Goal: Task Accomplishment & Management: Use online tool/utility

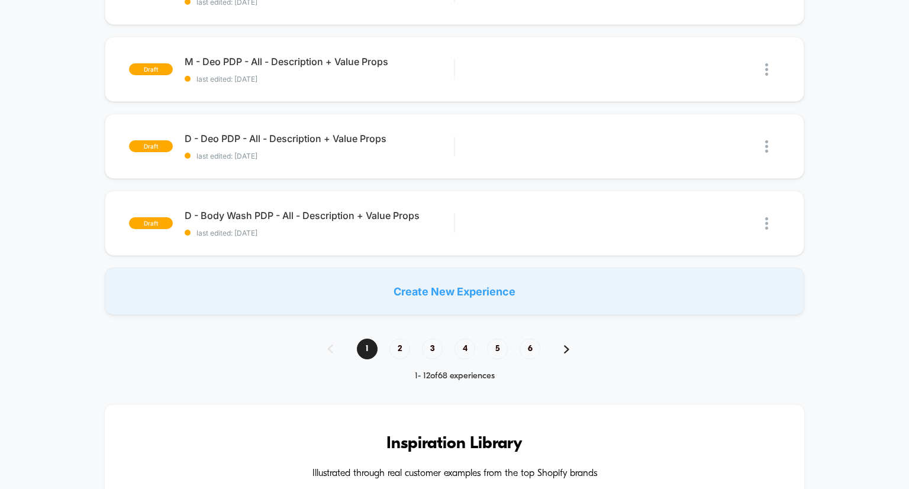
scroll to position [907, 0]
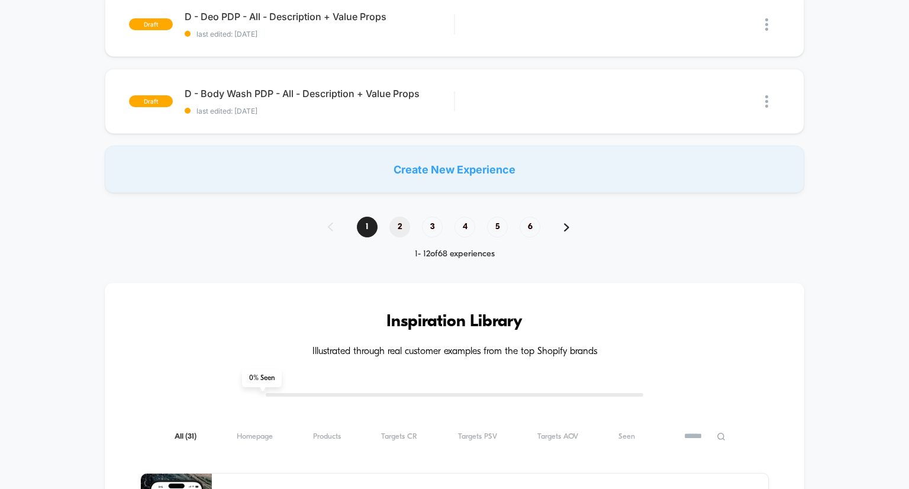
click at [399, 236] on span "2" at bounding box center [399, 227] width 21 height 21
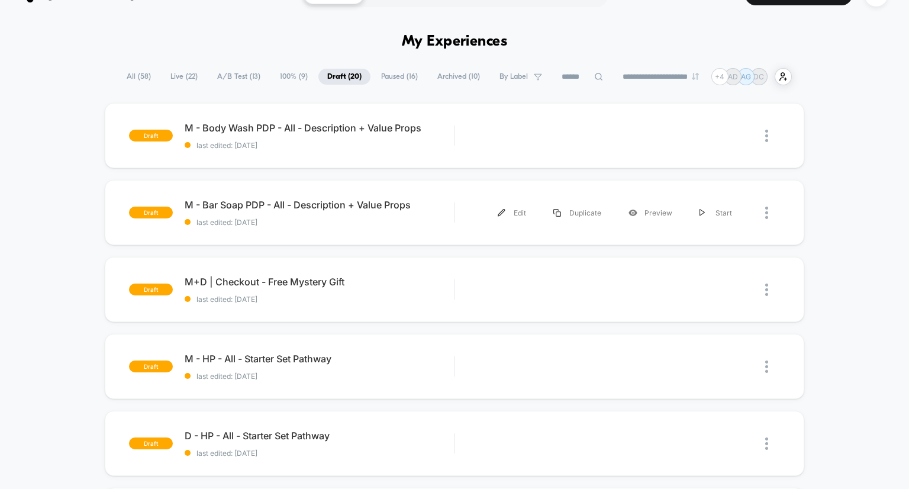
scroll to position [26, 0]
click at [513, 211] on div "Edit" at bounding box center [512, 212] width 56 height 27
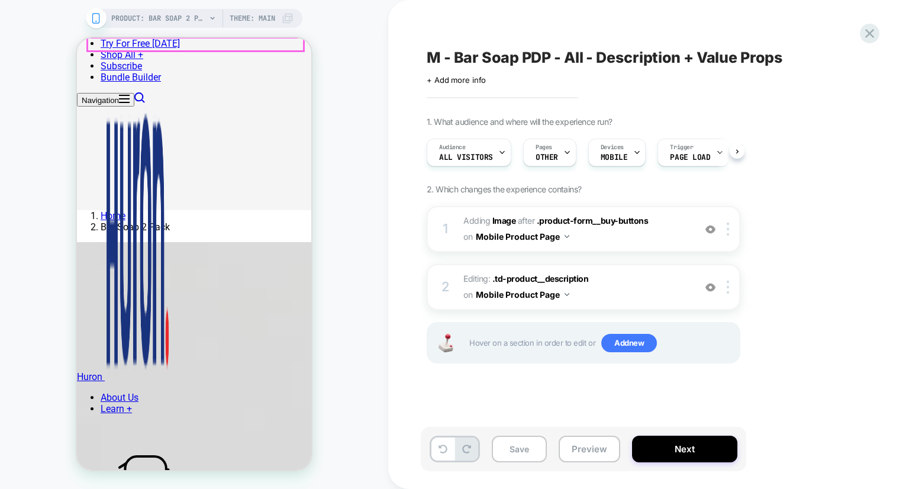
scroll to position [454, 0]
click at [498, 217] on b "Image" at bounding box center [504, 220] width 24 height 10
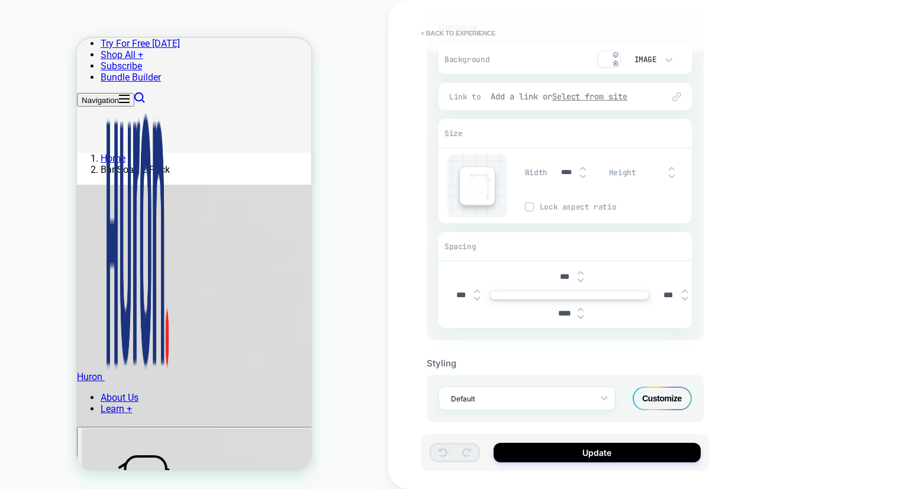
scroll to position [47, 0]
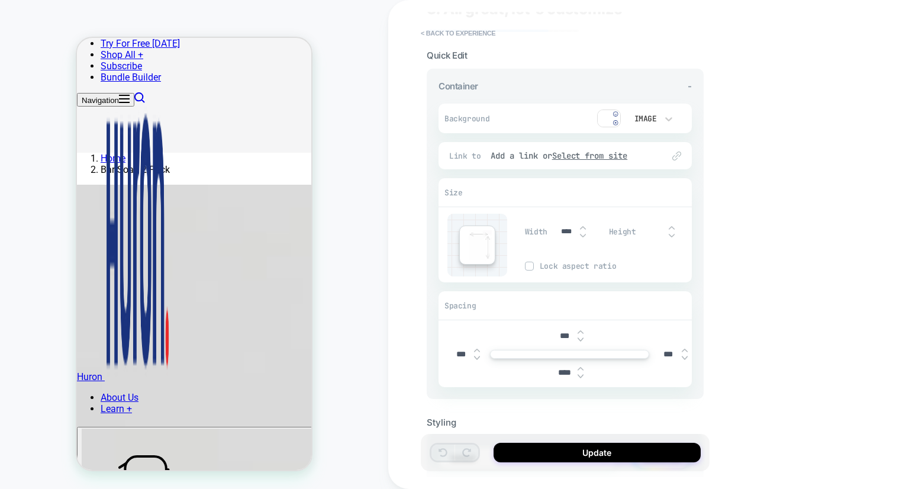
click at [610, 119] on img at bounding box center [609, 118] width 24 height 18
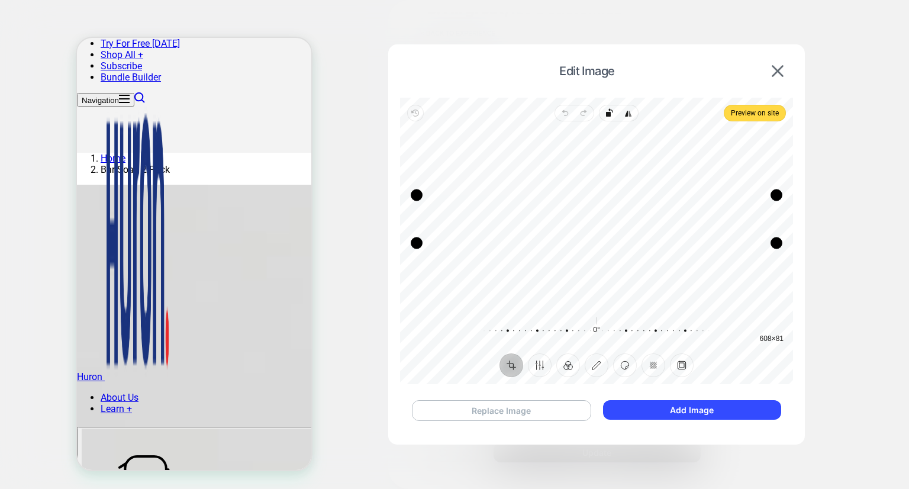
click at [516, 405] on button "Replace Image" at bounding box center [501, 410] width 179 height 21
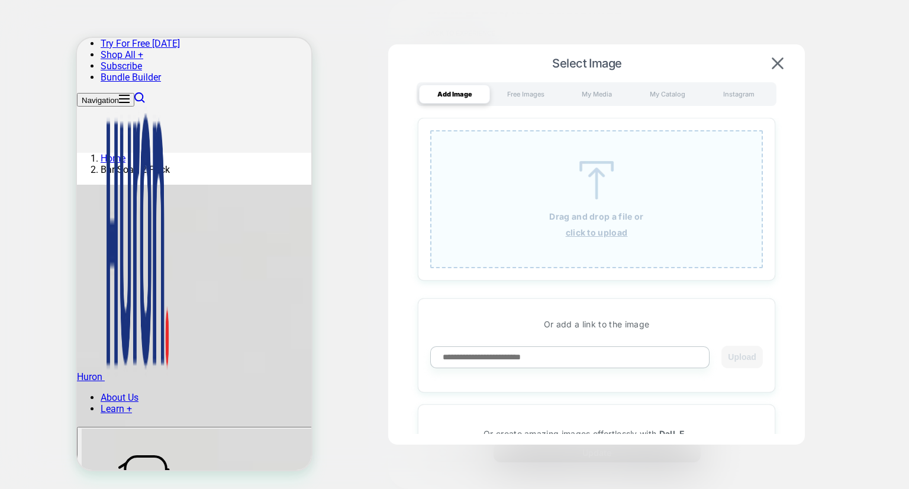
click at [568, 224] on div "Drag and drop a file or click to upload" at bounding box center [596, 199] width 333 height 138
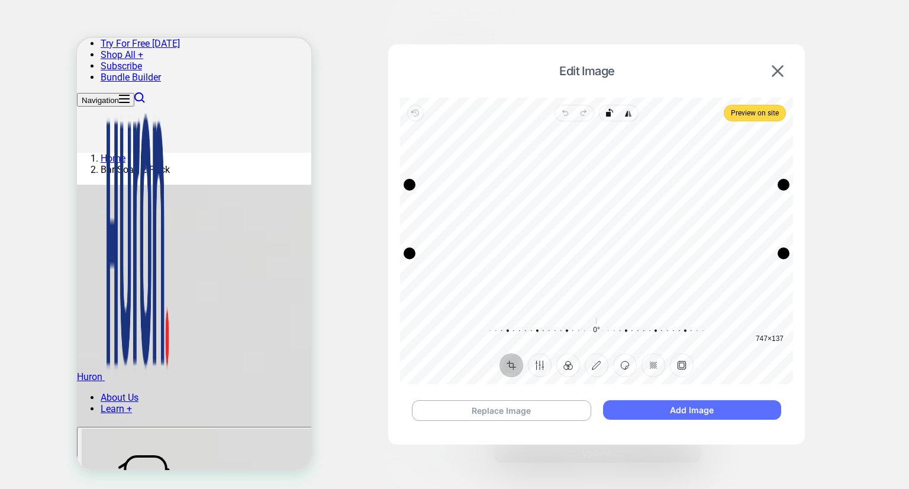
click at [687, 406] on button "Add Image" at bounding box center [692, 410] width 178 height 20
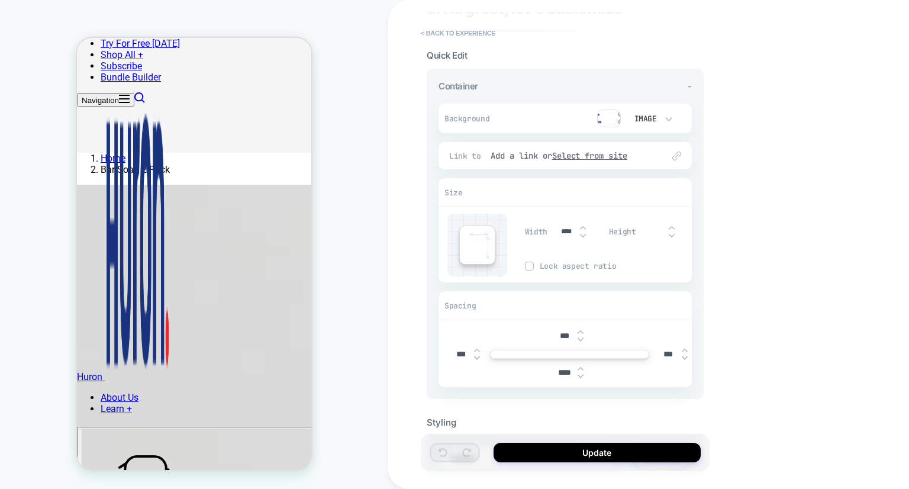
scroll to position [116, 0]
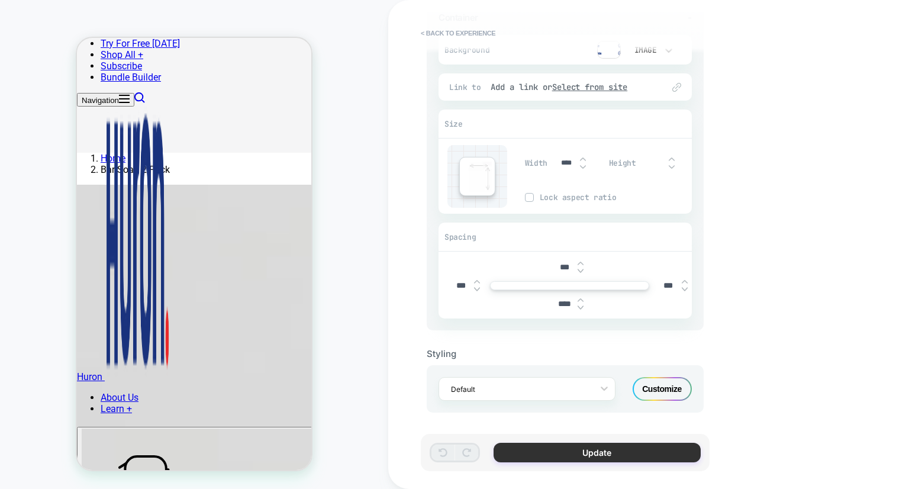
click at [564, 455] on button "Update" at bounding box center [597, 453] width 207 height 20
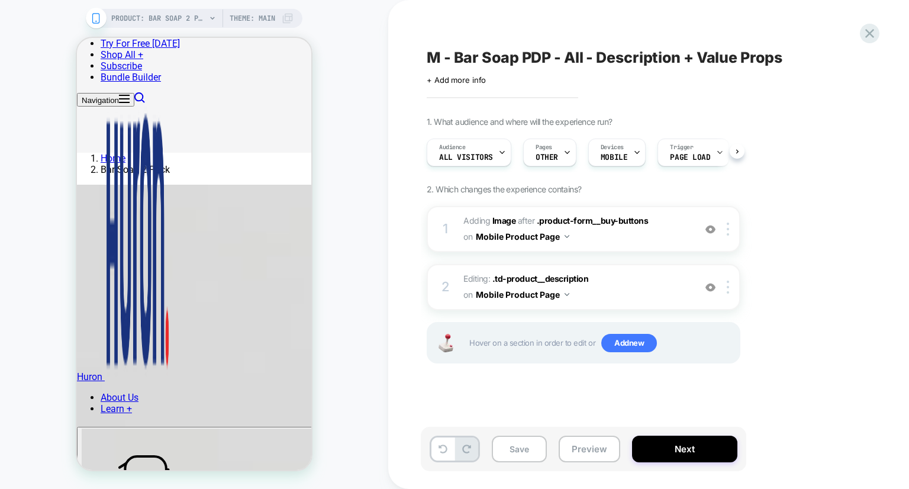
scroll to position [0, 0]
click at [510, 455] on button "Save" at bounding box center [519, 449] width 55 height 27
click at [875, 33] on icon at bounding box center [870, 33] width 16 height 16
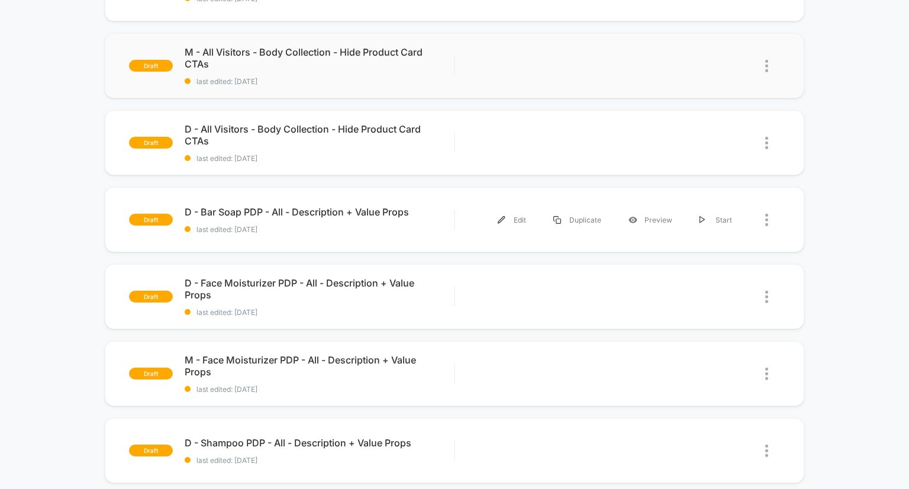
scroll to position [169, 0]
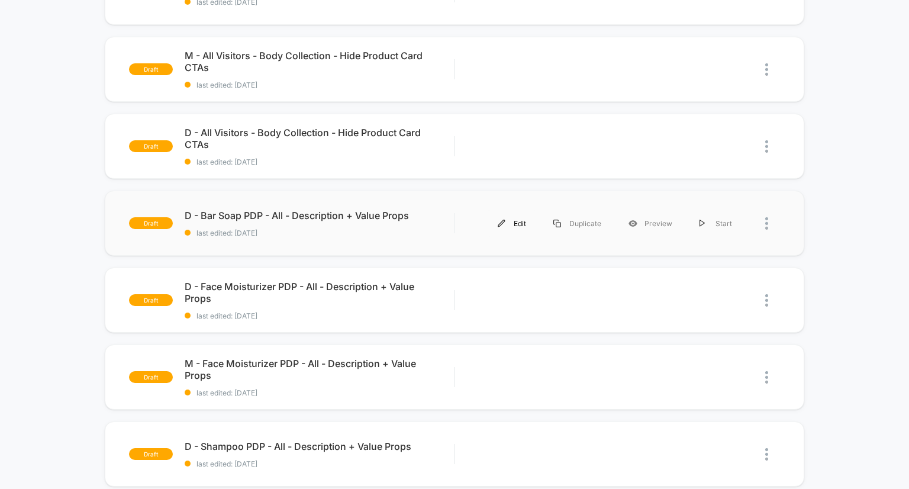
click at [519, 224] on div "Edit" at bounding box center [512, 223] width 56 height 27
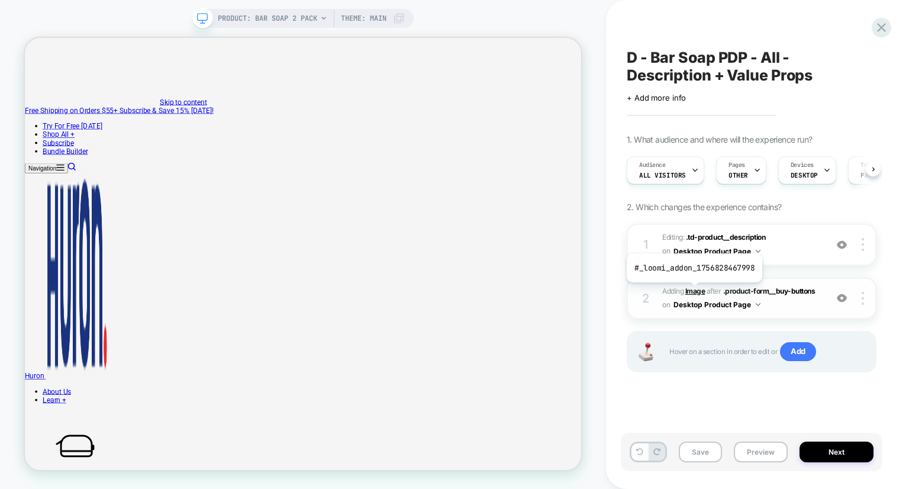
click at [693, 291] on b "Image" at bounding box center [695, 290] width 20 height 9
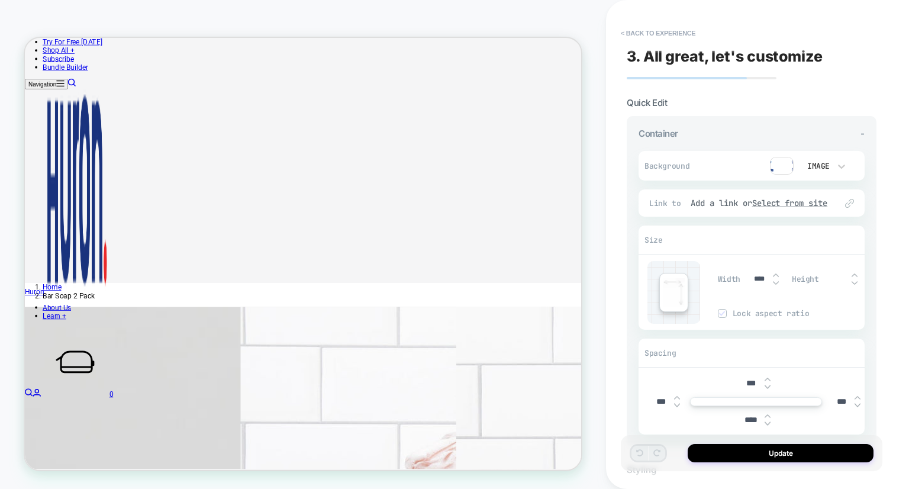
scroll to position [338, 0]
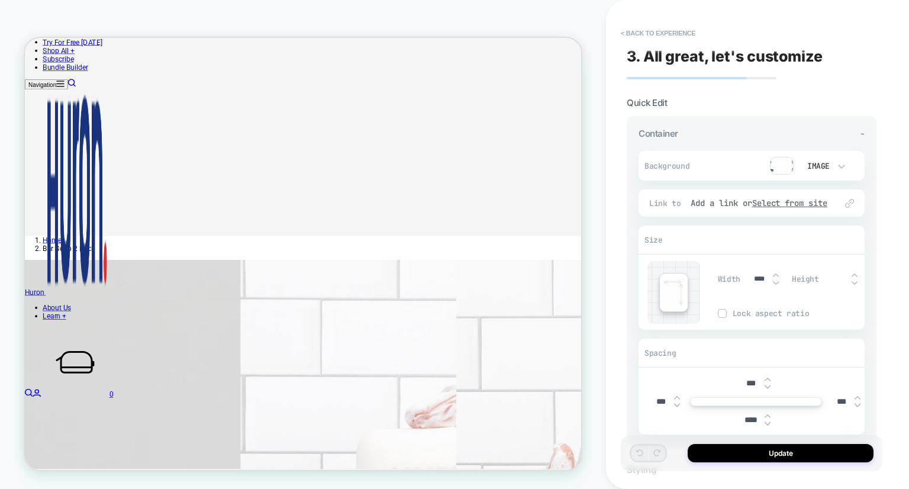
click at [777, 173] on img at bounding box center [782, 166] width 24 height 18
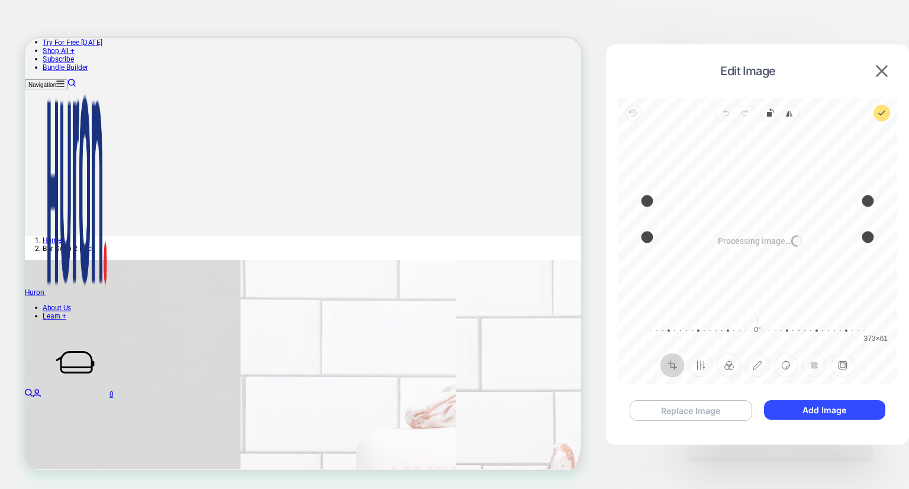
click at [682, 410] on button "Replace Image" at bounding box center [691, 410] width 123 height 21
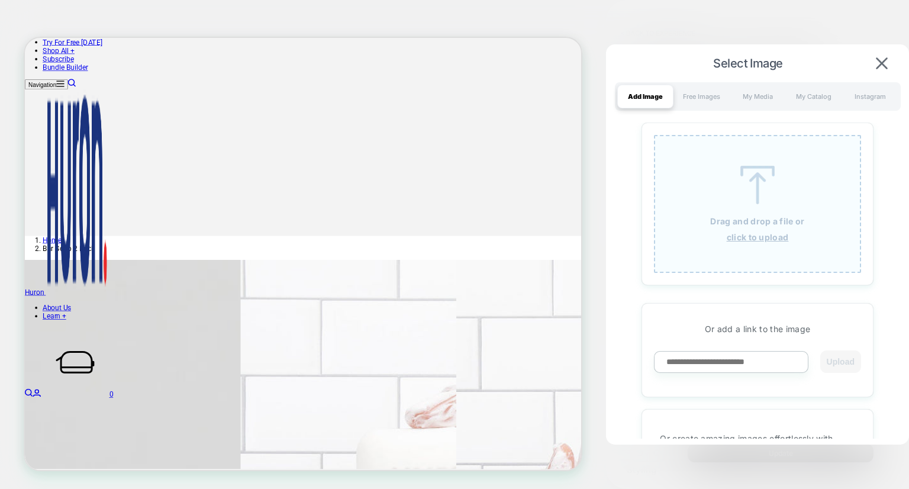
click at [740, 244] on div "Drag and drop a file or click to upload" at bounding box center [757, 204] width 207 height 138
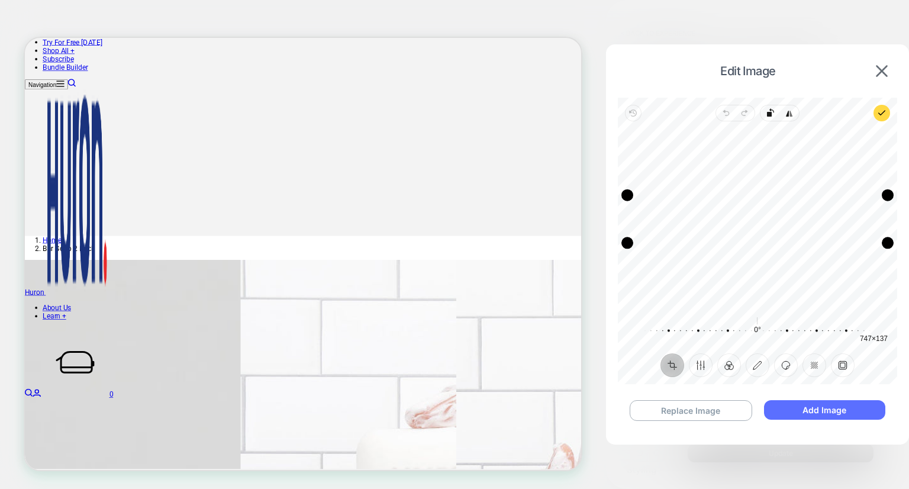
click at [796, 403] on button "Add Image" at bounding box center [824, 410] width 121 height 20
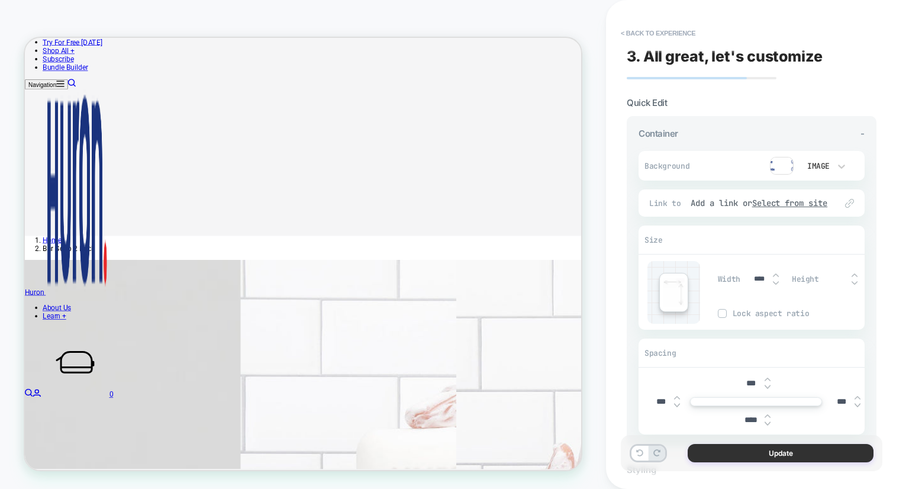
click at [772, 453] on button "Update" at bounding box center [781, 453] width 186 height 18
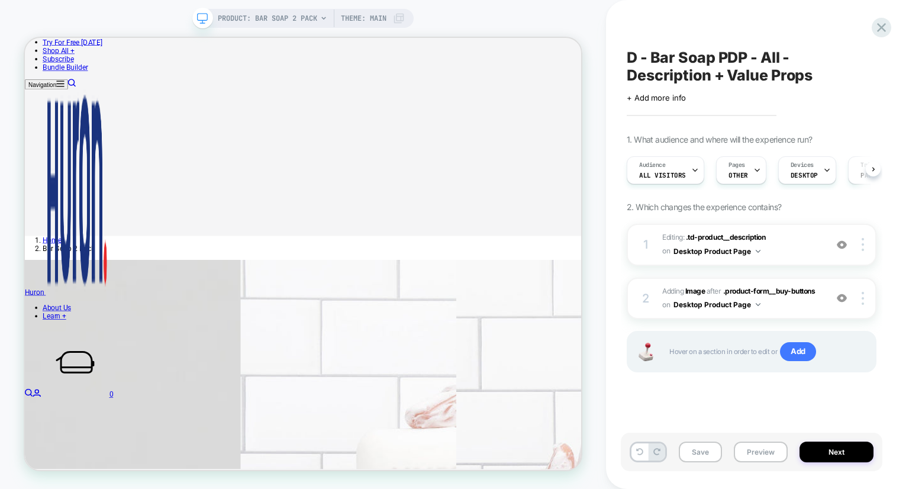
scroll to position [0, 0]
click at [702, 450] on button "Save" at bounding box center [700, 452] width 43 height 21
click at [888, 30] on icon at bounding box center [882, 28] width 16 height 16
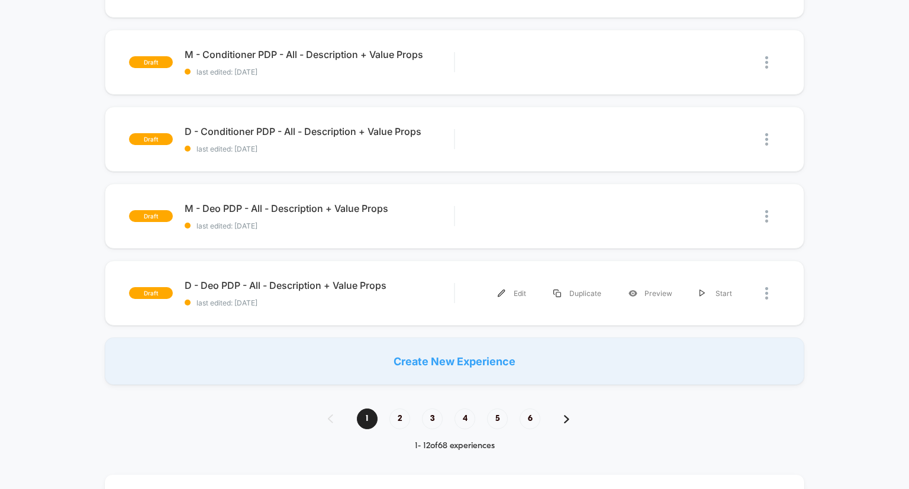
scroll to position [717, 0]
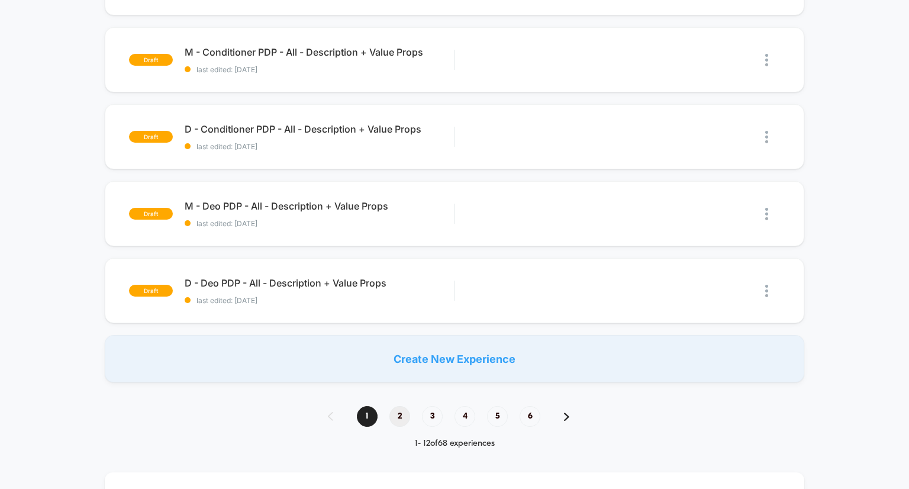
click at [395, 417] on span "2" at bounding box center [399, 416] width 21 height 21
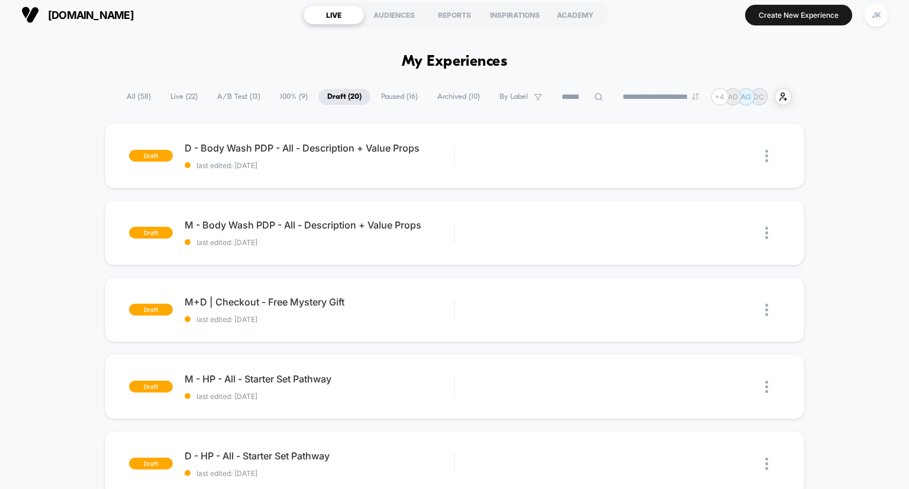
scroll to position [7, 0]
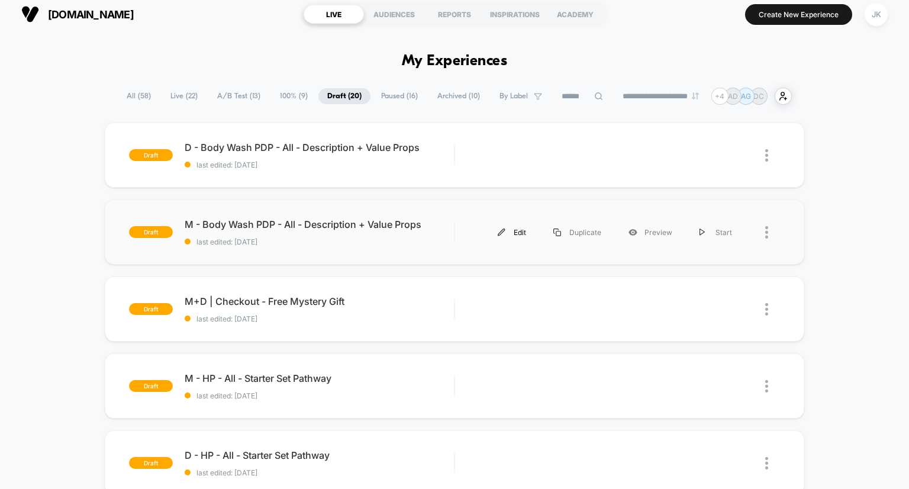
click at [512, 228] on div "Edit" at bounding box center [512, 232] width 56 height 27
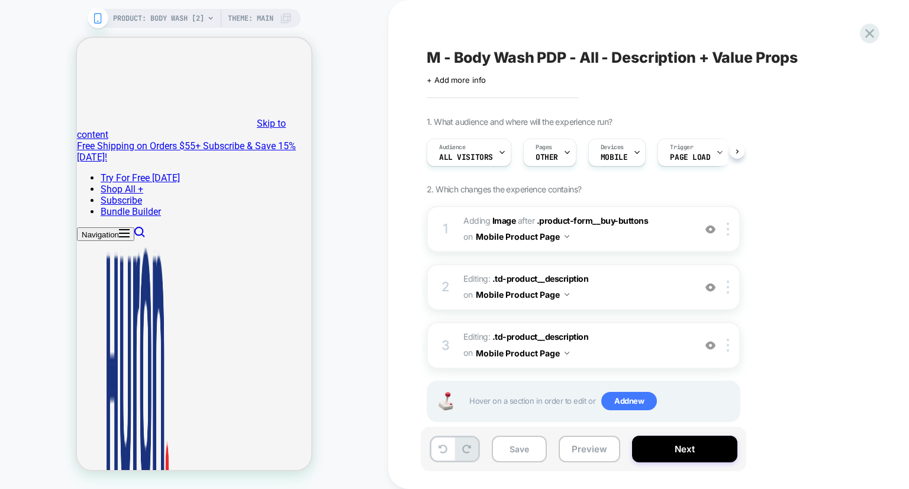
scroll to position [20, 0]
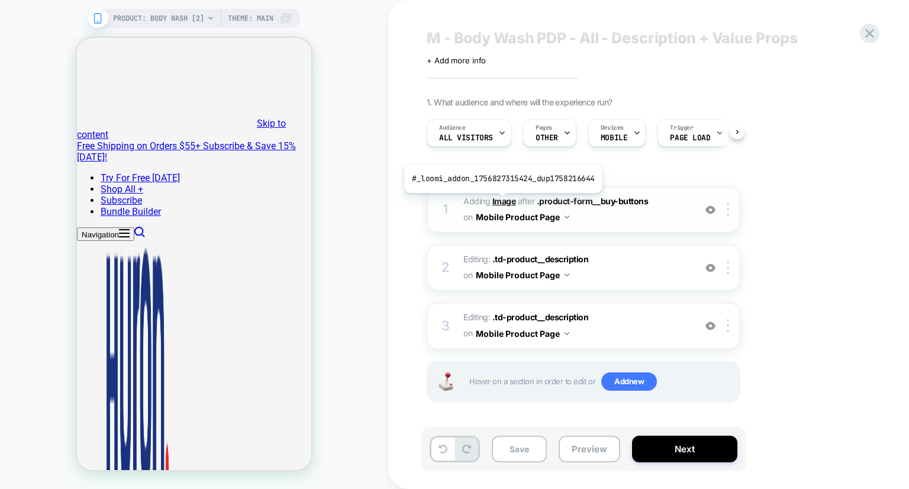
click at [501, 202] on b "Image" at bounding box center [504, 201] width 24 height 10
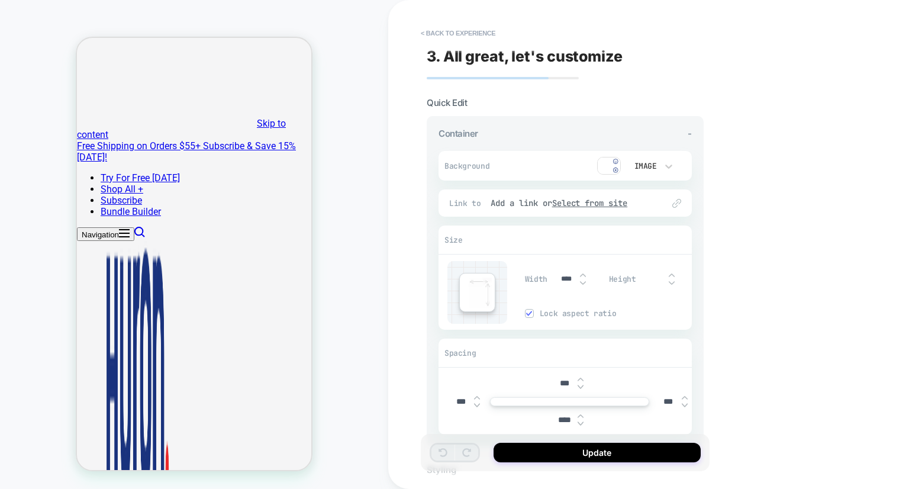
scroll to position [532, 0]
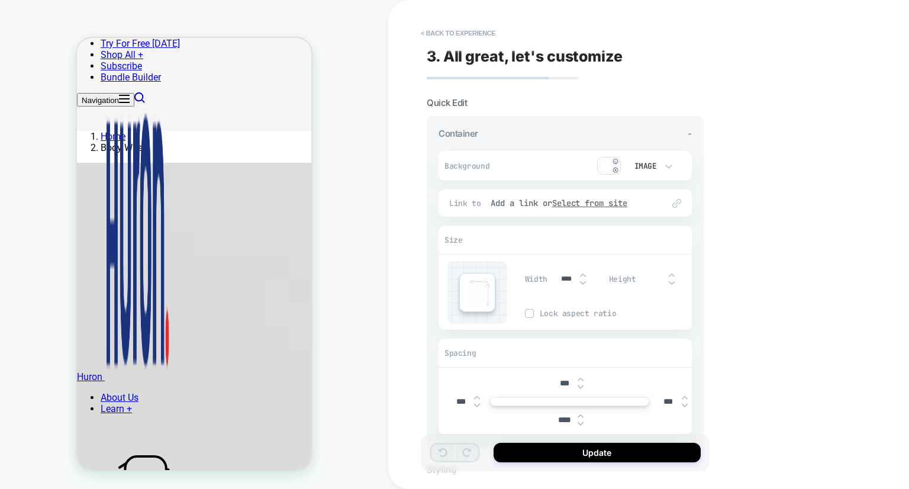
click at [614, 166] on img at bounding box center [609, 166] width 24 height 18
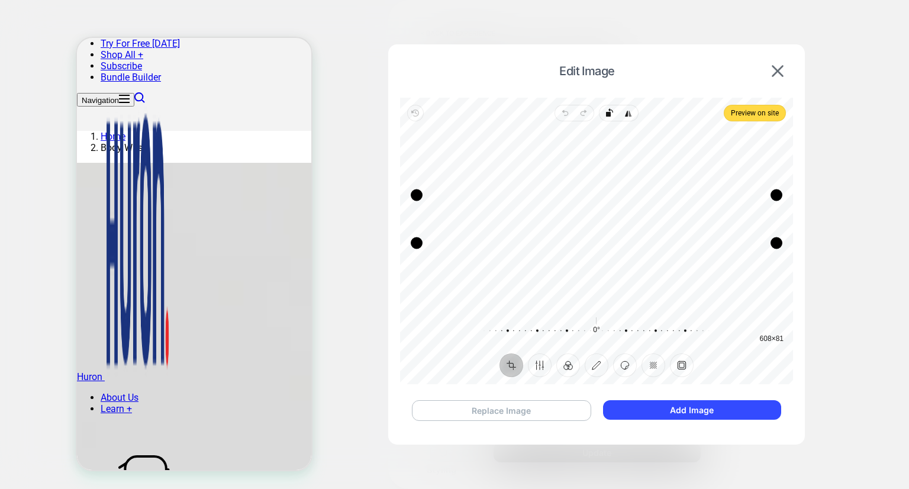
click at [520, 406] on button "Replace Image" at bounding box center [501, 410] width 179 height 21
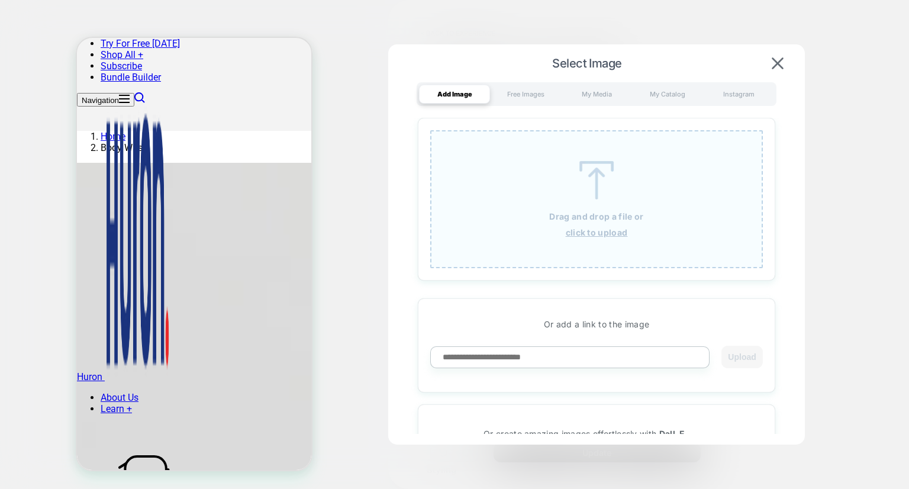
click at [569, 221] on p "Drag and drop a file or" at bounding box center [596, 216] width 94 height 10
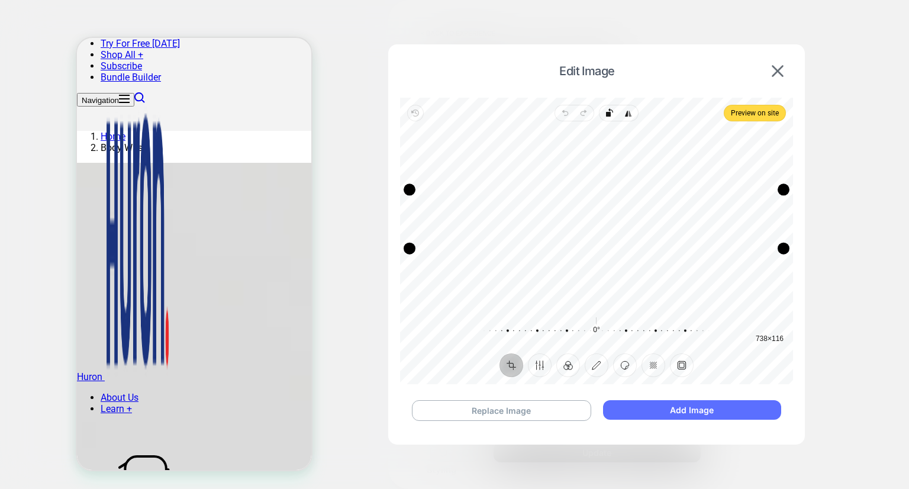
click at [640, 403] on button "Add Image" at bounding box center [692, 410] width 178 height 20
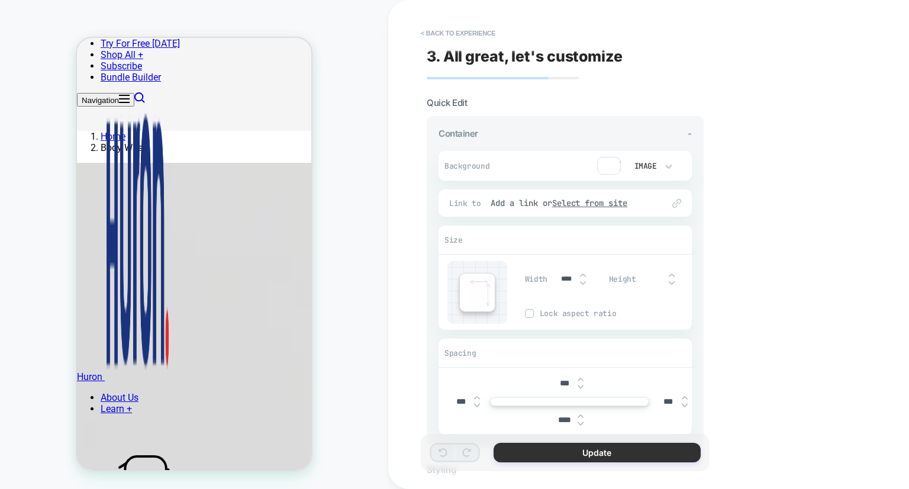
click at [538, 452] on button "Update" at bounding box center [597, 453] width 207 height 20
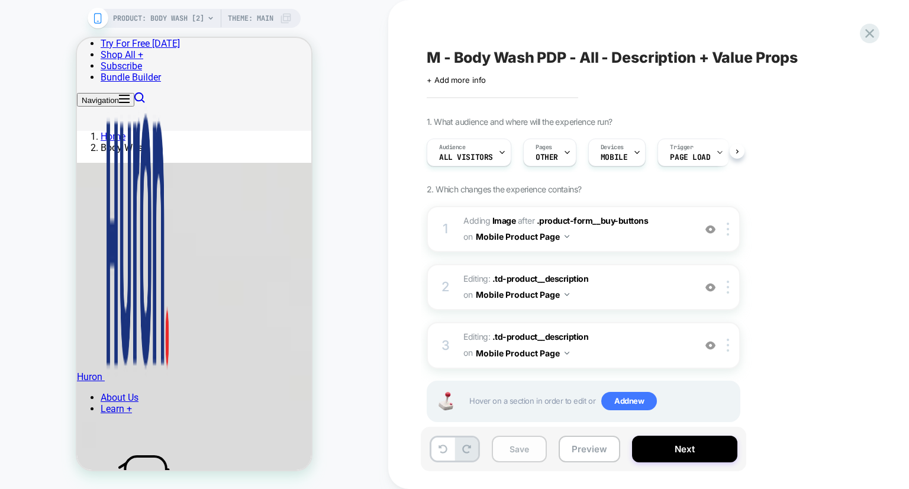
scroll to position [0, 0]
click at [518, 456] on button "Save" at bounding box center [519, 449] width 55 height 27
click at [864, 34] on icon at bounding box center [870, 33] width 16 height 16
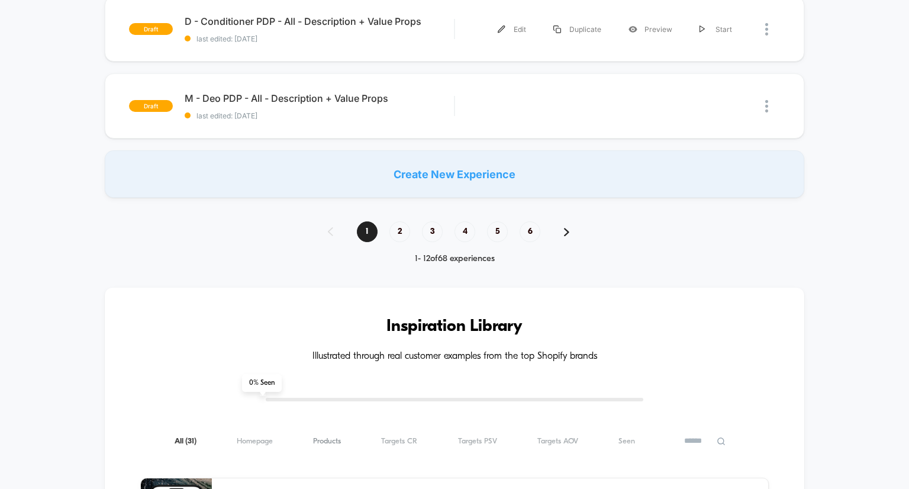
scroll to position [928, 0]
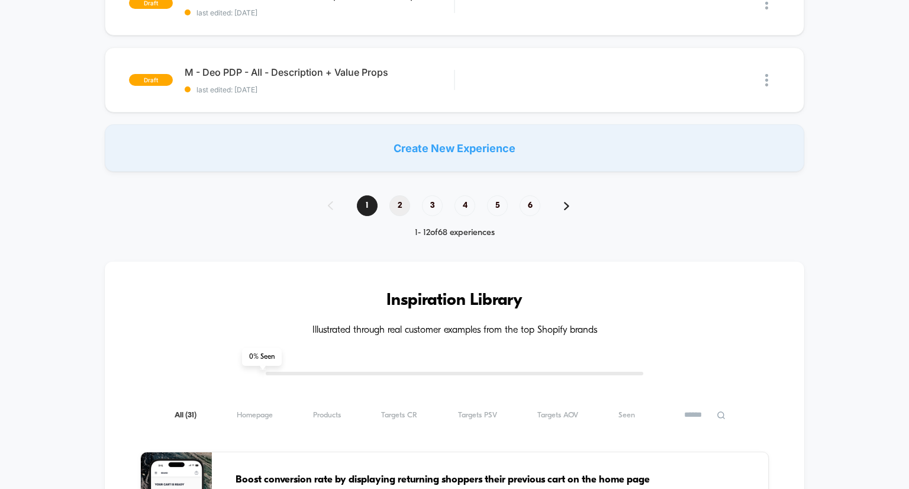
click at [393, 210] on span "2" at bounding box center [399, 205] width 21 height 21
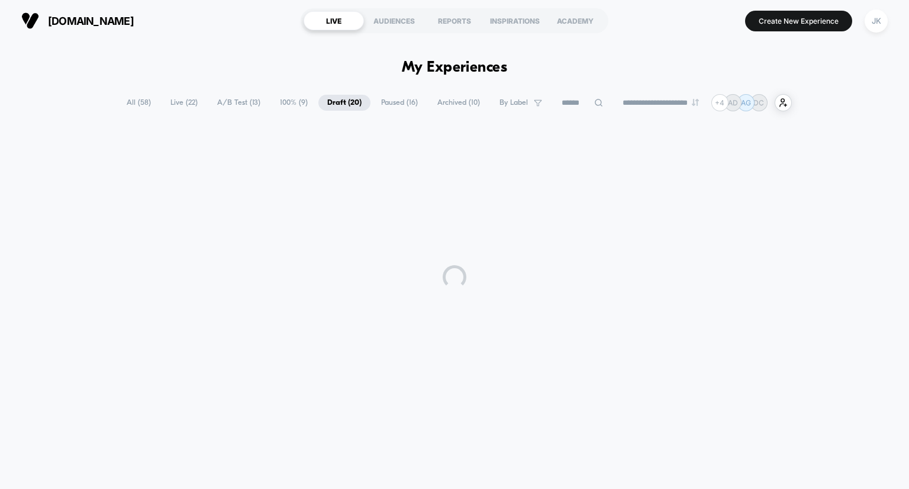
scroll to position [0, 0]
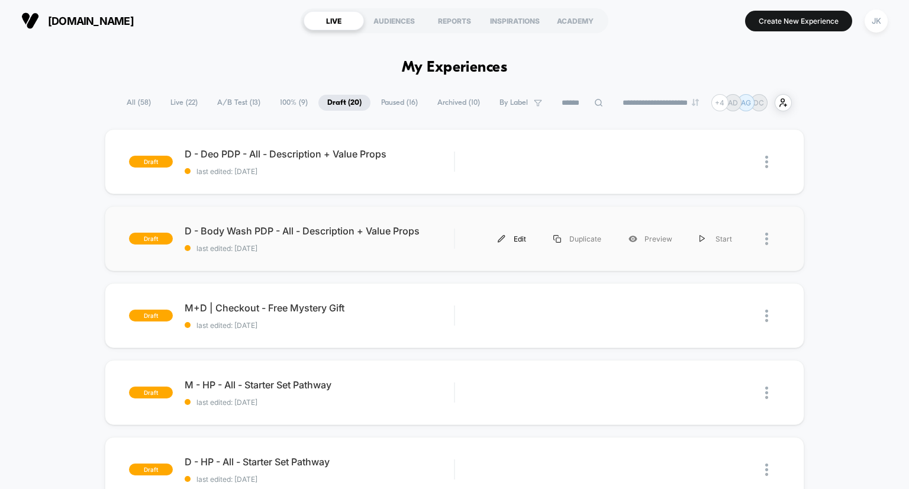
click at [521, 243] on div "Edit" at bounding box center [512, 239] width 56 height 27
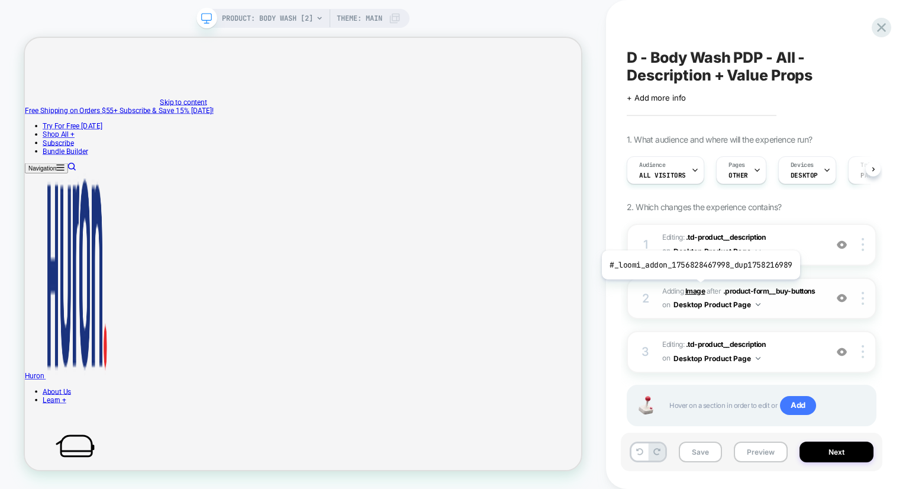
click at [698, 288] on b "Image" at bounding box center [695, 290] width 20 height 9
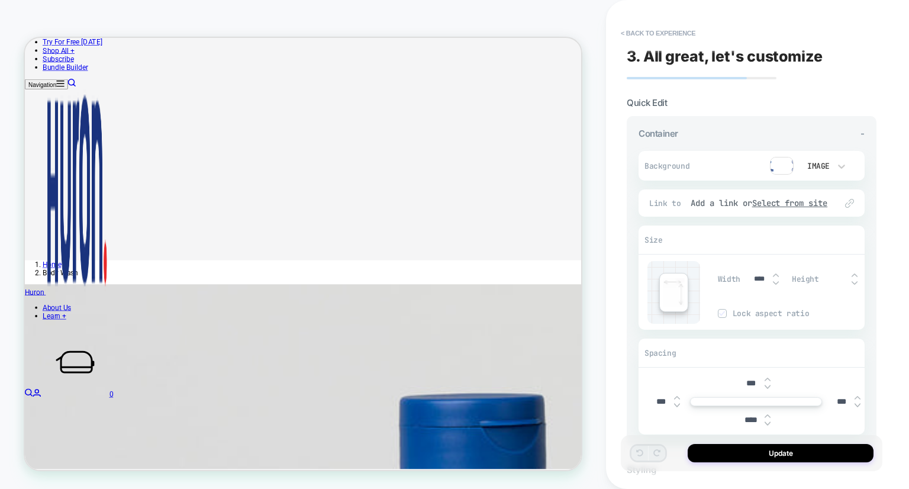
scroll to position [338, 0]
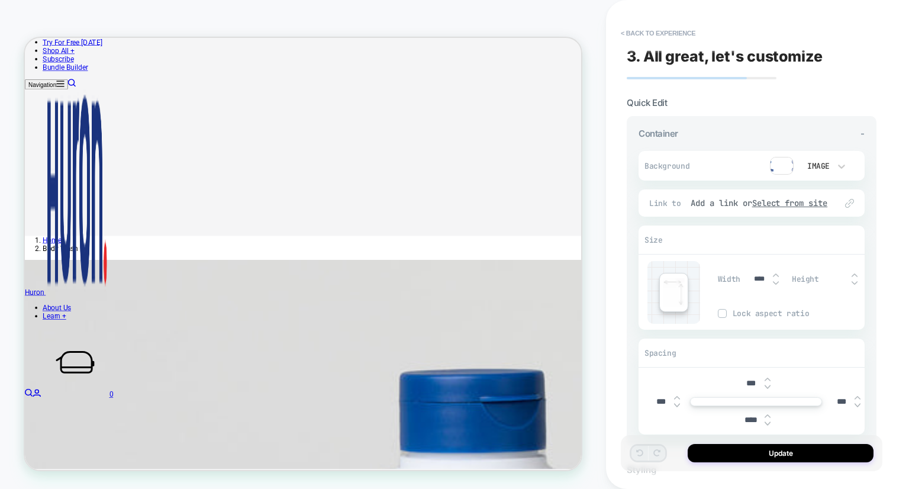
click at [788, 160] on img at bounding box center [782, 166] width 24 height 18
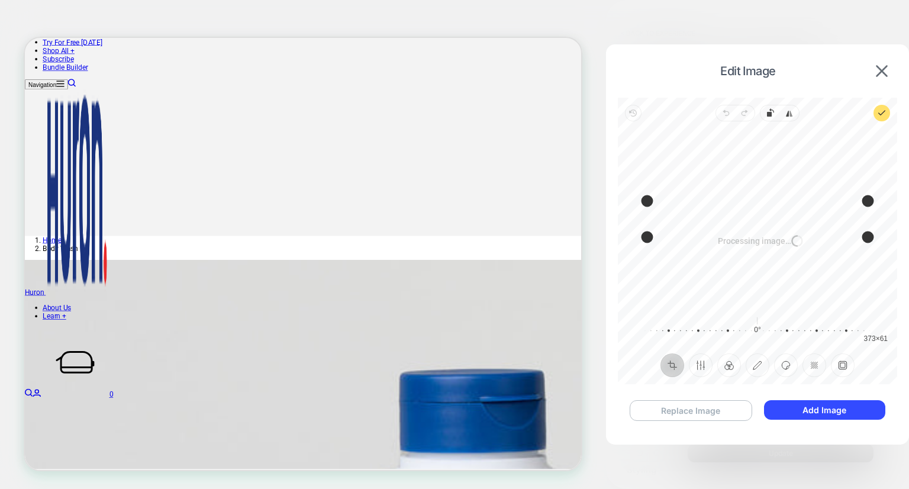
click at [713, 415] on button "Replace Image" at bounding box center [691, 410] width 123 height 21
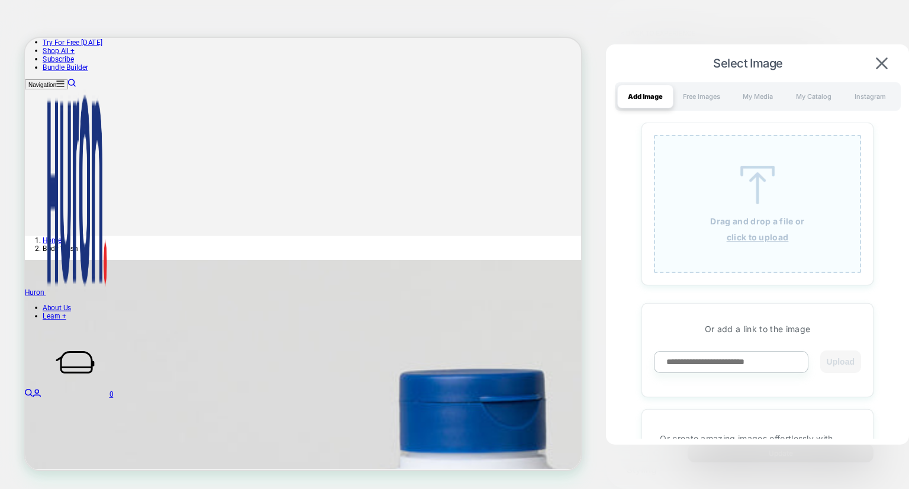
click at [730, 208] on div "Drag and drop a file or click to upload" at bounding box center [757, 204] width 207 height 138
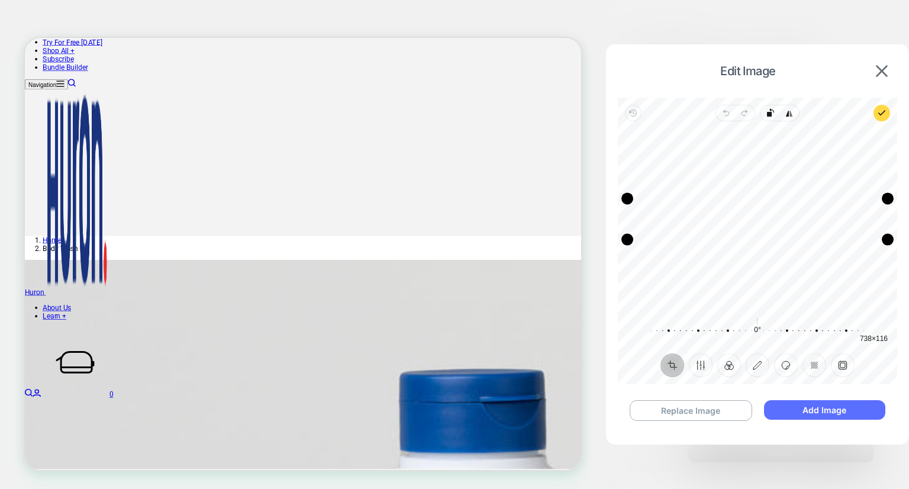
click at [805, 411] on button "Add Image" at bounding box center [824, 410] width 121 height 20
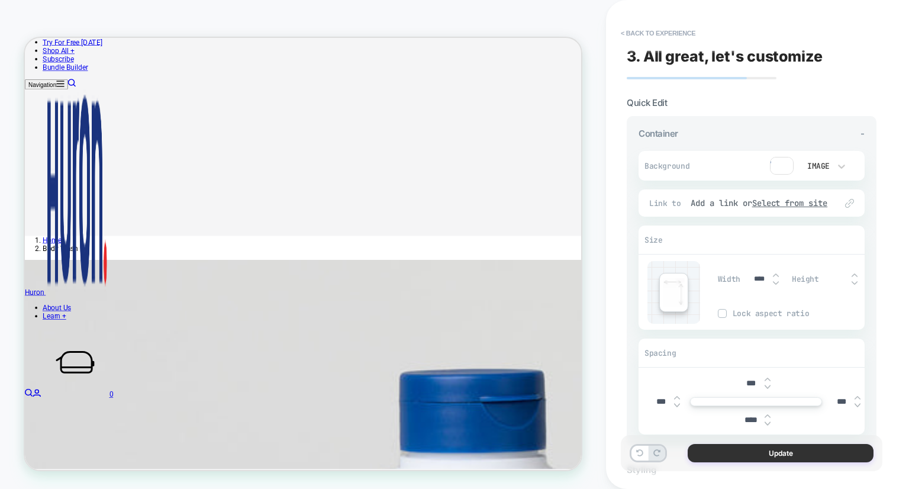
click at [755, 452] on button "Update" at bounding box center [781, 453] width 186 height 18
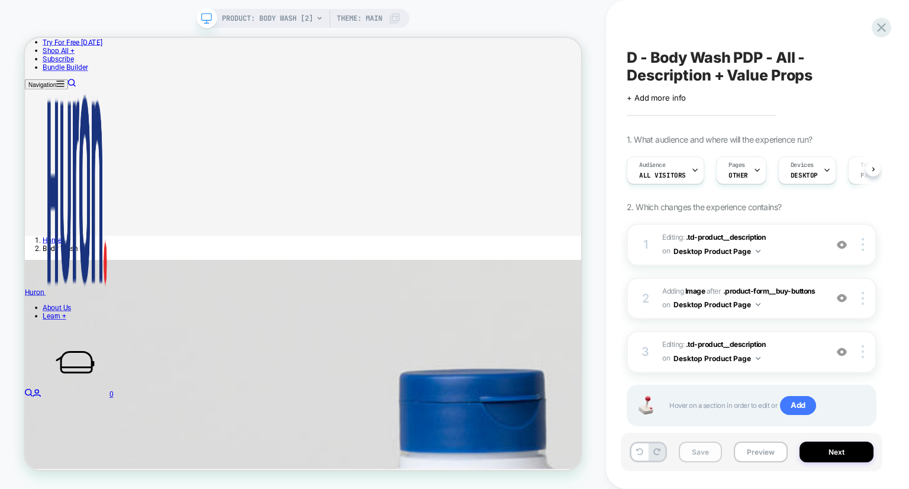
scroll to position [0, 0]
click at [685, 450] on button "Save" at bounding box center [700, 452] width 43 height 21
click at [879, 30] on icon at bounding box center [881, 27] width 9 height 9
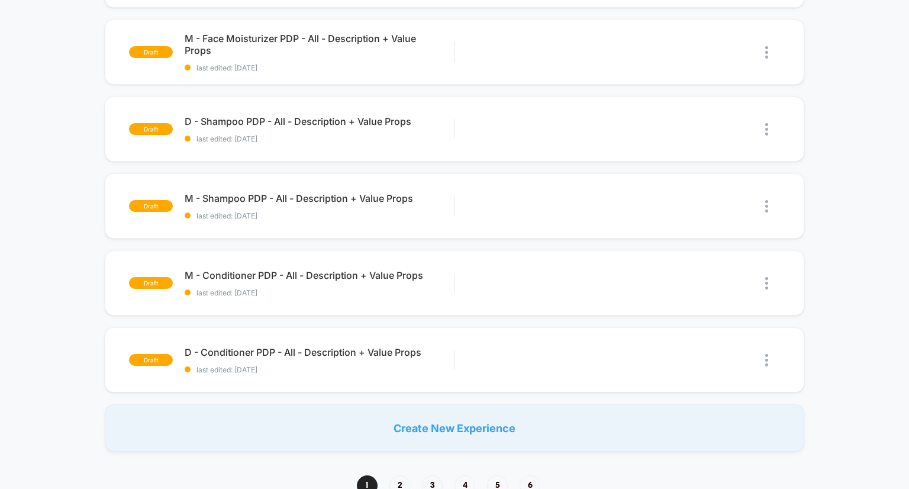
scroll to position [774, 0]
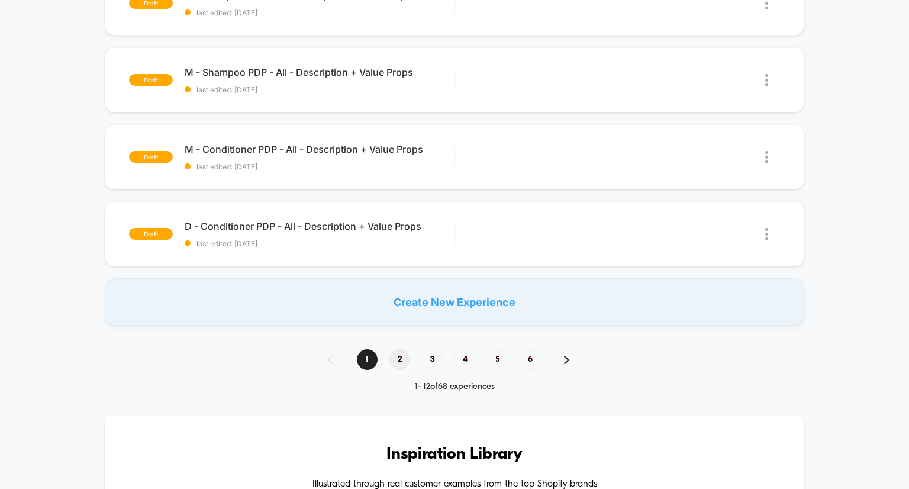
click at [400, 356] on span "2" at bounding box center [399, 359] width 21 height 21
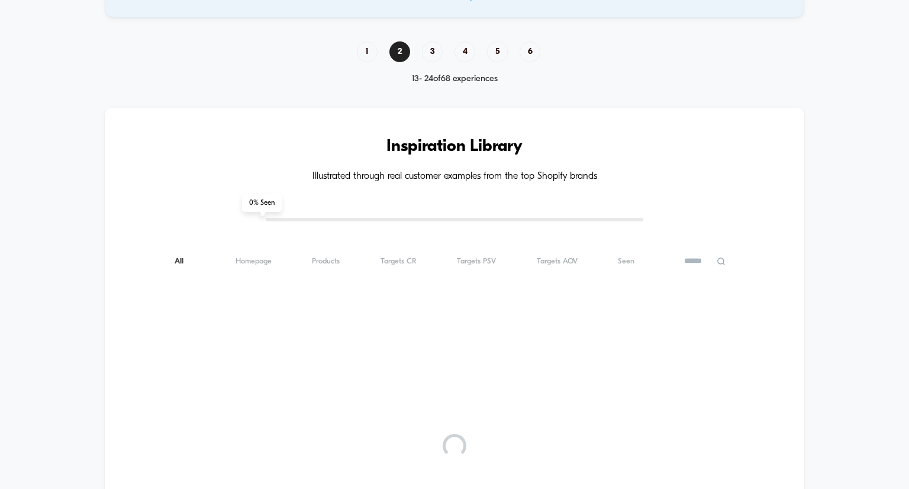
scroll to position [0, 0]
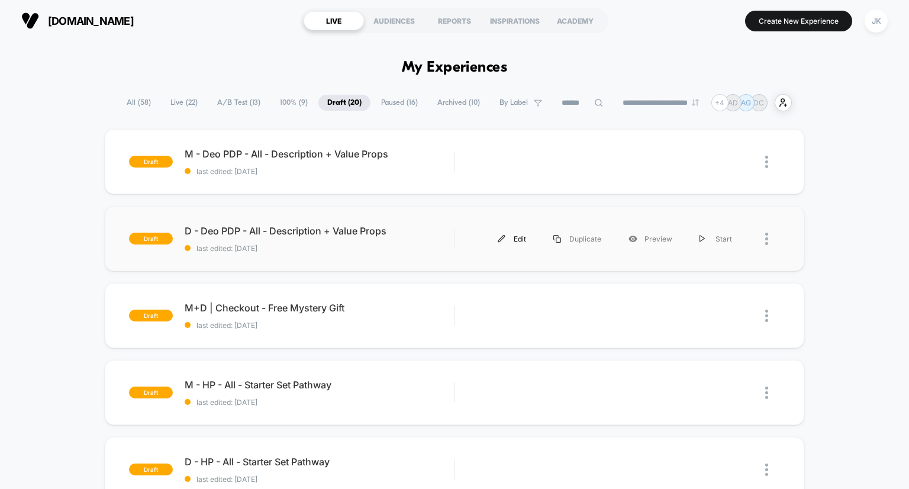
click at [518, 237] on div "Edit" at bounding box center [512, 239] width 56 height 27
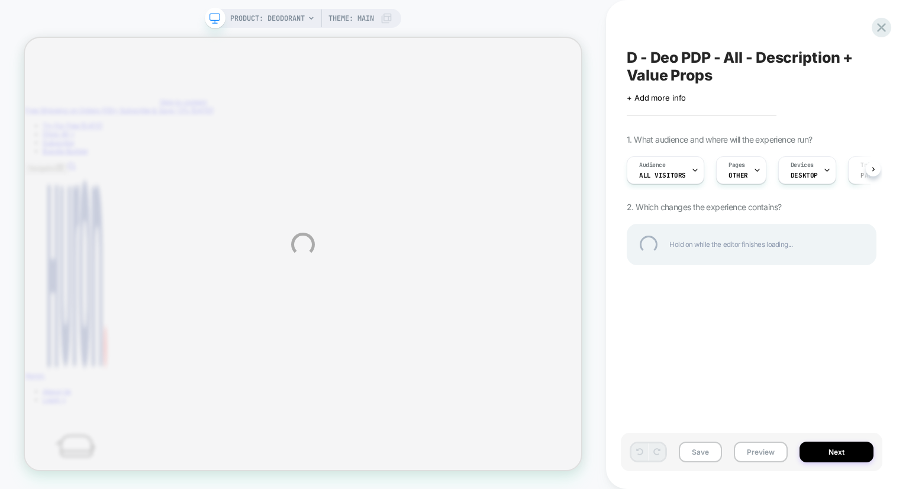
type input "*"
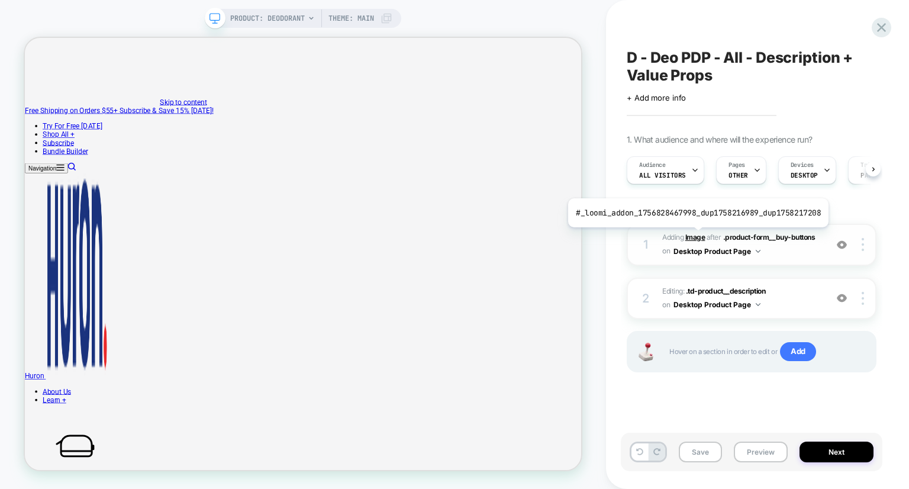
click at [695, 236] on b "Image" at bounding box center [695, 237] width 20 height 9
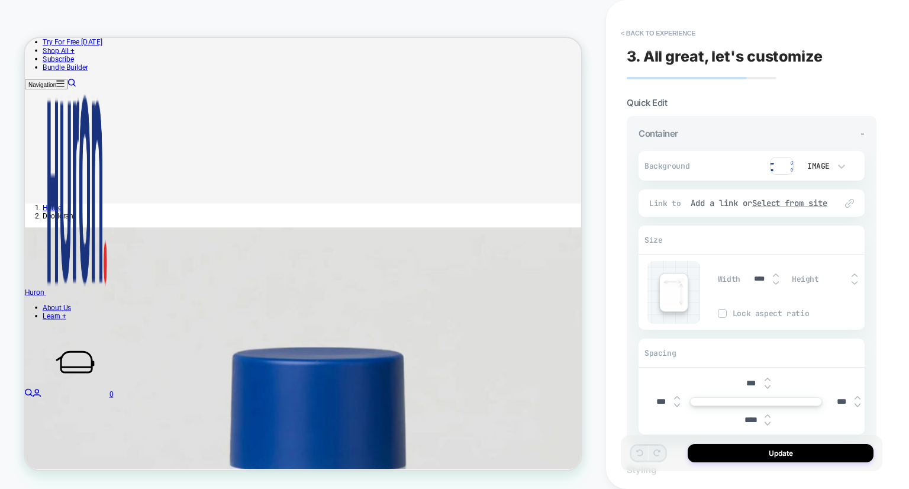
scroll to position [383, 0]
click at [784, 172] on img at bounding box center [782, 166] width 24 height 18
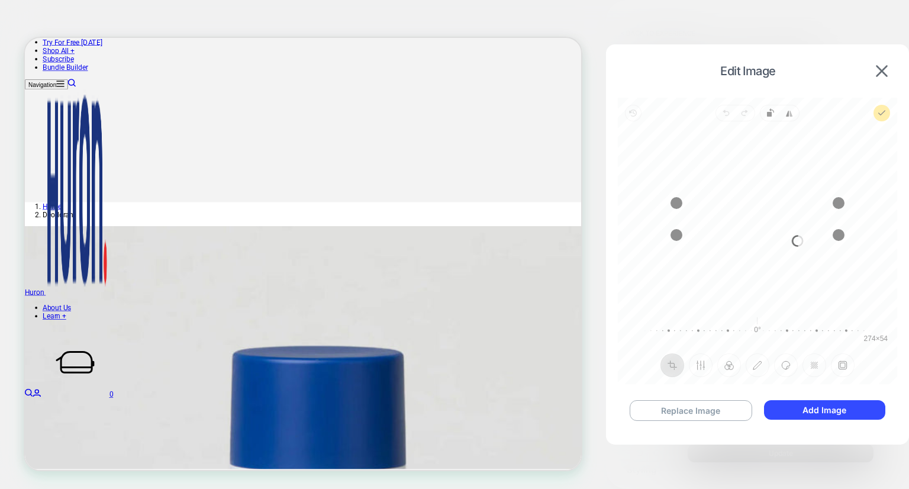
click at [706, 400] on div "Replace Image Add Image" at bounding box center [757, 410] width 279 height 44
click at [702, 405] on button "Replace Image" at bounding box center [691, 410] width 123 height 21
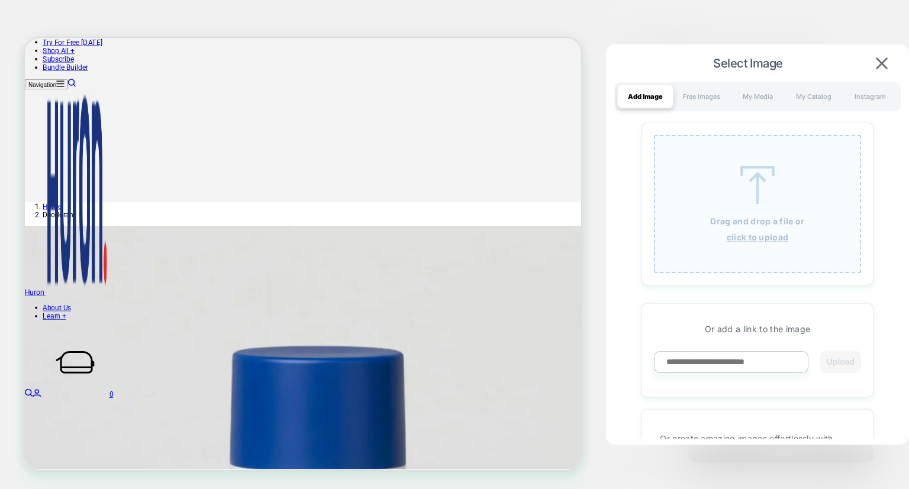
click at [736, 218] on p "Drag and drop a file or" at bounding box center [757, 221] width 94 height 10
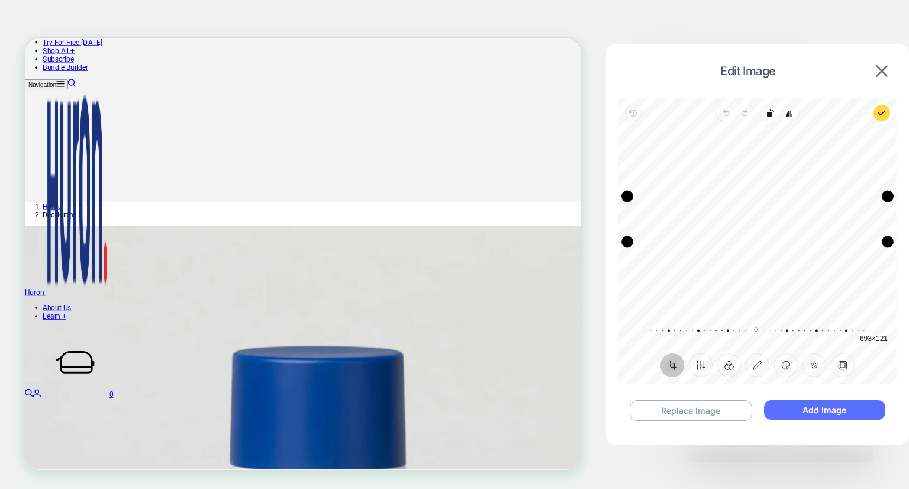
click at [854, 414] on button "Add Image" at bounding box center [824, 410] width 121 height 20
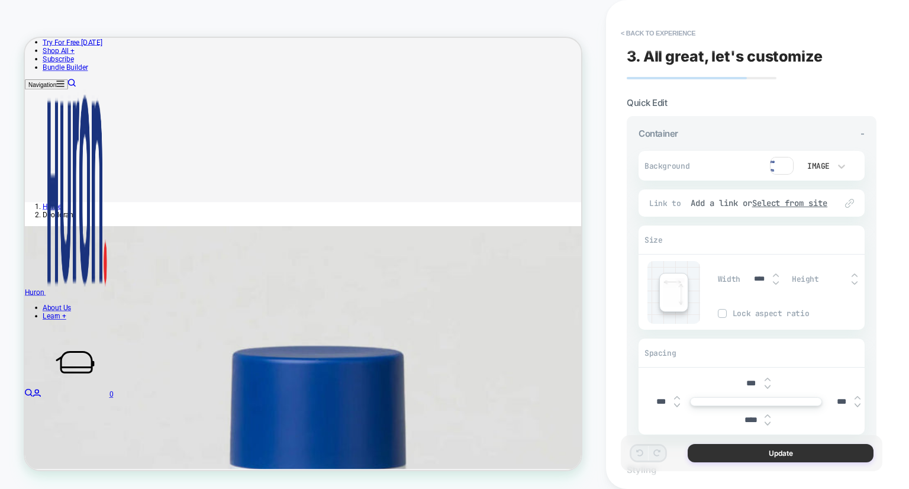
click at [782, 455] on button "Update" at bounding box center [781, 453] width 186 height 18
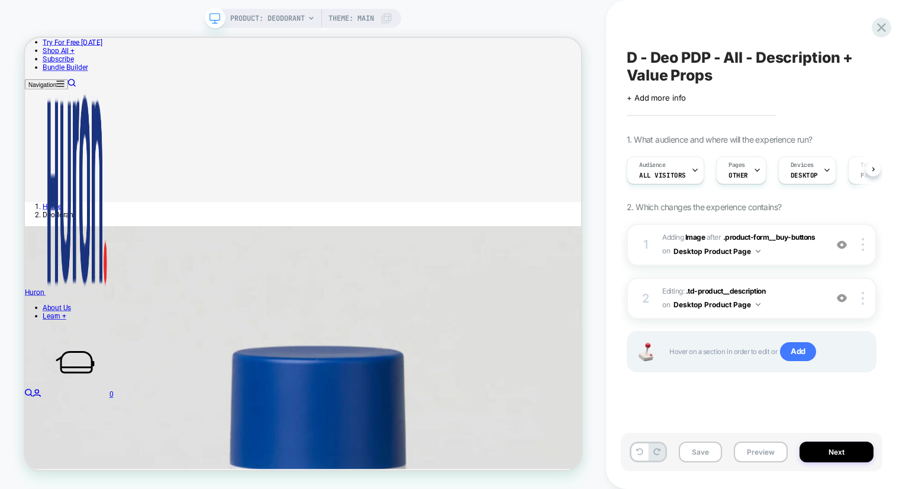
scroll to position [0, 0]
click at [707, 455] on button "Save" at bounding box center [700, 452] width 43 height 21
click at [882, 27] on icon at bounding box center [881, 27] width 9 height 9
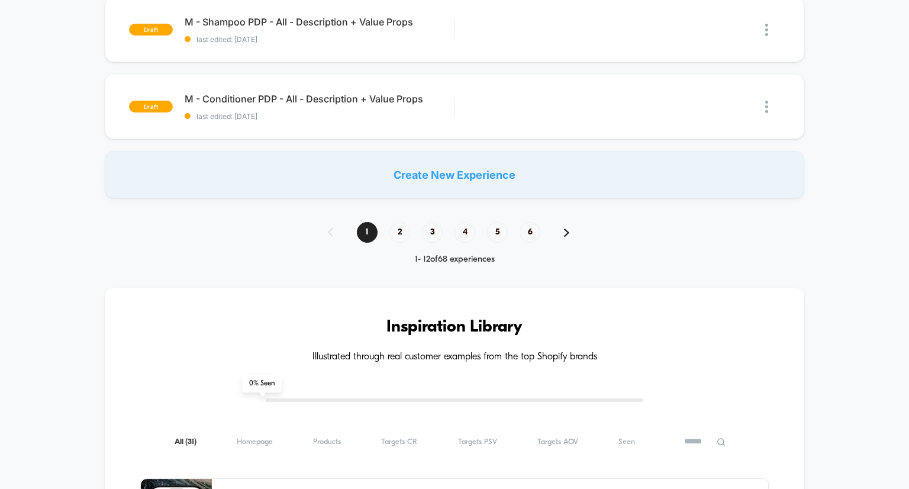
scroll to position [979, 0]
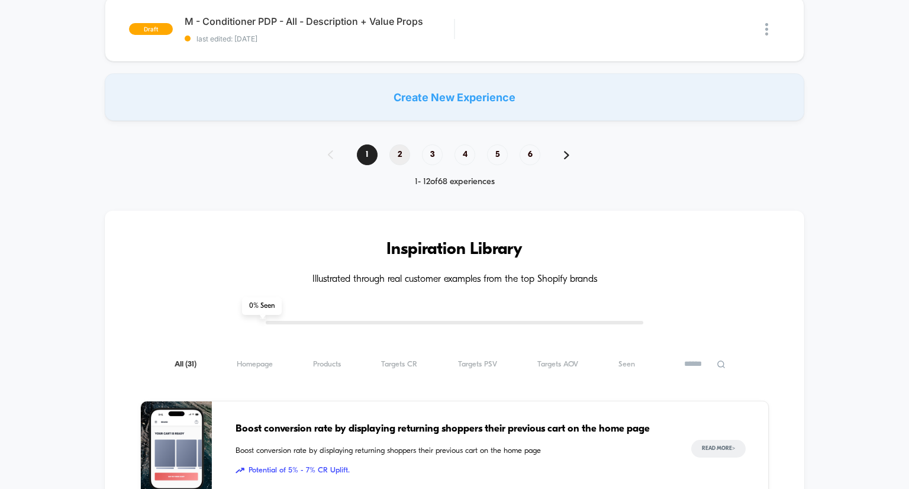
click at [401, 152] on span "2" at bounding box center [399, 154] width 21 height 21
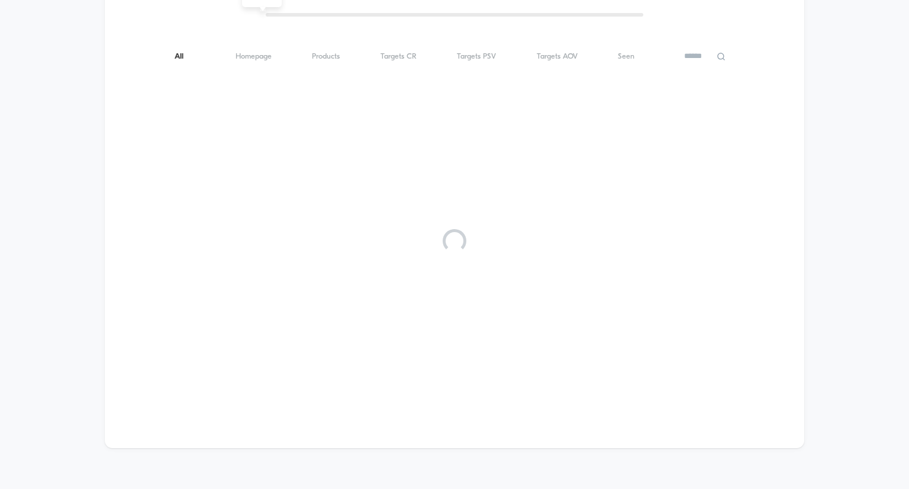
scroll to position [0, 0]
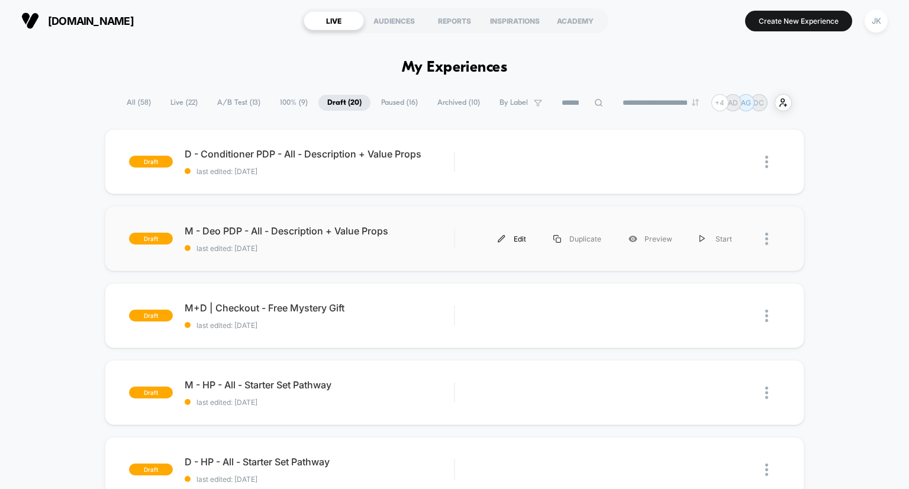
click at [518, 235] on div "Edit" at bounding box center [512, 239] width 56 height 27
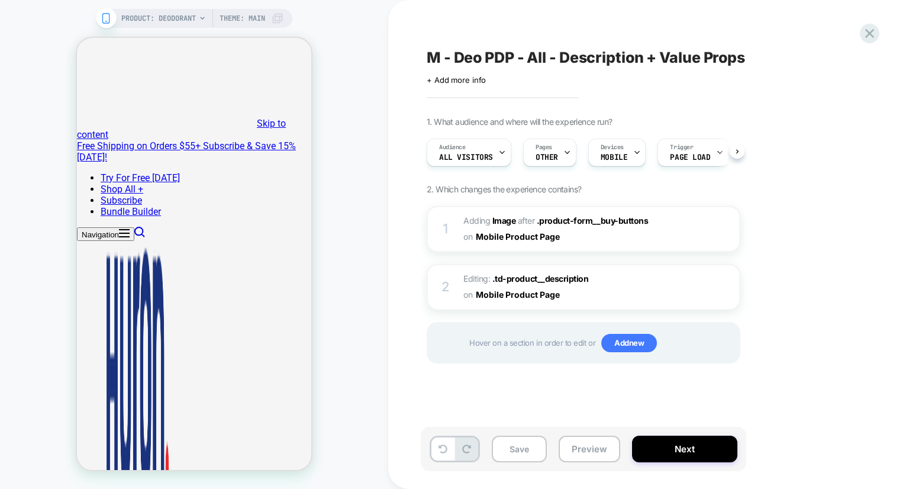
type input "*"
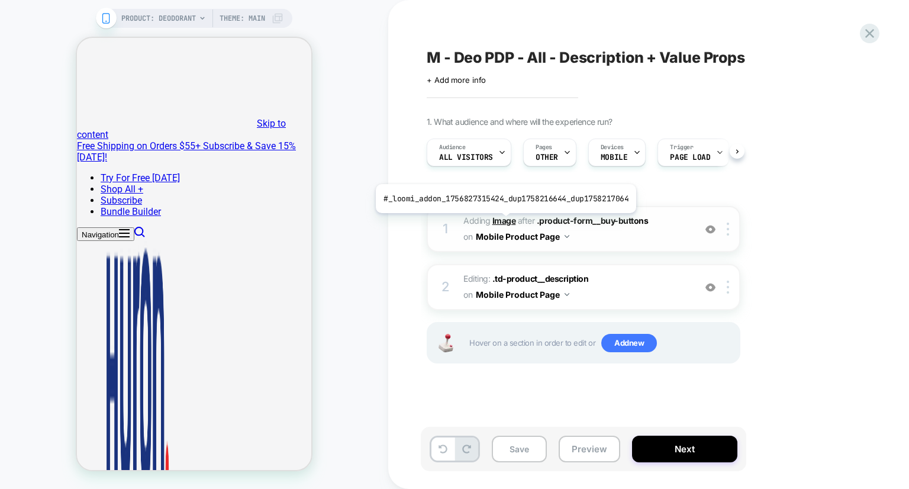
click at [503, 222] on b "Image" at bounding box center [504, 220] width 24 height 10
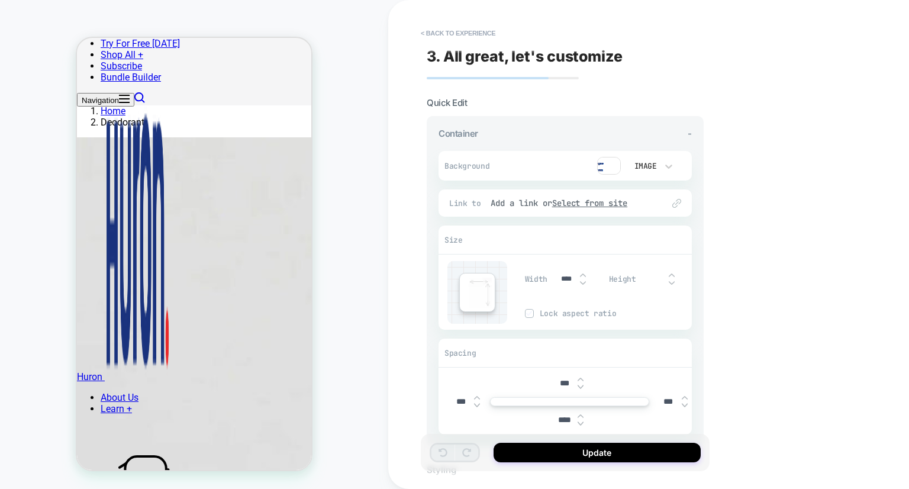
scroll to position [565, 0]
click at [611, 165] on img at bounding box center [609, 166] width 24 height 18
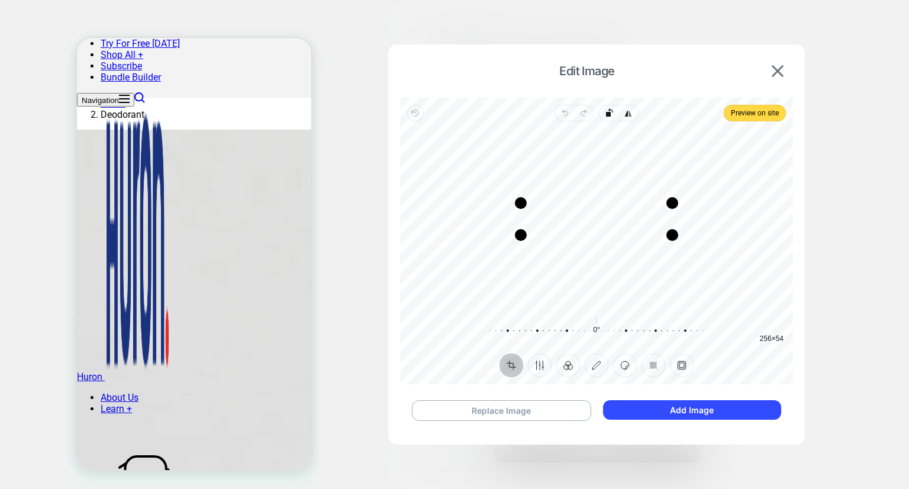
scroll to position [0, 0]
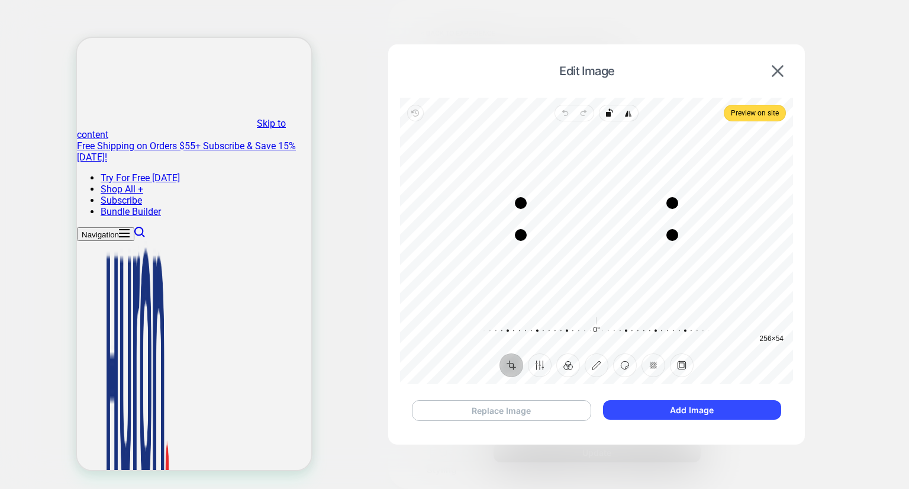
click at [546, 420] on button "Replace Image" at bounding box center [501, 410] width 179 height 21
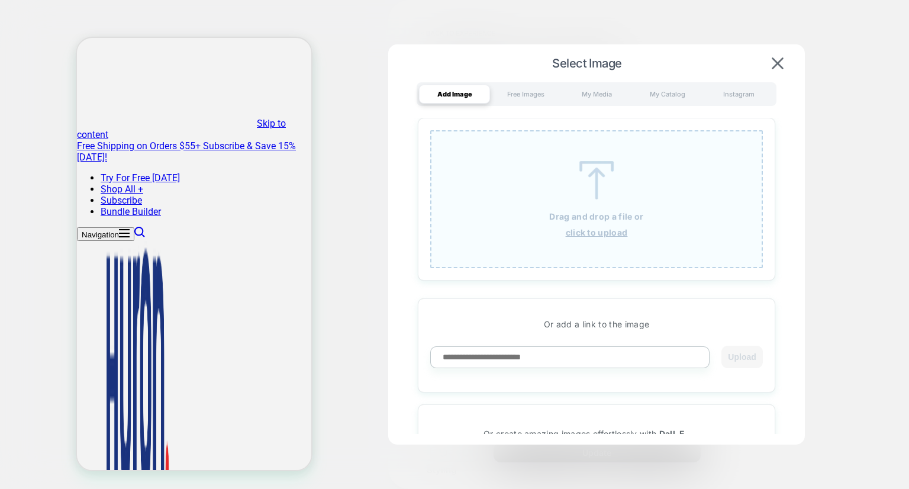
drag, startPoint x: 598, startPoint y: 171, endPoint x: 585, endPoint y: 181, distance: 16.0
click at [585, 181] on img at bounding box center [596, 180] width 53 height 38
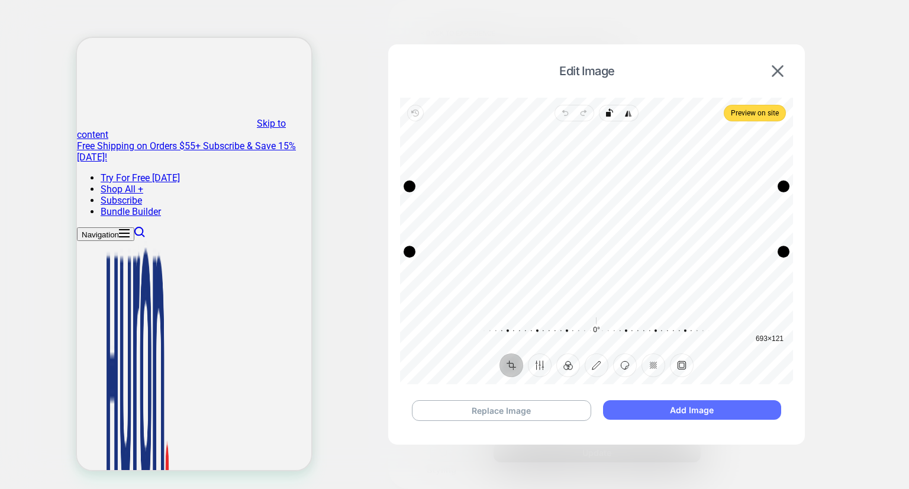
click at [669, 405] on button "Add Image" at bounding box center [692, 410] width 178 height 20
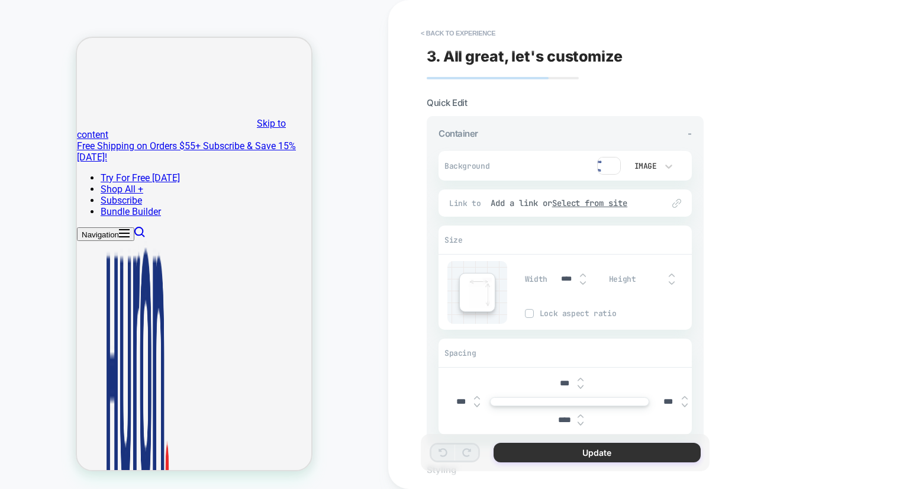
click at [627, 448] on button "Update" at bounding box center [597, 453] width 207 height 20
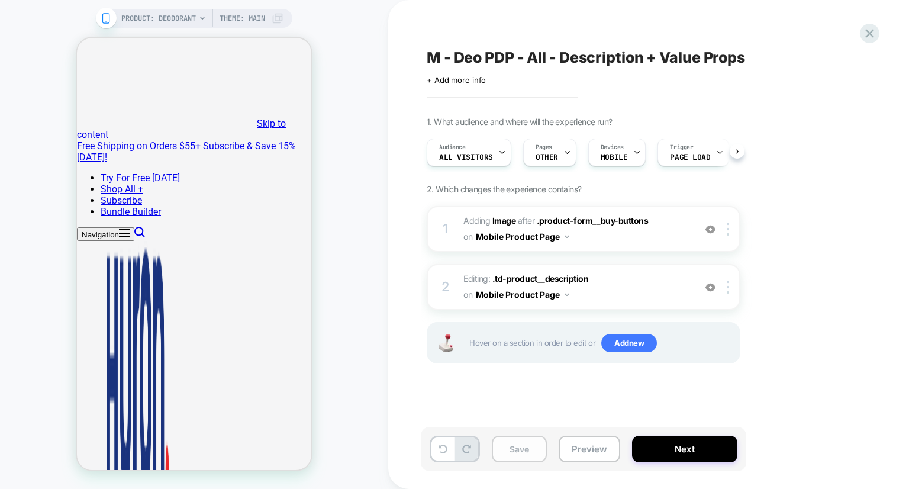
click at [501, 448] on button "Save" at bounding box center [519, 449] width 55 height 27
click at [874, 34] on icon at bounding box center [870, 33] width 16 height 16
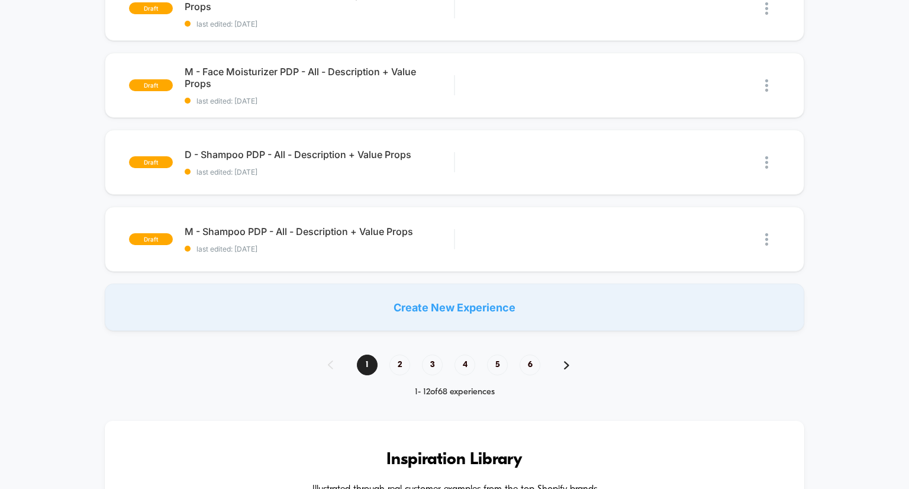
scroll to position [798, 0]
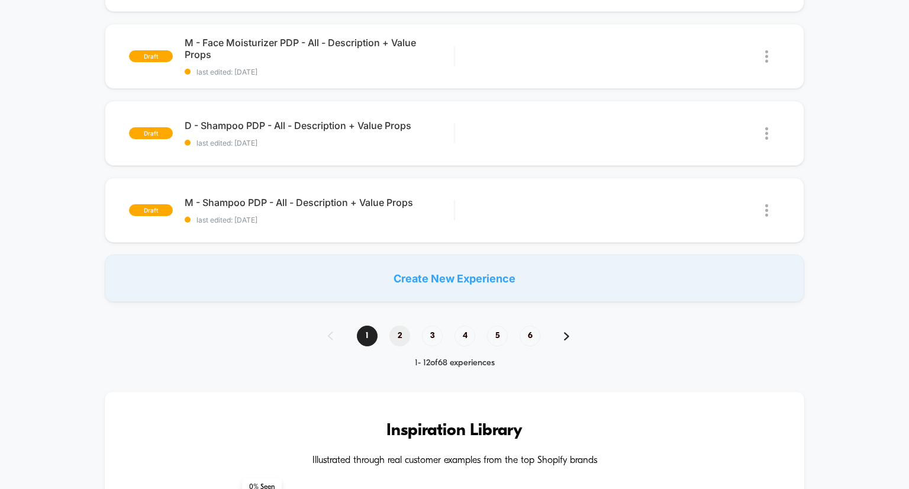
click at [402, 336] on span "2" at bounding box center [399, 336] width 21 height 21
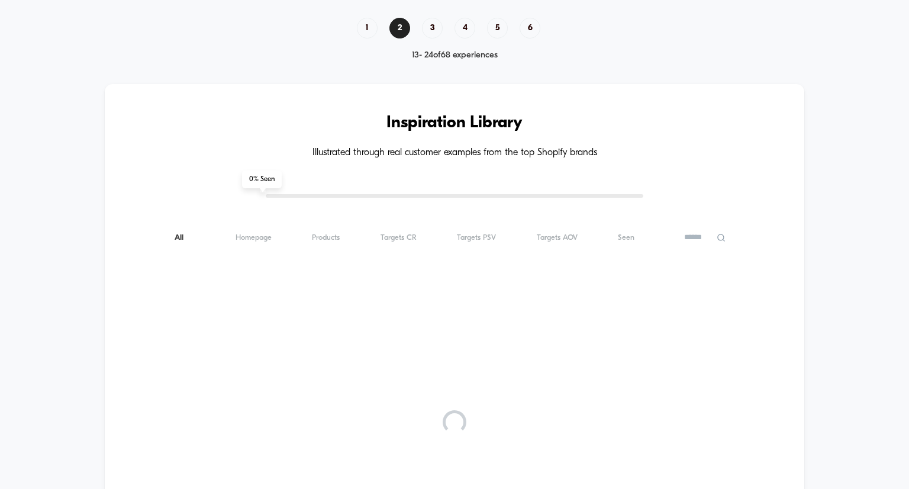
scroll to position [0, 0]
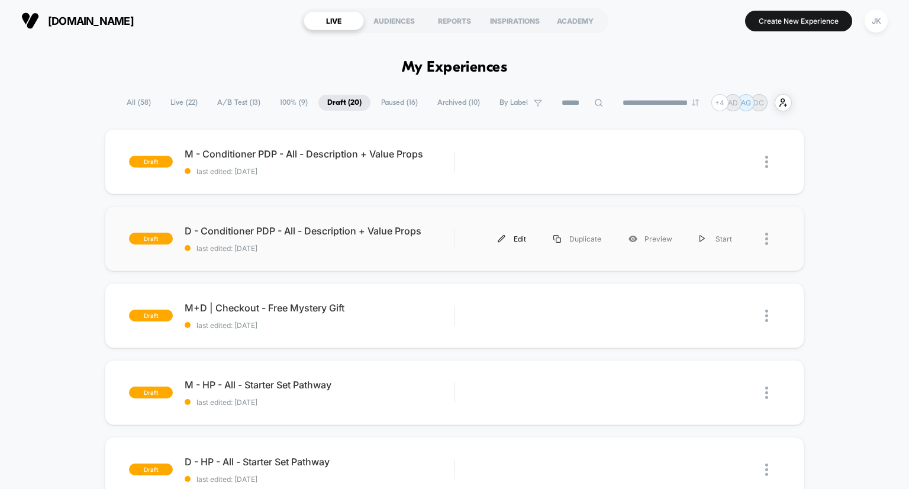
click at [518, 240] on div "Edit" at bounding box center [512, 239] width 56 height 27
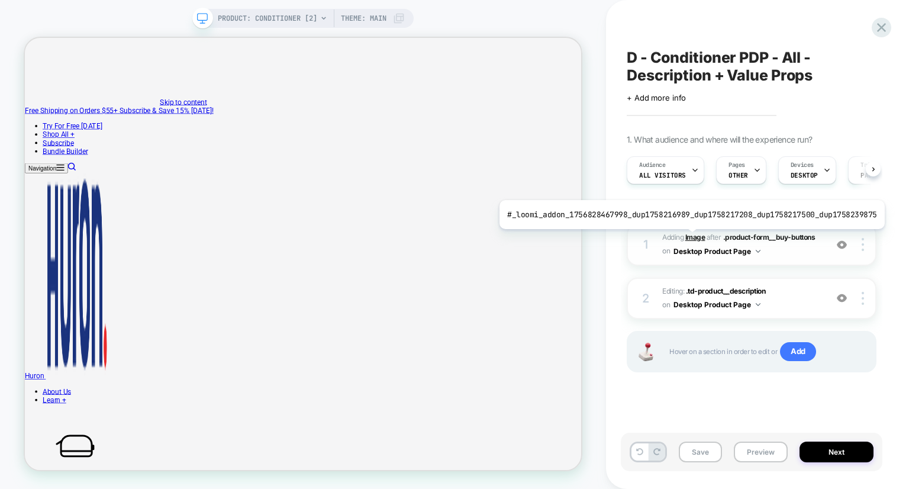
click at [687, 238] on b "Image" at bounding box center [695, 237] width 20 height 9
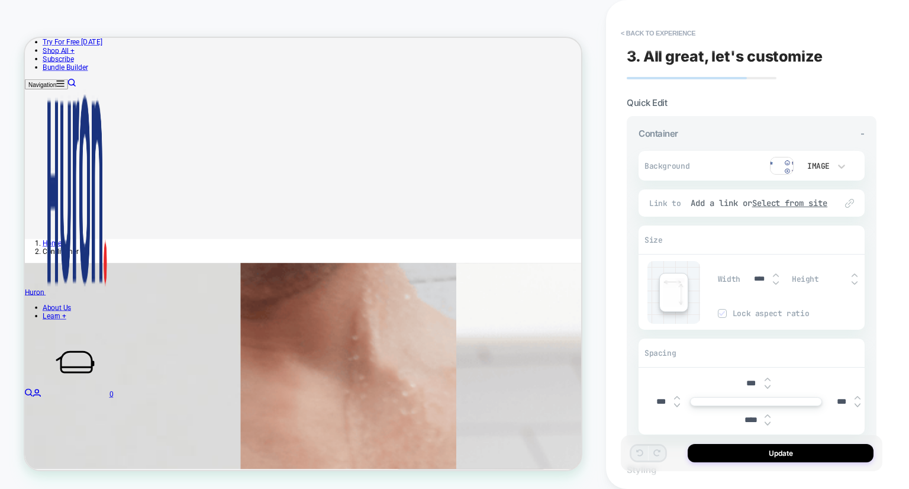
scroll to position [334, 0]
click at [781, 169] on img at bounding box center [782, 166] width 24 height 18
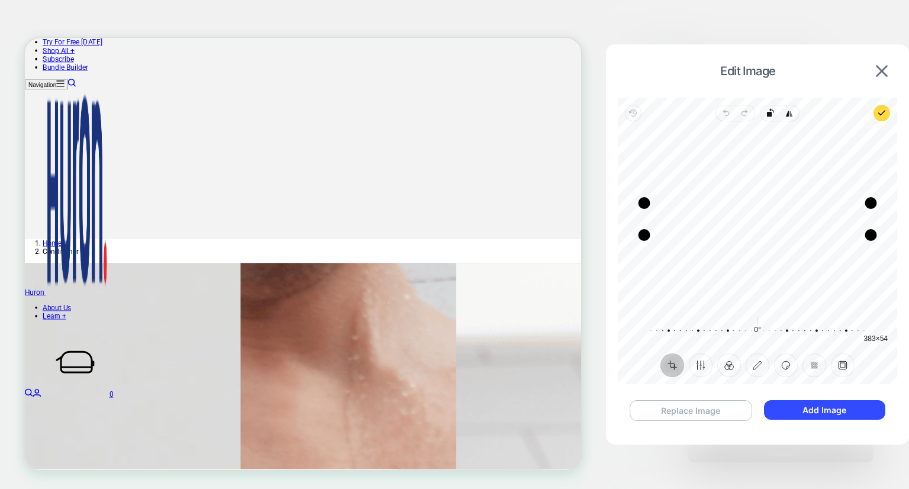
click at [690, 410] on button "Replace Image" at bounding box center [691, 410] width 123 height 21
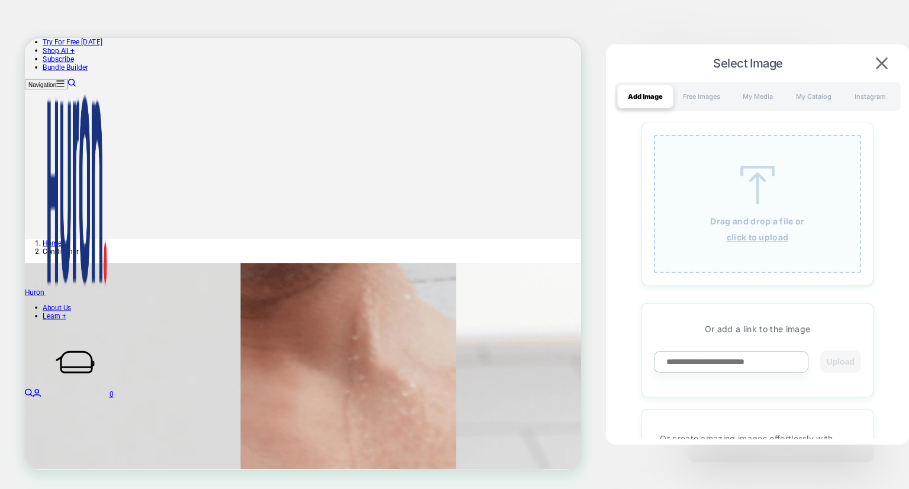
click at [758, 249] on div "Drag and drop a file or click to upload" at bounding box center [757, 204] width 207 height 138
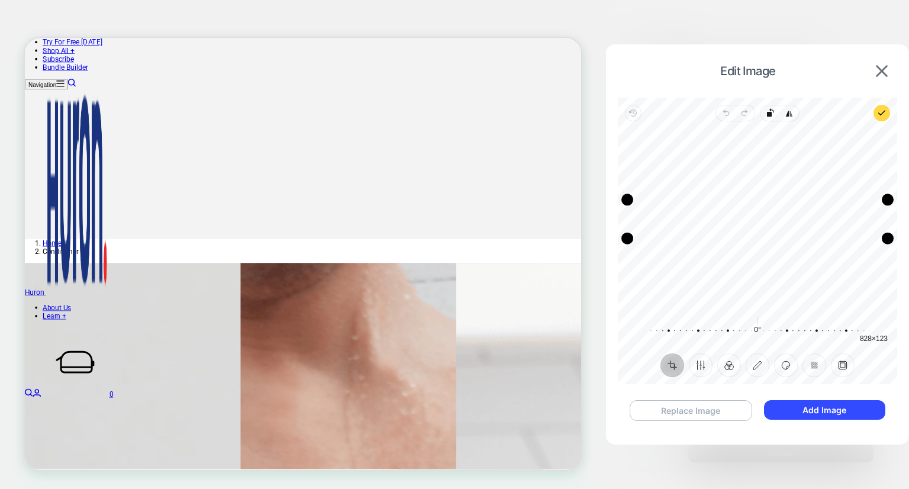
click at [693, 417] on button "Replace Image" at bounding box center [691, 410] width 123 height 21
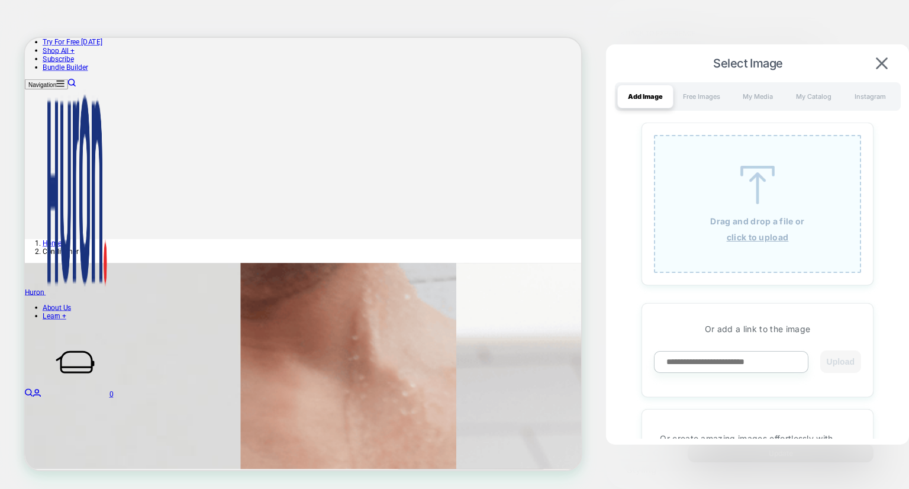
click at [741, 279] on div "Drag and drop a file or click to upload" at bounding box center [758, 204] width 232 height 163
click at [741, 236] on u "click to upload" at bounding box center [758, 237] width 62 height 10
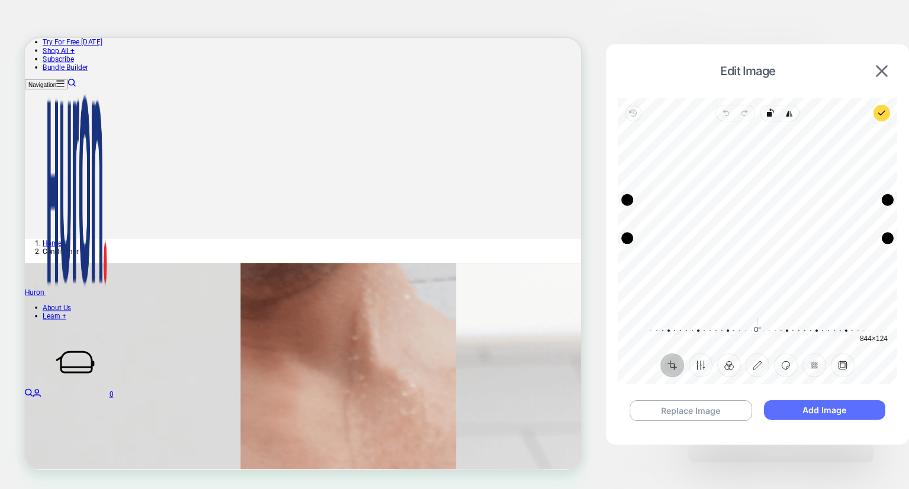
click at [794, 416] on button "Add Image" at bounding box center [824, 410] width 121 height 20
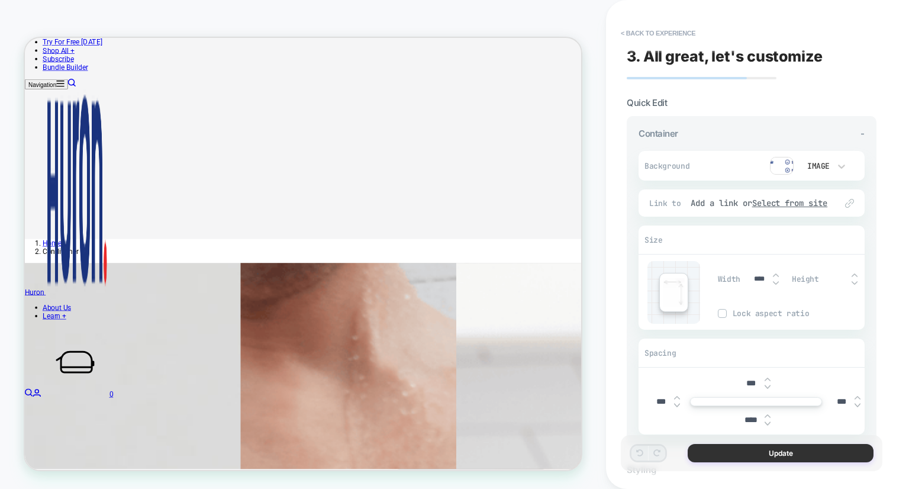
click at [748, 447] on button "Update" at bounding box center [781, 453] width 186 height 18
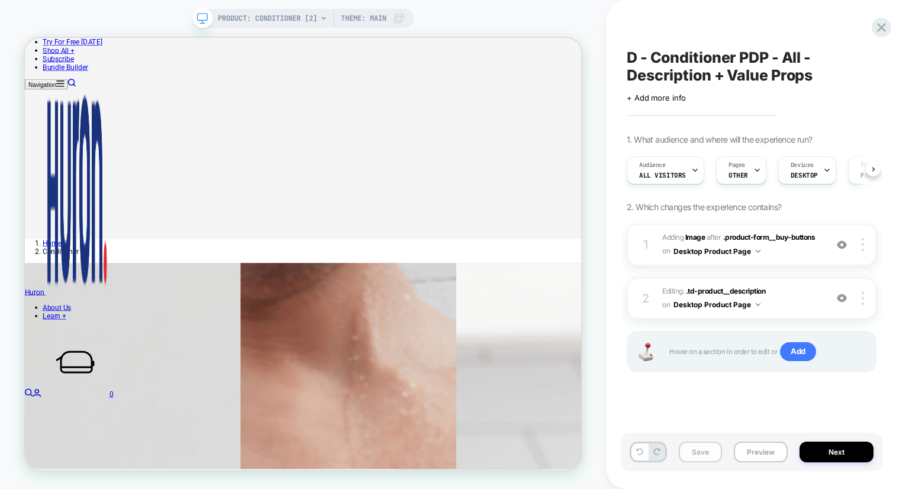
click at [699, 450] on button "Save" at bounding box center [700, 452] width 43 height 21
click at [878, 27] on icon at bounding box center [882, 28] width 16 height 16
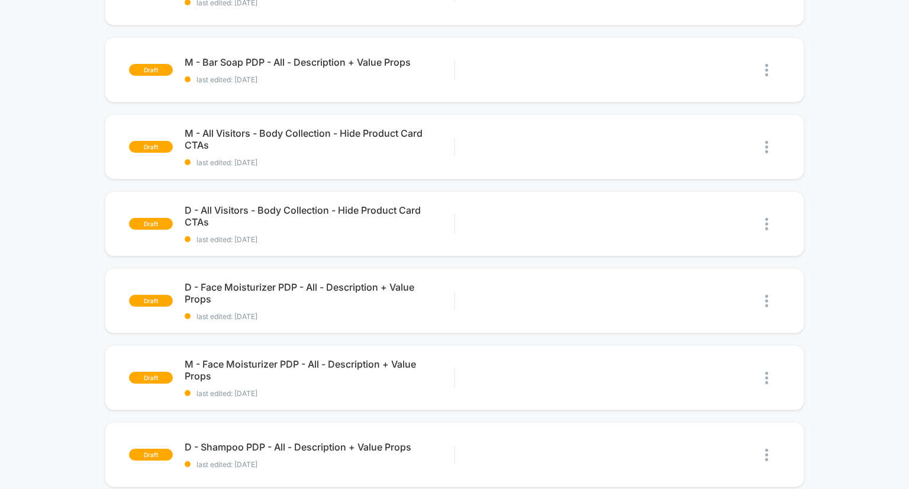
scroll to position [723, 0]
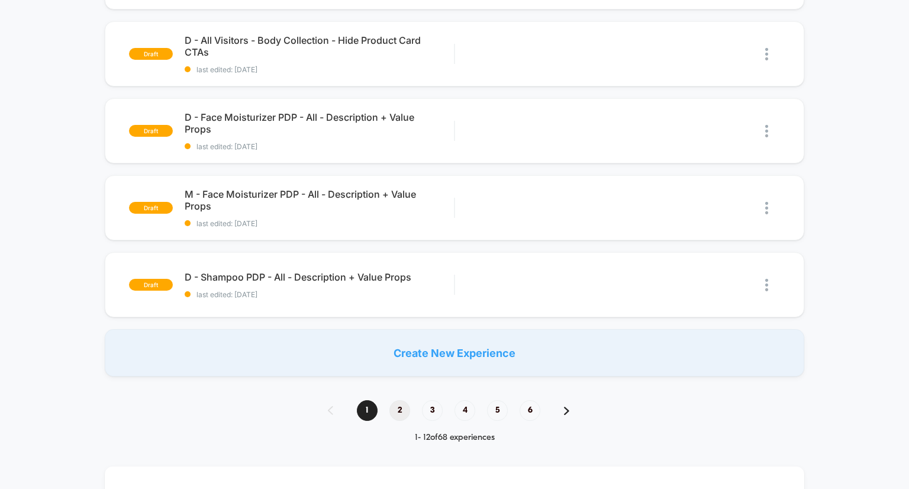
click at [399, 418] on span "2" at bounding box center [399, 410] width 21 height 21
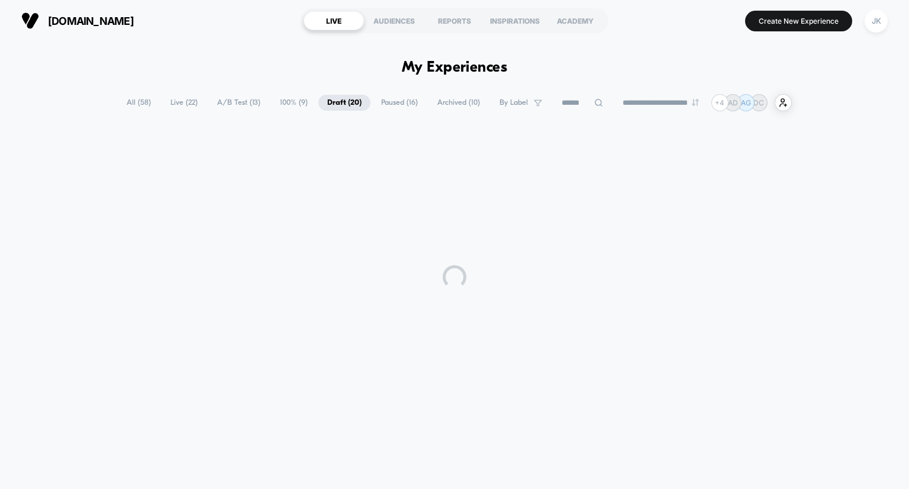
scroll to position [0, 0]
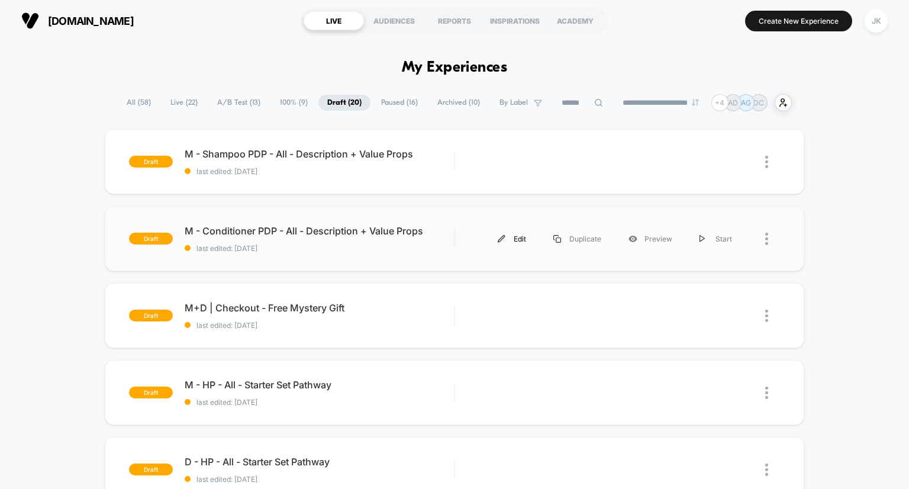
click at [525, 233] on div "Edit" at bounding box center [512, 239] width 56 height 27
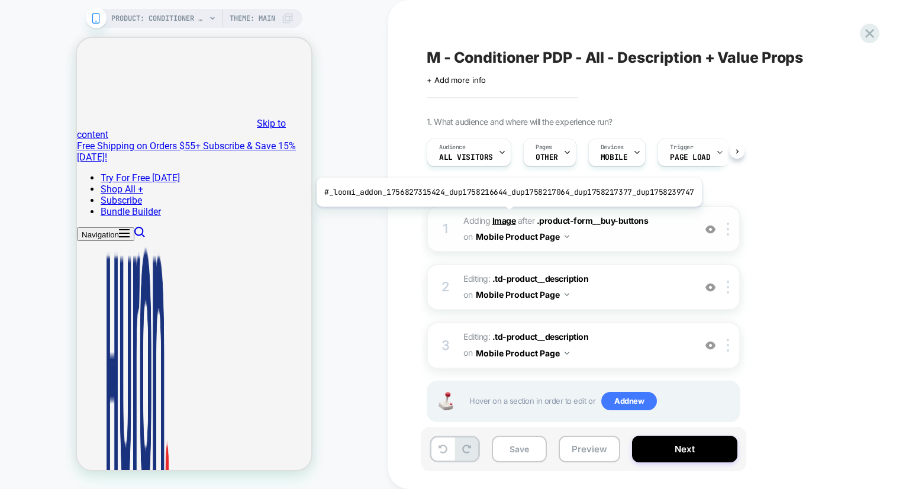
click at [504, 215] on b "Image" at bounding box center [504, 220] width 24 height 10
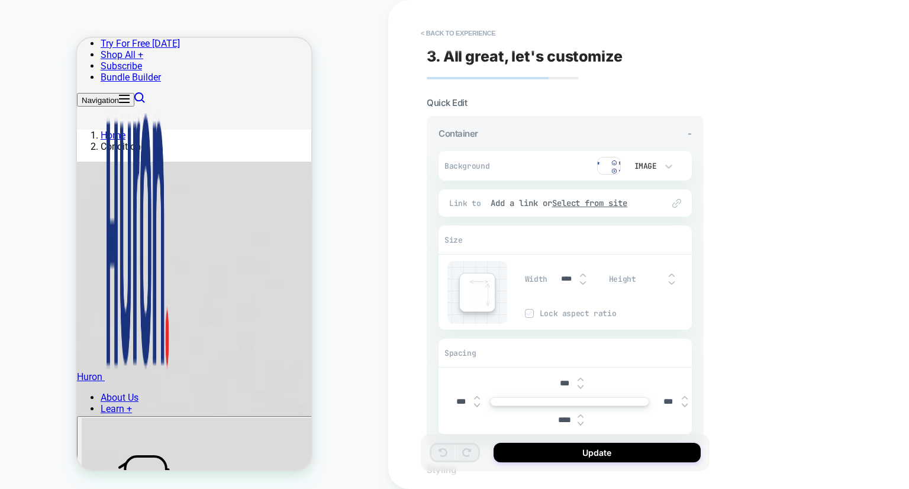
scroll to position [535, 0]
click at [608, 172] on img at bounding box center [609, 166] width 24 height 18
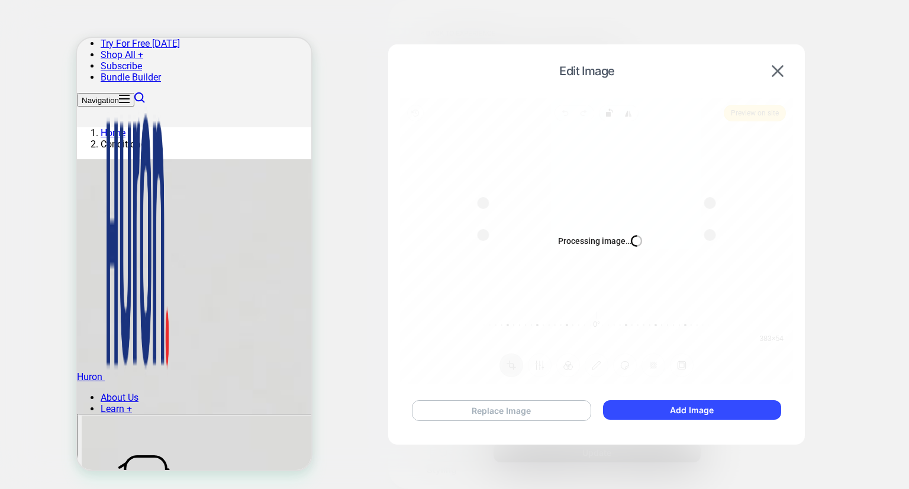
click at [474, 413] on button "Replace Image" at bounding box center [501, 410] width 179 height 21
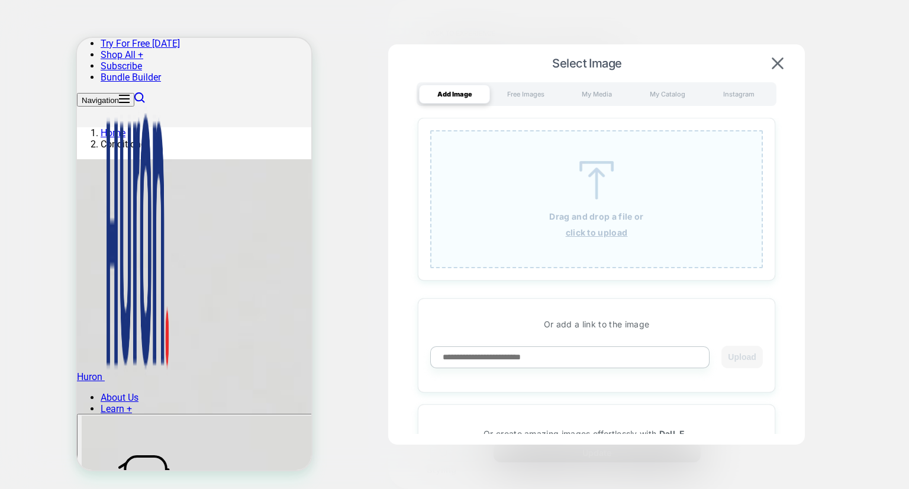
click at [511, 169] on div "Drag and drop a file or click to upload" at bounding box center [596, 199] width 333 height 138
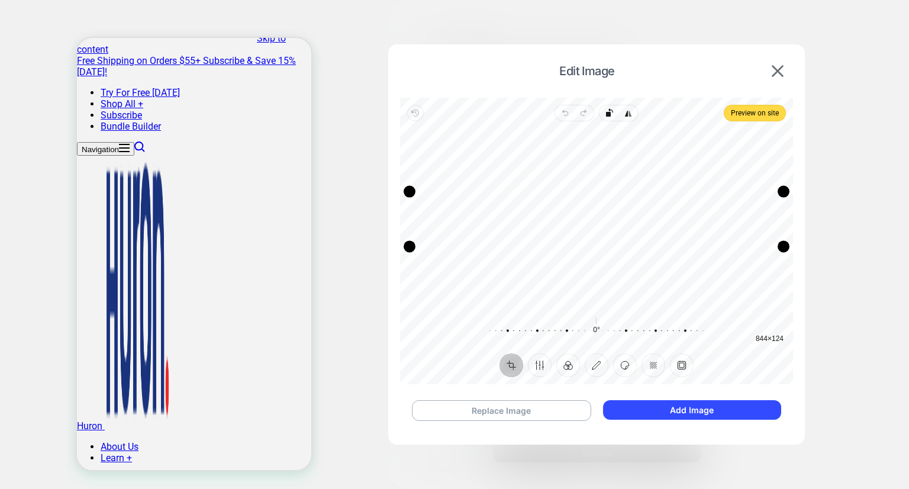
scroll to position [0, 0]
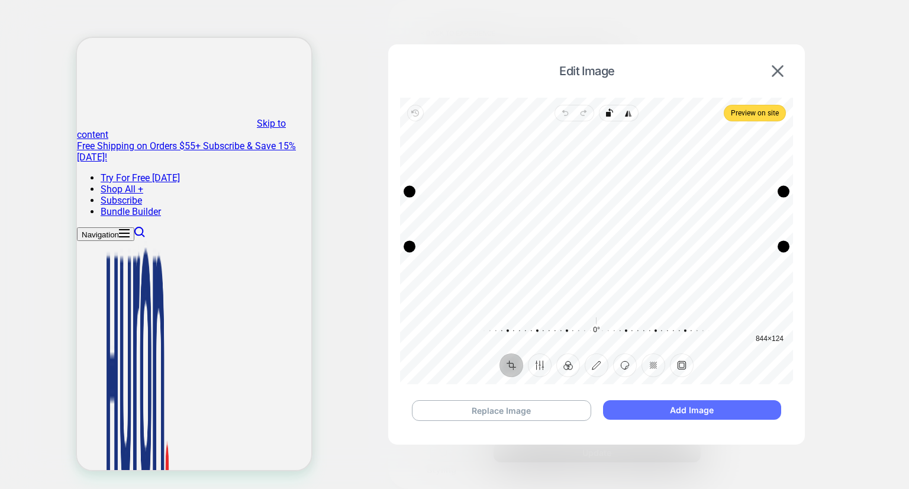
click at [658, 410] on button "Add Image" at bounding box center [692, 410] width 178 height 20
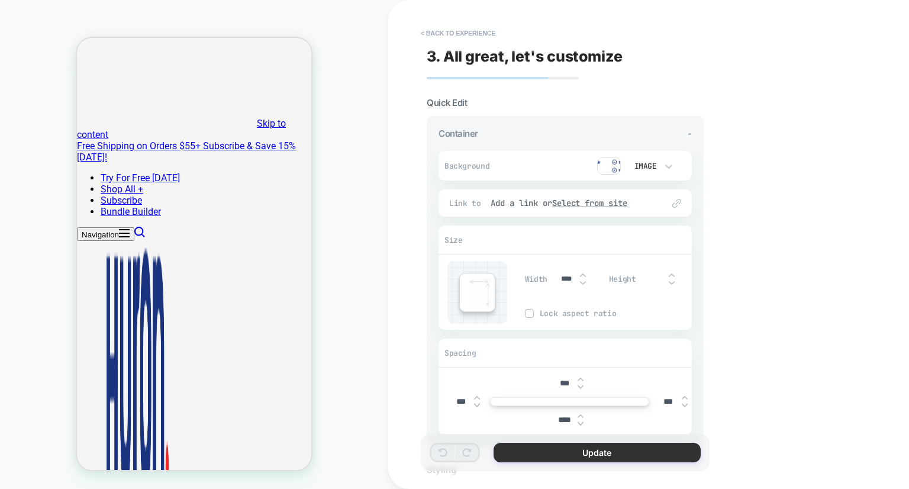
click at [637, 458] on button "Update" at bounding box center [597, 453] width 207 height 20
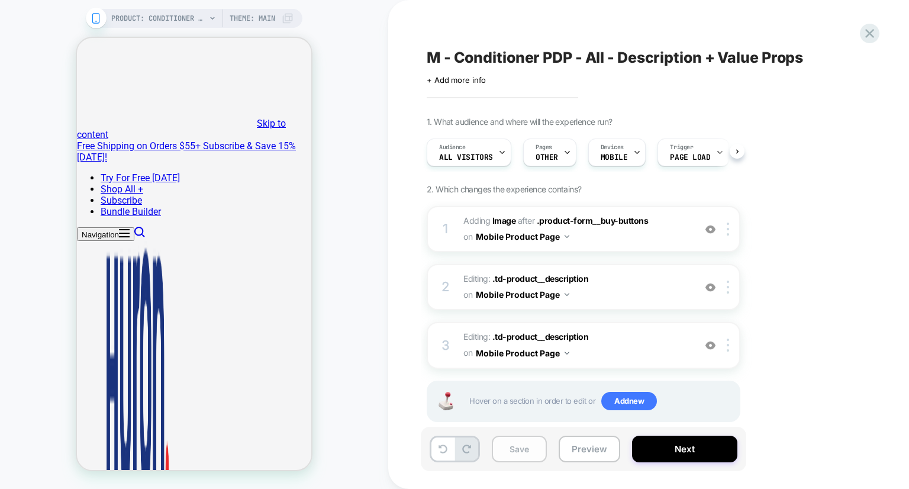
click at [519, 446] on button "Save" at bounding box center [519, 449] width 55 height 27
click at [878, 31] on div at bounding box center [870, 33] width 24 height 24
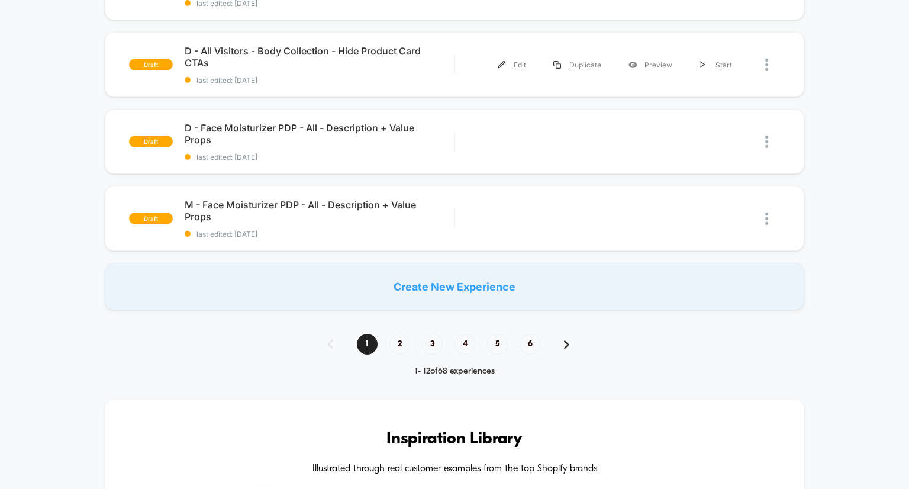
scroll to position [889, 0]
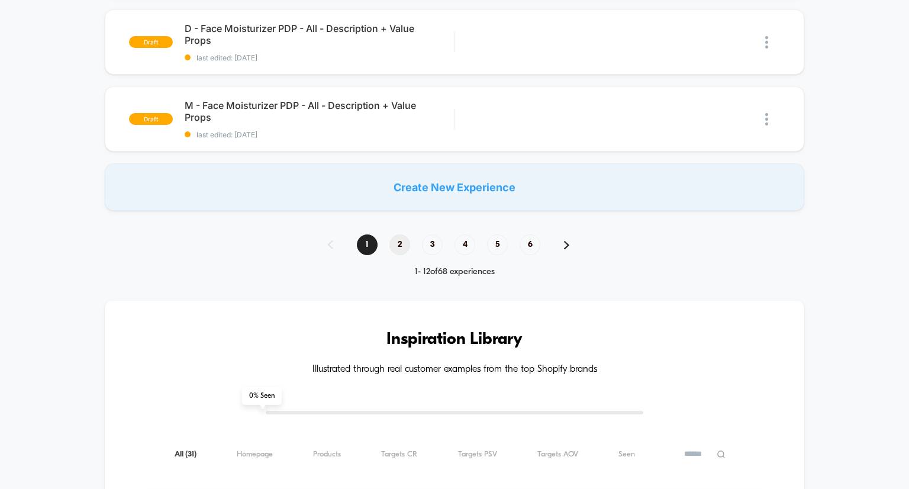
click at [404, 244] on span "2" at bounding box center [399, 244] width 21 height 21
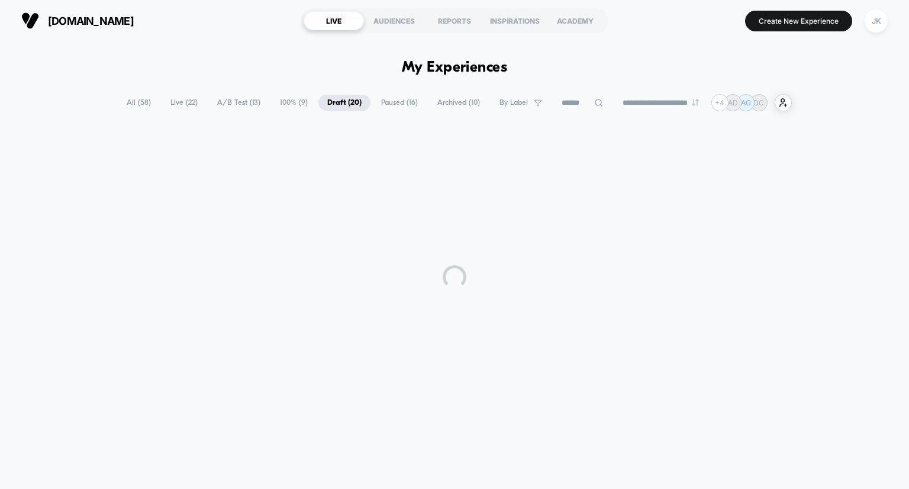
scroll to position [0, 0]
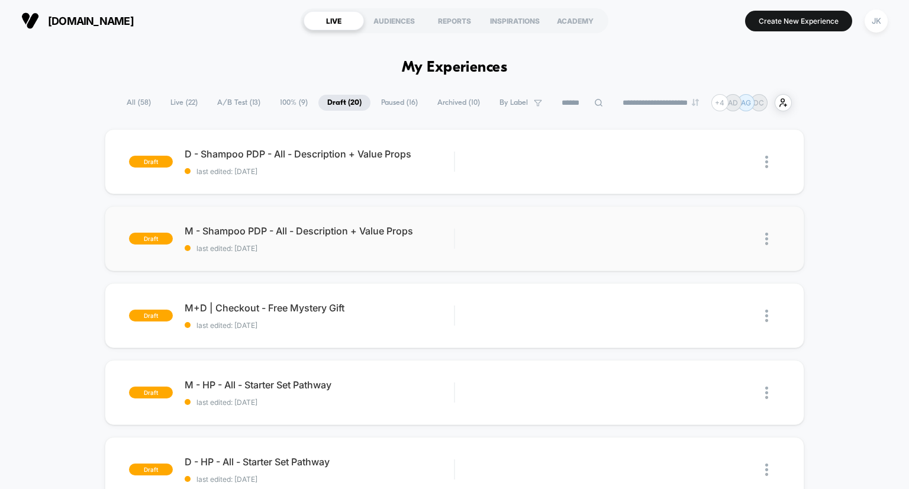
click at [346, 226] on span "M - Shampoo PDP - All - Description + Value Props" at bounding box center [320, 231] width 270 height 12
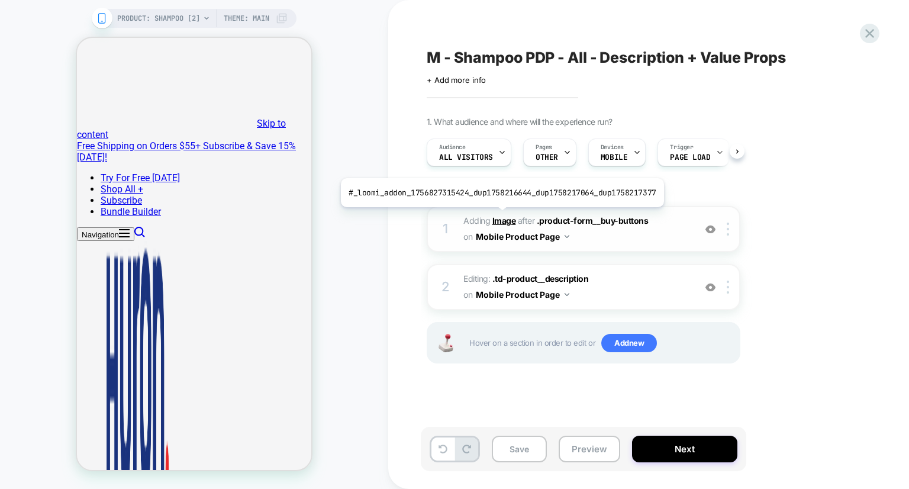
click at [498, 216] on b "Image" at bounding box center [504, 220] width 24 height 10
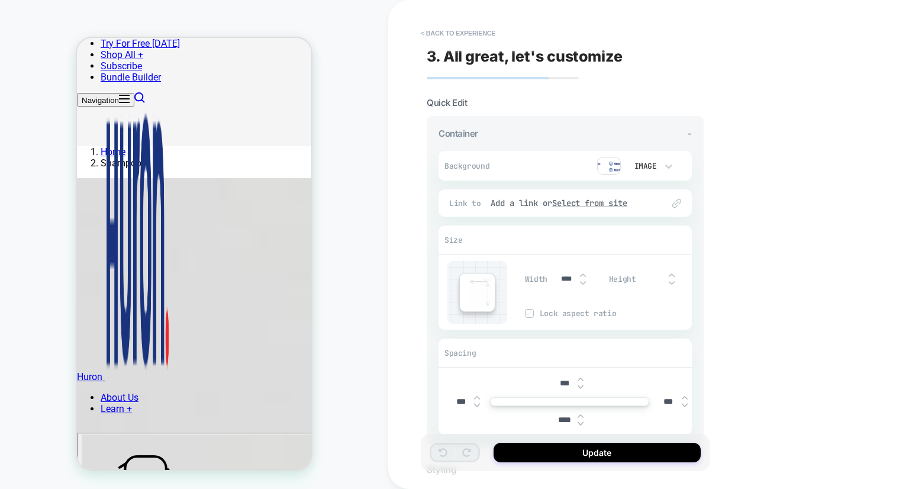
scroll to position [526, 0]
click at [605, 169] on img at bounding box center [609, 166] width 24 height 18
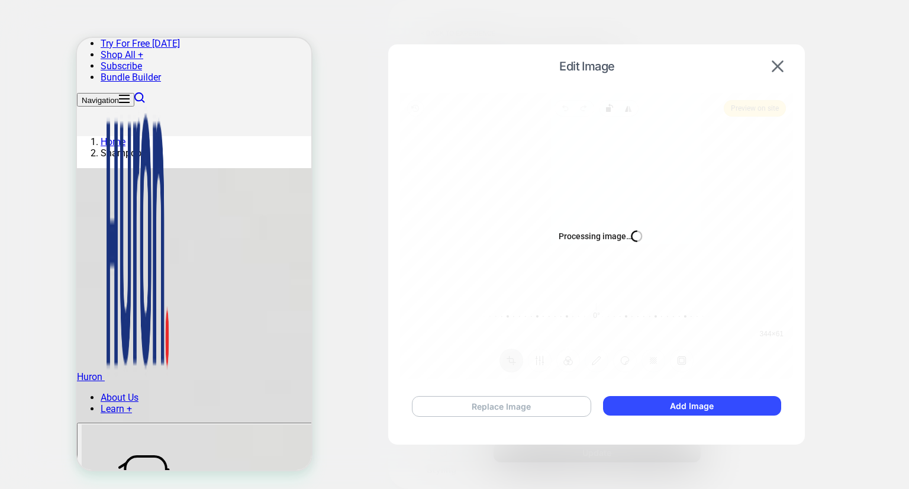
click at [487, 401] on button "Replace Image" at bounding box center [501, 406] width 179 height 21
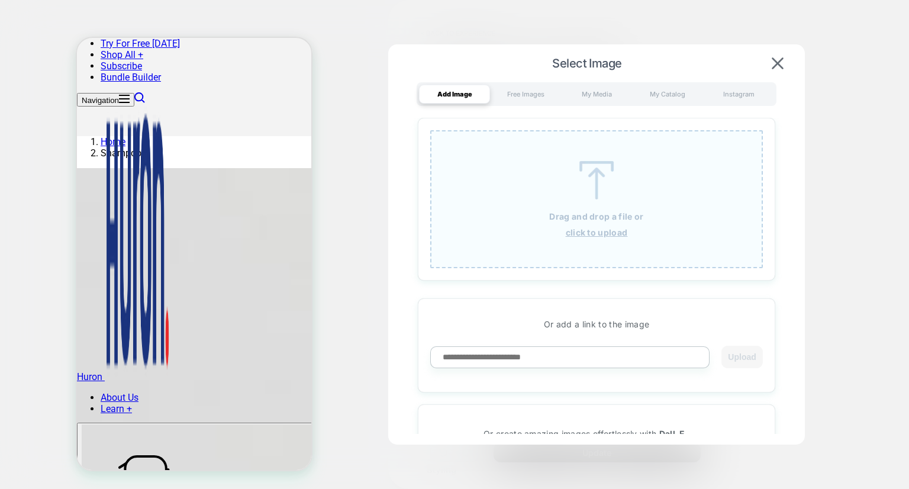
click at [536, 228] on div "Drag and drop a file or click to upload" at bounding box center [596, 199] width 333 height 138
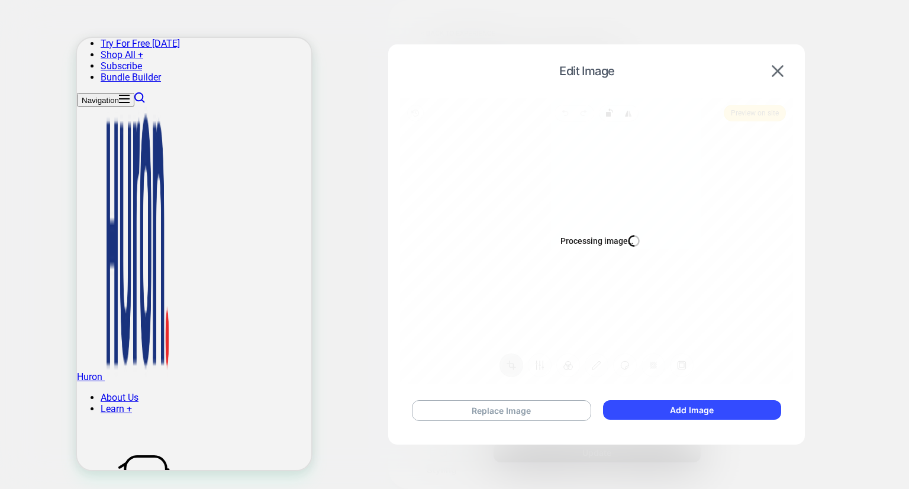
scroll to position [166, 0]
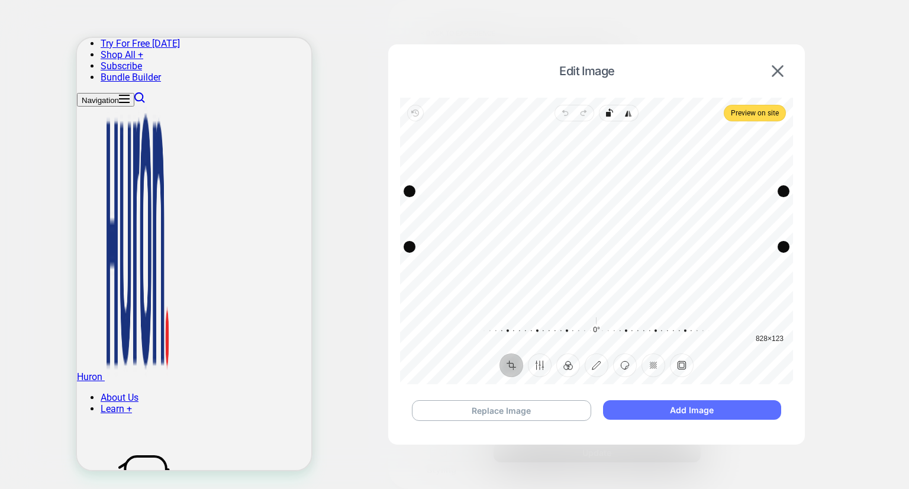
click at [703, 402] on button "Add Image" at bounding box center [692, 410] width 178 height 20
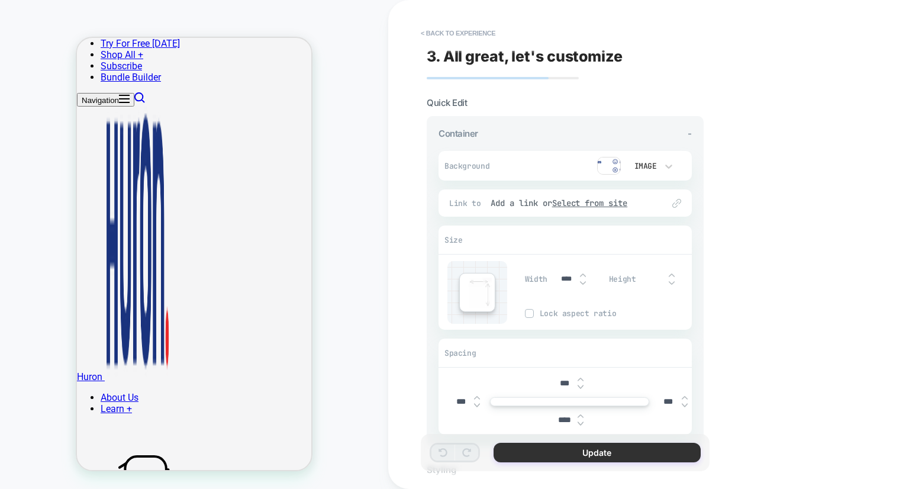
click at [575, 454] on button "Update" at bounding box center [597, 453] width 207 height 20
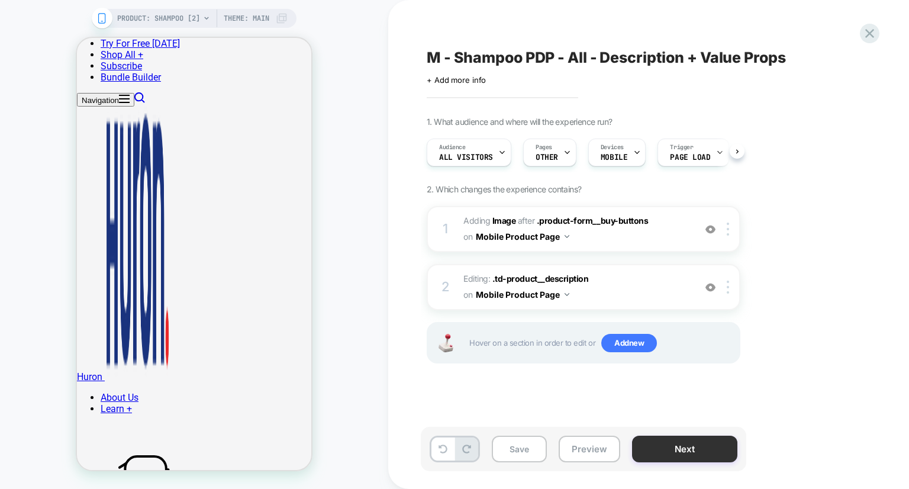
scroll to position [0, 0]
click at [524, 447] on button "Save" at bounding box center [519, 449] width 55 height 27
click at [880, 24] on div "M - Shampoo PDP - All - Description + Value Props Click to edit experience deta…" at bounding box center [648, 244] width 521 height 489
click at [874, 29] on icon at bounding box center [870, 33] width 16 height 16
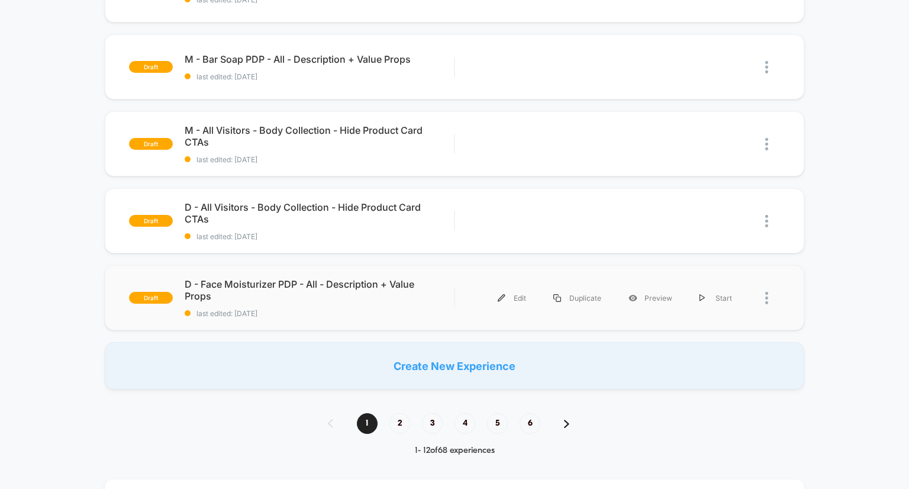
scroll to position [710, 0]
click at [402, 420] on span "2" at bounding box center [399, 423] width 21 height 21
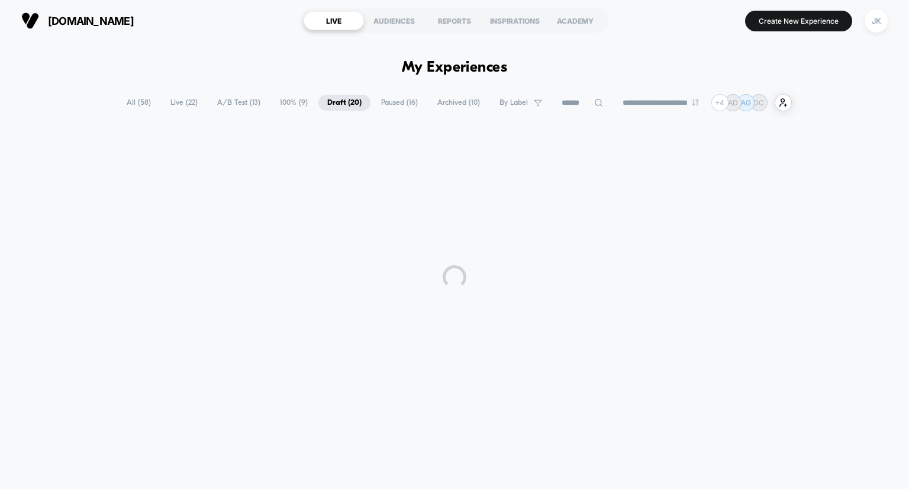
scroll to position [0, 0]
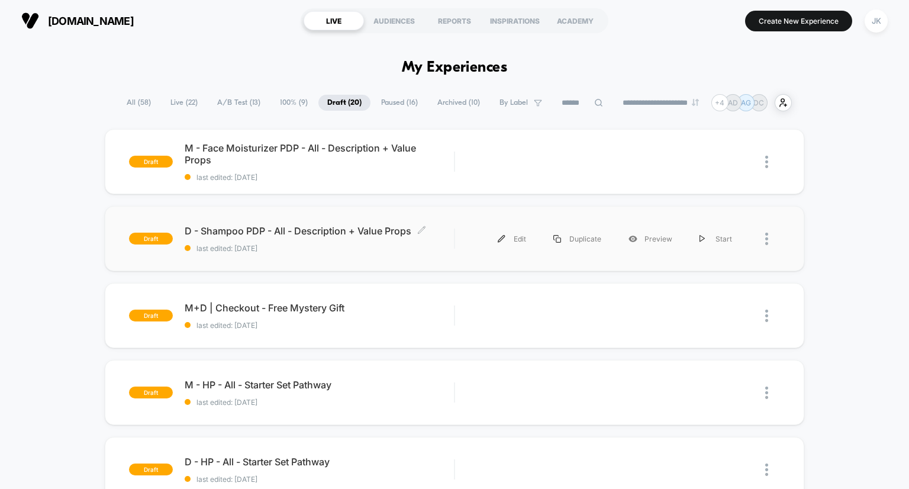
click at [317, 228] on span "D - Shampoo PDP - All - Description + Value Props Click to edit experience deta…" at bounding box center [320, 231] width 270 height 12
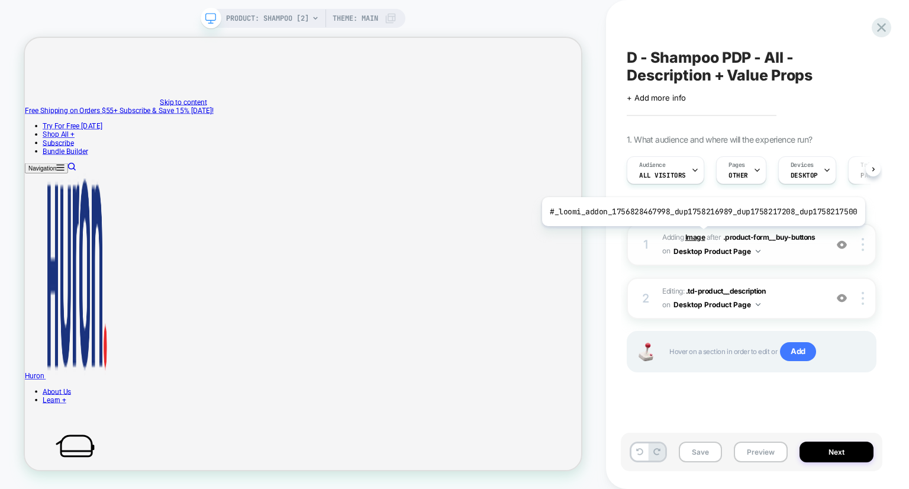
click at [700, 235] on b "Image" at bounding box center [695, 237] width 20 height 9
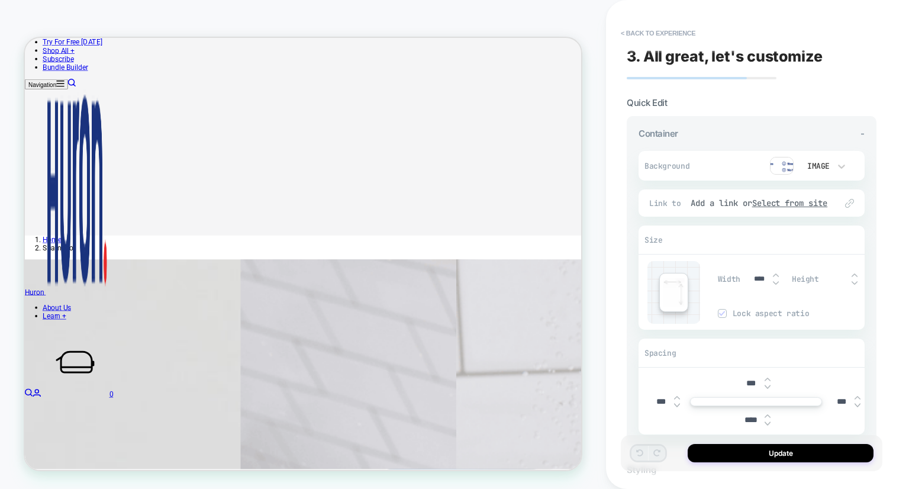
scroll to position [340, 0]
click at [775, 170] on img at bounding box center [782, 166] width 24 height 18
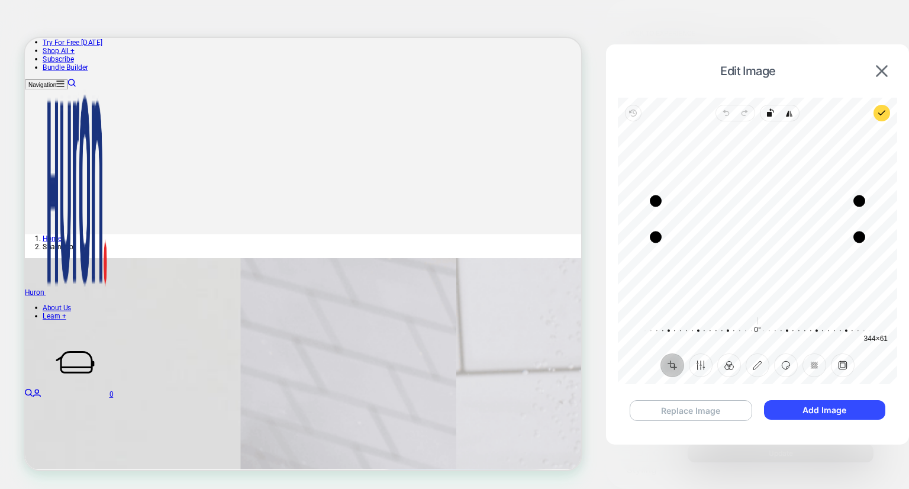
click at [690, 414] on button "Replace Image" at bounding box center [691, 410] width 123 height 21
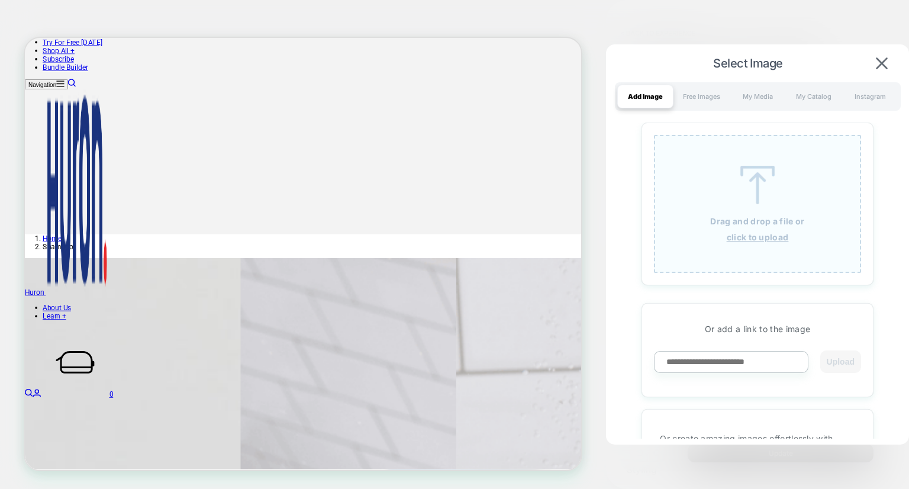
click at [707, 221] on div "Drag and drop a file or click to upload" at bounding box center [757, 204] width 207 height 138
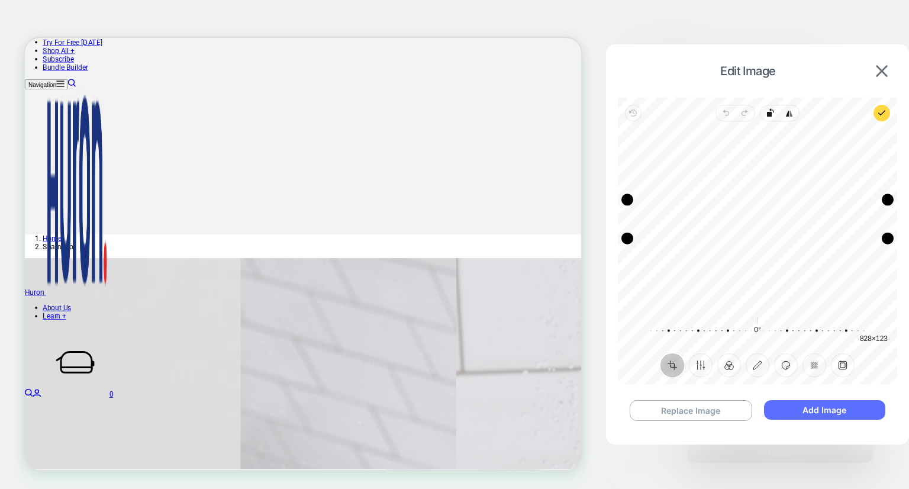
click at [838, 410] on button "Add Image" at bounding box center [824, 410] width 121 height 20
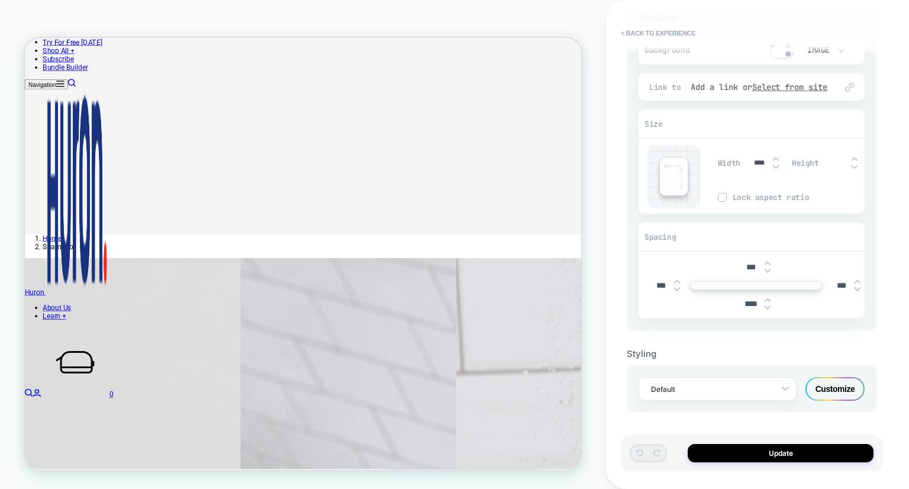
scroll to position [116, 0]
click at [748, 456] on button "Update" at bounding box center [781, 453] width 186 height 18
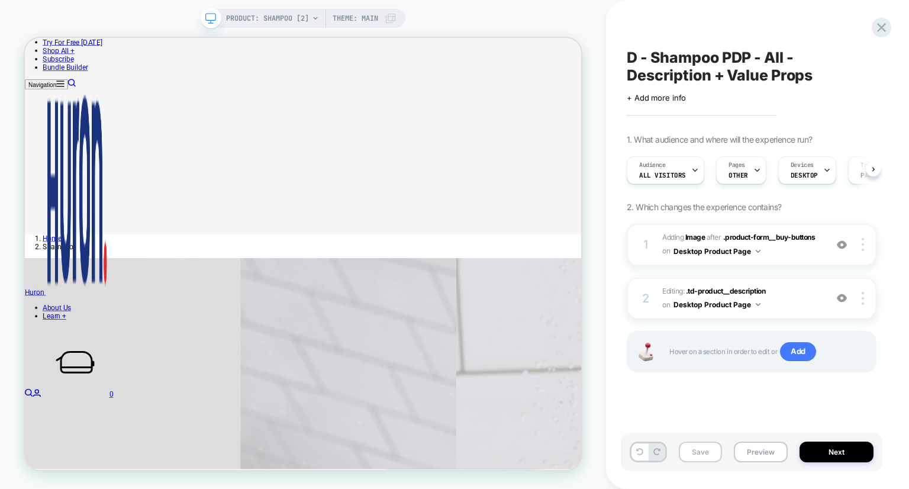
click at [707, 451] on button "Save" at bounding box center [700, 452] width 43 height 21
click at [883, 27] on icon at bounding box center [882, 28] width 16 height 16
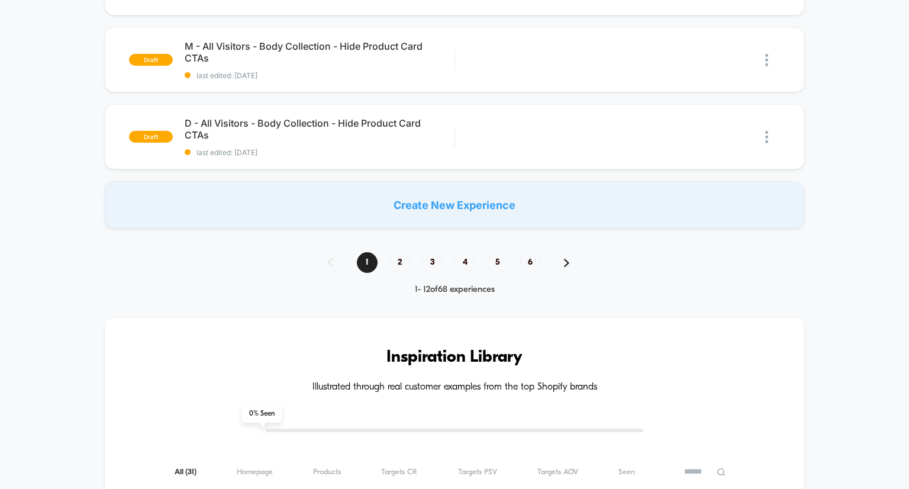
scroll to position [877, 0]
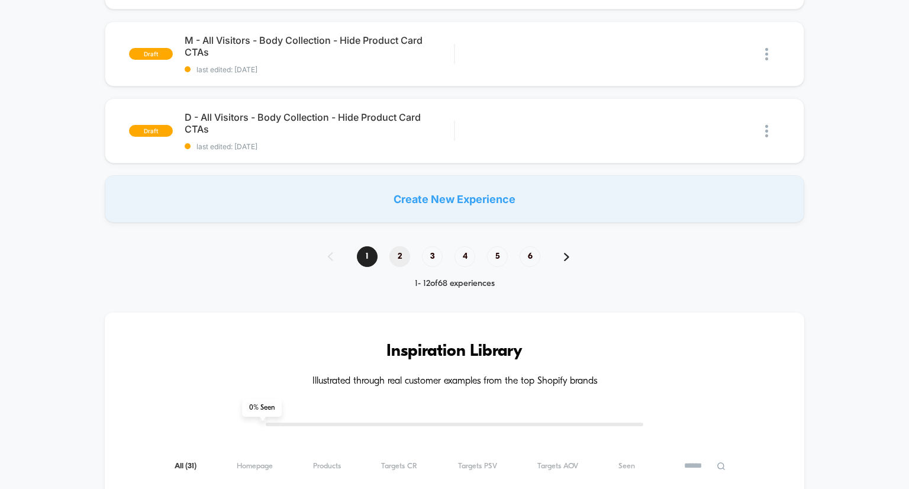
click at [410, 256] on span "2" at bounding box center [399, 256] width 21 height 21
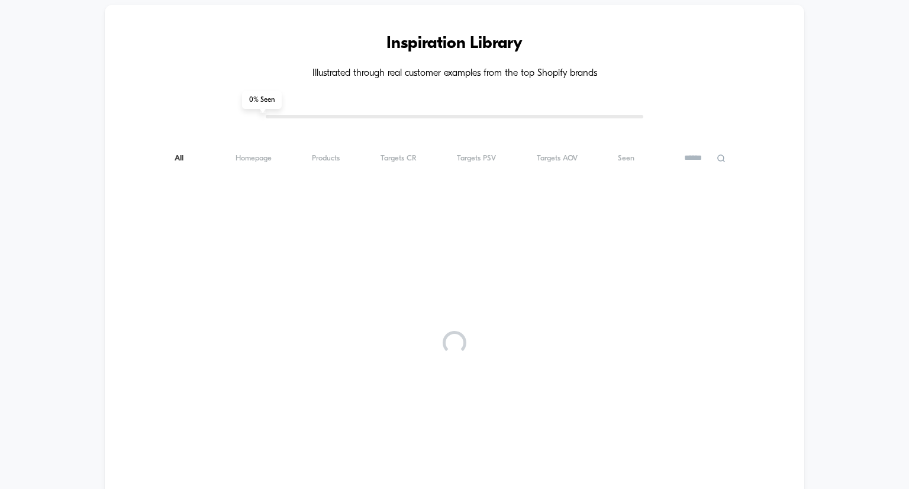
scroll to position [0, 0]
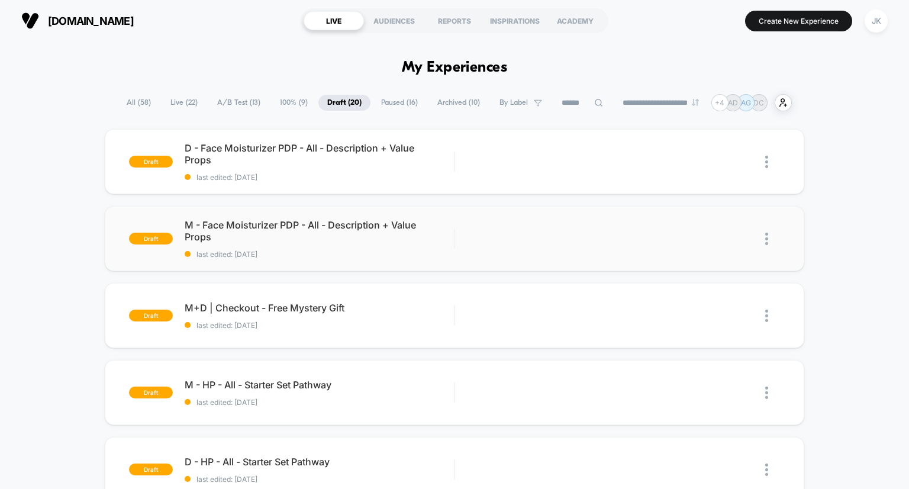
click at [376, 223] on span "M - Face Moisturizer PDP - All - Description + Value Props" at bounding box center [320, 231] width 270 height 24
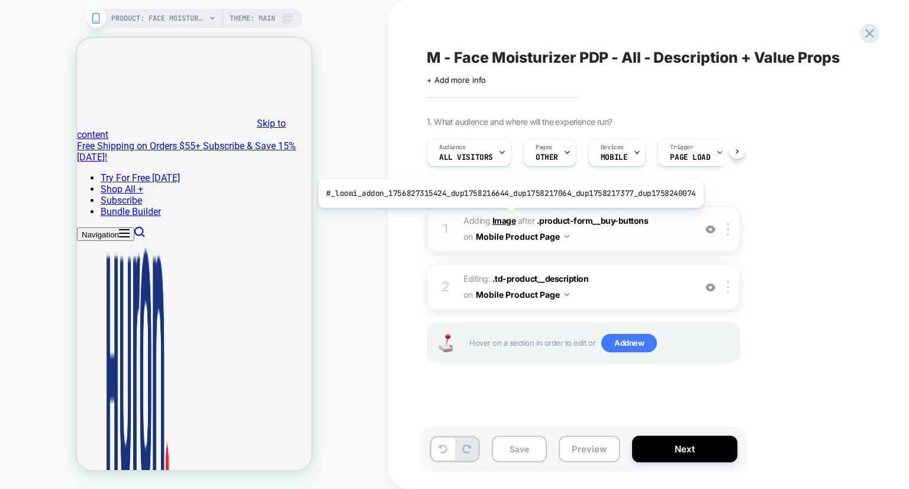
click at [506, 217] on b "Image" at bounding box center [504, 220] width 24 height 10
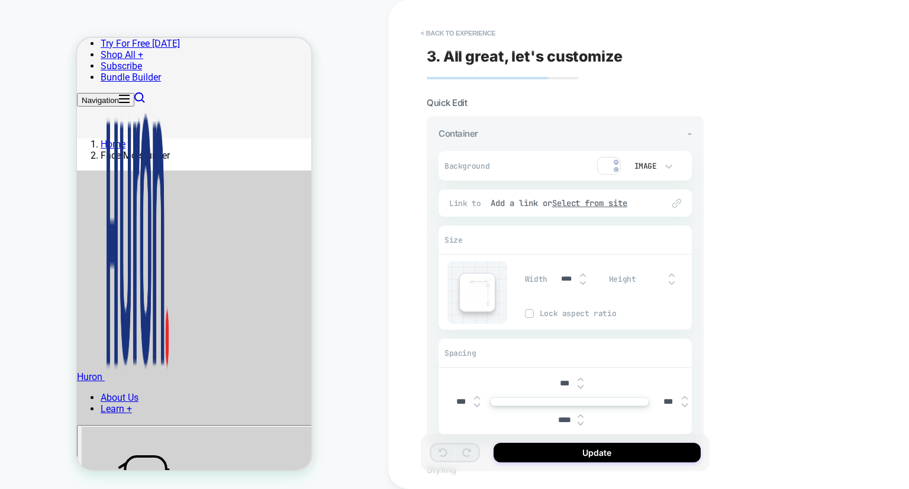
scroll to position [539, 0]
click at [621, 168] on div "Image" at bounding box center [650, 165] width 59 height 22
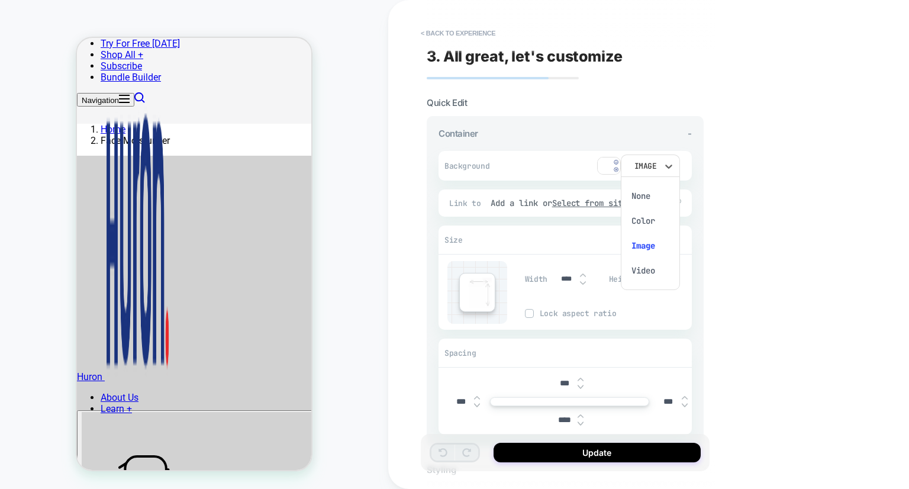
click at [613, 175] on div at bounding box center [454, 244] width 909 height 489
click at [609, 168] on img at bounding box center [609, 166] width 24 height 18
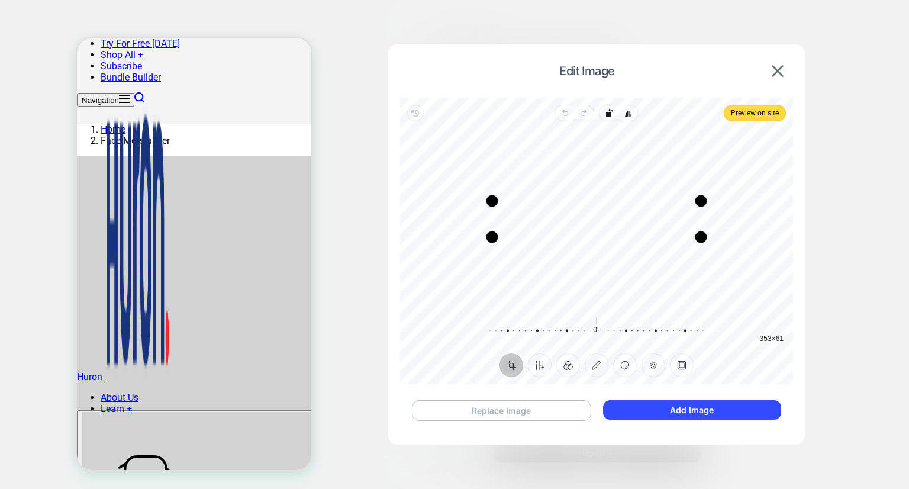
drag, startPoint x: 521, startPoint y: 401, endPoint x: 458, endPoint y: 416, distance: 65.0
click at [458, 416] on button "Replace Image" at bounding box center [501, 410] width 179 height 21
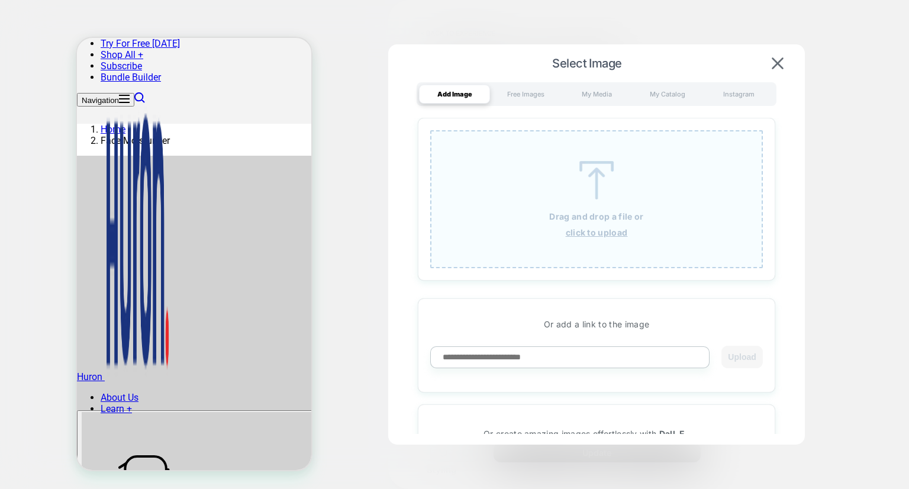
click at [542, 220] on div "Drag and drop a file or click to upload" at bounding box center [596, 199] width 333 height 138
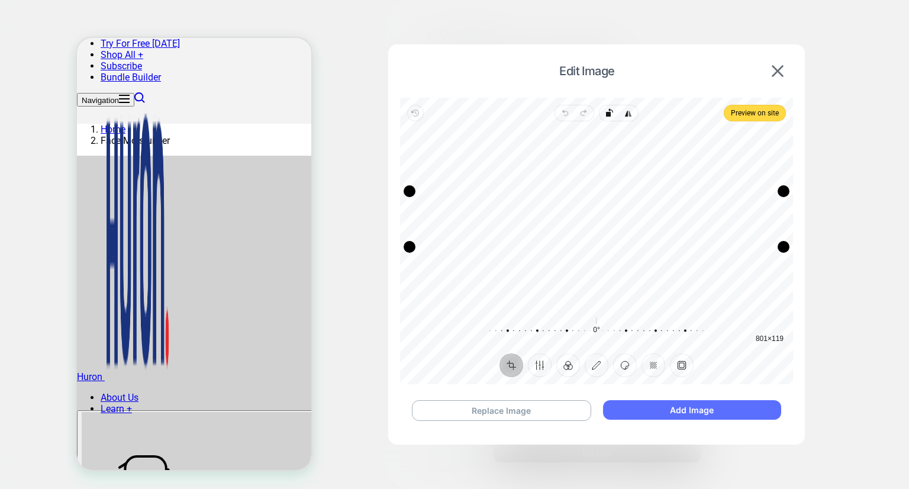
click at [677, 408] on button "Add Image" at bounding box center [692, 410] width 178 height 20
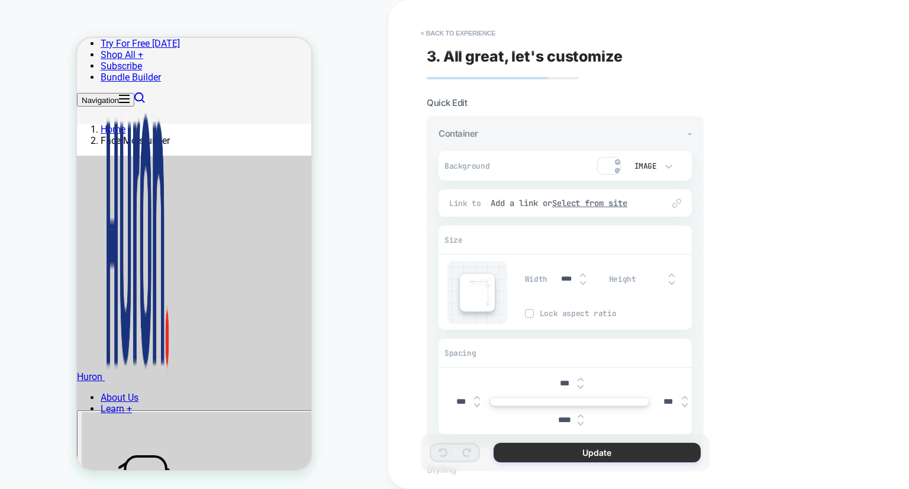
click at [614, 446] on button "Update" at bounding box center [597, 453] width 207 height 20
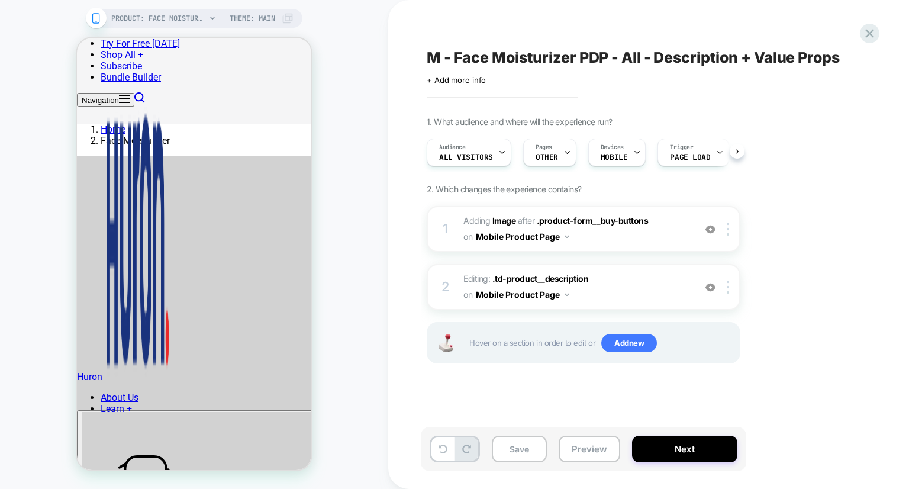
scroll to position [0, 0]
click at [527, 449] on button "Save" at bounding box center [519, 449] width 55 height 27
click at [873, 40] on icon at bounding box center [870, 33] width 16 height 16
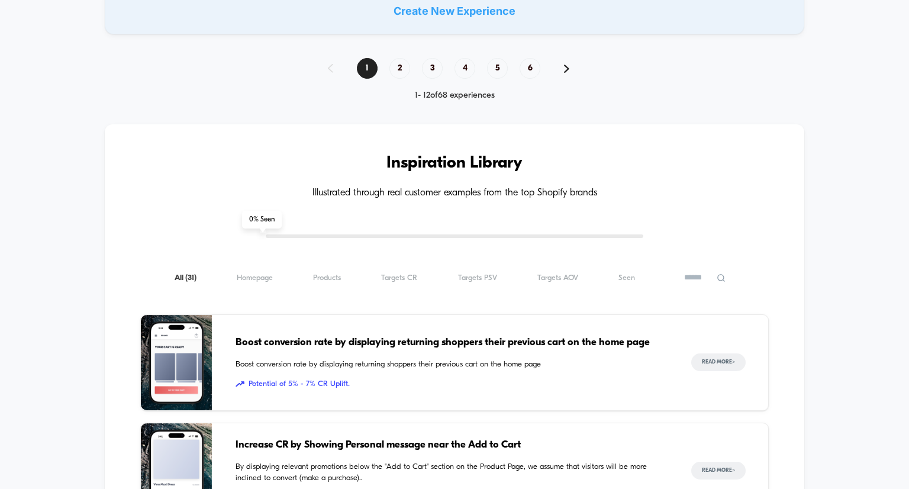
scroll to position [1065, 0]
click at [414, 54] on div "**********" at bounding box center [454, 53] width 909 height 2048
click at [404, 72] on span "2" at bounding box center [399, 69] width 21 height 21
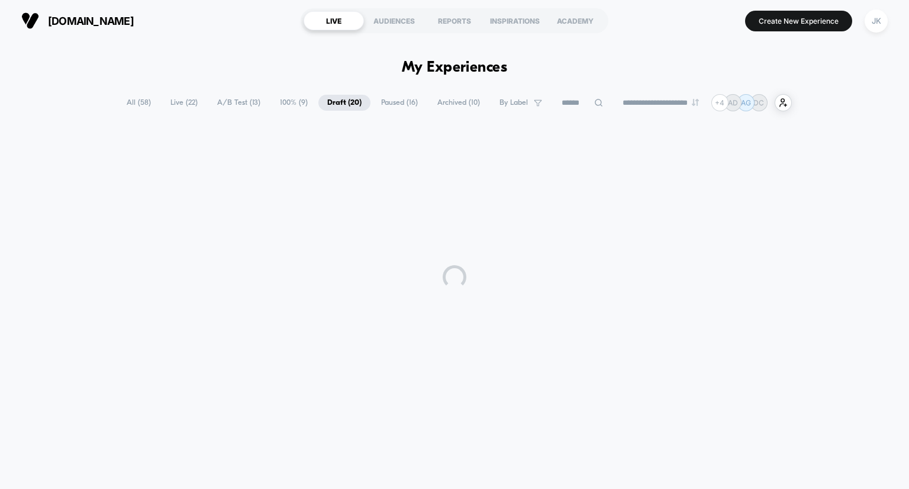
scroll to position [0, 0]
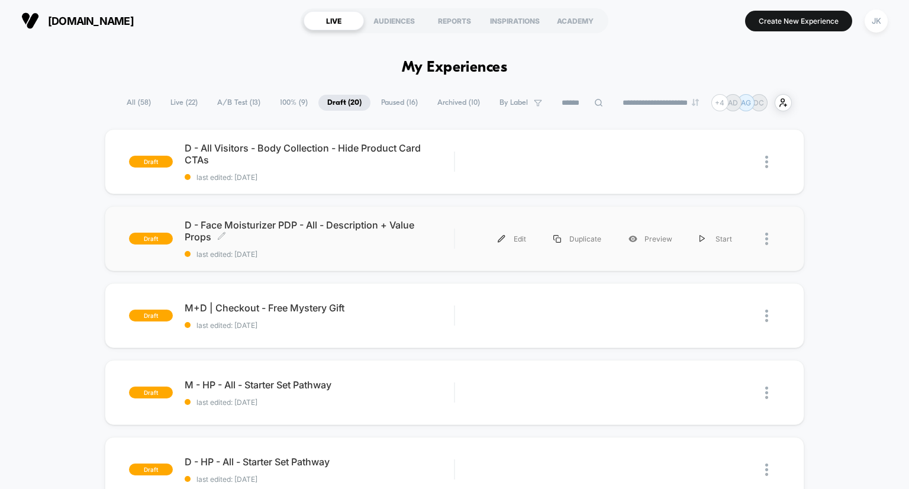
click at [355, 226] on span "D - Face Moisturizer PDP - All - Description + Value Props Click to edit experi…" at bounding box center [320, 231] width 270 height 24
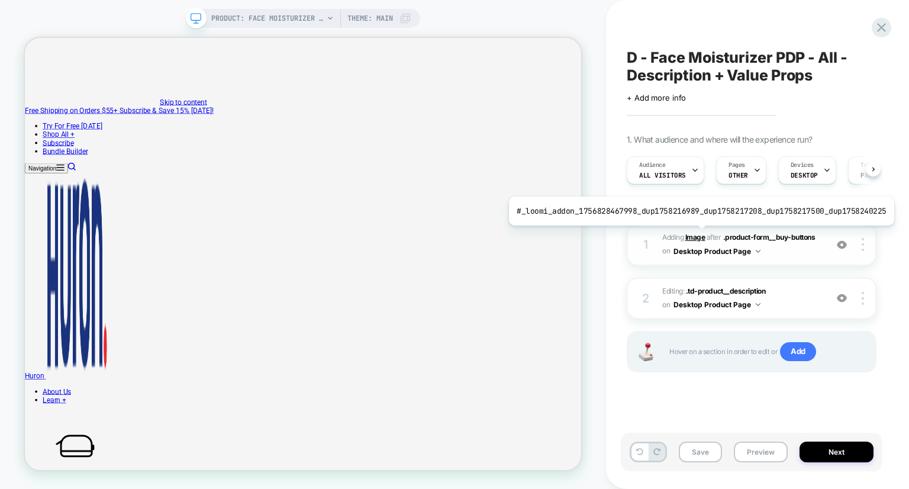
click at [697, 234] on b "Image" at bounding box center [695, 237] width 20 height 9
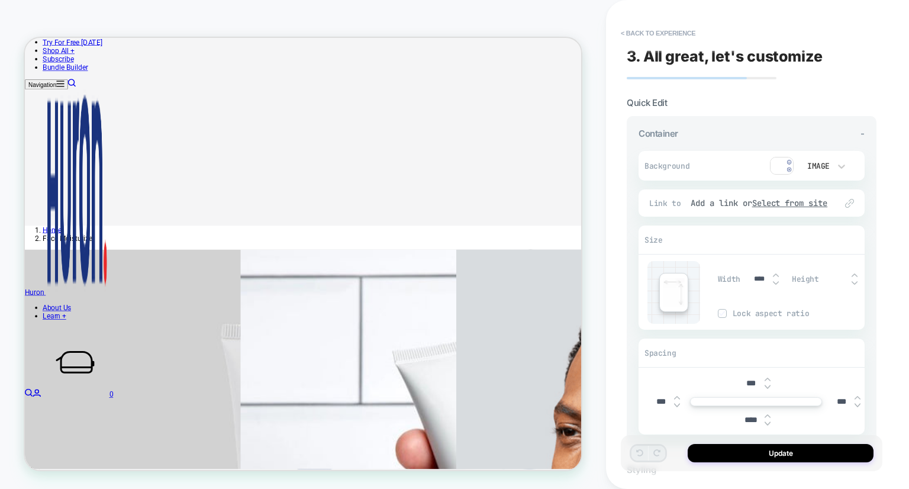
scroll to position [353, 0]
click at [780, 162] on img at bounding box center [782, 166] width 24 height 18
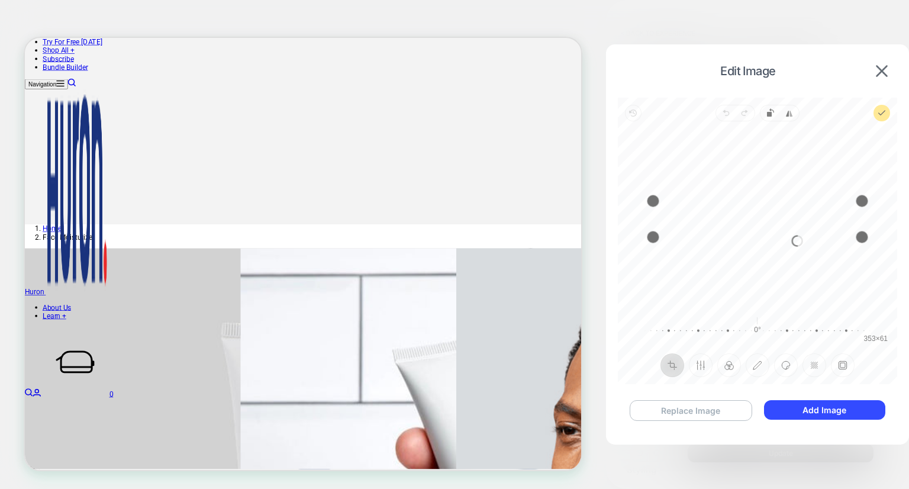
click at [669, 418] on button "Replace Image" at bounding box center [691, 410] width 123 height 21
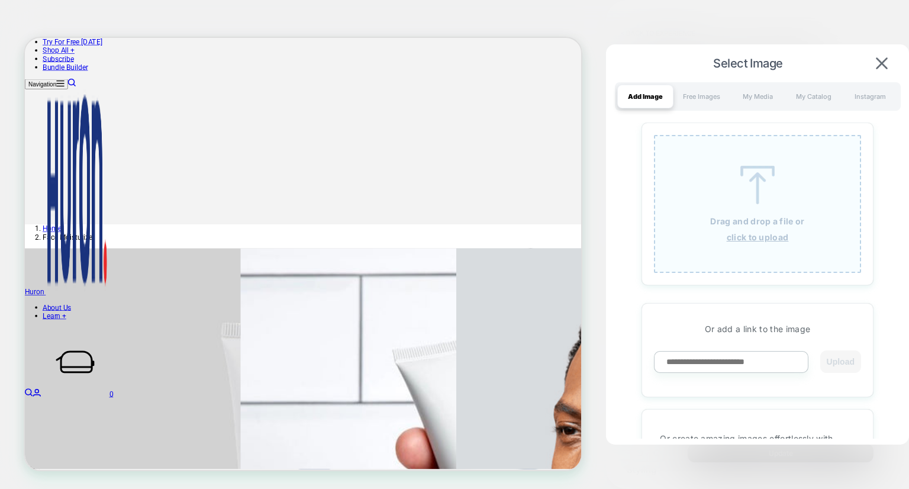
click at [732, 217] on p "Drag and drop a file or" at bounding box center [757, 221] width 94 height 10
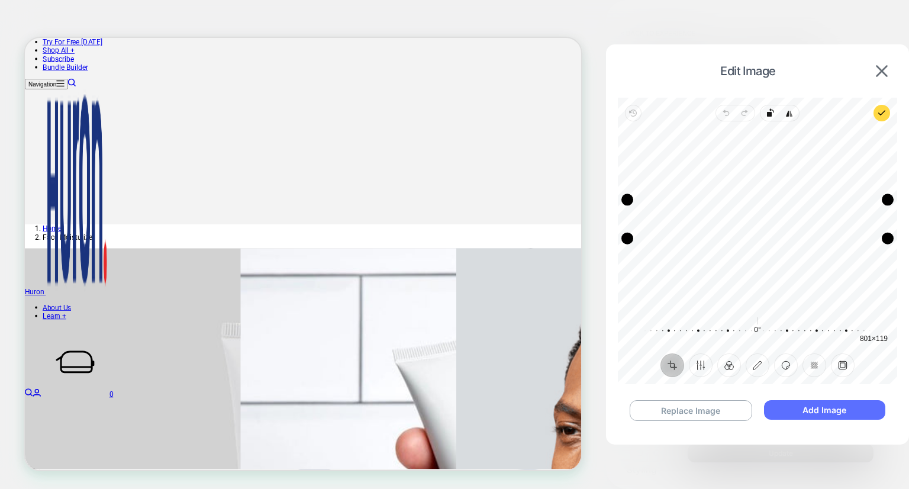
click at [813, 411] on button "Add Image" at bounding box center [824, 410] width 121 height 20
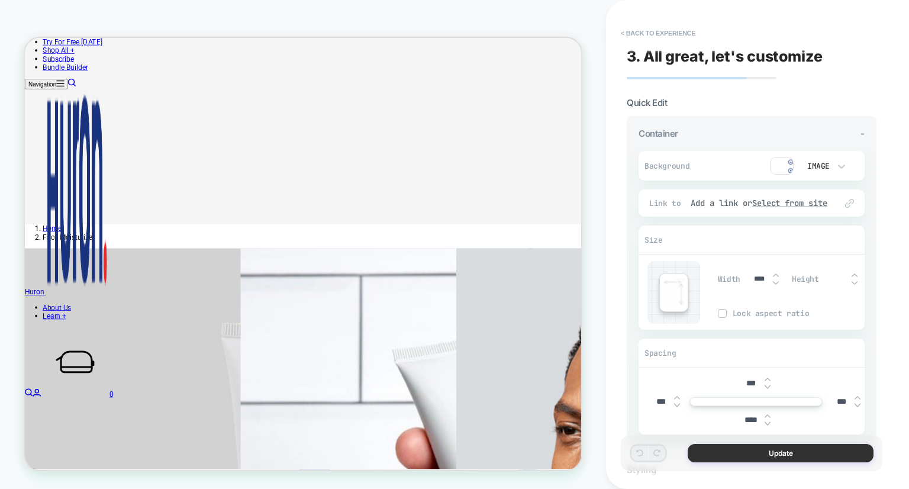
click at [736, 448] on button "Update" at bounding box center [781, 453] width 186 height 18
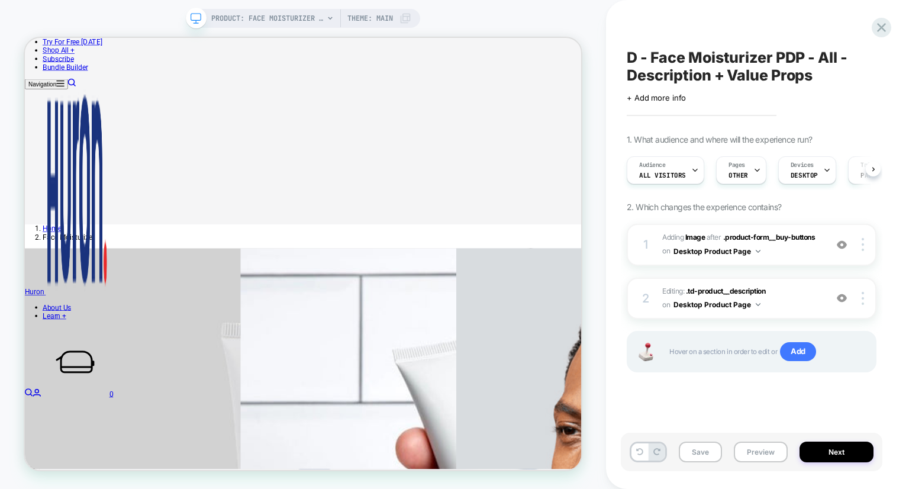
scroll to position [0, 0]
click at [698, 459] on button "Save" at bounding box center [700, 452] width 43 height 21
click at [876, 31] on icon at bounding box center [882, 28] width 16 height 16
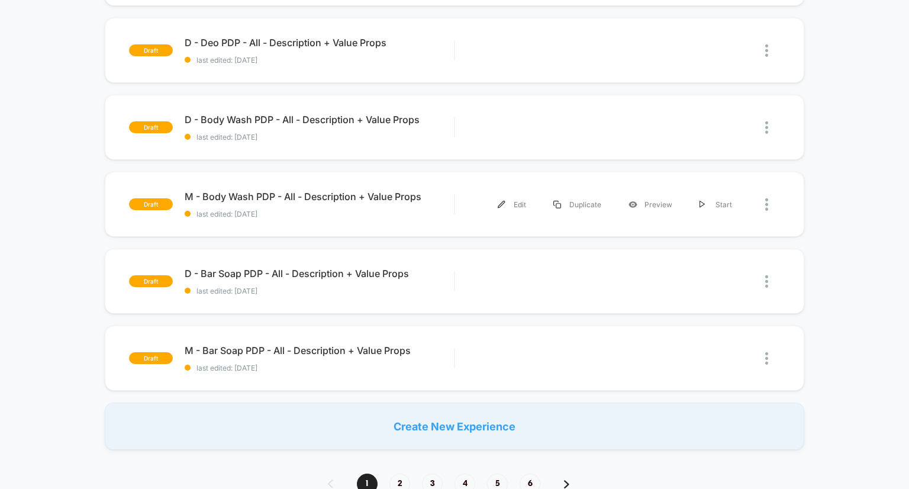
scroll to position [751, 0]
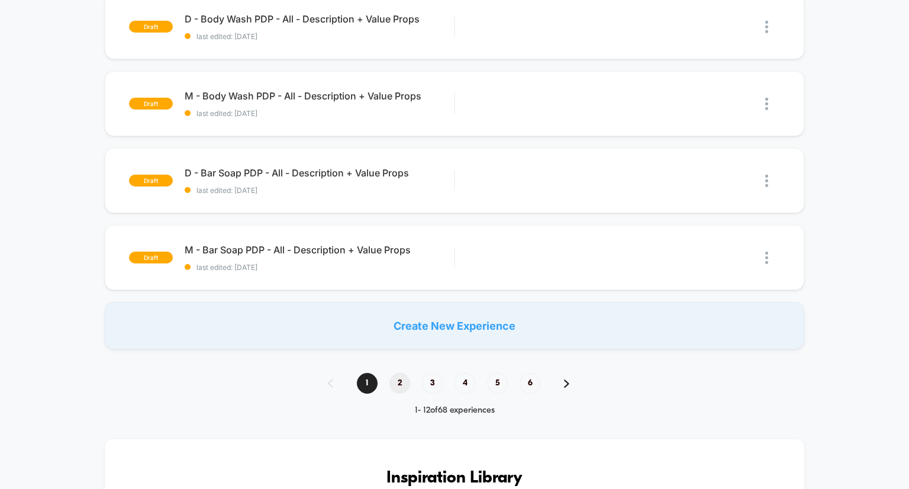
click at [398, 379] on span "2" at bounding box center [399, 383] width 21 height 21
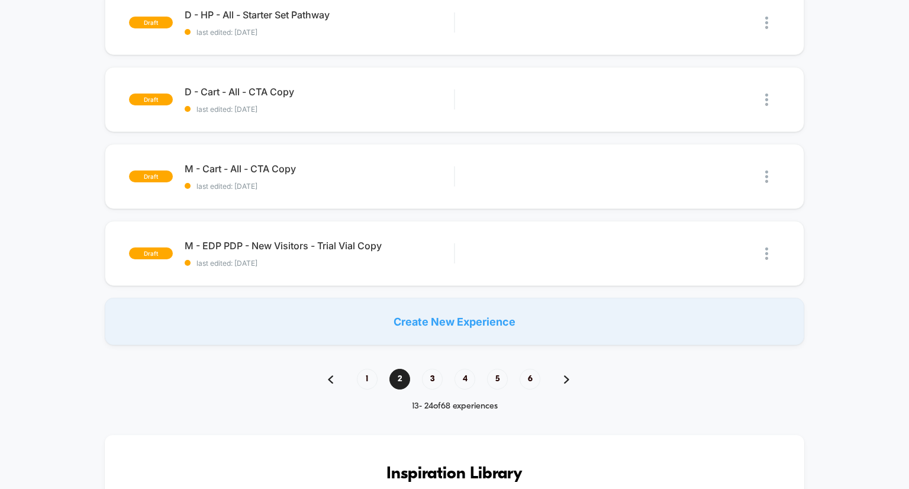
scroll to position [466, 0]
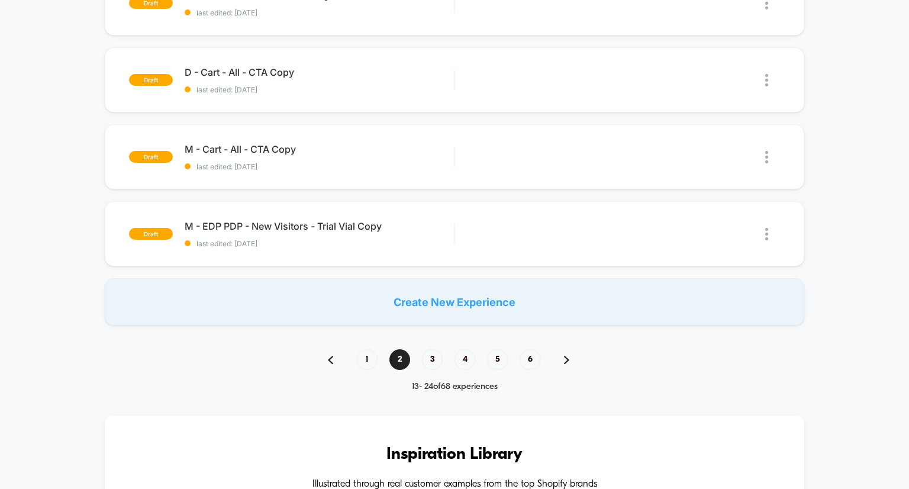
click at [376, 369] on div "1 2 3 4 5 6" at bounding box center [454, 359] width 277 height 21
click at [373, 367] on span "1" at bounding box center [367, 359] width 21 height 21
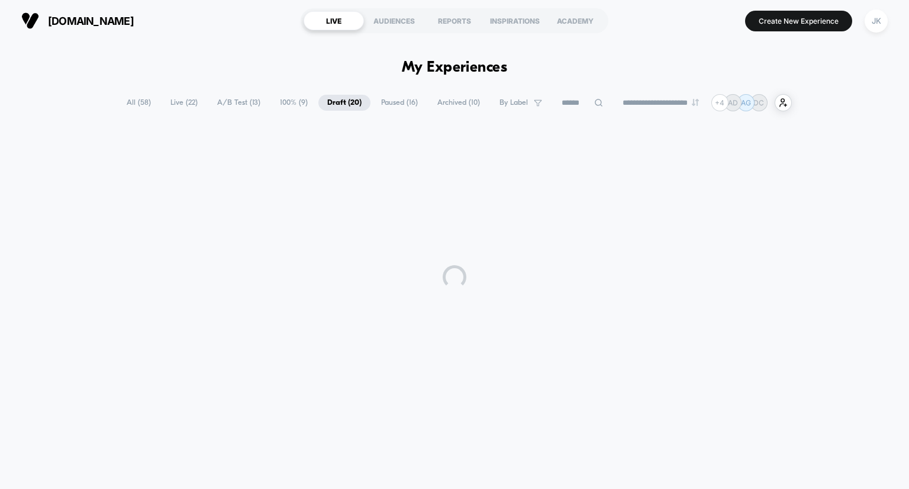
scroll to position [0, 0]
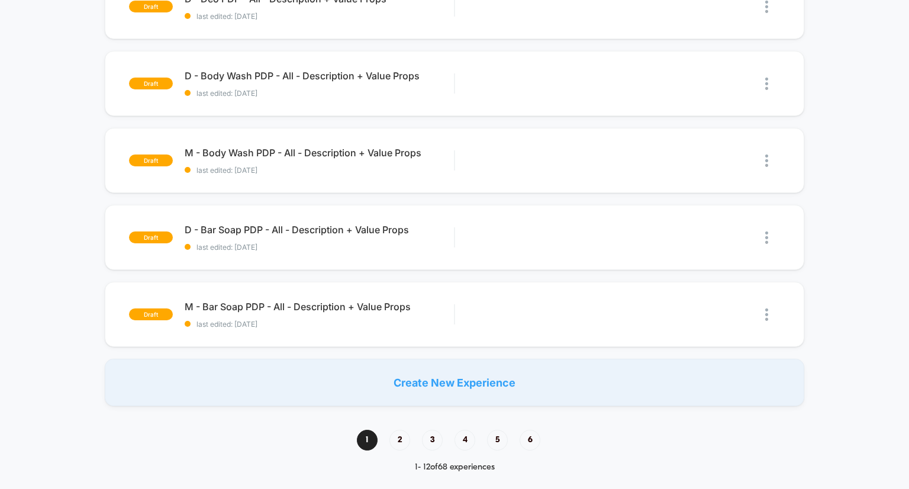
scroll to position [756, 0]
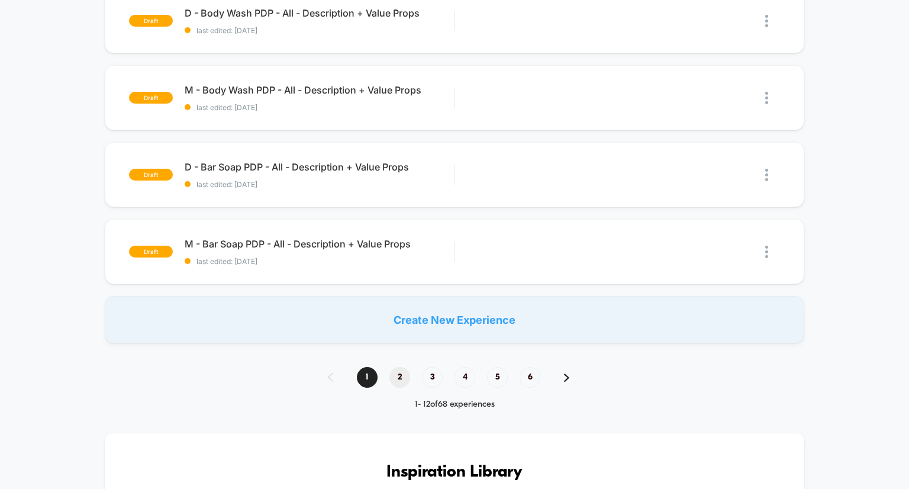
click at [404, 385] on span "2" at bounding box center [399, 377] width 21 height 21
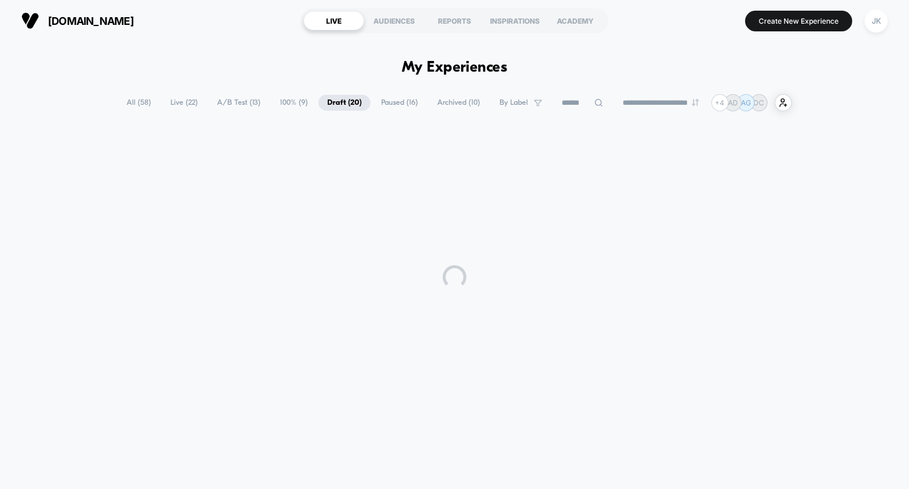
scroll to position [0, 0]
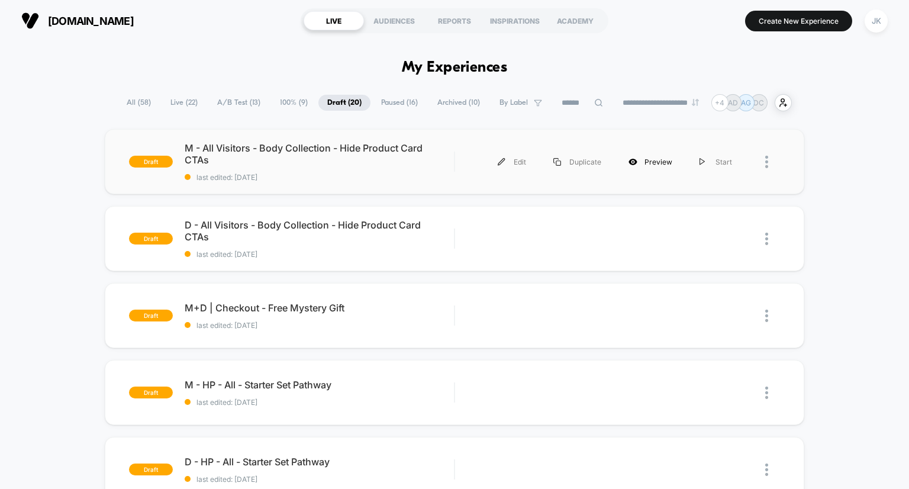
click at [663, 163] on div "Preview" at bounding box center [650, 162] width 71 height 27
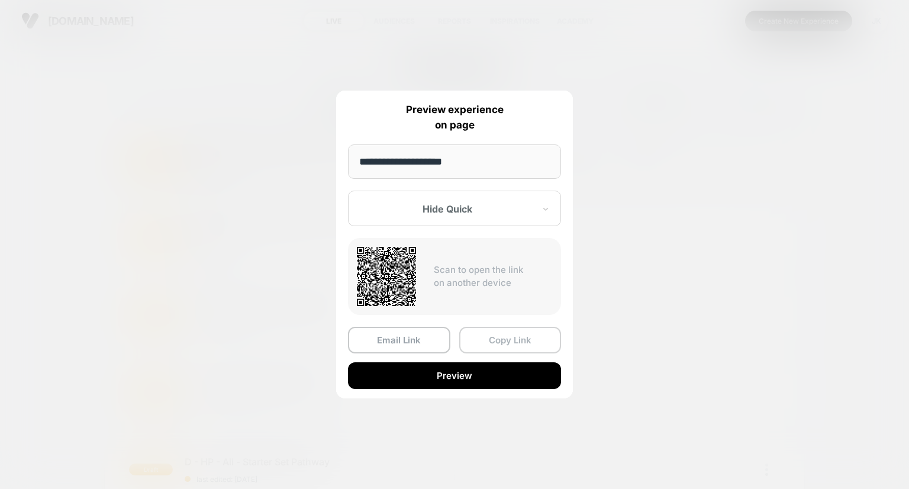
click at [527, 342] on button "Copy Link" at bounding box center [510, 340] width 102 height 27
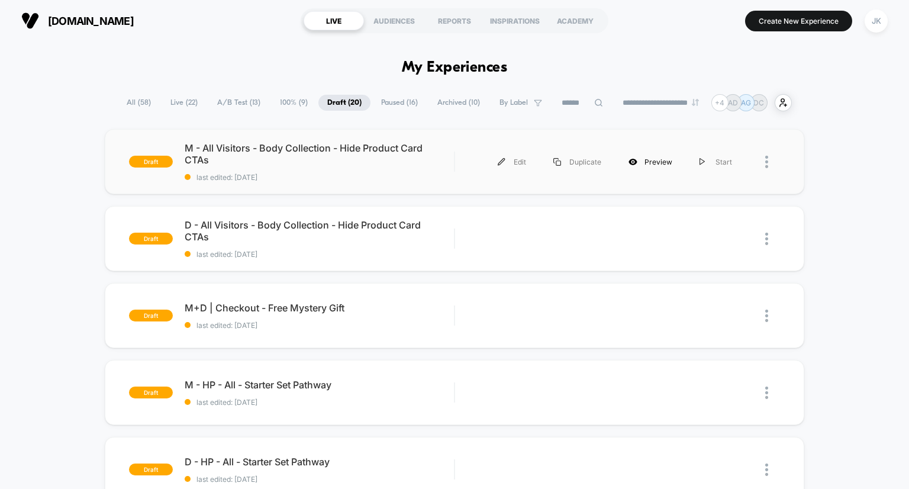
click at [649, 167] on div "Preview" at bounding box center [650, 162] width 71 height 27
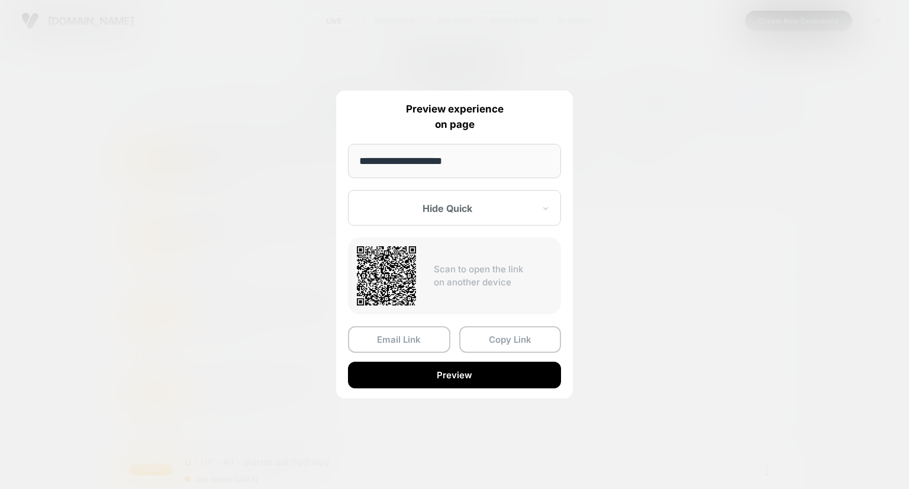
click at [500, 209] on div at bounding box center [447, 208] width 174 height 12
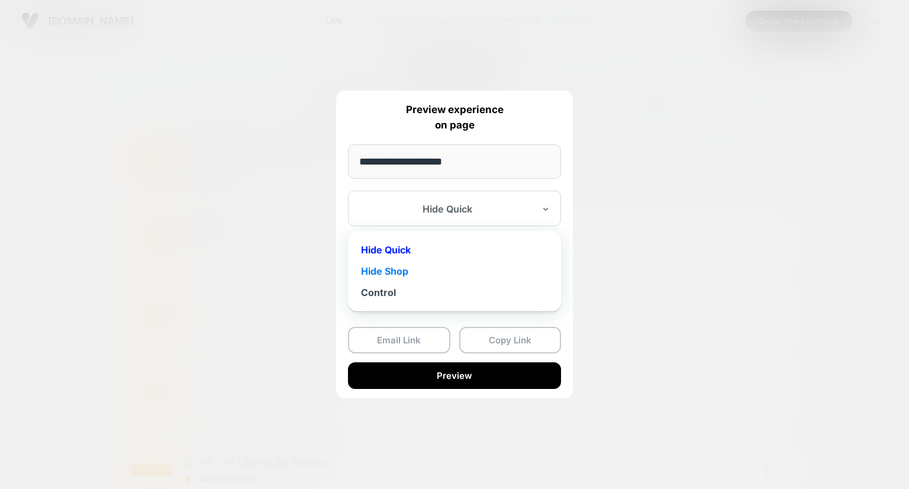
click at [421, 279] on div "Hide Shop" at bounding box center [454, 270] width 201 height 21
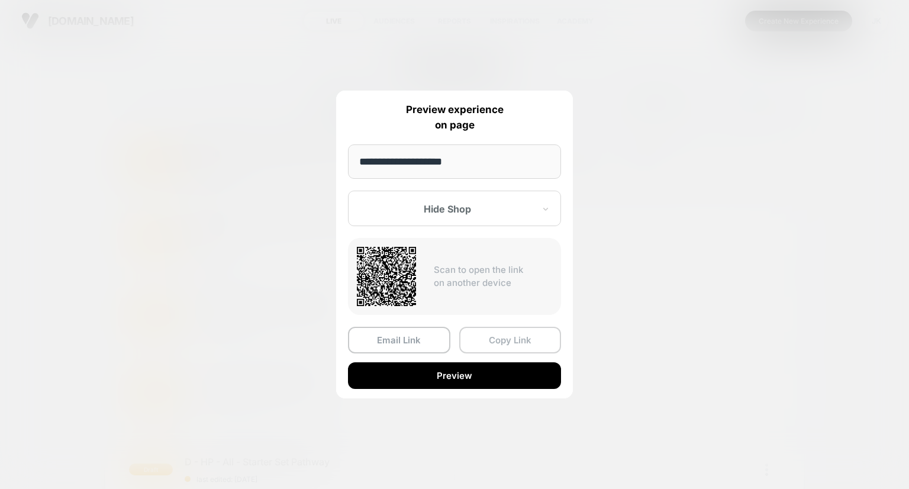
click at [492, 343] on button "Copy Link" at bounding box center [510, 340] width 102 height 27
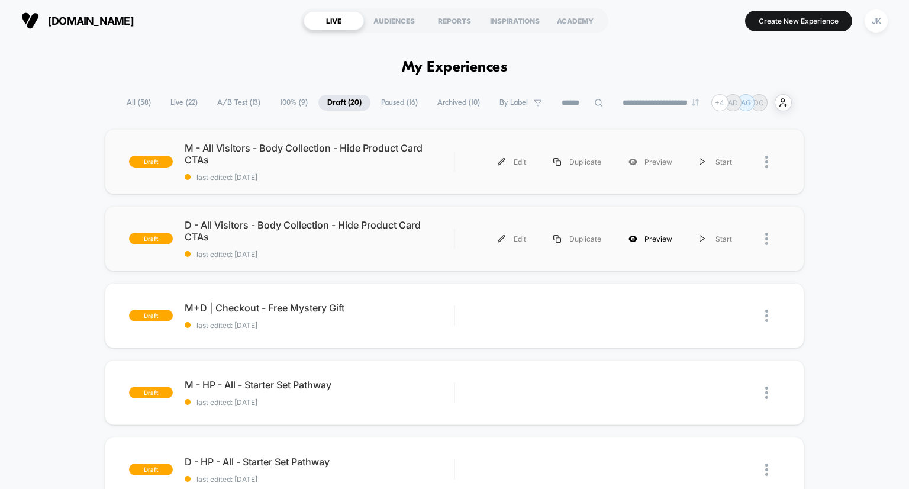
click at [655, 241] on div "Preview" at bounding box center [650, 239] width 71 height 27
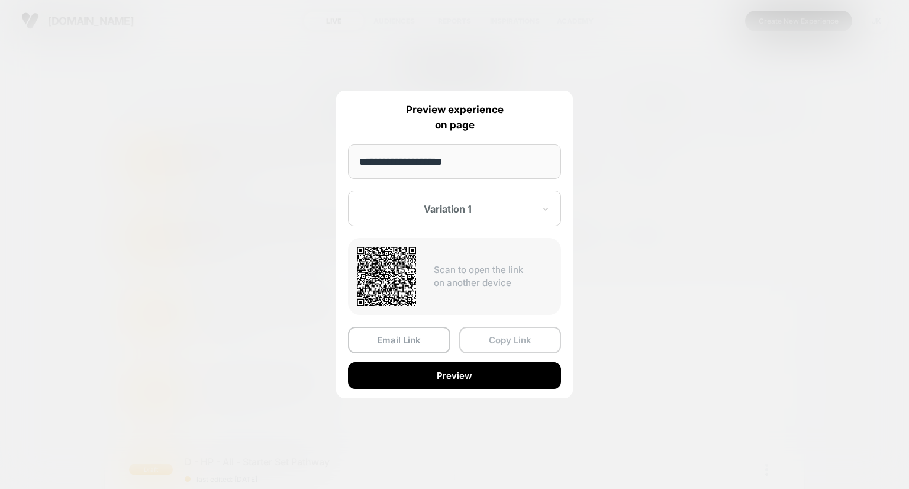
click at [507, 339] on button "Copy Link" at bounding box center [510, 340] width 102 height 27
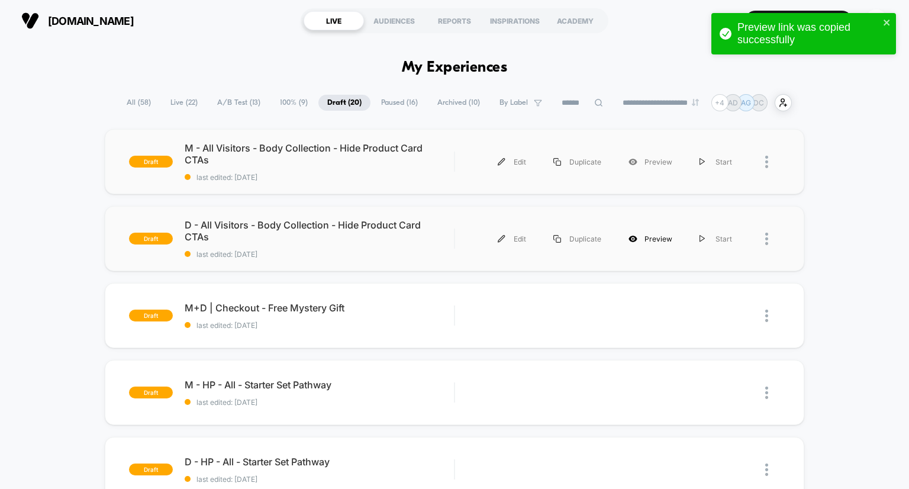
click at [646, 237] on div "Preview" at bounding box center [650, 239] width 71 height 27
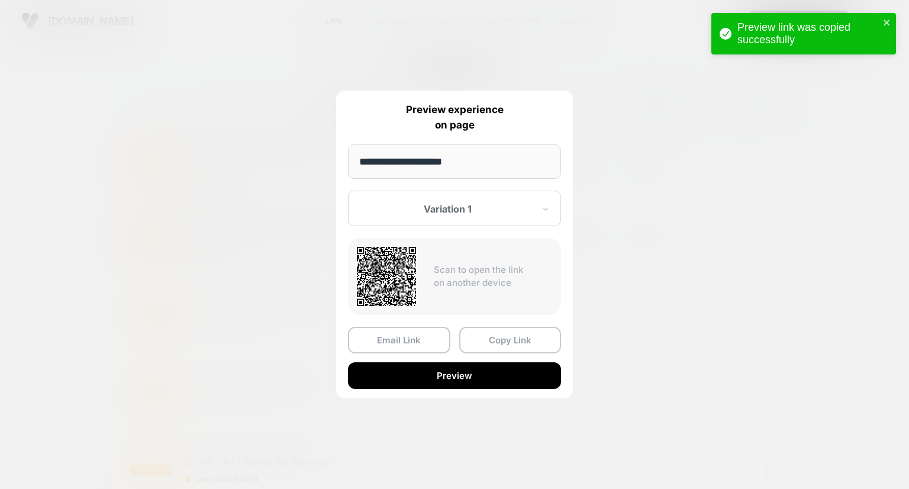
click at [469, 208] on div at bounding box center [447, 209] width 174 height 12
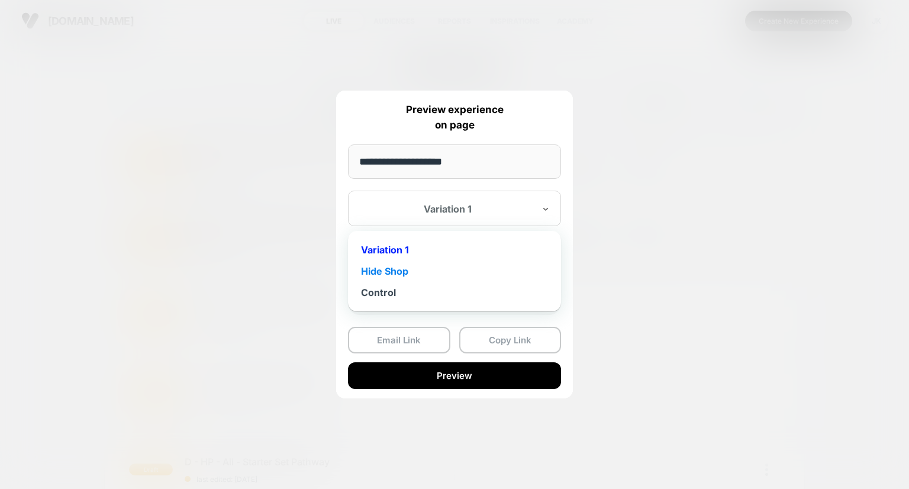
click at [407, 272] on div "Hide Shop" at bounding box center [454, 270] width 201 height 21
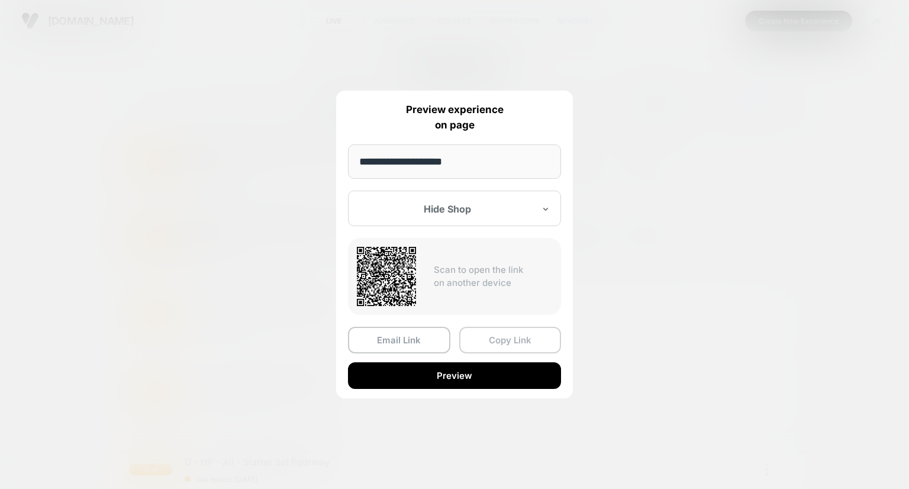
click at [490, 344] on button "Copy Link" at bounding box center [510, 340] width 102 height 27
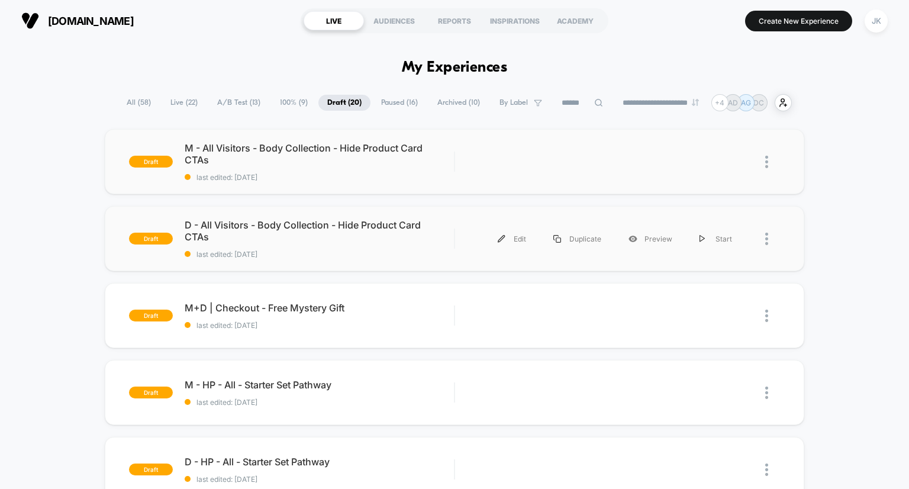
click at [15, 286] on div "draft M - All Visitors - Body Collection - Hide Product Card CTAs last edited: …" at bounding box center [454, 460] width 909 height 663
click at [263, 228] on span "D - All Visitors - Body Collection - Hide Product Card CTAs Click to edit exper…" at bounding box center [320, 231] width 270 height 24
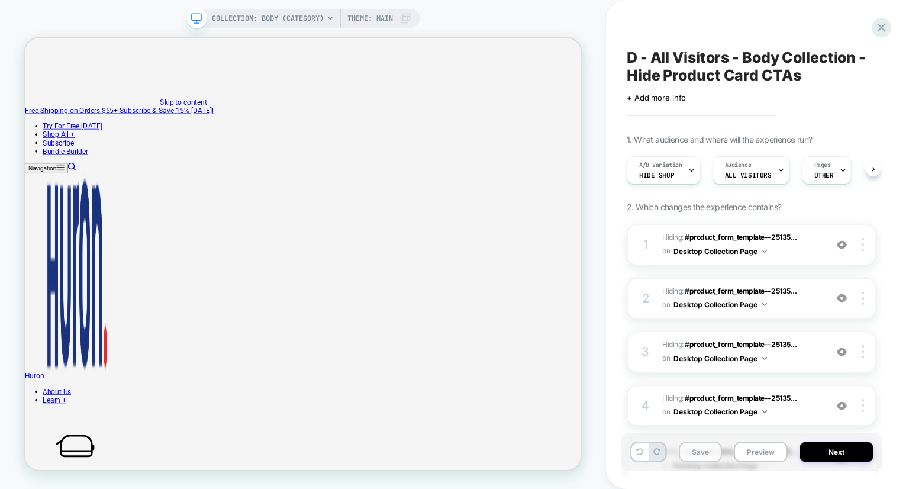
click at [698, 449] on button "Save" at bounding box center [700, 452] width 43 height 21
click at [809, 450] on button "Next" at bounding box center [837, 452] width 74 height 21
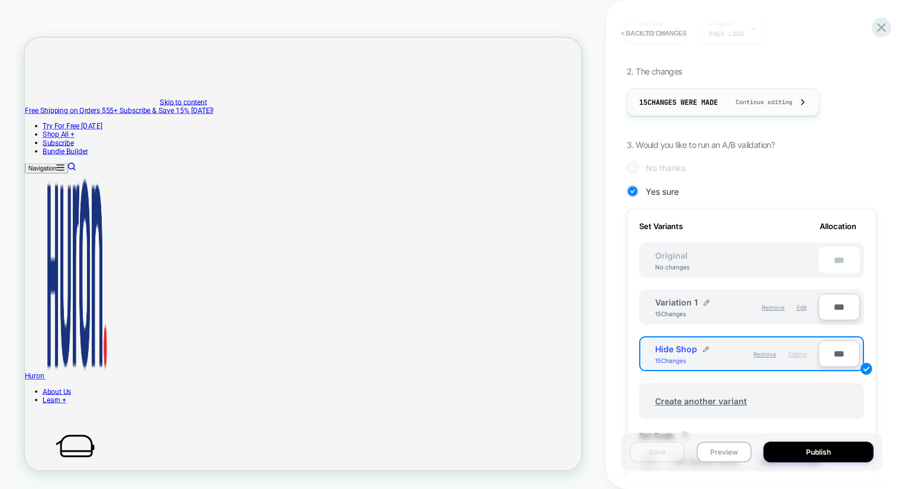
scroll to position [207, 0]
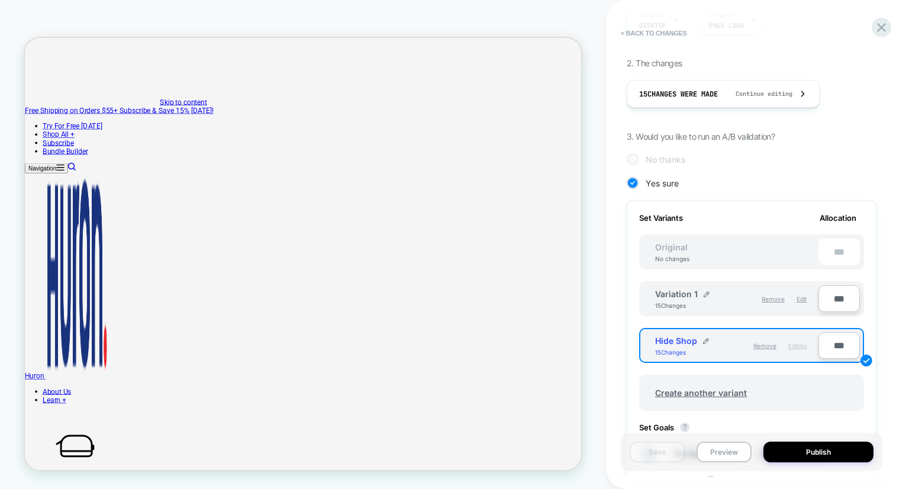
click at [701, 292] on div "Variation 1" at bounding box center [682, 294] width 54 height 10
click at [706, 294] on img at bounding box center [707, 294] width 6 height 6
drag, startPoint x: 710, startPoint y: 296, endPoint x: 606, endPoint y: 292, distance: 104.2
click at [606, 292] on div "**********" at bounding box center [757, 244] width 303 height 489
type input "**********"
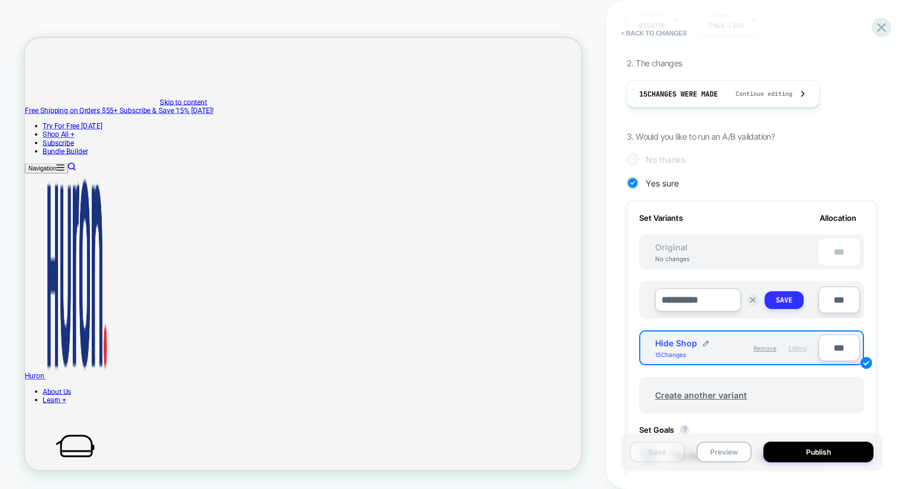
click at [781, 297] on strong "Save" at bounding box center [784, 299] width 17 height 9
click at [656, 459] on button "Save" at bounding box center [657, 452] width 55 height 21
click at [878, 31] on icon at bounding box center [881, 27] width 9 height 9
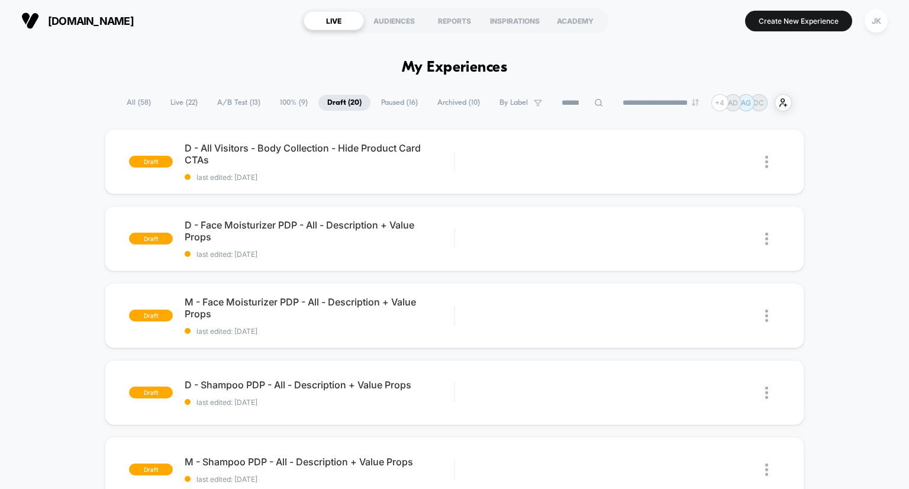
click at [237, 97] on span "A/B Test ( 13 )" at bounding box center [238, 103] width 61 height 16
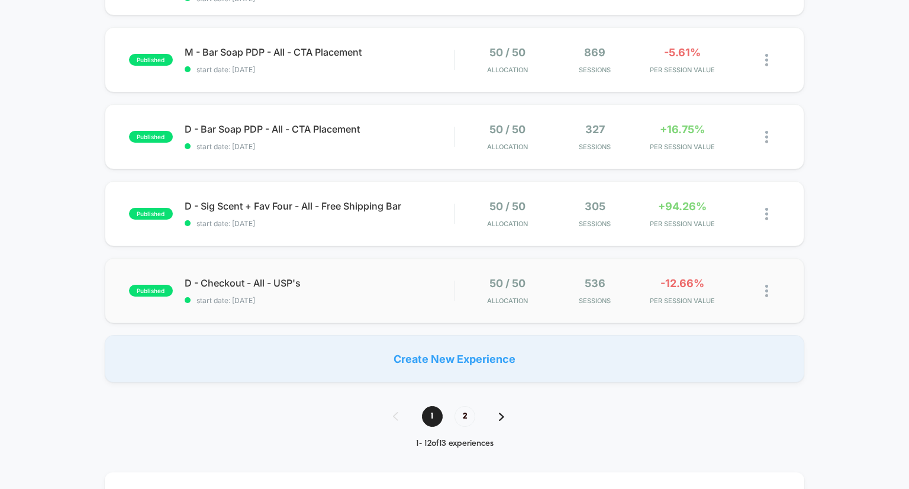
scroll to position [724, 0]
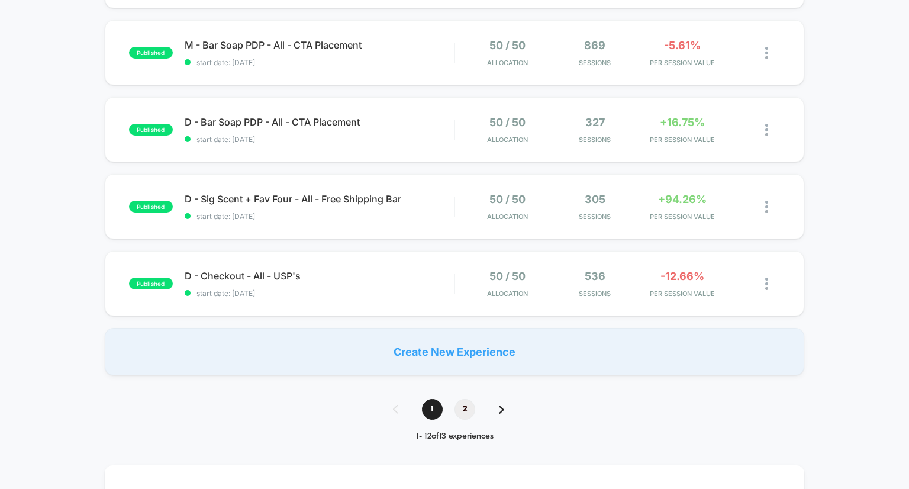
click at [469, 402] on span "2" at bounding box center [465, 409] width 21 height 21
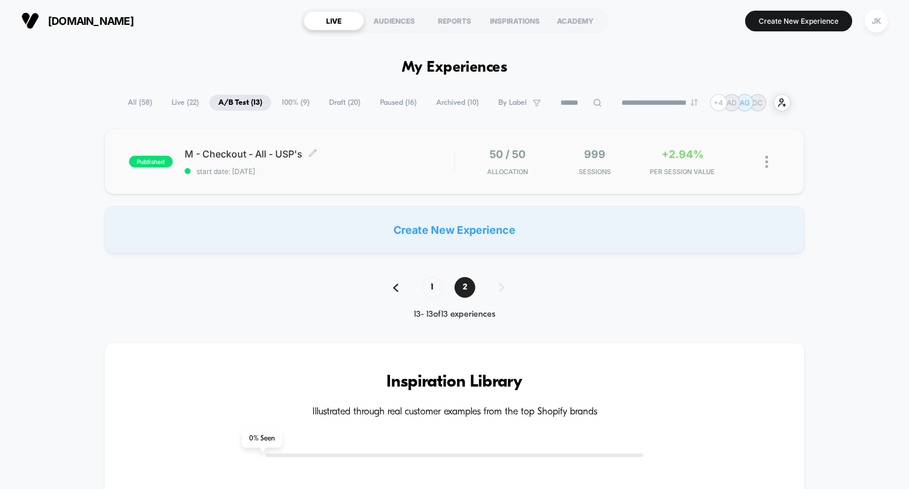
click at [262, 148] on span "M - Checkout - All - USP's Click to edit experience details" at bounding box center [320, 154] width 270 height 12
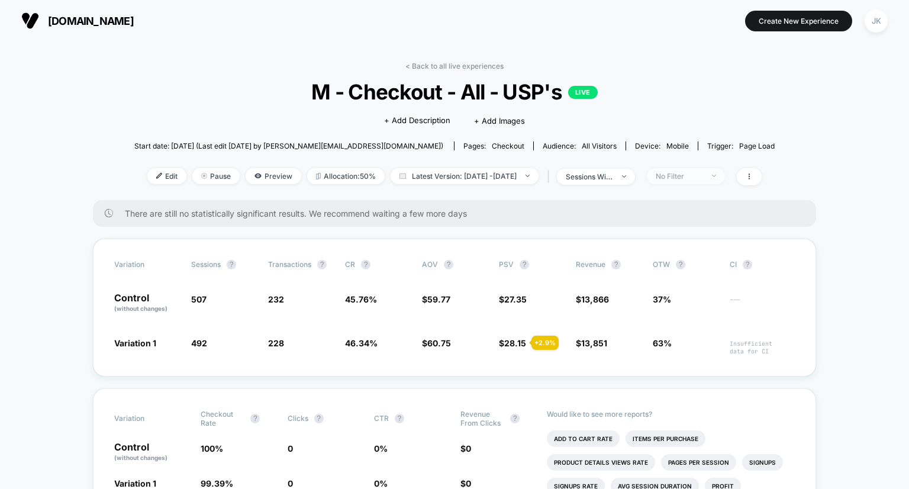
click at [725, 179] on span "No Filter" at bounding box center [686, 176] width 78 height 16
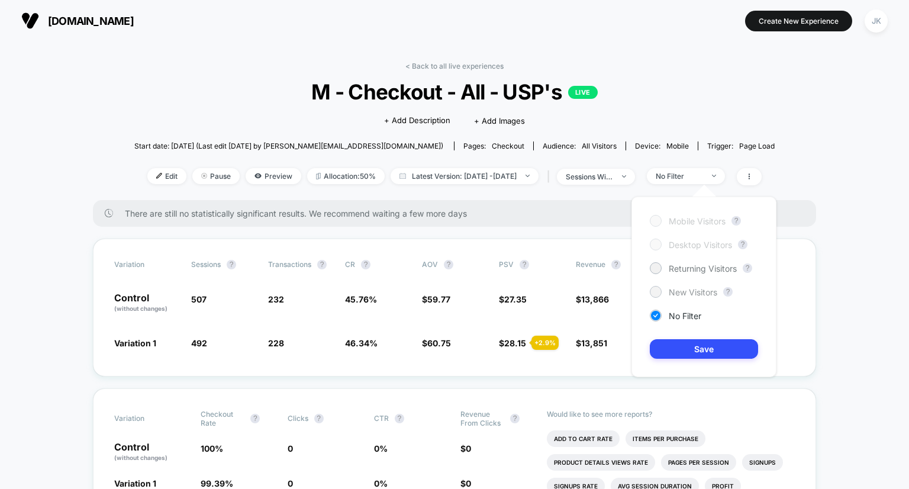
click at [659, 290] on div at bounding box center [655, 291] width 9 height 9
click at [703, 349] on button "Save" at bounding box center [704, 349] width 108 height 20
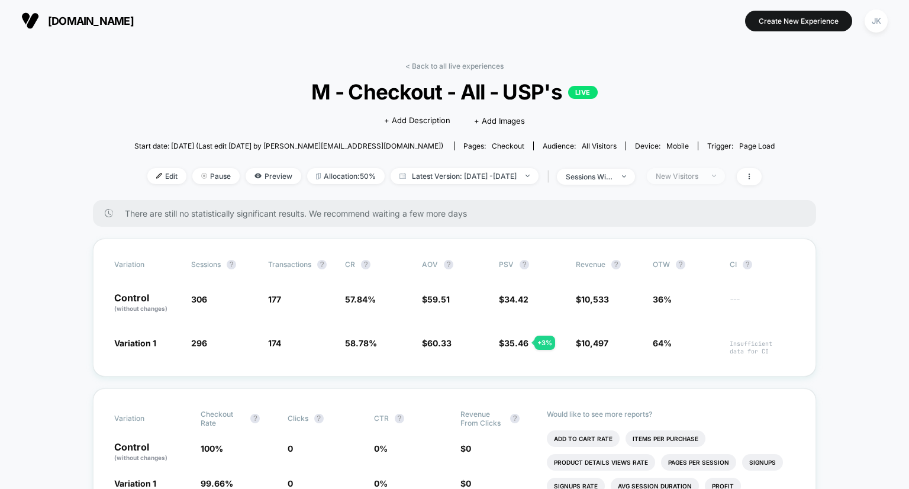
click at [703, 178] on div "New Visitors" at bounding box center [679, 176] width 47 height 9
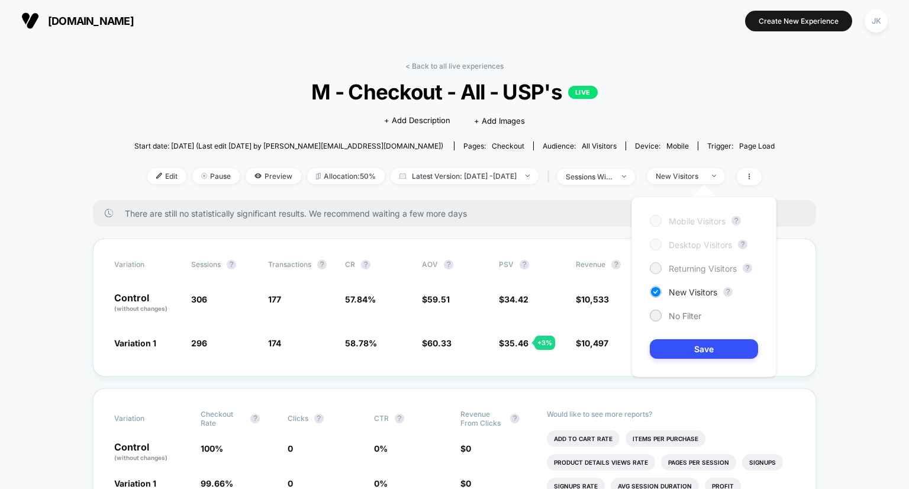
click at [672, 268] on span "Returning Visitors" at bounding box center [703, 268] width 68 height 10
click at [696, 368] on div "Mobile Visitors ? Desktop Visitors ? Returning Visitors ? New Visitors ? No Fil…" at bounding box center [704, 287] width 145 height 181
click at [694, 350] on button "Save" at bounding box center [704, 349] width 108 height 20
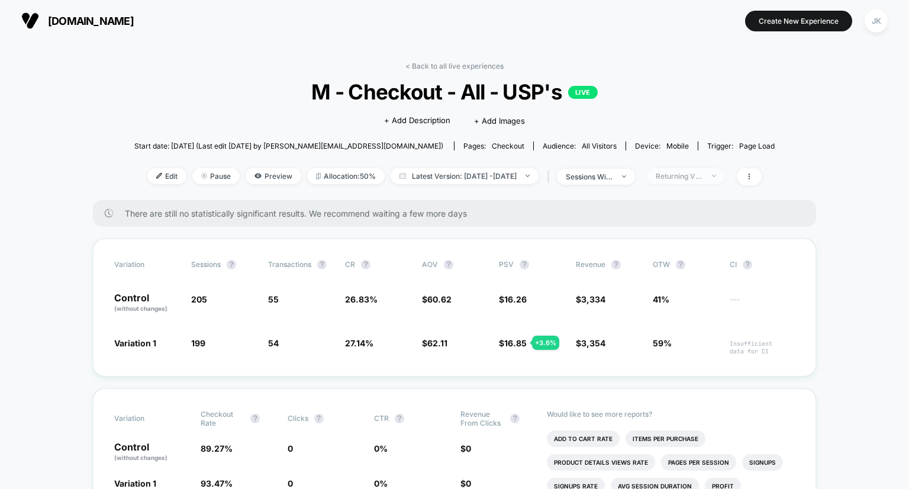
click at [701, 180] on div "Returning Visitors" at bounding box center [679, 176] width 47 height 9
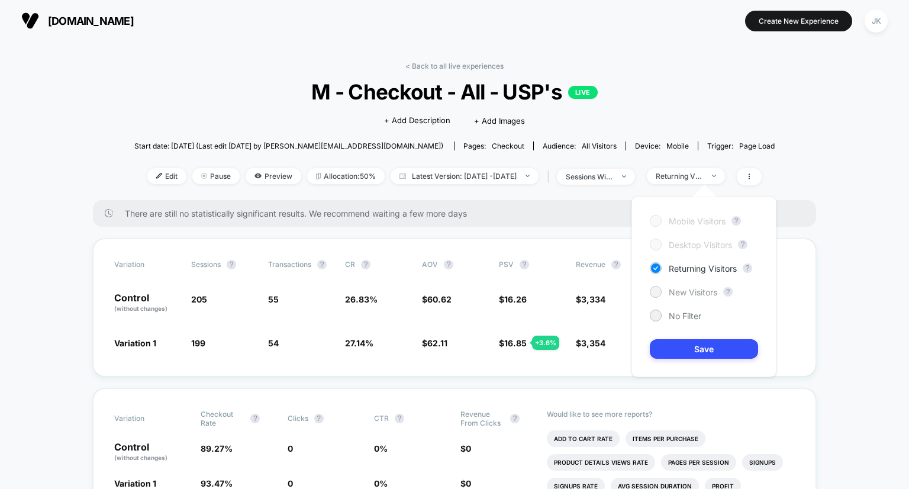
click at [671, 292] on span "New Visitors" at bounding box center [693, 292] width 49 height 10
click at [693, 350] on button "Save" at bounding box center [704, 349] width 108 height 20
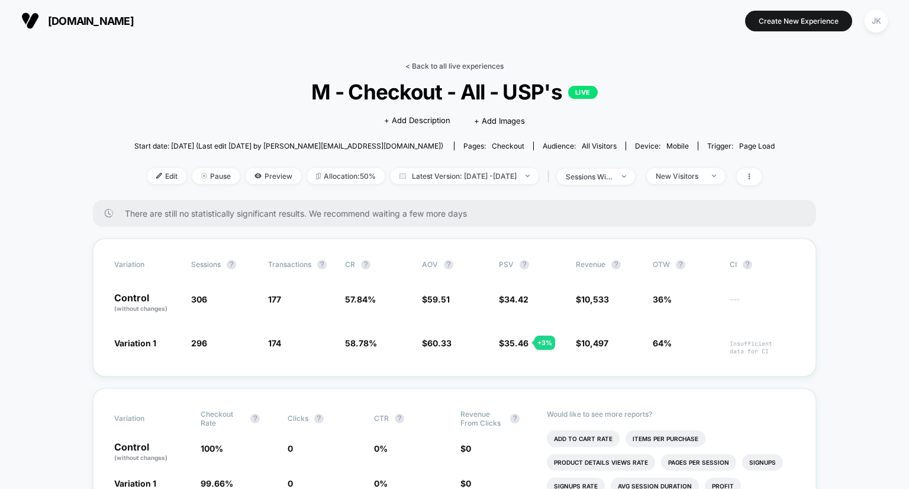
click at [418, 63] on link "< Back to all live experiences" at bounding box center [454, 66] width 98 height 9
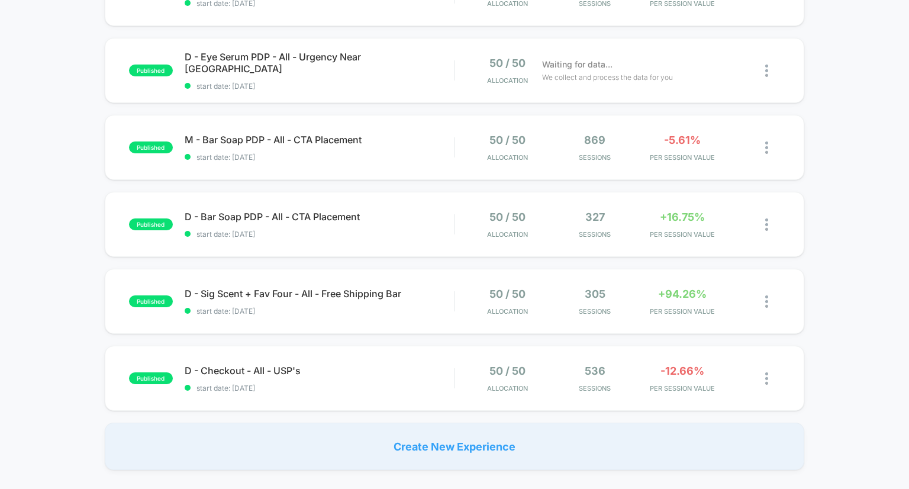
scroll to position [724, 0]
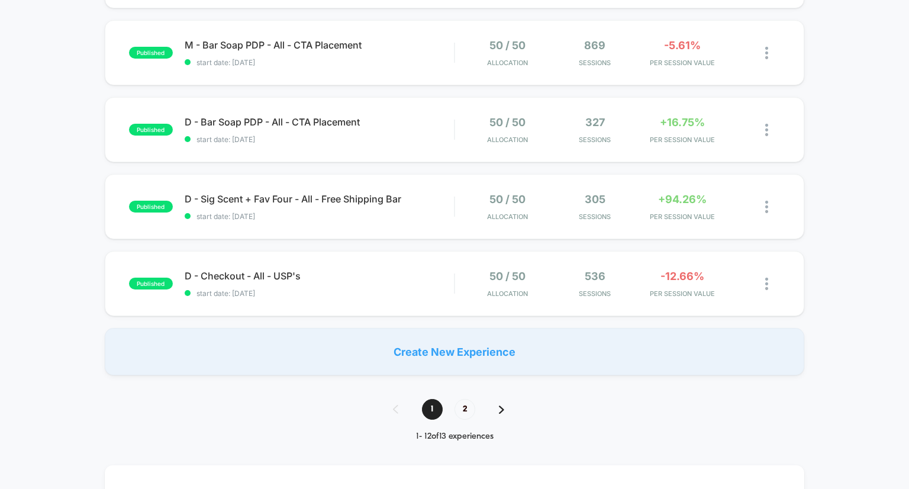
click at [480, 402] on div "1 2" at bounding box center [454, 409] width 147 height 21
click at [466, 408] on span "2" at bounding box center [465, 409] width 21 height 21
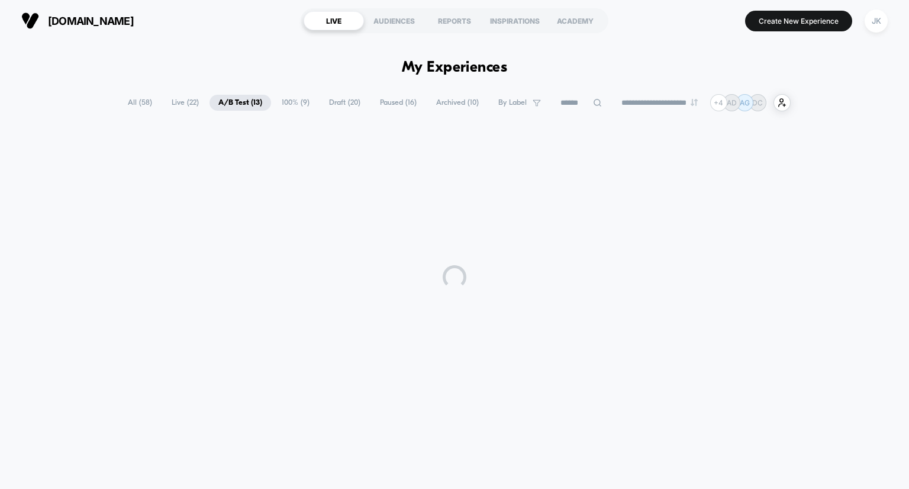
scroll to position [0, 0]
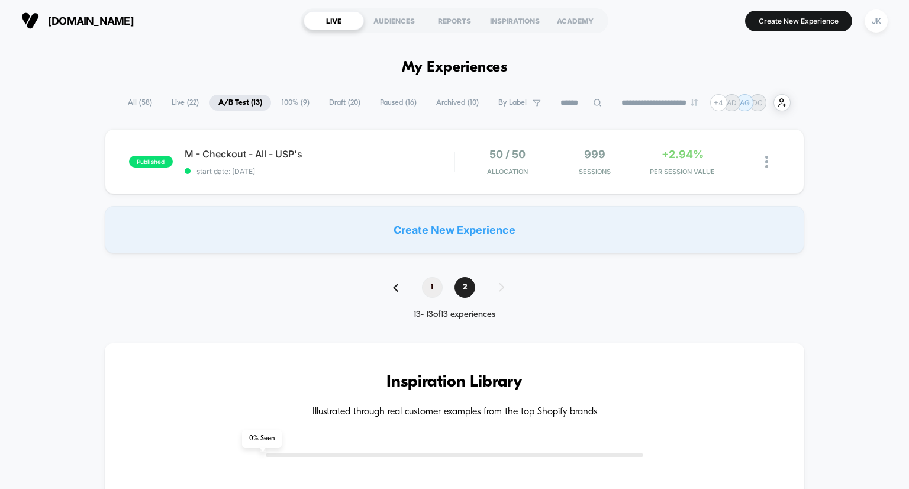
click at [426, 278] on span "1" at bounding box center [432, 287] width 21 height 21
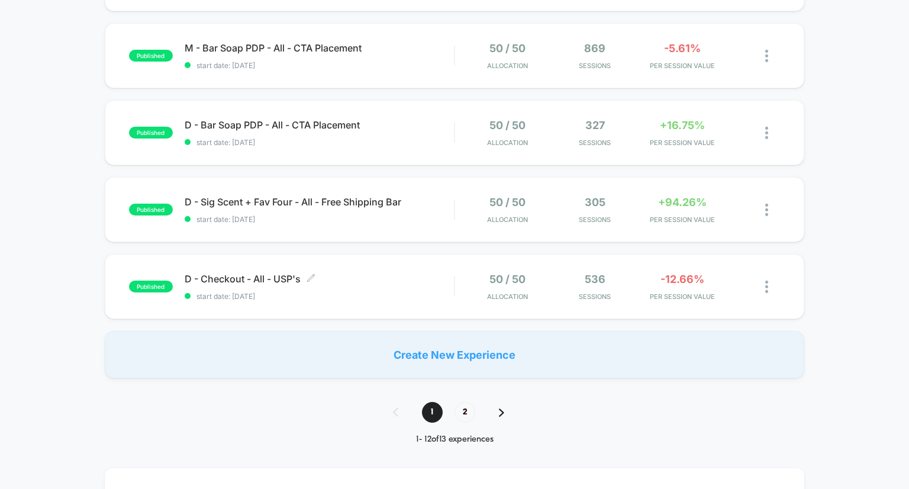
scroll to position [686, 0]
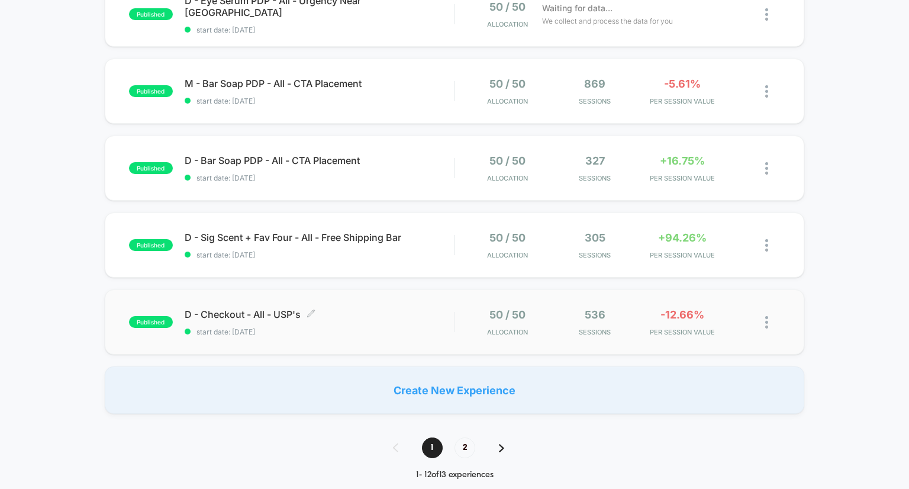
click at [291, 316] on span "D - Checkout - All - USP's Click to edit experience details" at bounding box center [320, 314] width 270 height 12
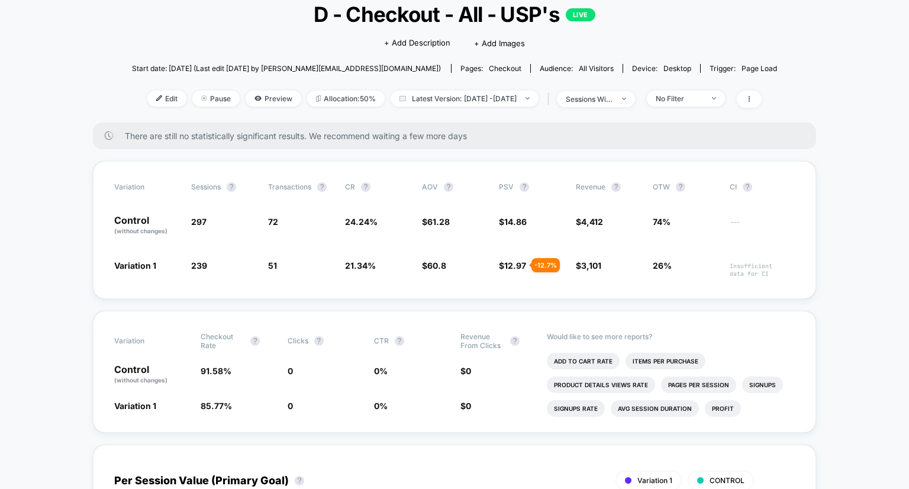
scroll to position [78, 0]
click at [703, 101] on div "No Filter" at bounding box center [679, 98] width 47 height 9
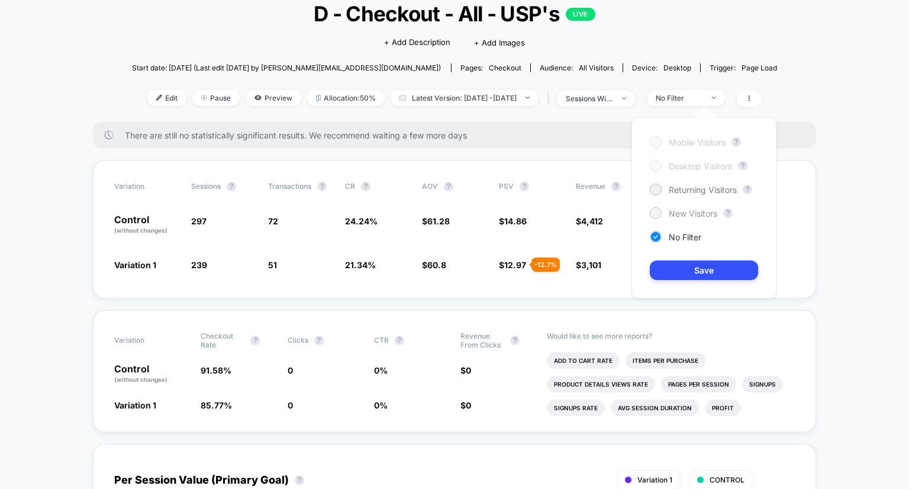
click at [672, 218] on div "New Visitors" at bounding box center [683, 213] width 67 height 12
click at [702, 273] on button "Save" at bounding box center [704, 270] width 108 height 20
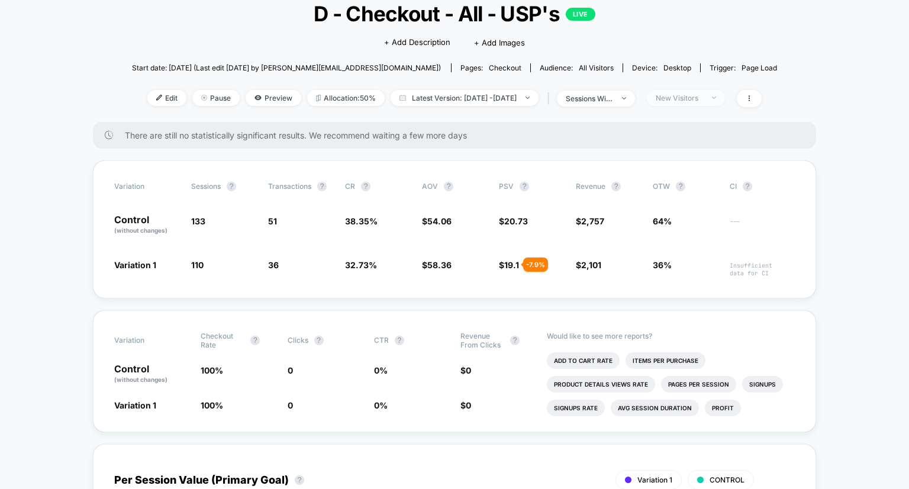
click at [703, 95] on div "New Visitors" at bounding box center [679, 98] width 47 height 9
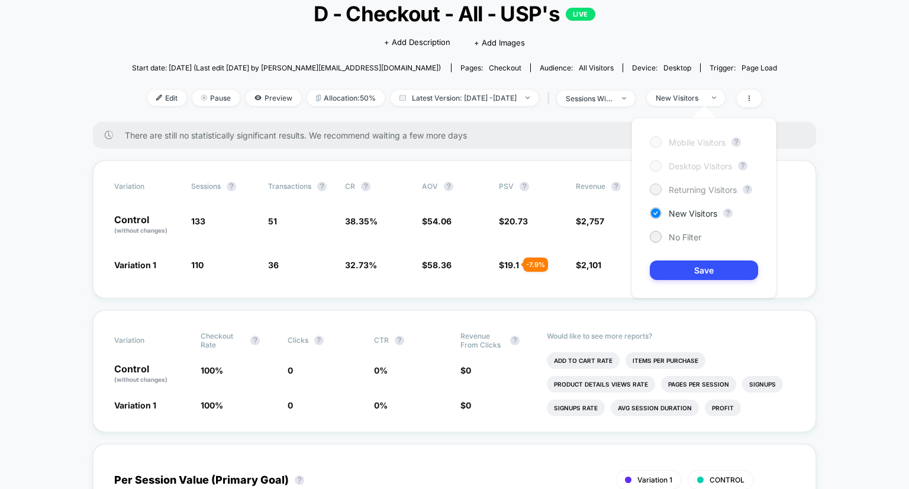
click at [702, 187] on span "Returning Visitors" at bounding box center [703, 190] width 68 height 10
click at [698, 268] on button "Save" at bounding box center [704, 270] width 108 height 20
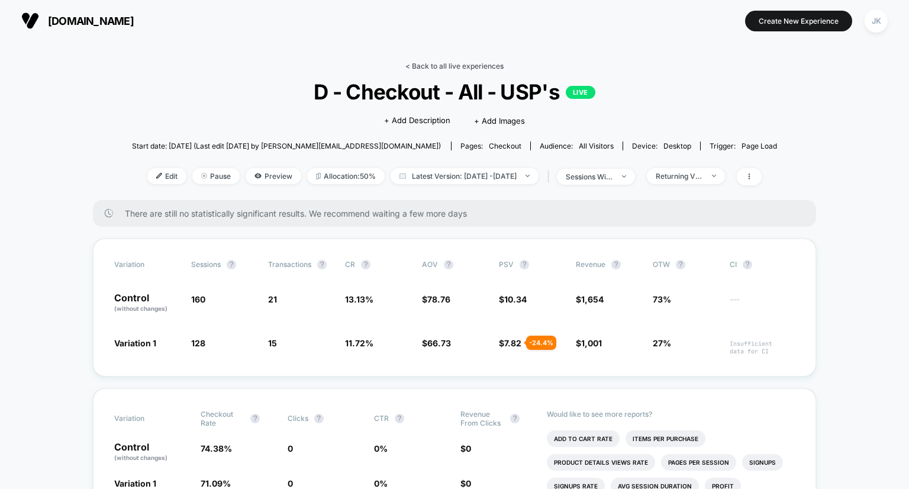
click at [447, 67] on link "< Back to all live experiences" at bounding box center [454, 66] width 98 height 9
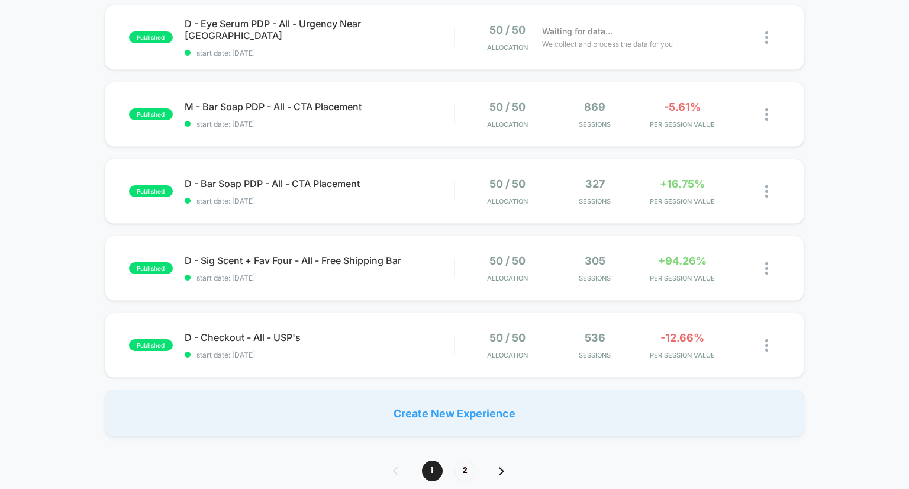
scroll to position [459, 0]
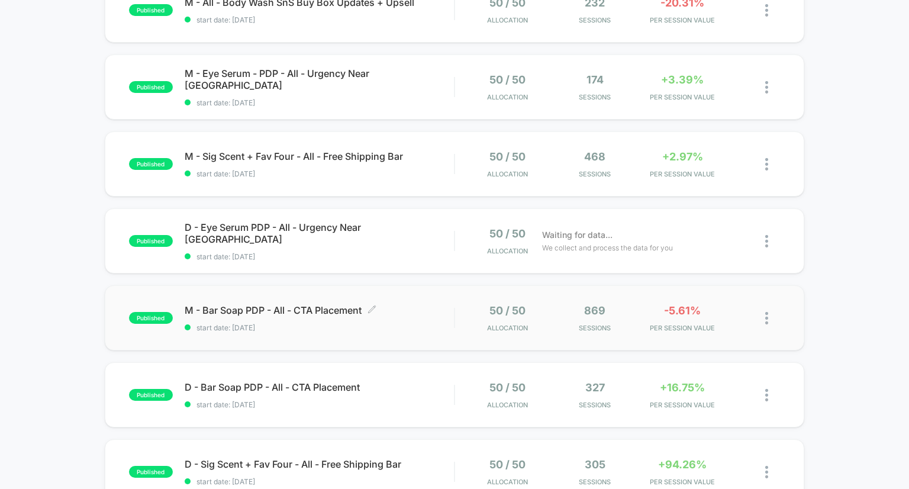
click at [283, 307] on span "M - Bar Soap PDP - All - CTA Placement Click to edit experience details" at bounding box center [320, 310] width 270 height 12
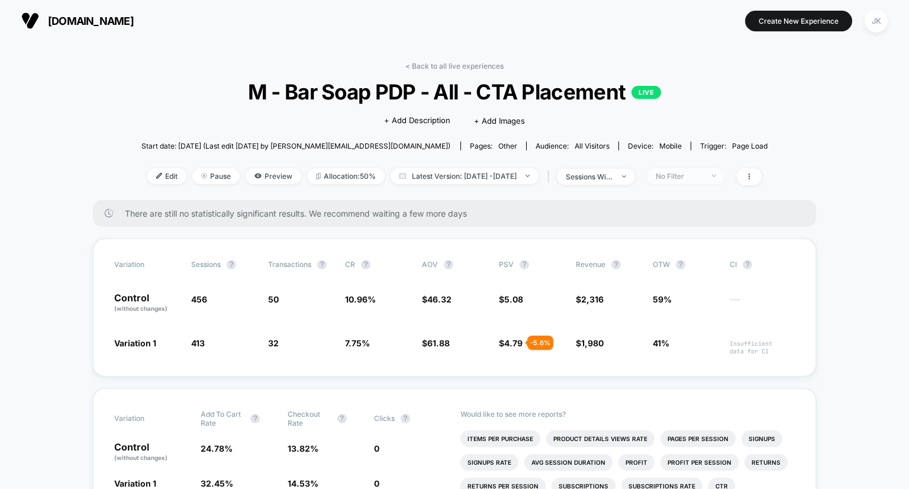
click at [703, 178] on div "No Filter" at bounding box center [679, 176] width 47 height 9
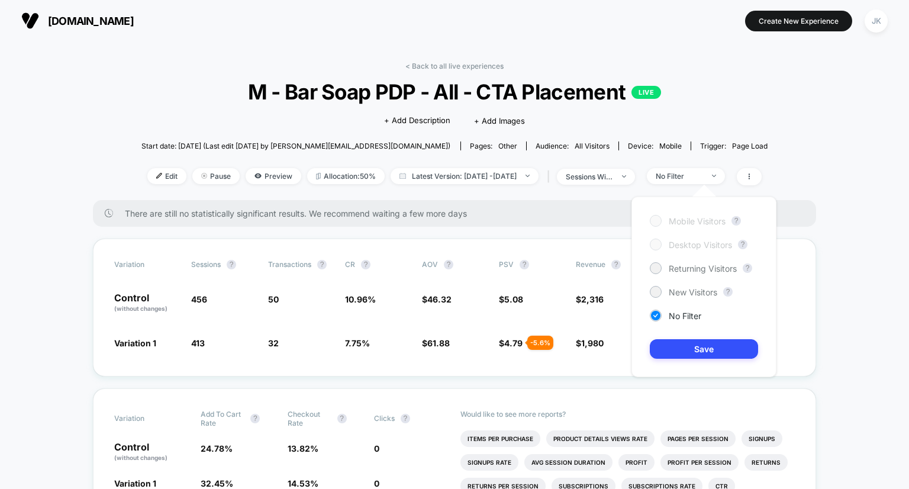
click at [669, 284] on div "Mobile Visitors ? Desktop Visitors ? Returning Visitors ? New Visitors ? No Fil…" at bounding box center [704, 287] width 145 height 181
click at [671, 296] on span "New Visitors" at bounding box center [693, 292] width 49 height 10
click at [685, 351] on button "Save" at bounding box center [704, 349] width 108 height 20
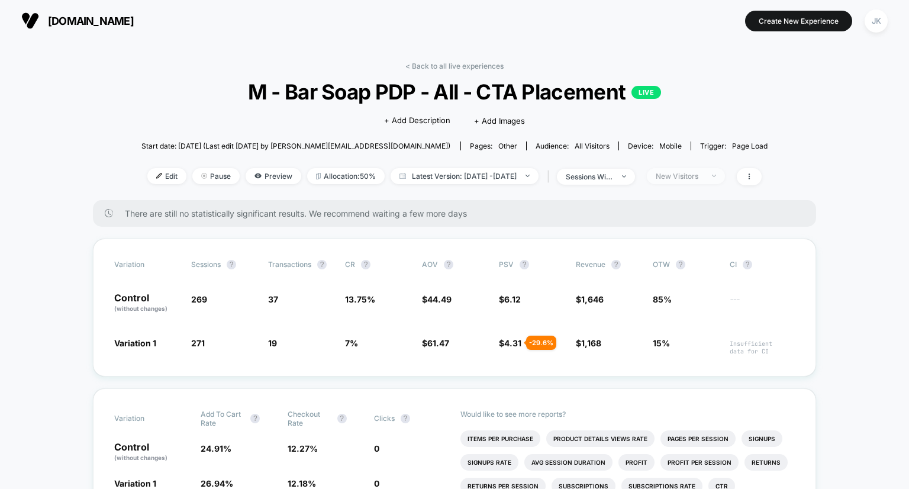
click at [703, 179] on div "New Visitors" at bounding box center [679, 176] width 47 height 9
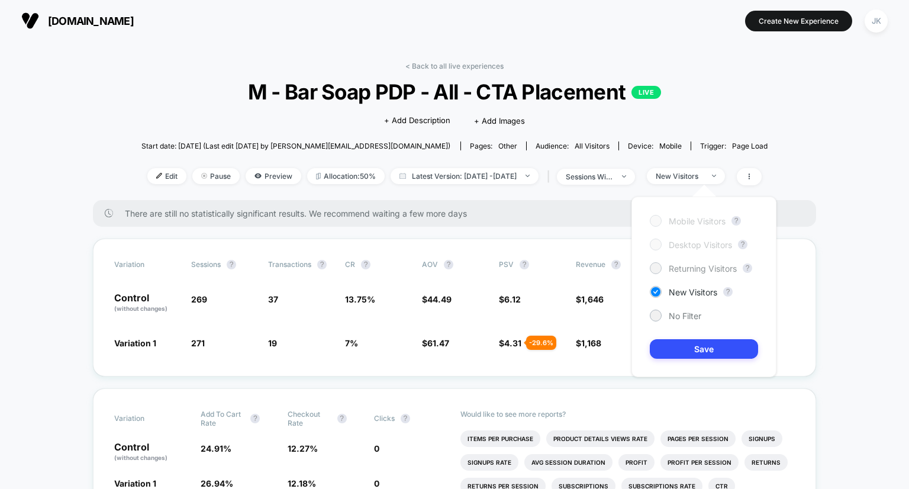
click at [679, 268] on span "Returning Visitors" at bounding box center [703, 268] width 68 height 10
click at [702, 350] on button "Save" at bounding box center [704, 349] width 108 height 20
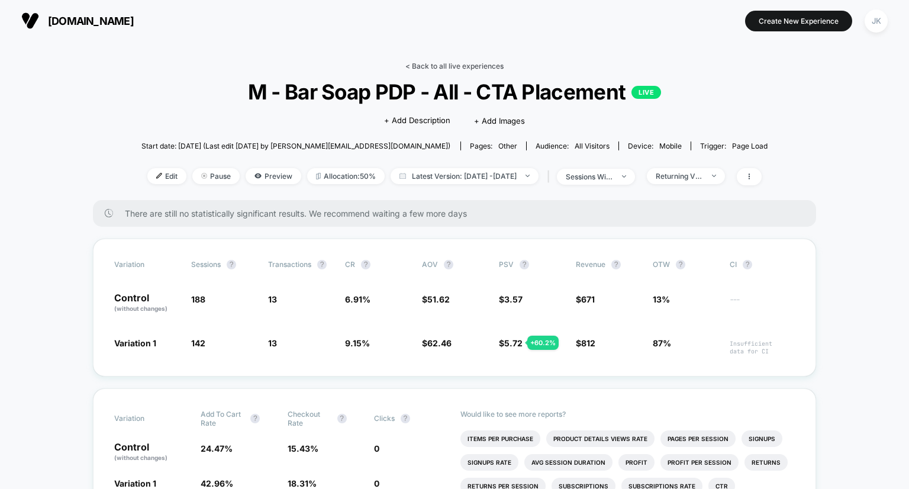
click at [477, 69] on link "< Back to all live experiences" at bounding box center [454, 66] width 98 height 9
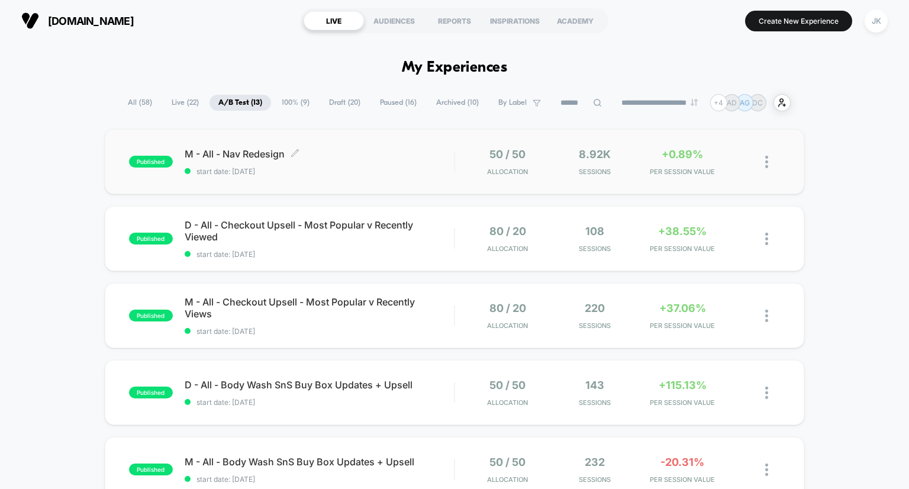
click at [225, 152] on span "M - All - Nav Redesign Click to edit experience details" at bounding box center [320, 154] width 270 height 12
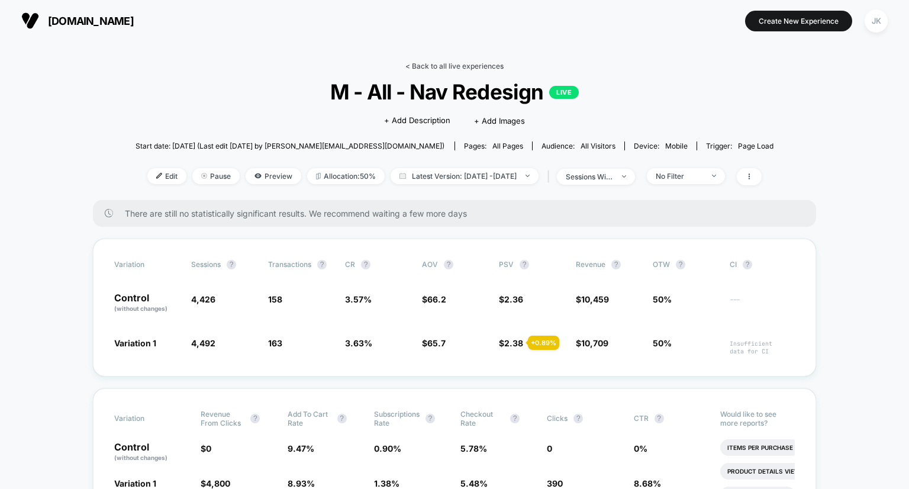
click at [445, 69] on link "< Back to all live experiences" at bounding box center [454, 66] width 98 height 9
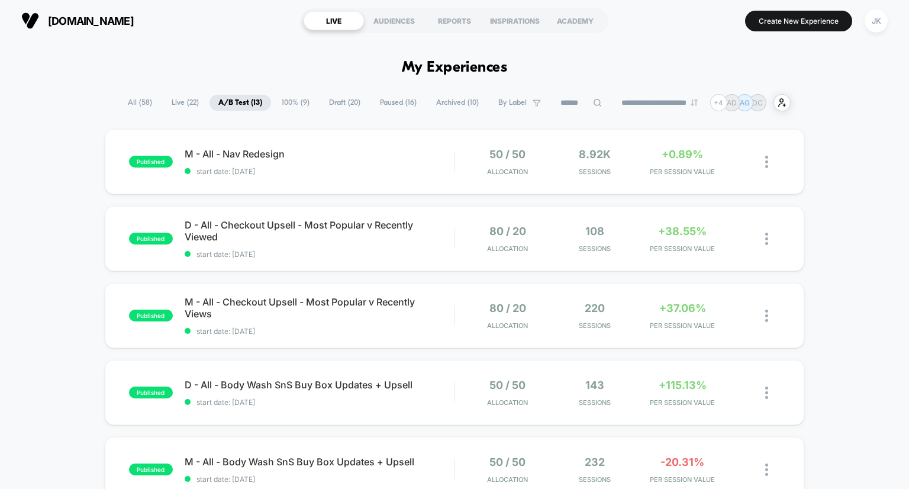
click at [286, 100] on span "100% ( 9 )" at bounding box center [296, 103] width 46 height 16
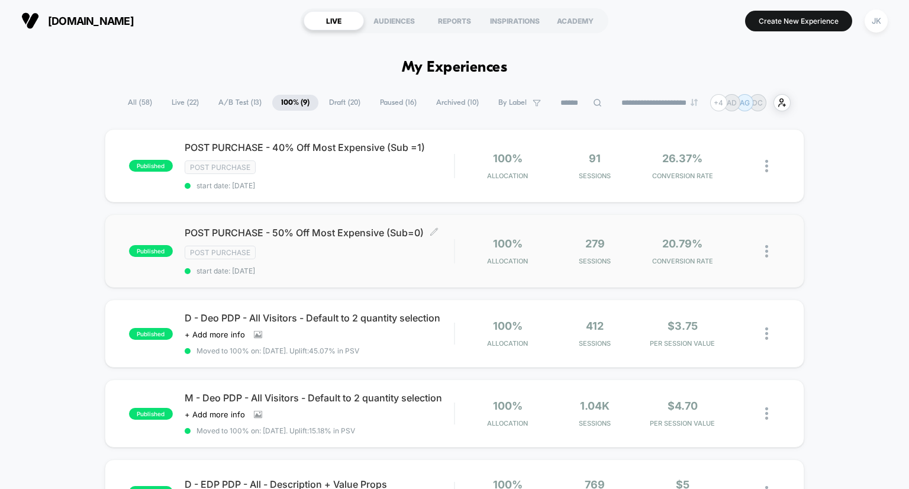
scroll to position [37, 0]
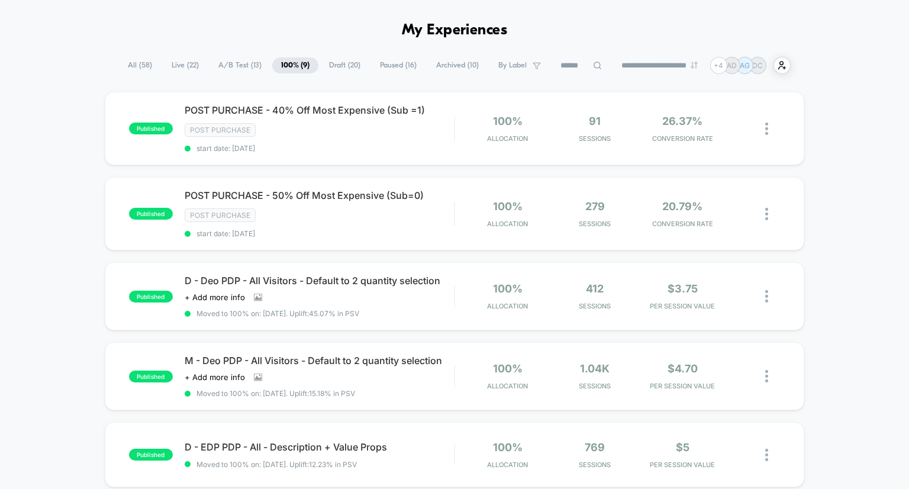
click at [339, 62] on span "Draft ( 20 )" at bounding box center [344, 65] width 49 height 16
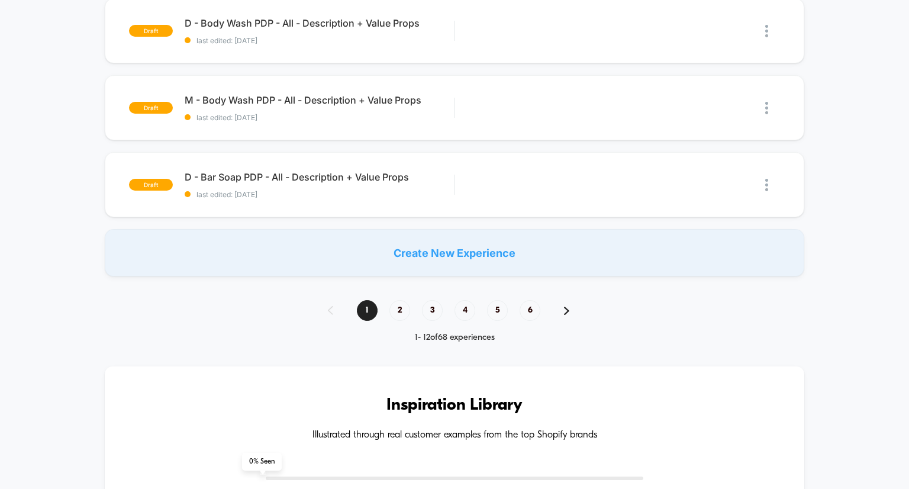
scroll to position [856, 0]
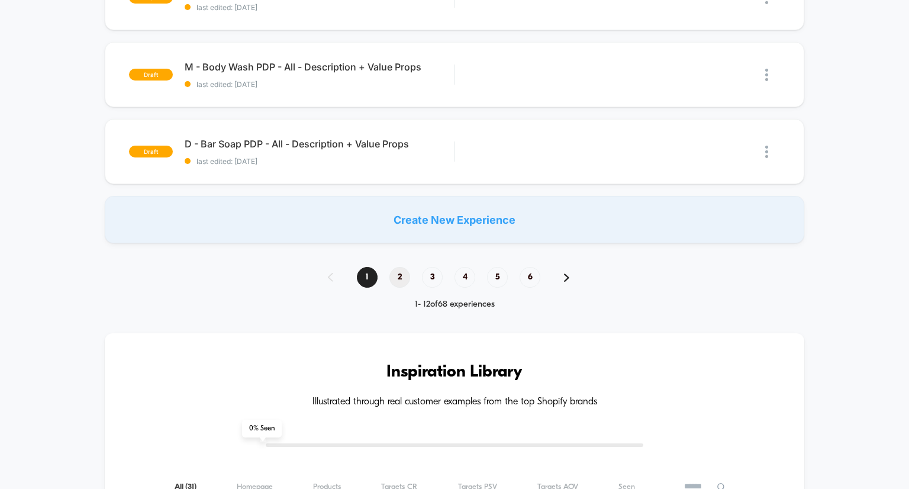
click at [400, 282] on span "2" at bounding box center [399, 277] width 21 height 21
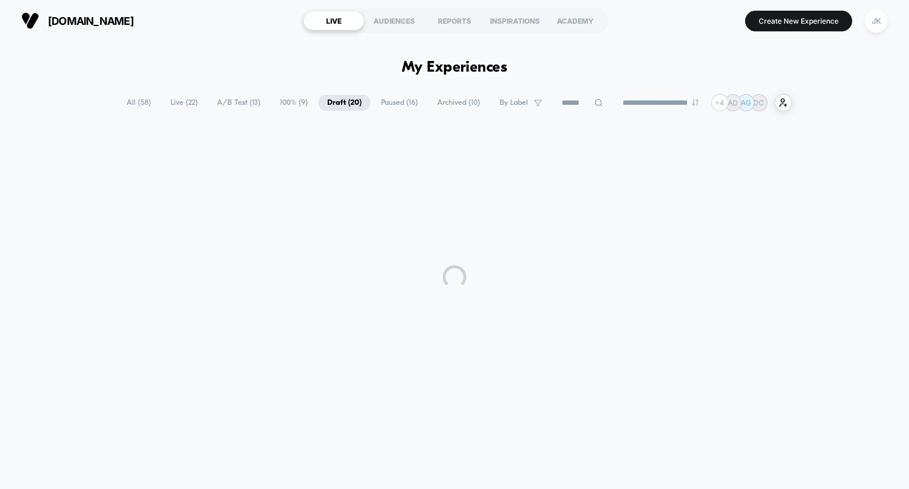
scroll to position [0, 0]
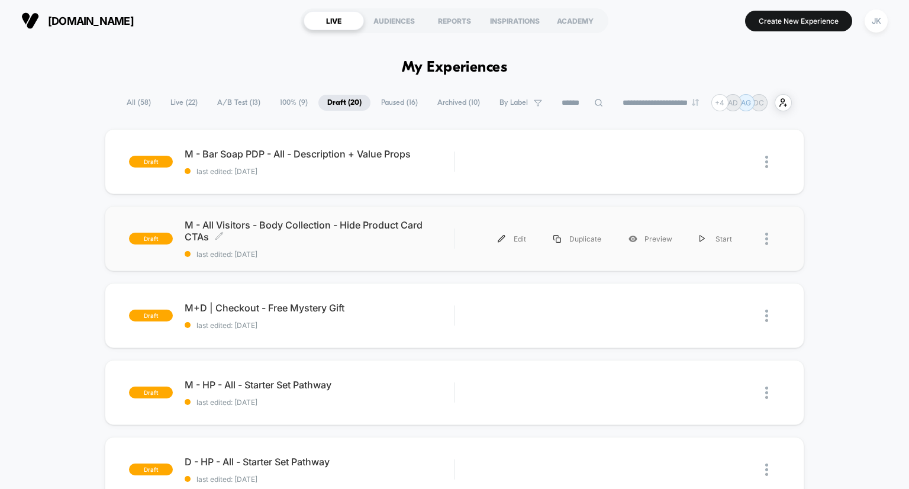
click at [353, 219] on span "M - All Visitors - Body Collection - Hide Product Card CTAs Click to edit exper…" at bounding box center [320, 231] width 270 height 24
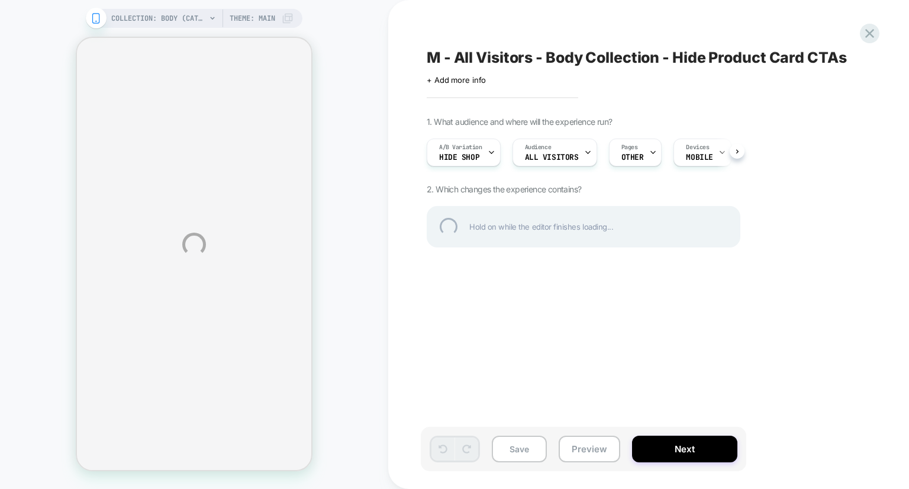
click at [526, 439] on div "COLLECTION: Body (Category) COLLECTION: Body (Category) Theme: MAIN M - All Vis…" at bounding box center [454, 244] width 909 height 489
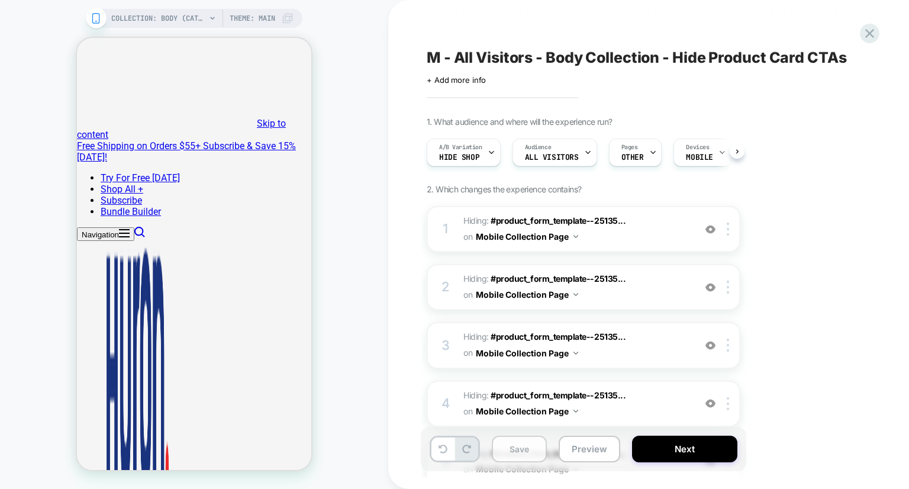
click at [523, 449] on button "Save" at bounding box center [519, 449] width 55 height 27
click at [867, 34] on icon at bounding box center [870, 33] width 16 height 16
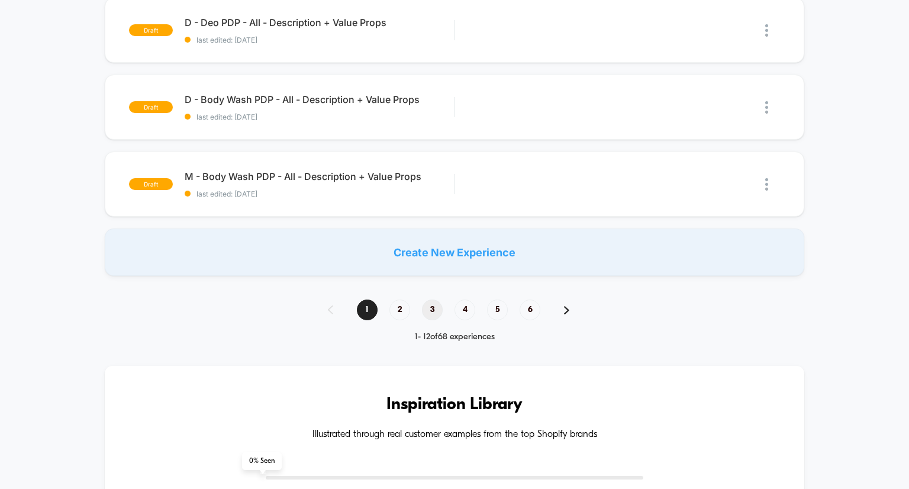
scroll to position [829, 0]
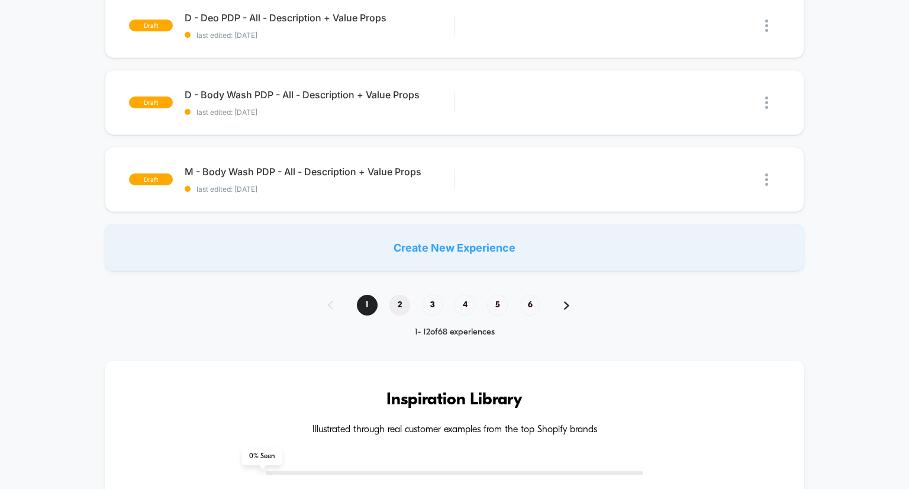
click at [400, 301] on span "2" at bounding box center [399, 305] width 21 height 21
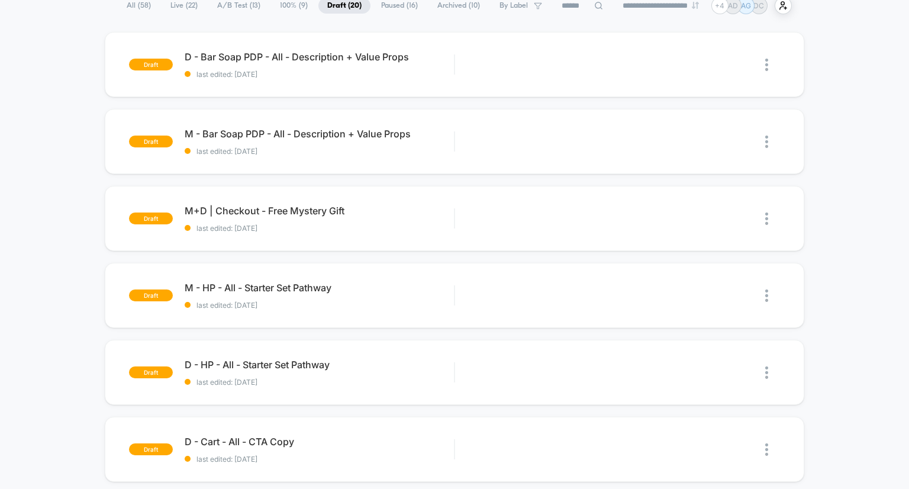
scroll to position [9, 0]
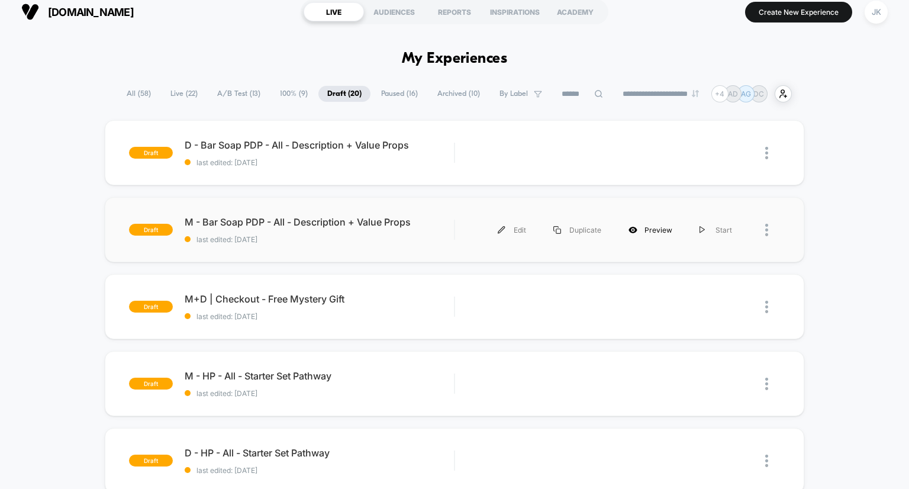
click at [647, 228] on div "Preview" at bounding box center [650, 230] width 71 height 27
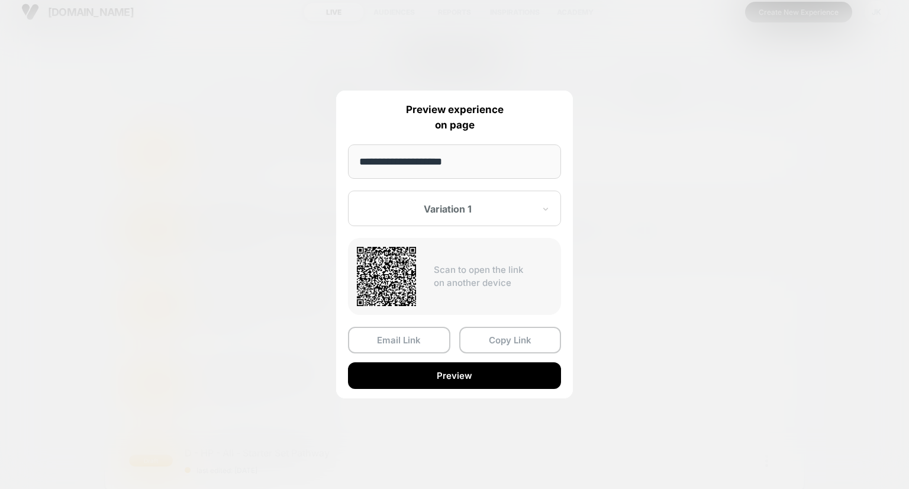
click at [168, 273] on div at bounding box center [454, 244] width 909 height 489
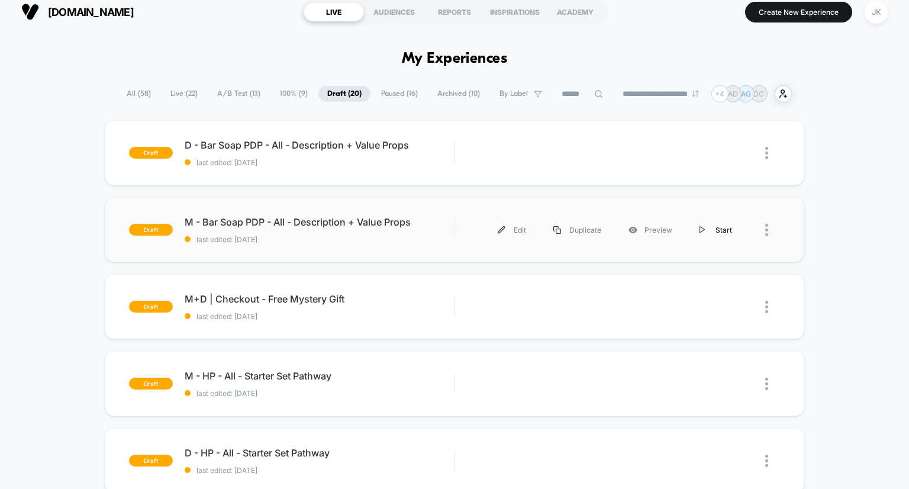
click at [700, 226] on img at bounding box center [703, 230] width 6 height 8
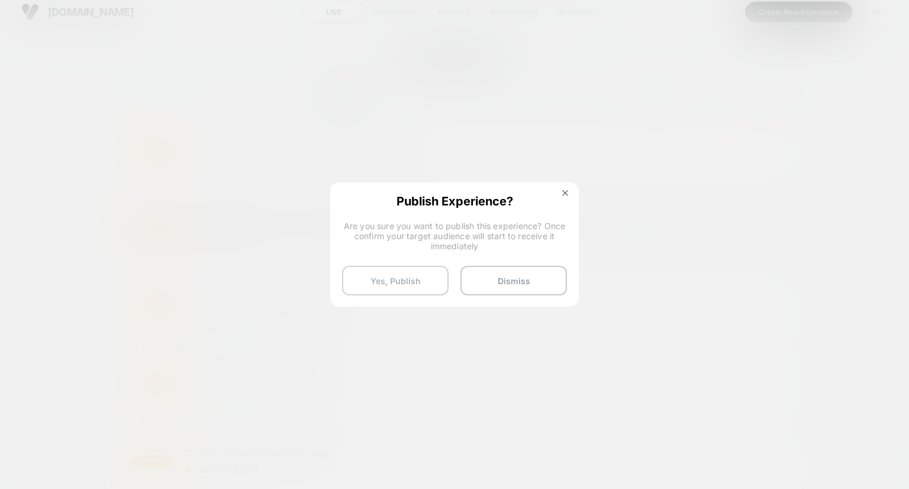
click at [421, 277] on button "Yes, Publish" at bounding box center [395, 281] width 107 height 30
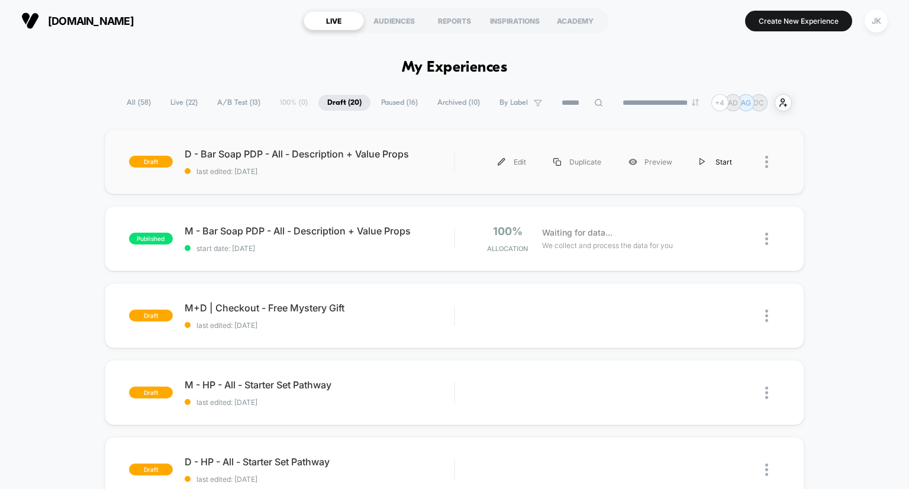
click at [719, 159] on div "Start" at bounding box center [716, 162] width 60 height 27
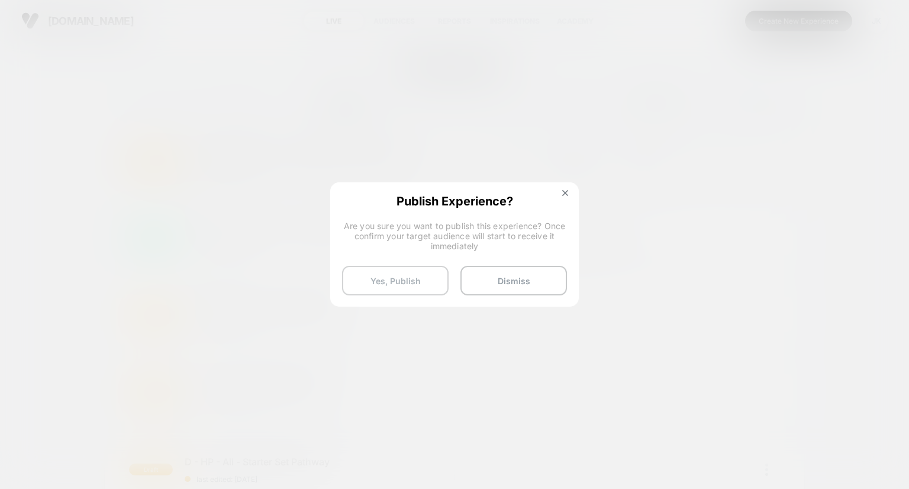
click at [404, 276] on button "Yes, Publish" at bounding box center [395, 281] width 107 height 30
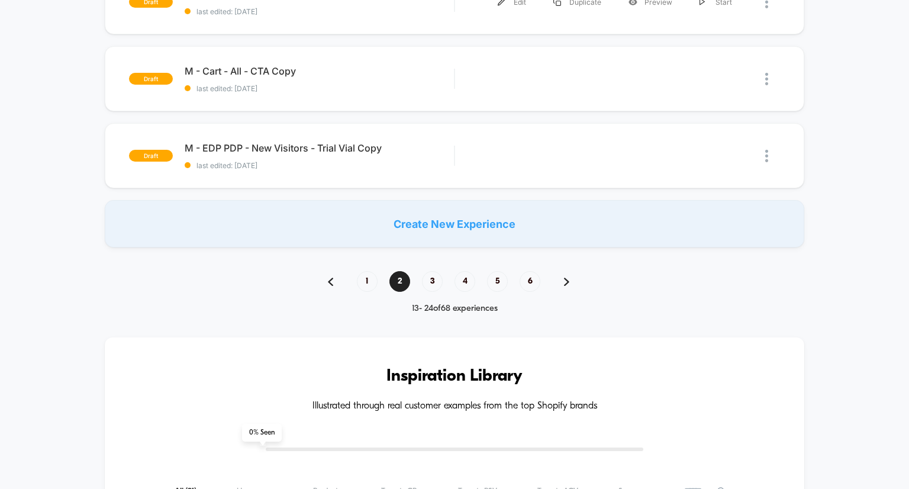
scroll to position [614, 0]
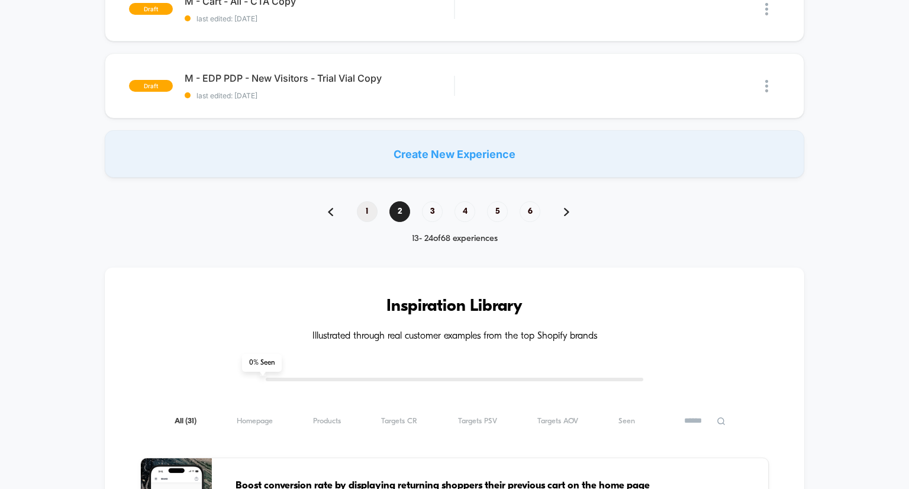
click at [367, 212] on span "1" at bounding box center [367, 211] width 21 height 21
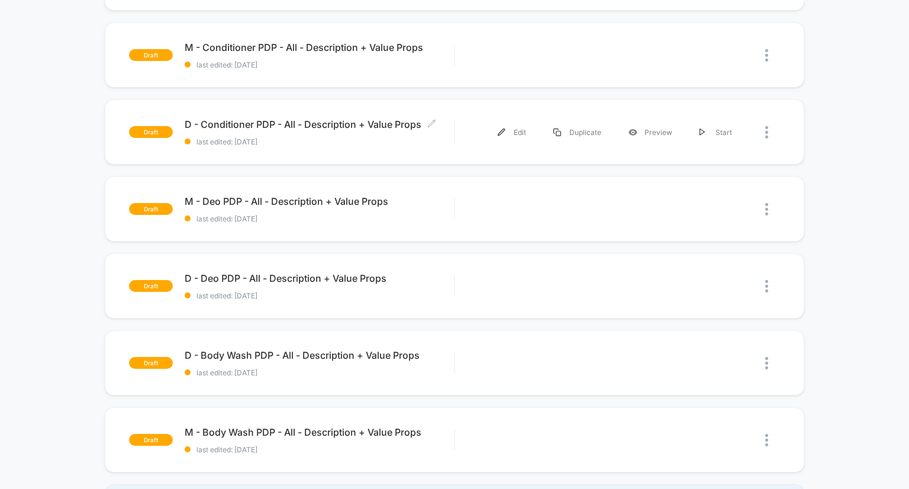
scroll to position [696, 0]
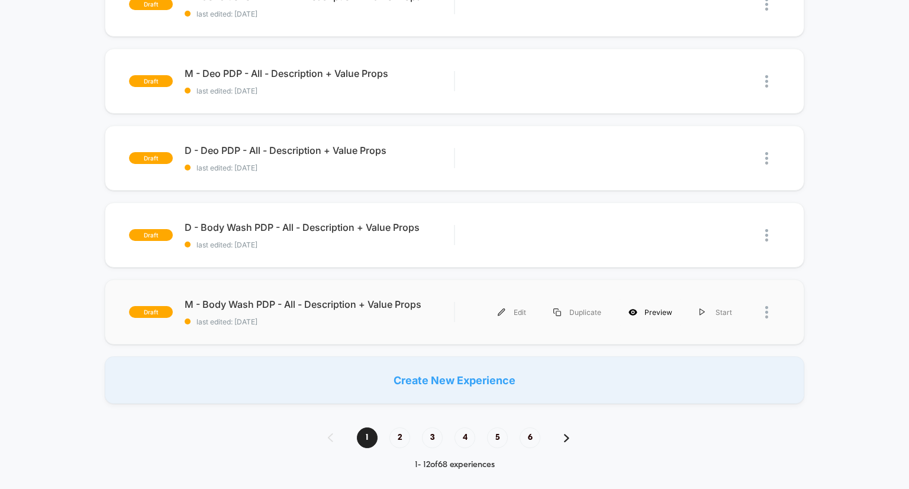
click at [649, 315] on div "Preview" at bounding box center [650, 312] width 71 height 27
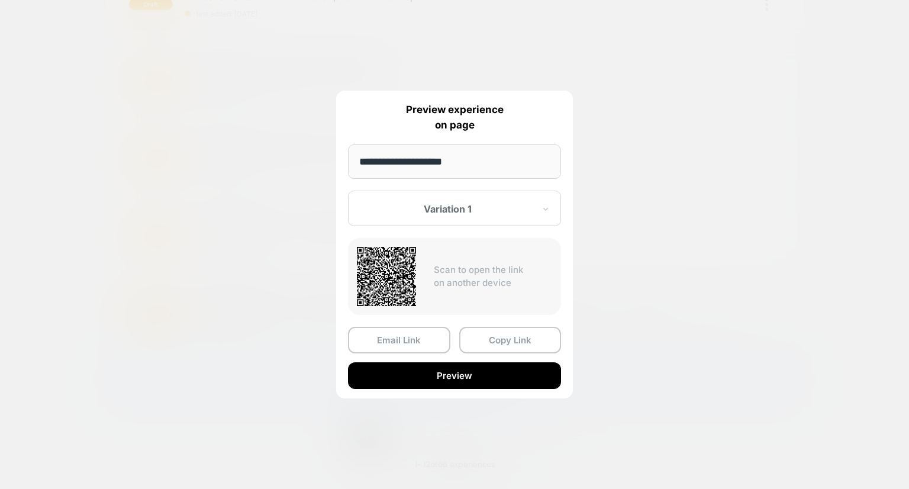
click at [651, 349] on div at bounding box center [454, 244] width 909 height 489
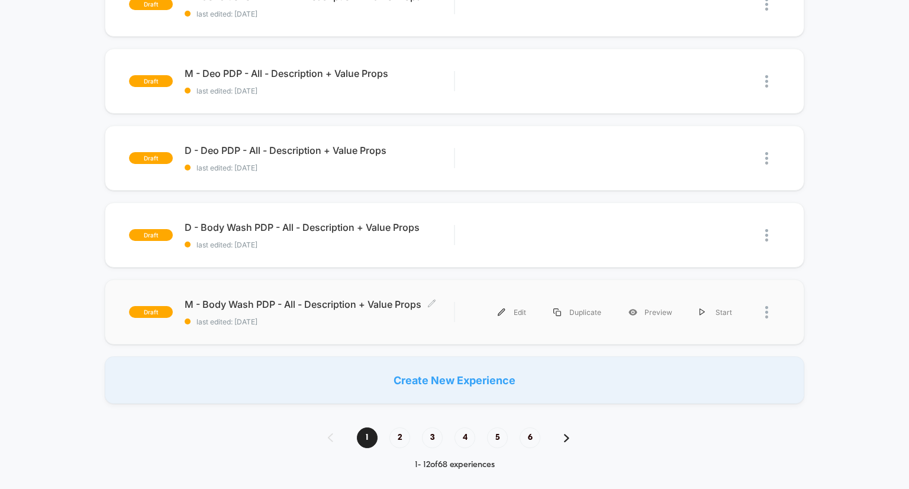
click at [394, 302] on span "M - Body Wash PDP - All - Description + Value Props Click to edit experience de…" at bounding box center [320, 304] width 270 height 12
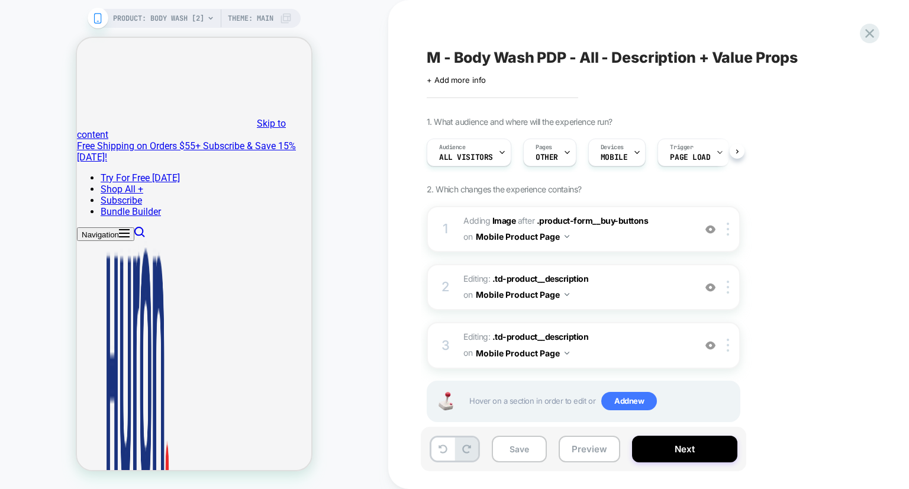
click at [27, 131] on div "PRODUCT: Body Wash [2] PRODUCT: Body Wash [2] Theme: MAIN" at bounding box center [194, 244] width 388 height 465
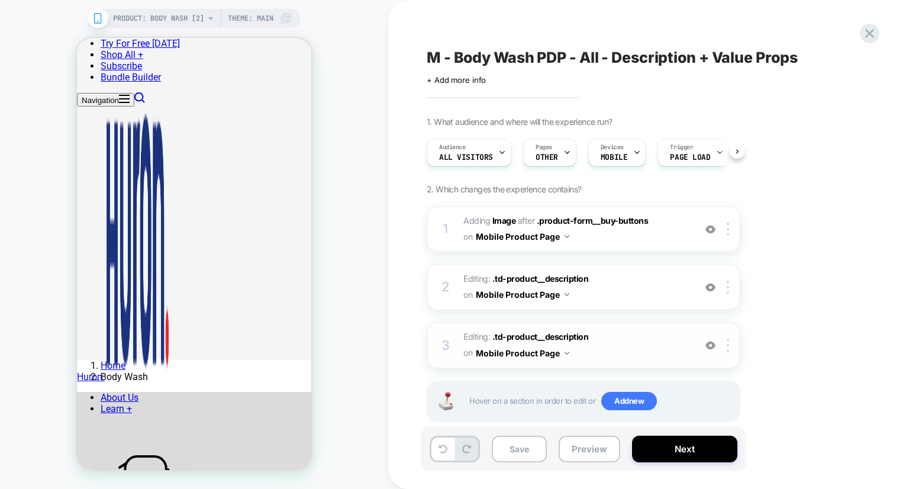
scroll to position [303, 0]
click at [551, 275] on span ".td-product__description" at bounding box center [540, 278] width 96 height 10
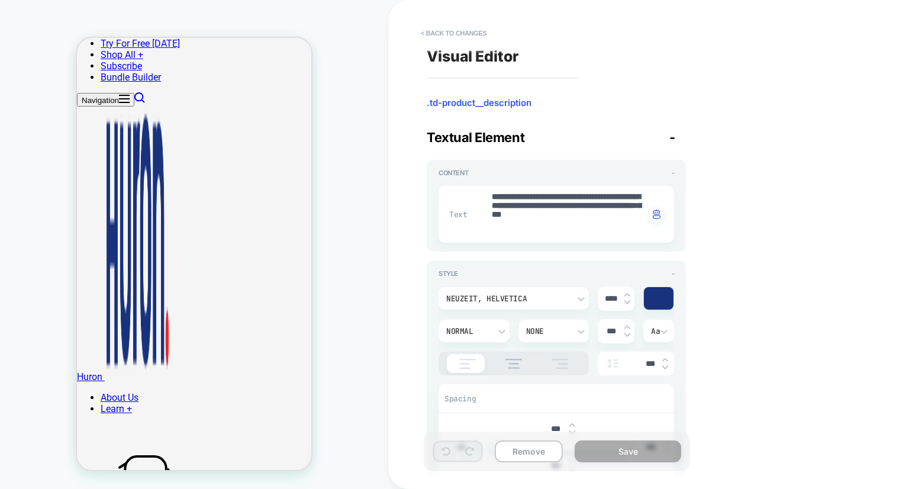
scroll to position [174, 0]
drag, startPoint x: 592, startPoint y: 231, endPoint x: 469, endPoint y: 166, distance: 139.3
click at [492, 326] on div "Normal" at bounding box center [468, 331] width 56 height 12
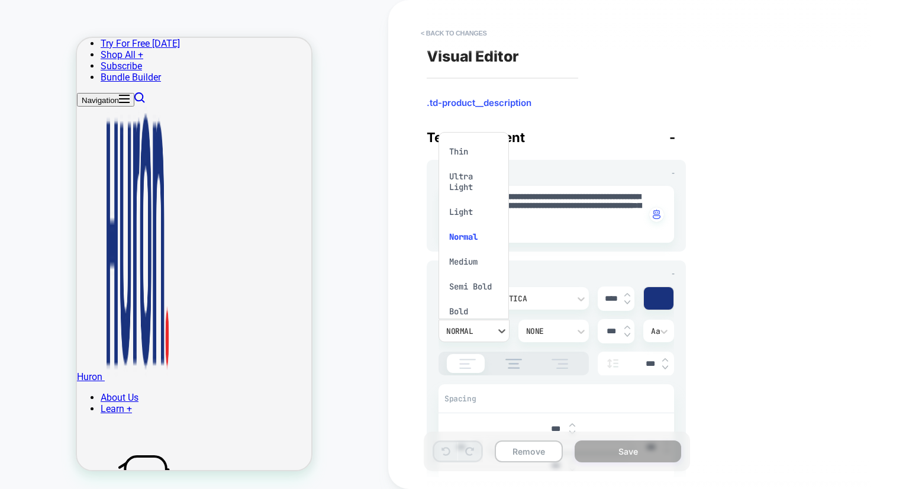
scroll to position [19, 0]
click at [475, 290] on div "Bold" at bounding box center [473, 292] width 61 height 25
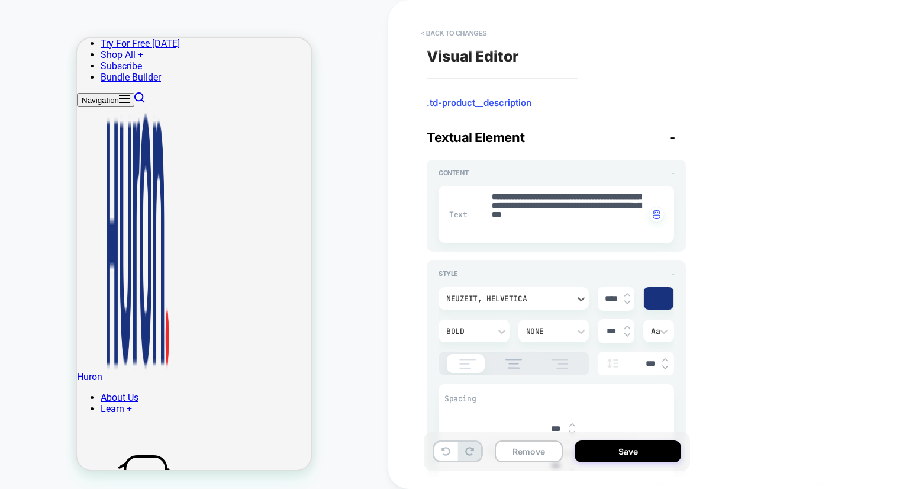
click at [492, 304] on div "Neuzeit, helvetica" at bounding box center [514, 298] width 150 height 22
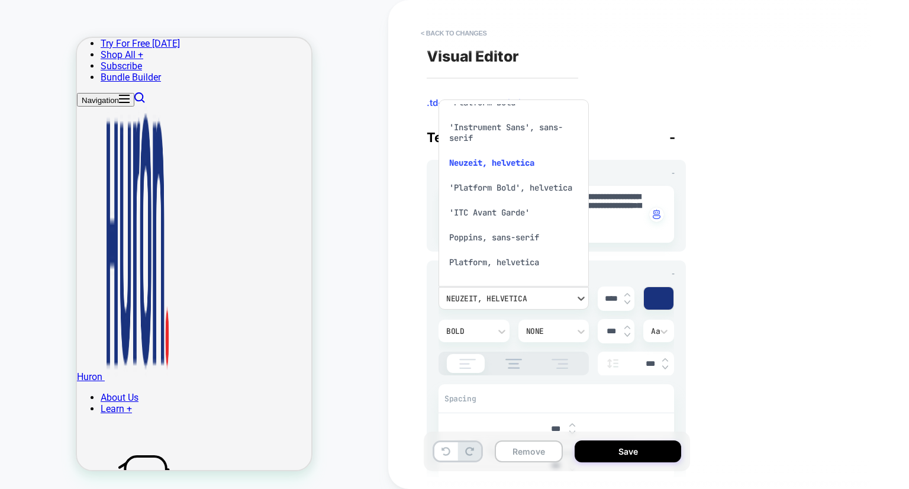
scroll to position [228, 0]
click at [497, 107] on div "'Platform Bold'" at bounding box center [513, 103] width 141 height 25
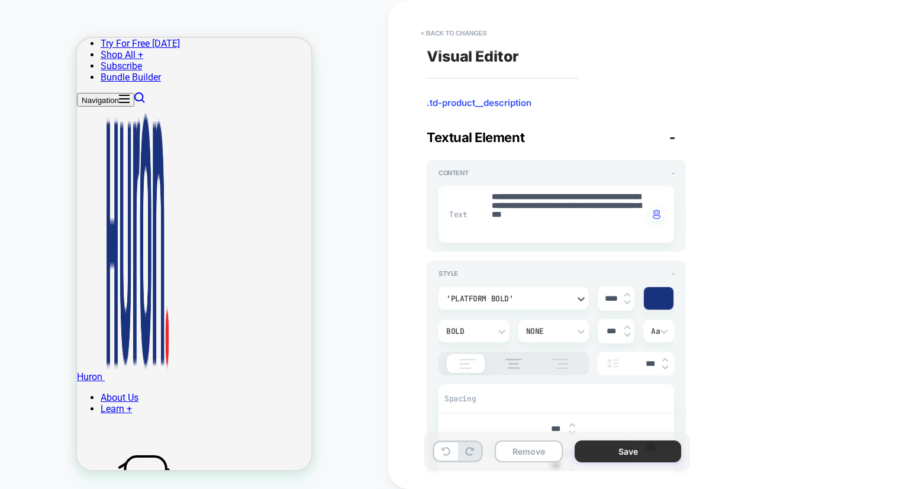
click at [599, 453] on button "Save" at bounding box center [628, 451] width 107 height 22
type textarea "*"
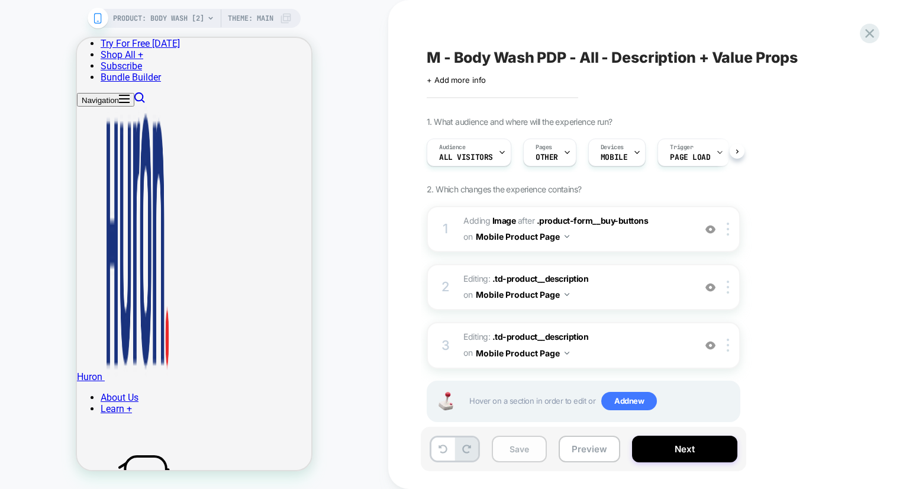
scroll to position [0, 0]
click at [517, 449] on button "Save" at bounding box center [519, 449] width 55 height 27
click at [656, 455] on button "Next" at bounding box center [684, 449] width 105 height 27
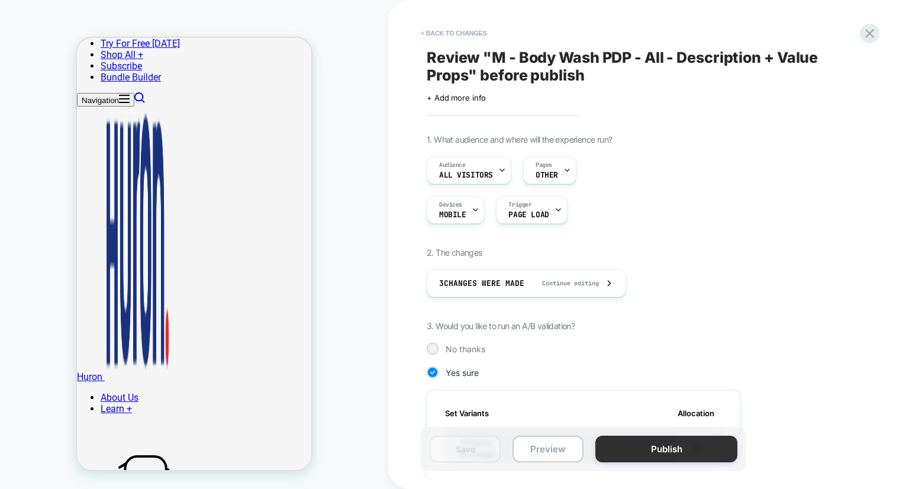
scroll to position [0, 1]
click at [689, 445] on button "Publish" at bounding box center [666, 449] width 142 height 27
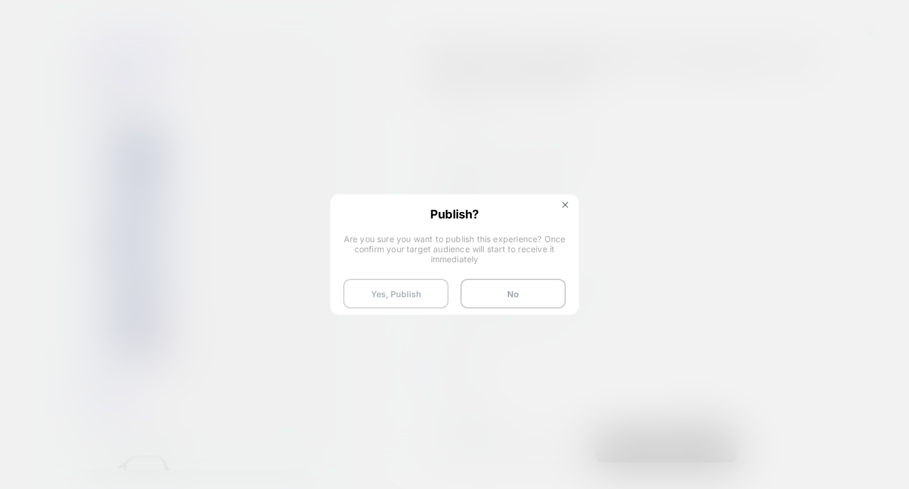
click at [414, 291] on button "Yes, Publish" at bounding box center [395, 294] width 105 height 30
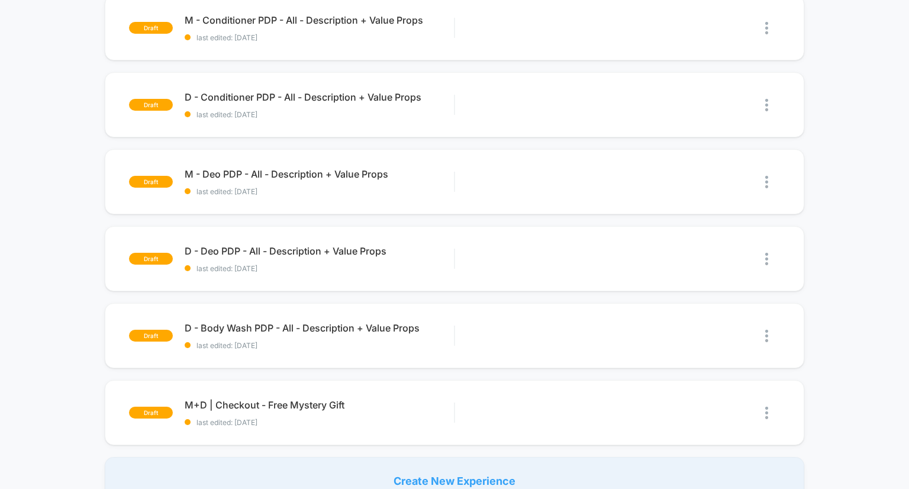
scroll to position [660, 0]
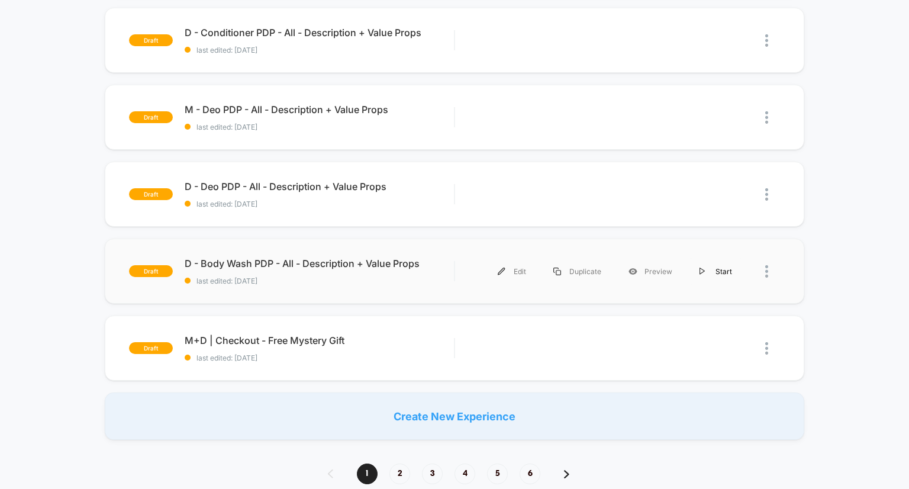
click at [707, 270] on div "Start" at bounding box center [716, 271] width 60 height 27
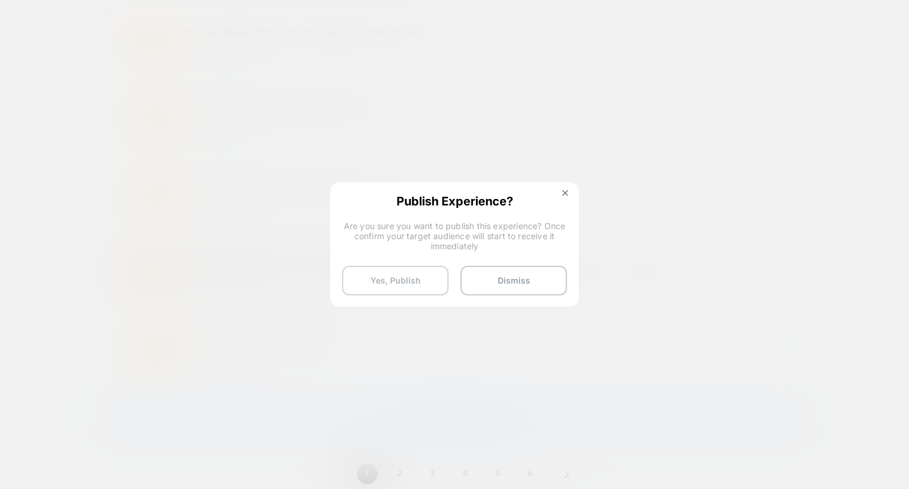
click at [398, 278] on button "Yes, Publish" at bounding box center [395, 281] width 107 height 30
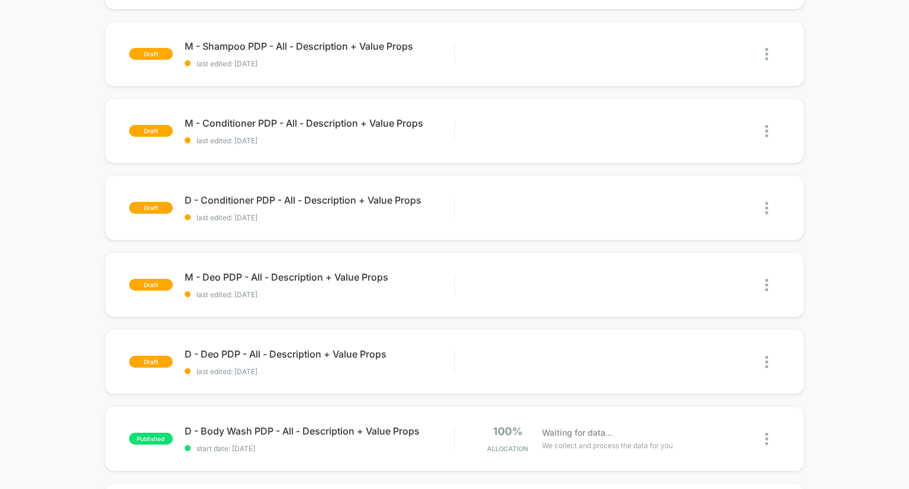
scroll to position [496, 0]
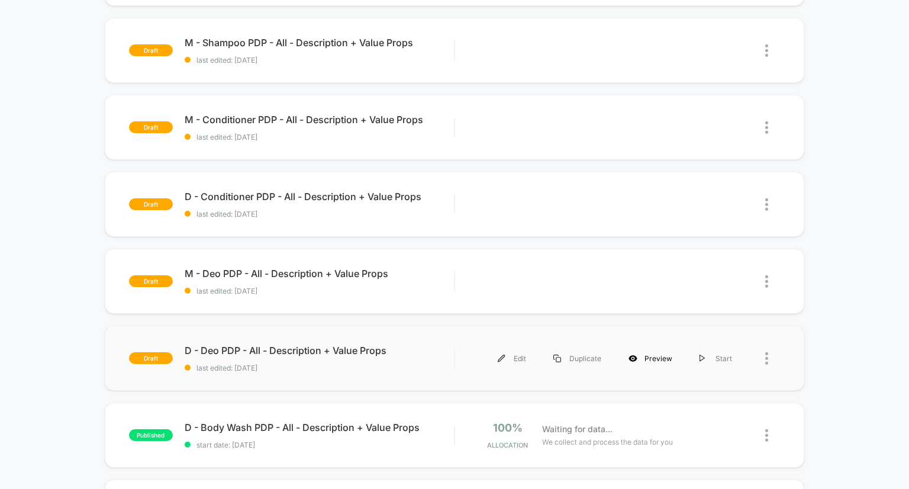
click at [637, 357] on icon at bounding box center [633, 358] width 8 height 7
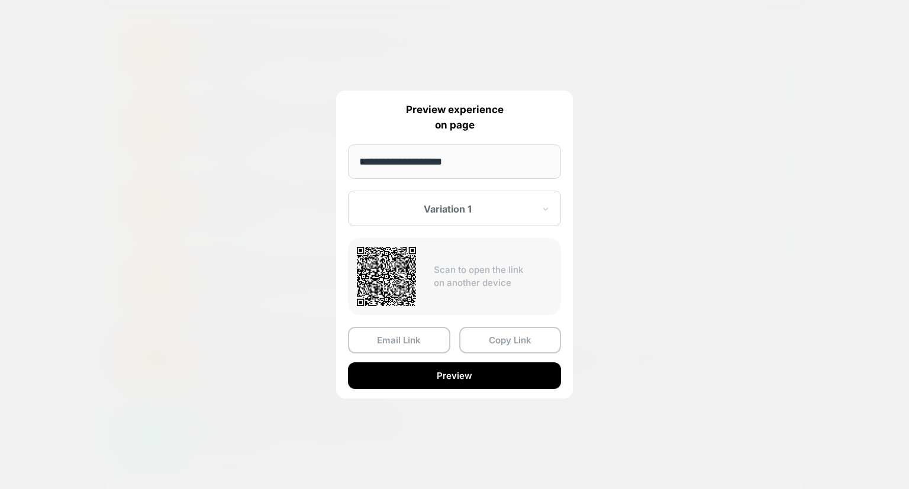
click at [618, 299] on div at bounding box center [454, 244] width 909 height 489
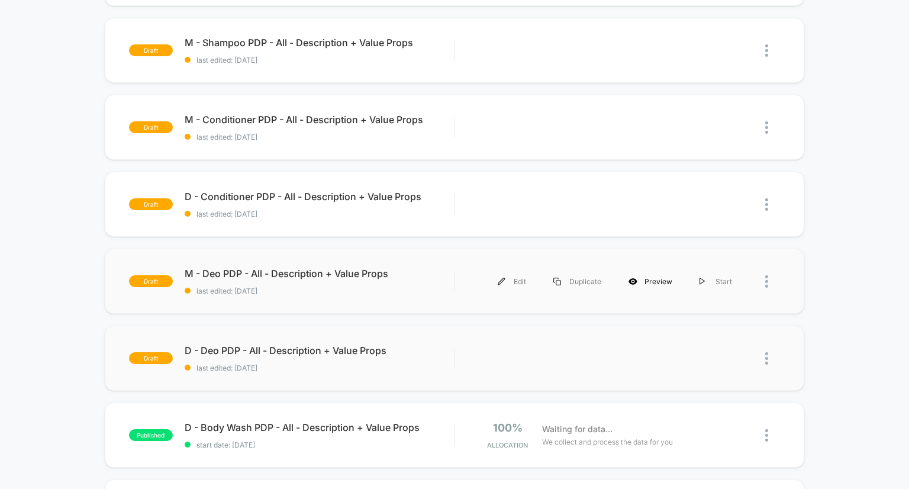
click at [660, 284] on div "Preview" at bounding box center [650, 281] width 71 height 27
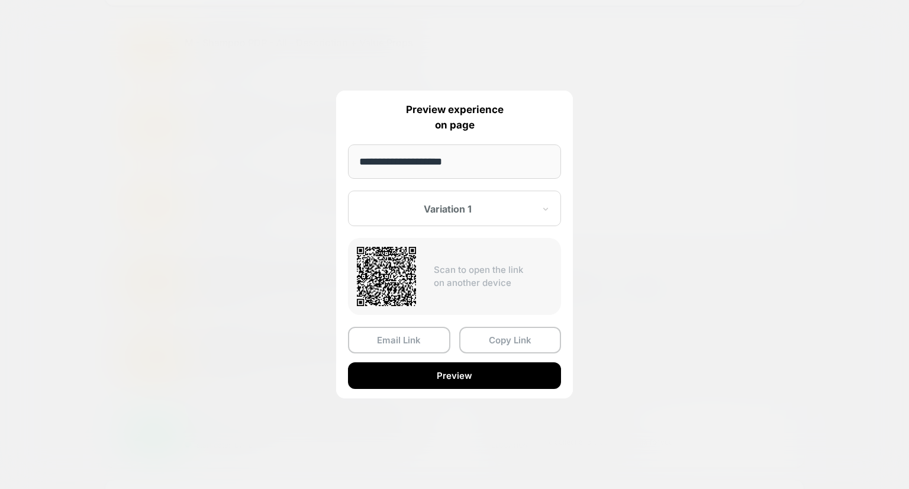
click at [685, 259] on div at bounding box center [454, 244] width 909 height 489
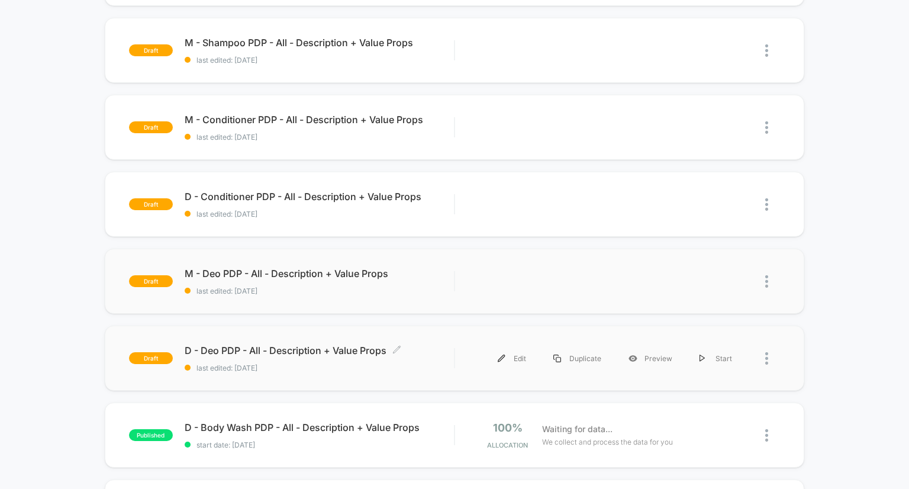
scroll to position [544, 0]
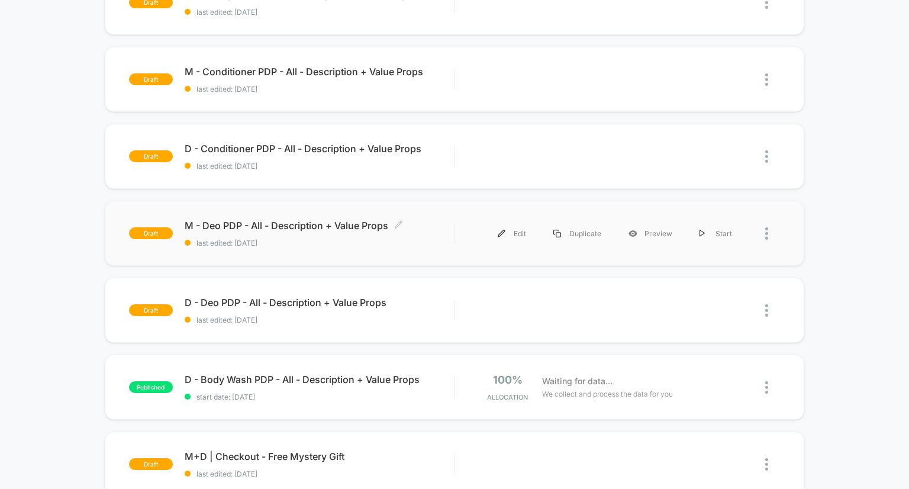
click at [349, 223] on span "M - Deo PDP - All - Description + Value Props Click to edit experience details" at bounding box center [320, 226] width 270 height 12
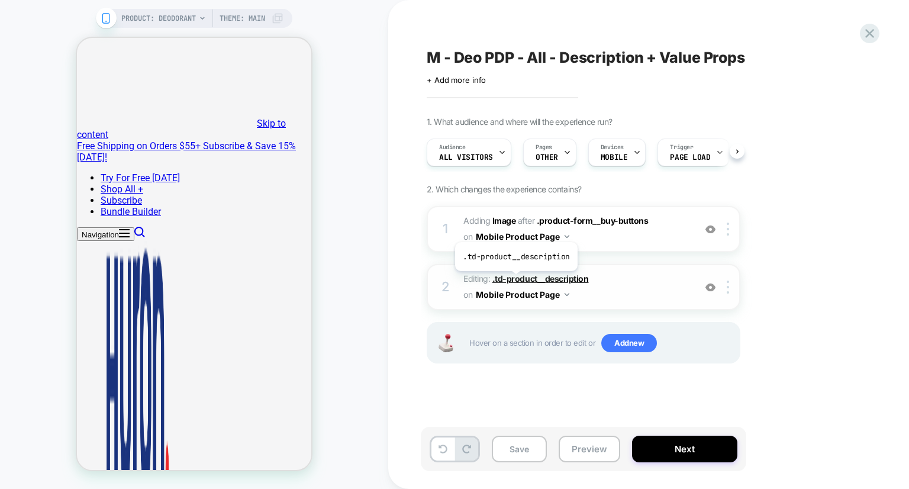
click at [515, 280] on span ".td-product__description" at bounding box center [540, 278] width 96 height 10
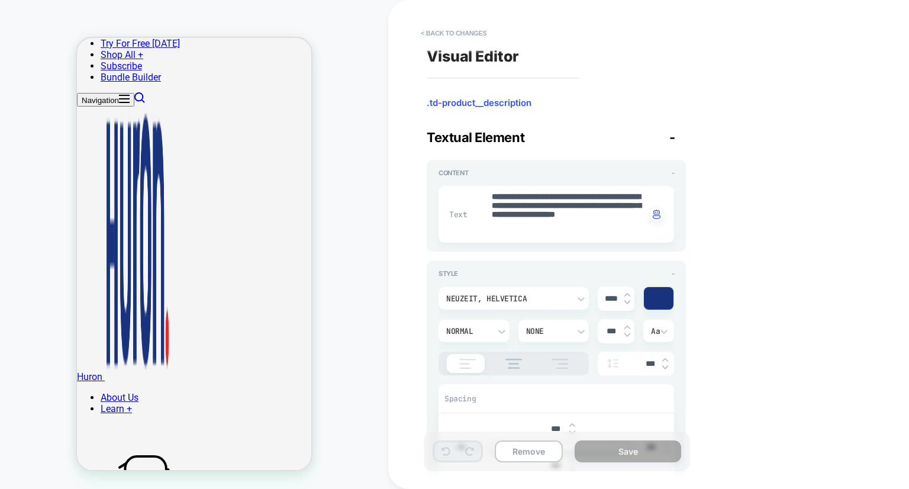
scroll to position [180, 0]
click at [520, 302] on div "Neuzeit, helvetica" at bounding box center [507, 299] width 123 height 10
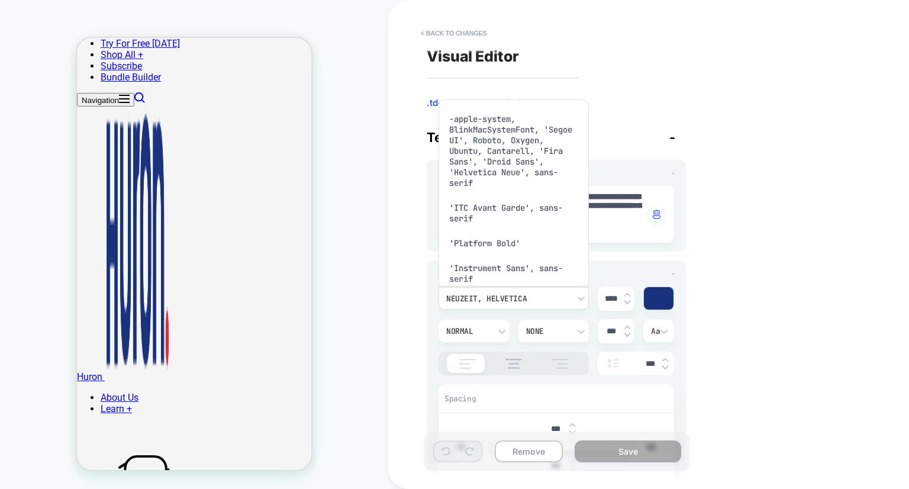
click at [500, 250] on div "'Platform Bold'" at bounding box center [513, 243] width 141 height 25
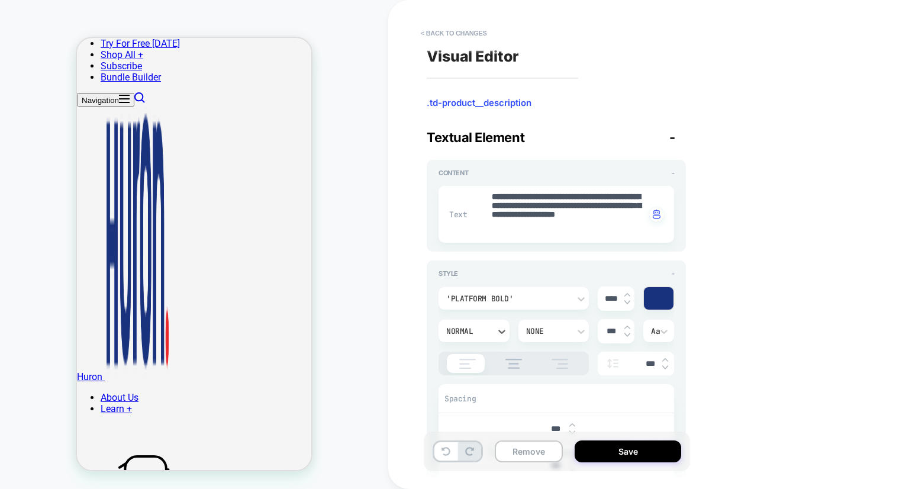
click at [487, 323] on div "Normal" at bounding box center [474, 331] width 71 height 22
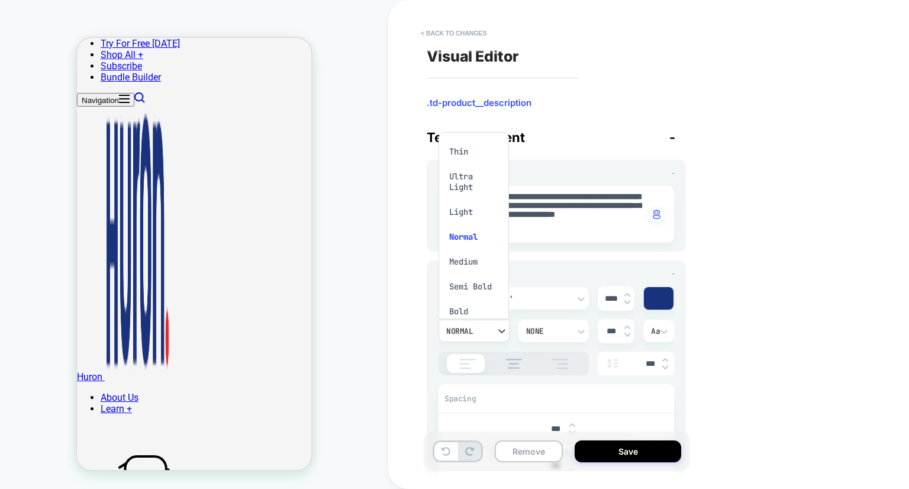
scroll to position [19, 0]
click at [471, 297] on div "Bold" at bounding box center [473, 292] width 61 height 25
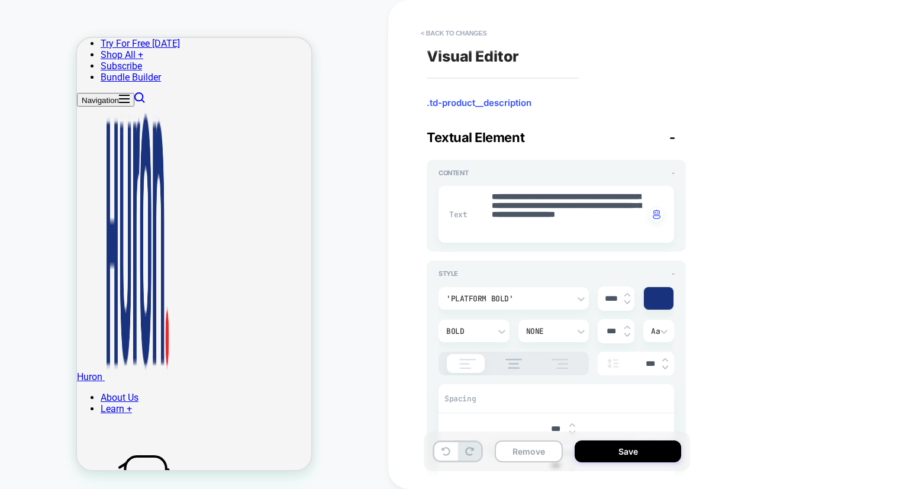
scroll to position [94, 0]
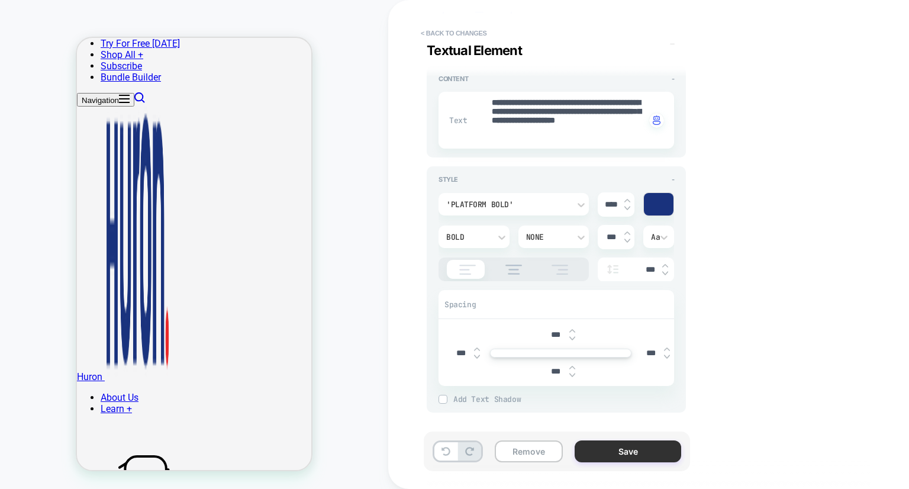
click at [610, 452] on button "Save" at bounding box center [628, 451] width 107 height 22
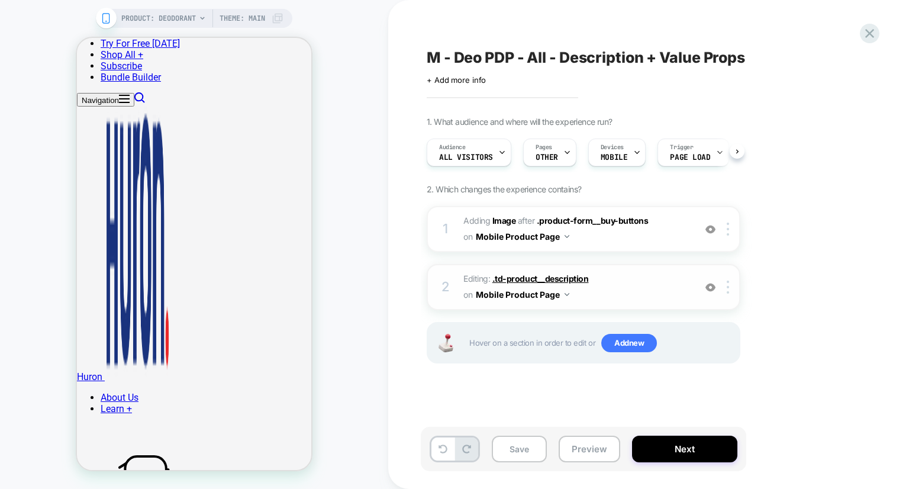
scroll to position [0, 0]
click at [516, 450] on button "Save" at bounding box center [519, 449] width 55 height 27
click at [665, 452] on button "Next" at bounding box center [684, 449] width 105 height 27
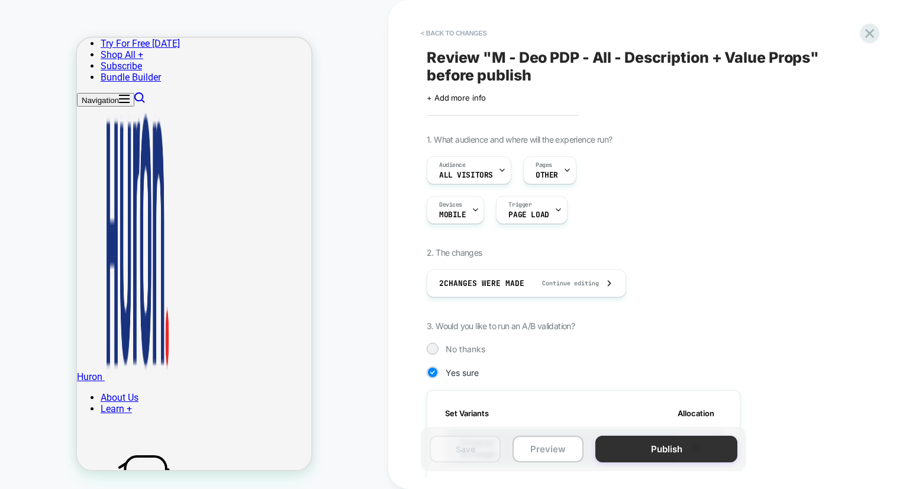
scroll to position [0, 1]
click at [697, 450] on button "Publish" at bounding box center [666, 449] width 142 height 27
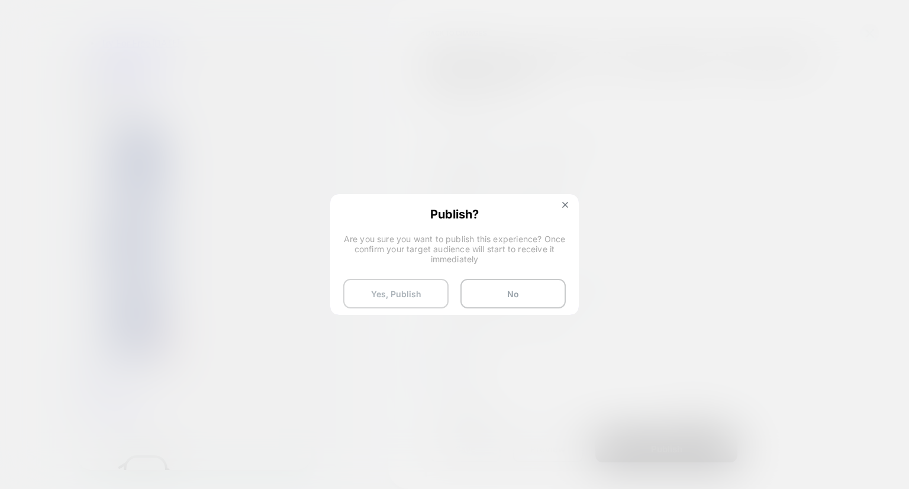
click at [395, 284] on button "Yes, Publish" at bounding box center [395, 294] width 105 height 30
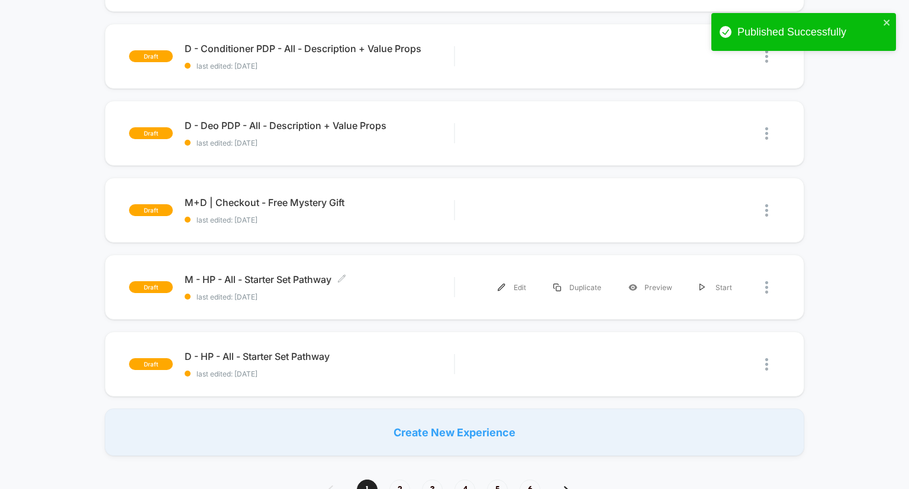
scroll to position [685, 0]
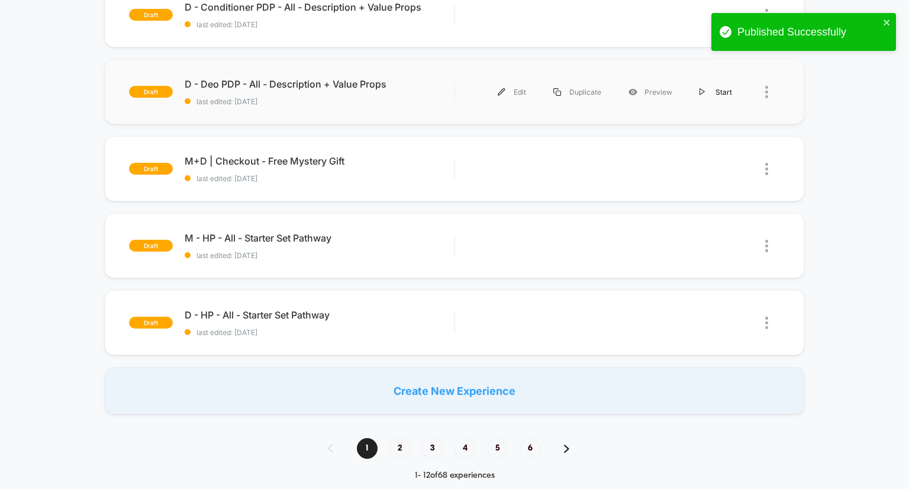
click at [708, 88] on div "Start" at bounding box center [716, 92] width 60 height 27
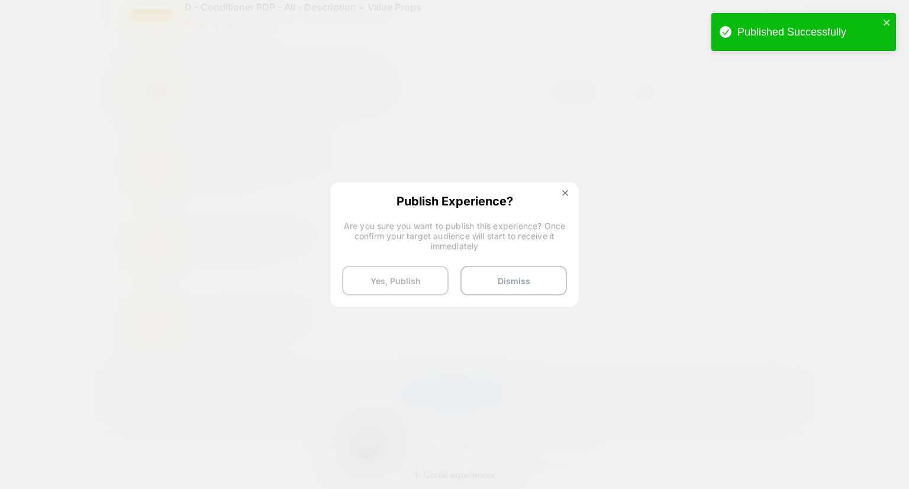
click at [415, 278] on button "Yes, Publish" at bounding box center [395, 281] width 107 height 30
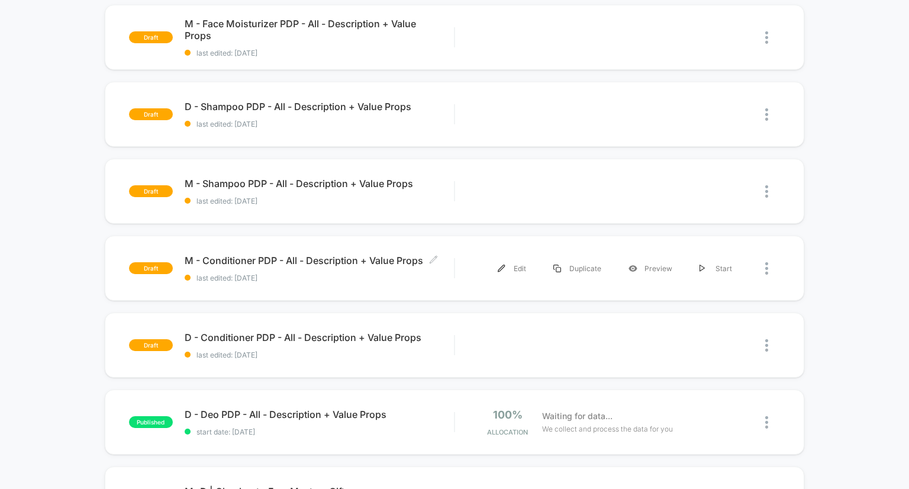
scroll to position [408, 0]
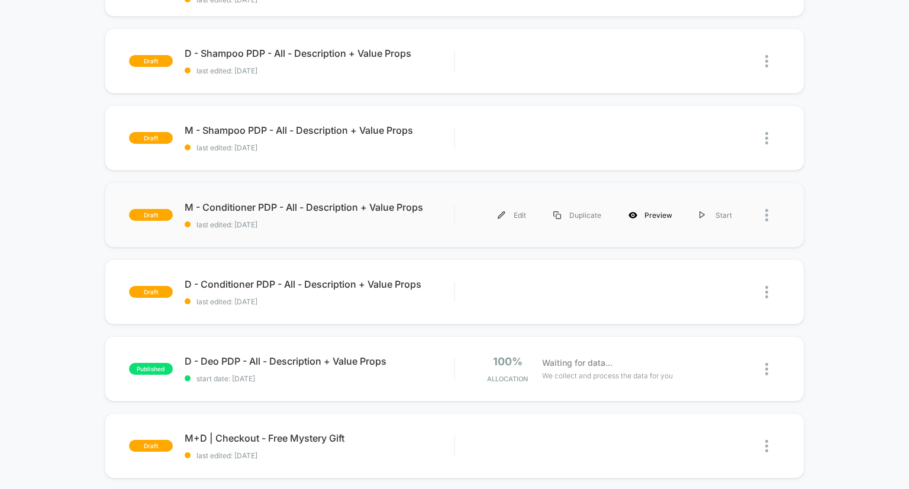
click at [637, 214] on icon at bounding box center [633, 215] width 8 height 7
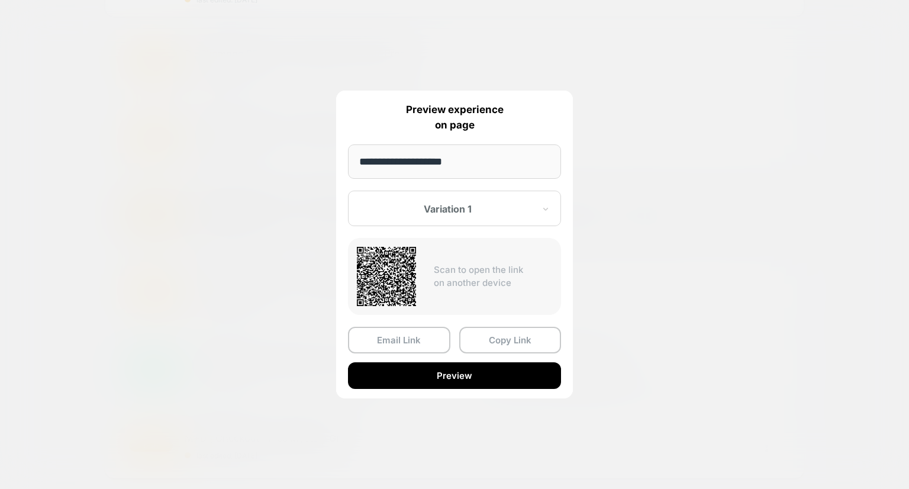
click at [679, 213] on div at bounding box center [454, 244] width 909 height 489
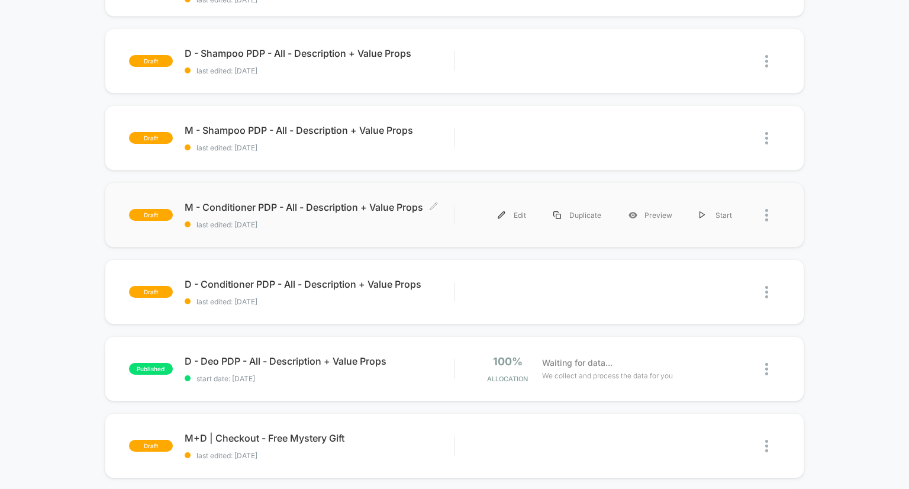
click at [348, 207] on span "M - Conditioner PDP - All - Description + Value Props Click to edit experience …" at bounding box center [320, 207] width 270 height 12
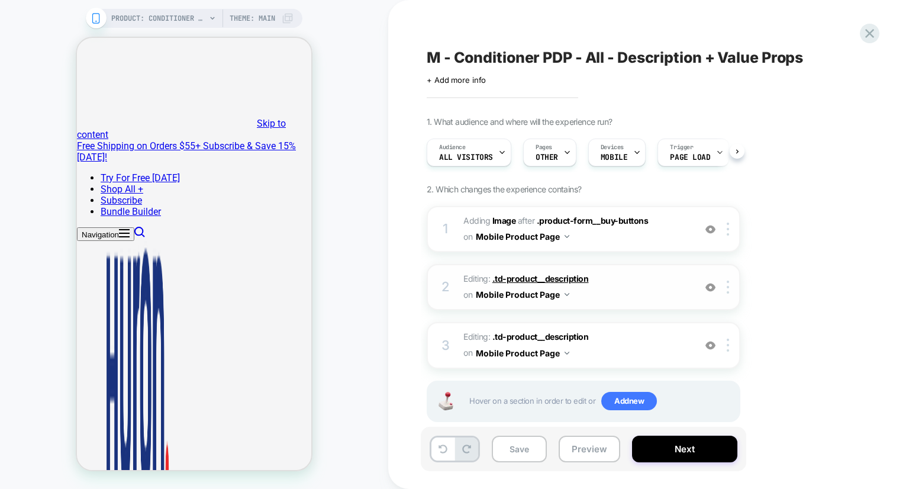
click at [556, 273] on span ".td-product__description" at bounding box center [540, 278] width 96 height 10
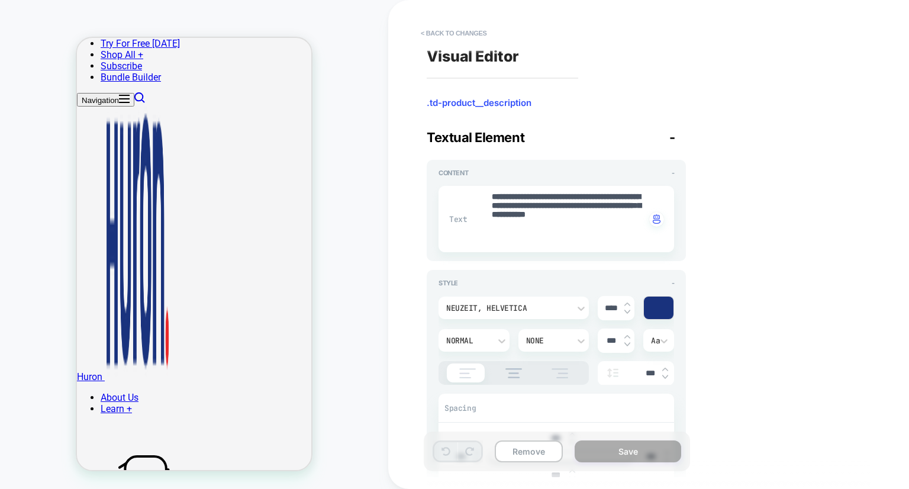
scroll to position [180, 0]
click at [529, 314] on div "Neuzeit, helvetica" at bounding box center [514, 308] width 150 height 22
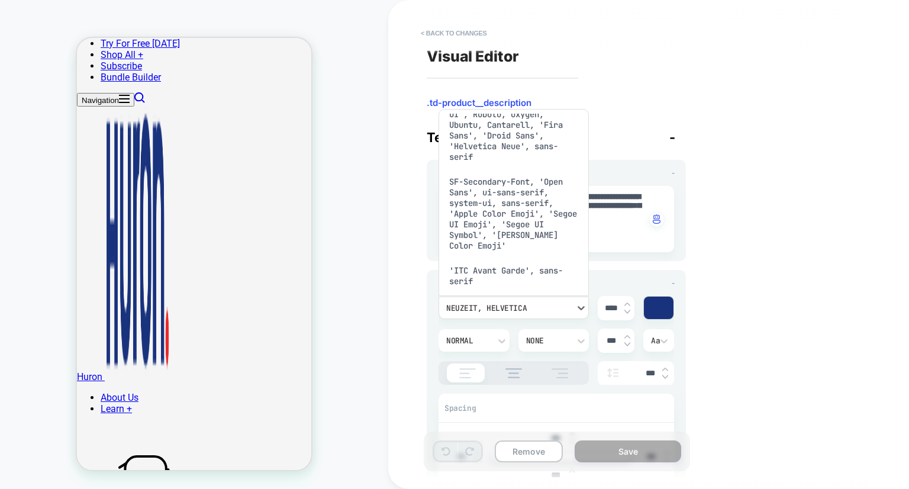
scroll to position [164, 0]
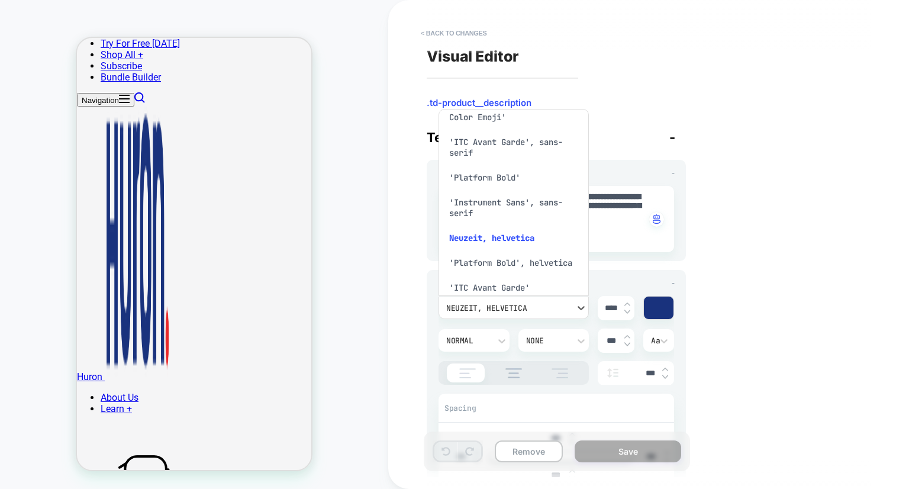
click at [494, 178] on div "'Platform Bold'" at bounding box center [513, 177] width 141 height 25
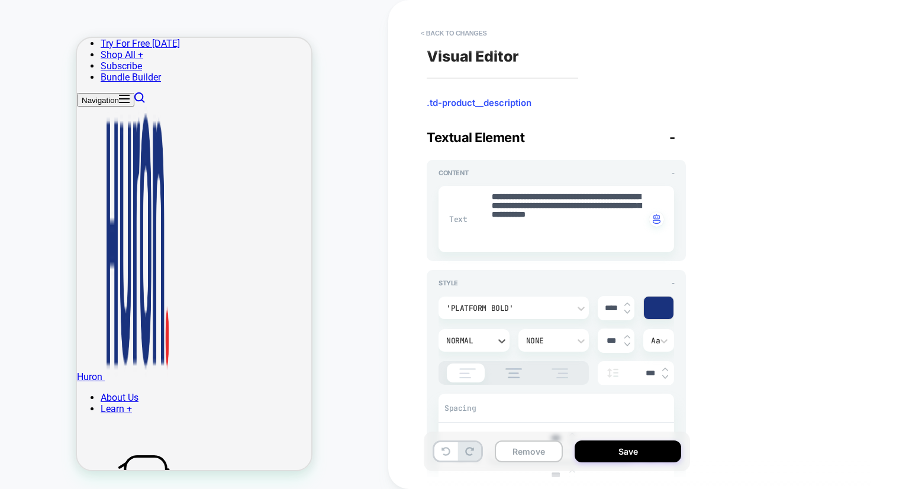
click at [479, 337] on div "Normal" at bounding box center [468, 341] width 44 height 10
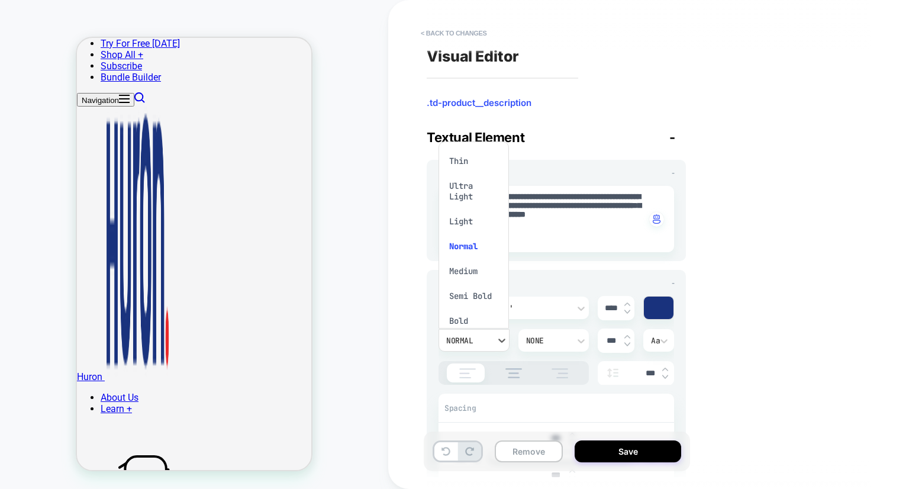
scroll to position [19, 0]
click at [476, 304] on div "Bold" at bounding box center [473, 301] width 61 height 25
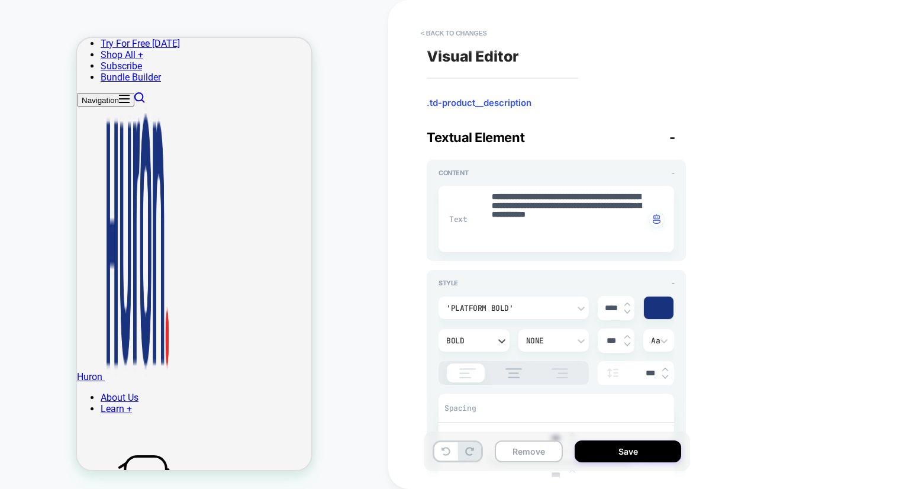
scroll to position [104, 0]
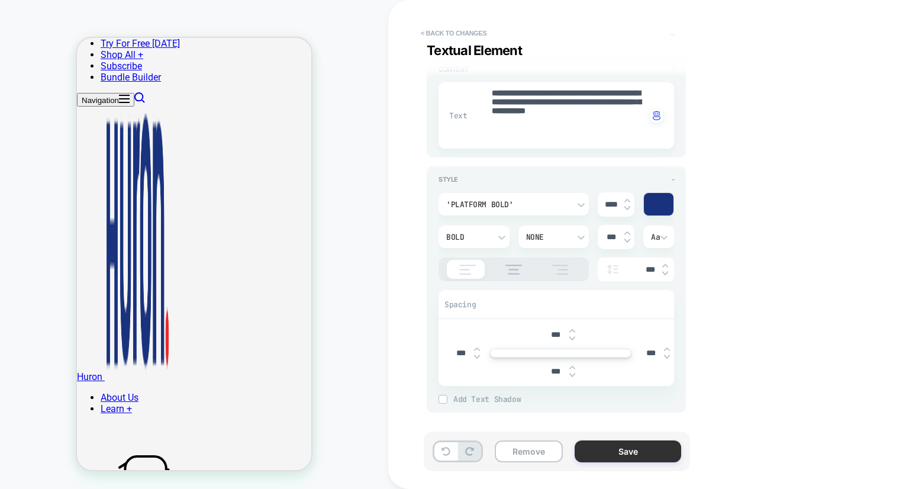
click at [621, 453] on button "Save" at bounding box center [628, 451] width 107 height 22
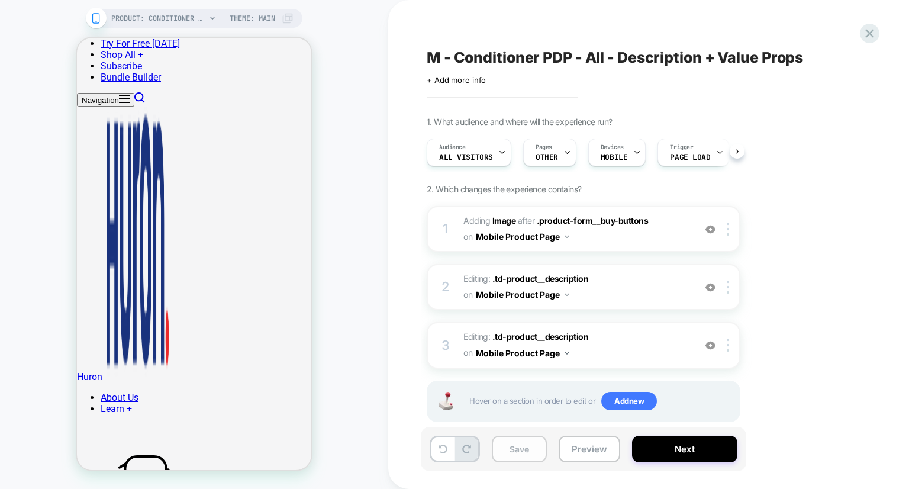
scroll to position [0, 0]
click at [536, 447] on button "Save" at bounding box center [519, 449] width 55 height 27
click at [679, 456] on button "Next" at bounding box center [684, 449] width 105 height 27
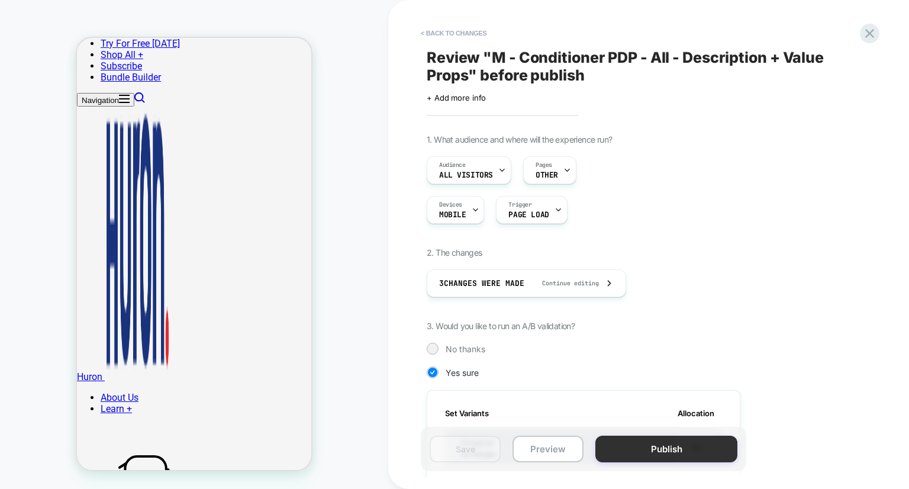
click at [679, 448] on button "Publish" at bounding box center [666, 449] width 142 height 27
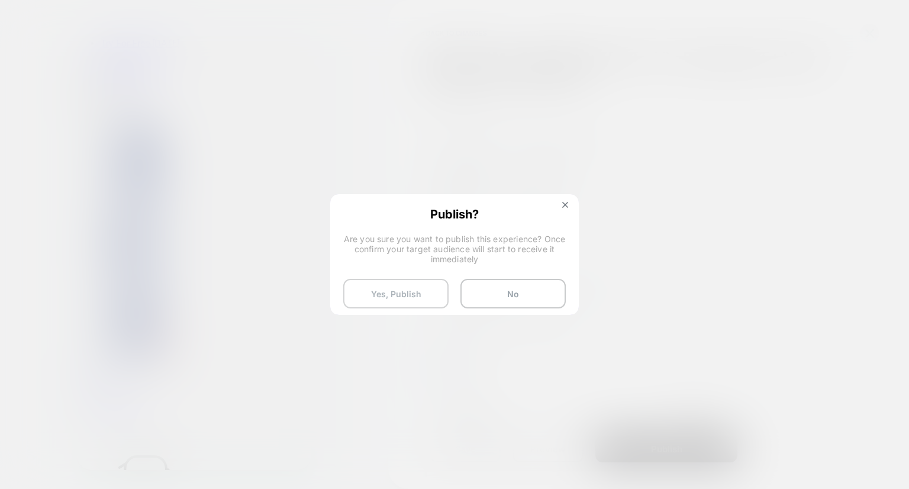
click at [416, 288] on button "Yes, Publish" at bounding box center [395, 294] width 105 height 30
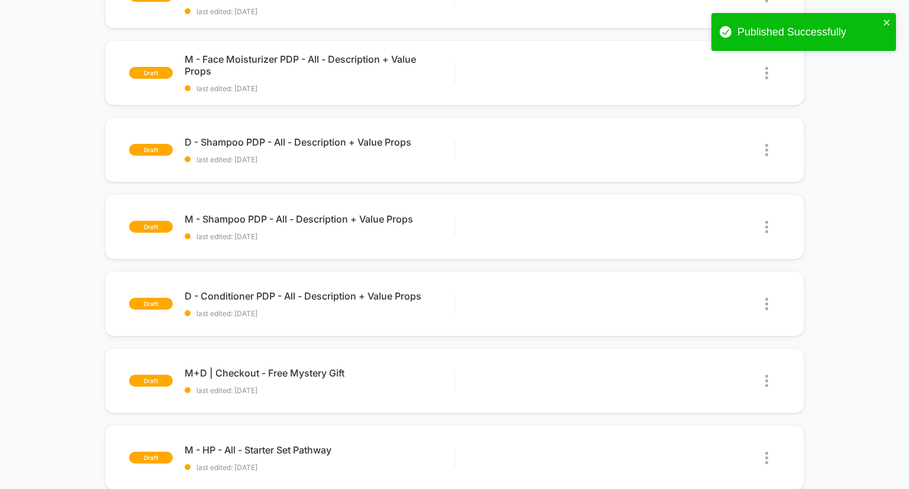
scroll to position [317, 0]
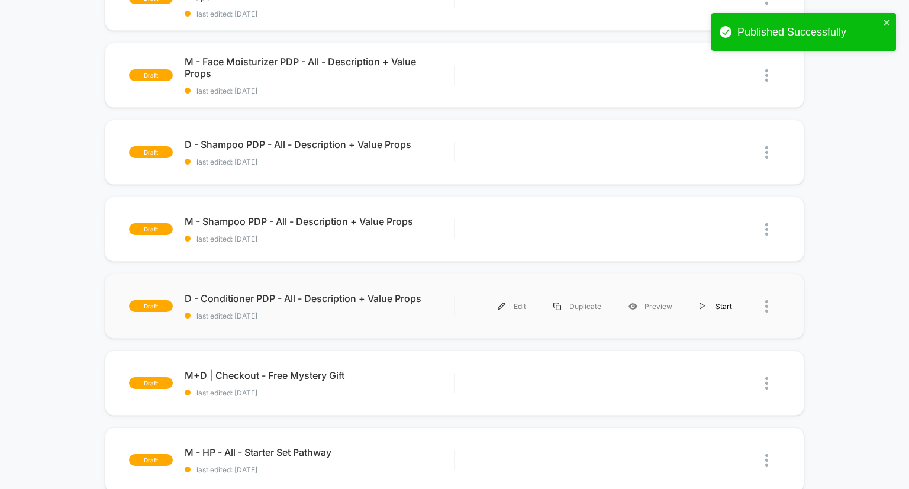
click at [727, 306] on div "Start" at bounding box center [716, 306] width 60 height 27
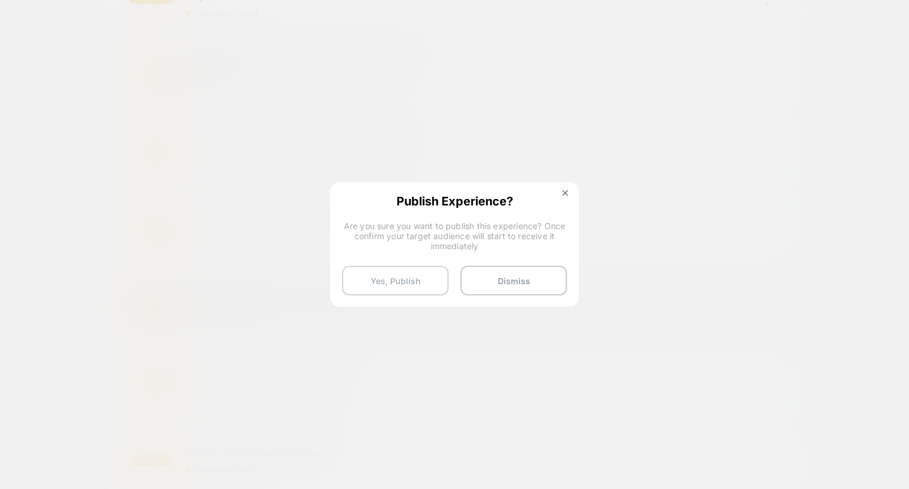
click at [421, 282] on button "Yes, Publish" at bounding box center [395, 281] width 107 height 30
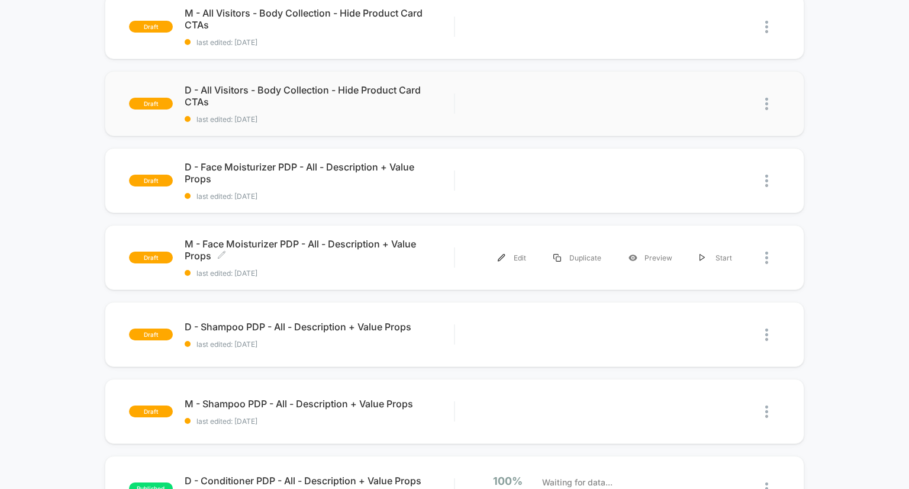
scroll to position [144, 0]
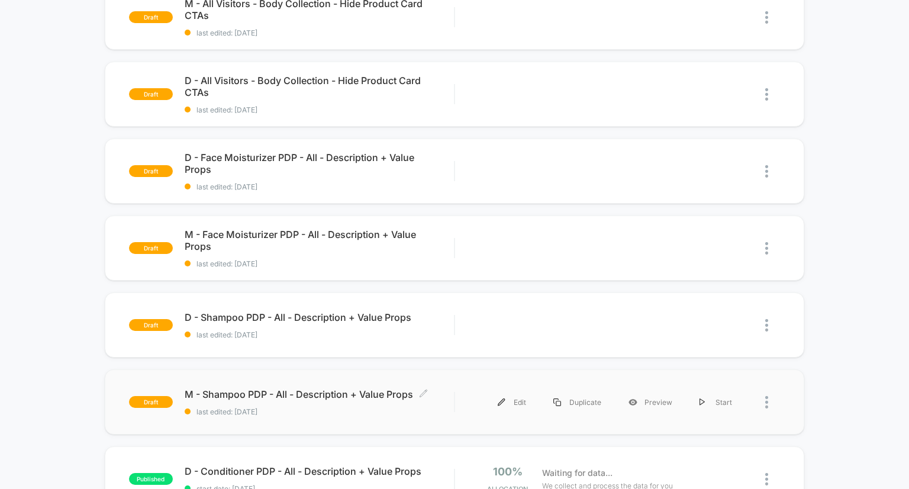
click at [310, 389] on span "M - Shampoo PDP - All - Description + Value Props Click to edit experience deta…" at bounding box center [320, 394] width 270 height 12
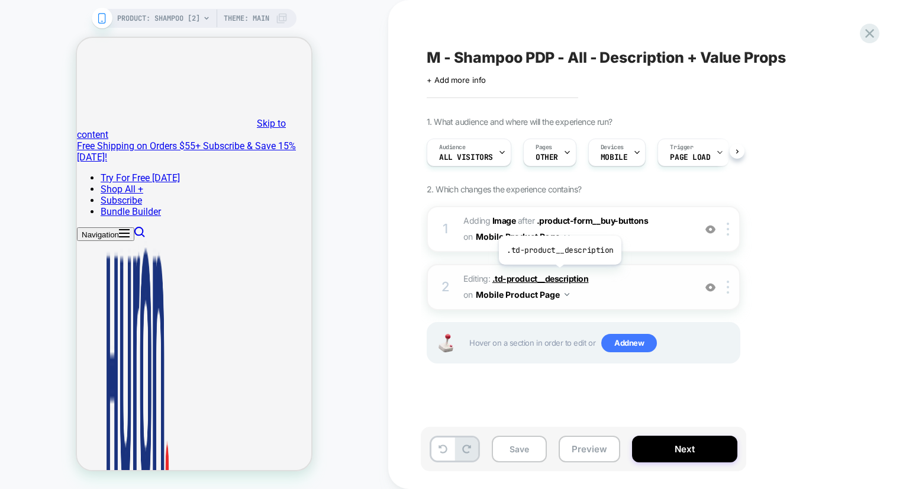
click at [559, 273] on span ".td-product__description" at bounding box center [540, 278] width 96 height 10
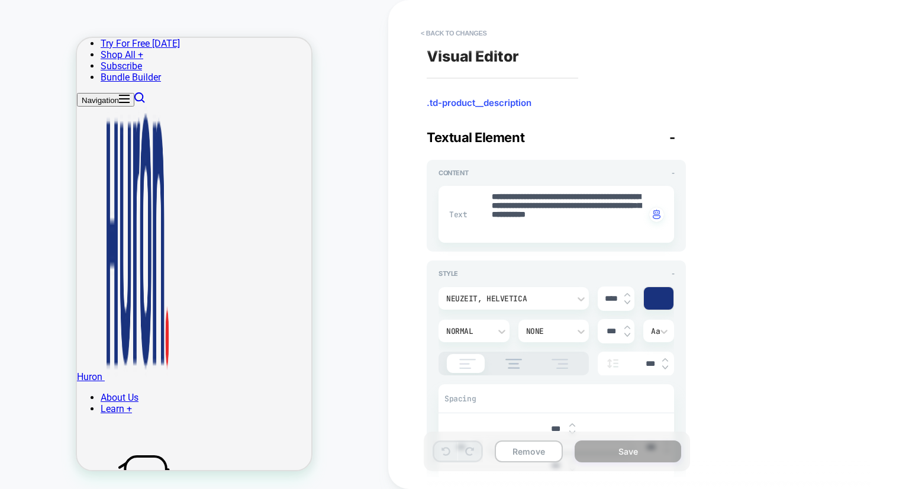
scroll to position [174, 0]
click at [545, 301] on div "Neuzeit, helvetica" at bounding box center [507, 299] width 123 height 10
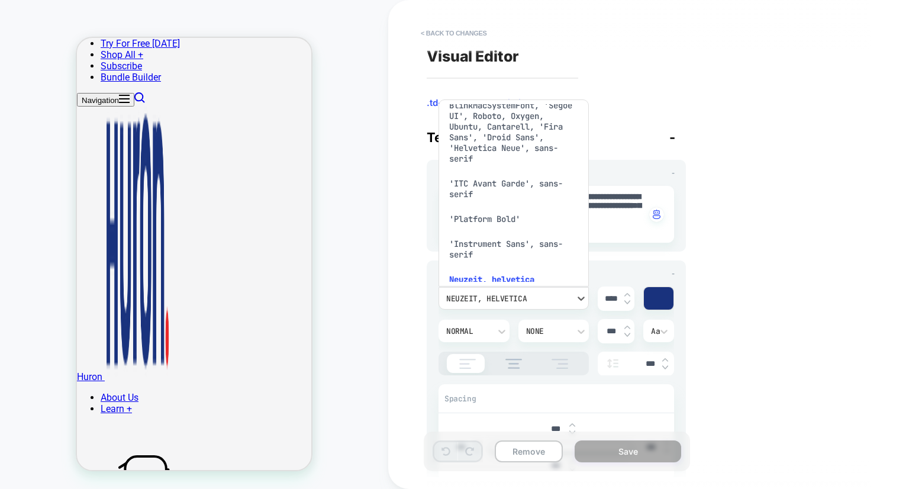
scroll to position [30, 0]
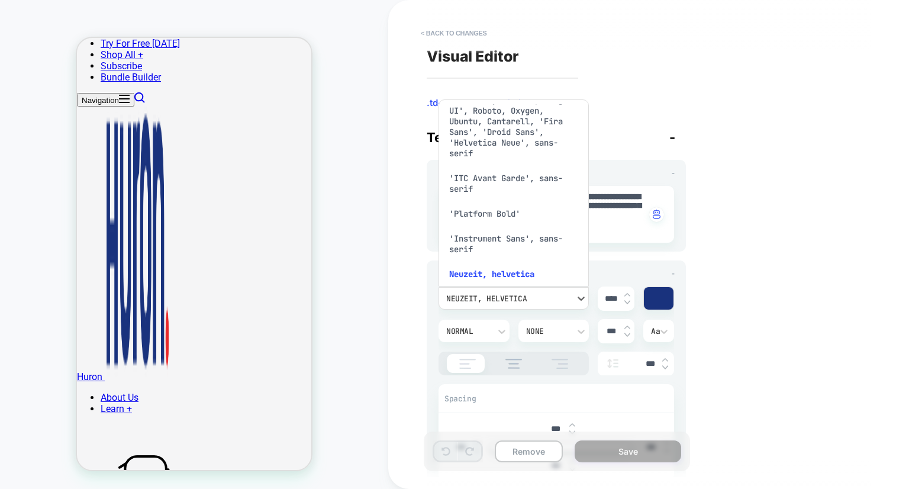
click at [505, 226] on div "'Platform Bold'" at bounding box center [513, 213] width 141 height 25
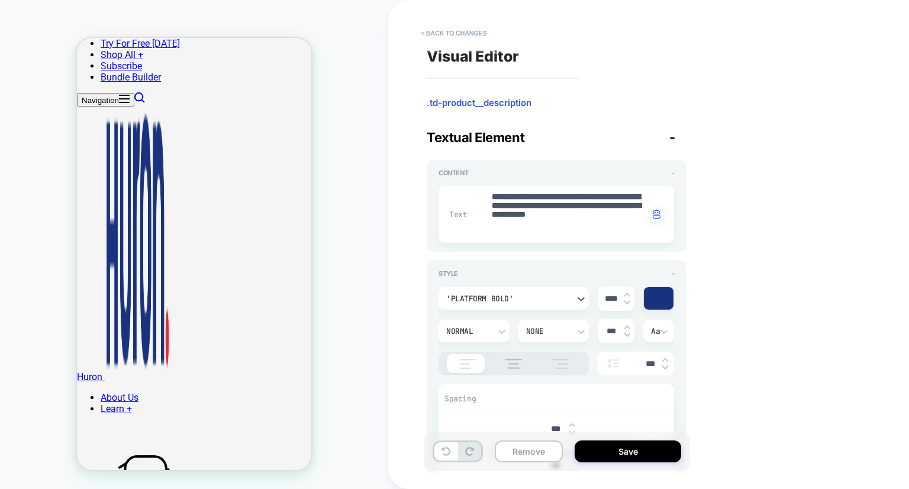
click at [480, 335] on div "Normal" at bounding box center [468, 331] width 44 height 10
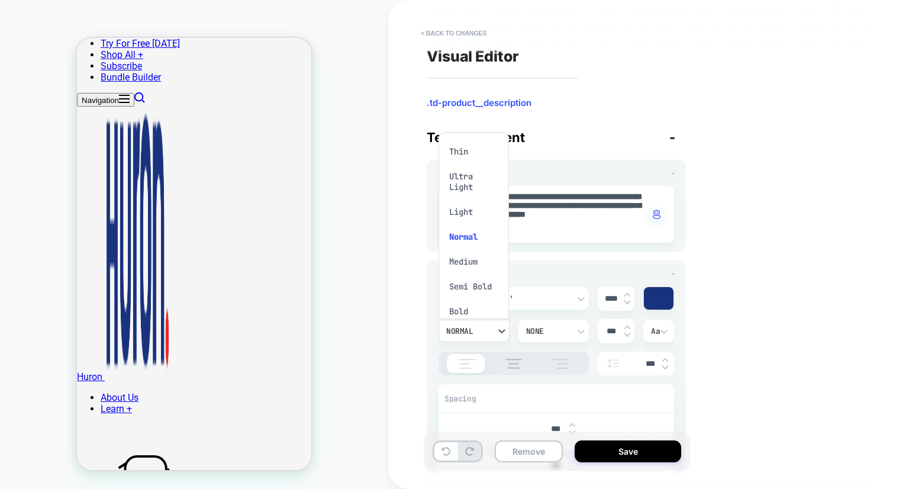
scroll to position [19, 0]
click at [484, 306] on div "Ultra Bold" at bounding box center [473, 317] width 61 height 25
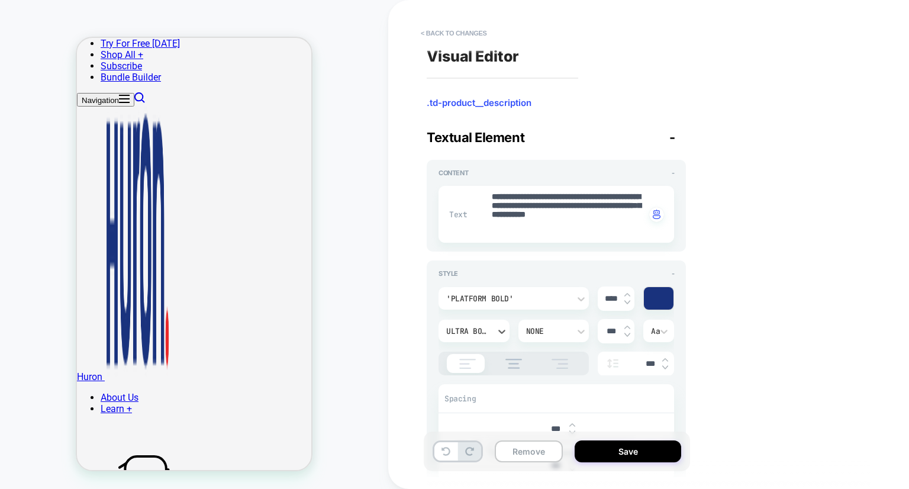
click at [492, 334] on div "Ultra Bold" at bounding box center [468, 331] width 56 height 12
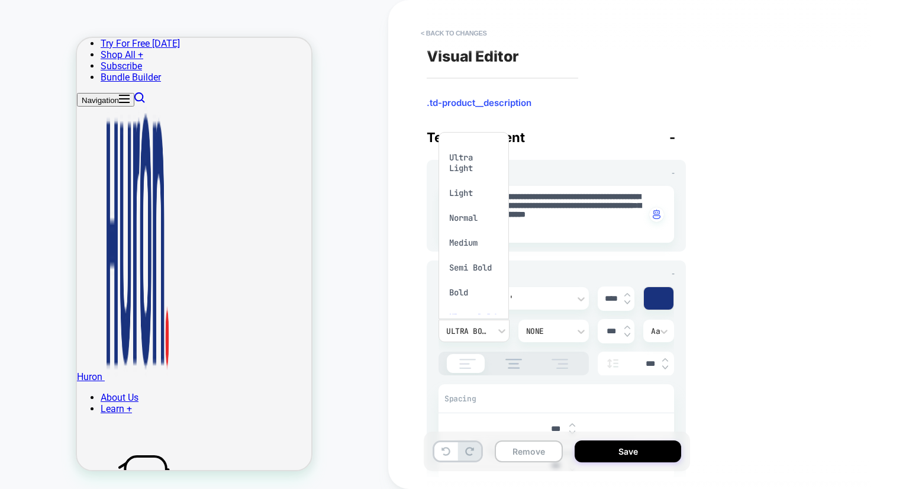
click at [469, 292] on div "Bold" at bounding box center [473, 292] width 61 height 25
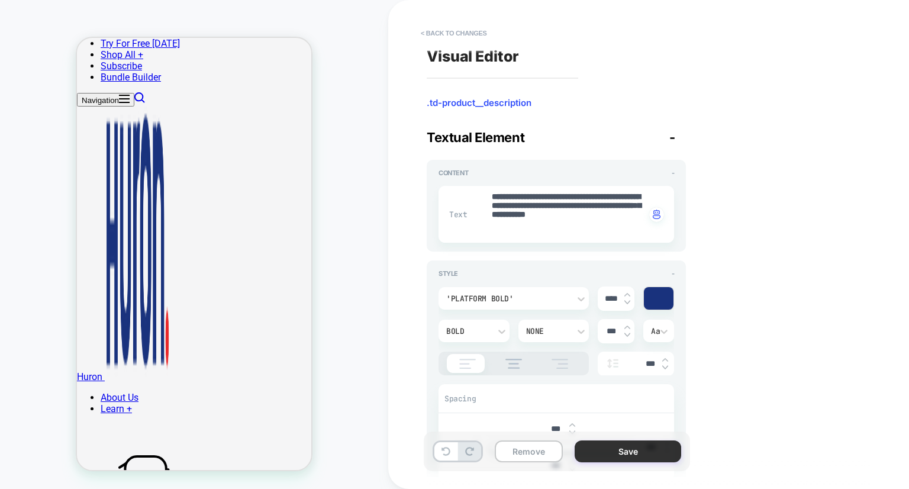
click at [604, 456] on button "Save" at bounding box center [628, 451] width 107 height 22
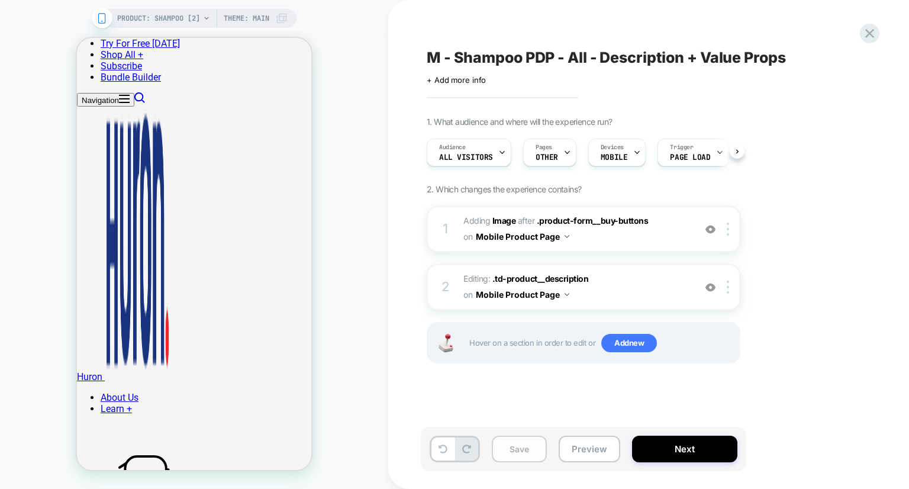
scroll to position [0, 0]
click at [511, 451] on button "Save" at bounding box center [519, 449] width 55 height 27
click at [682, 456] on button "Next" at bounding box center [684, 449] width 105 height 27
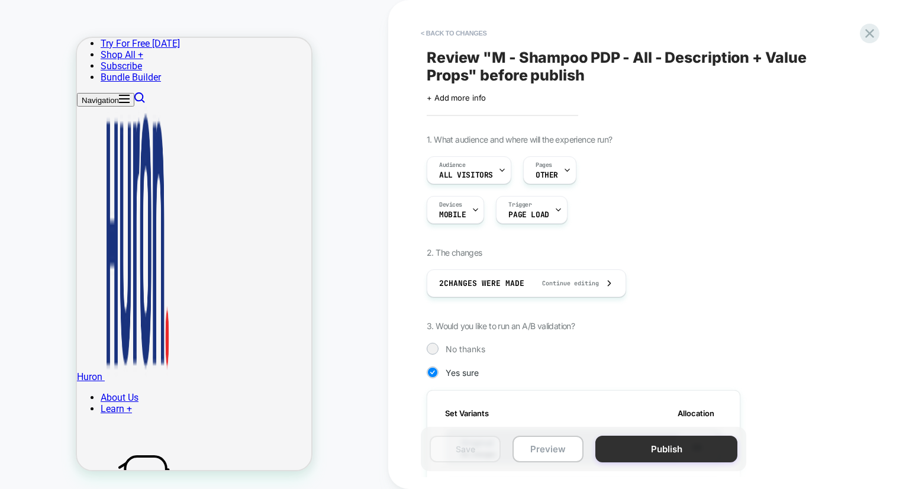
click at [701, 452] on button "Publish" at bounding box center [666, 449] width 142 height 27
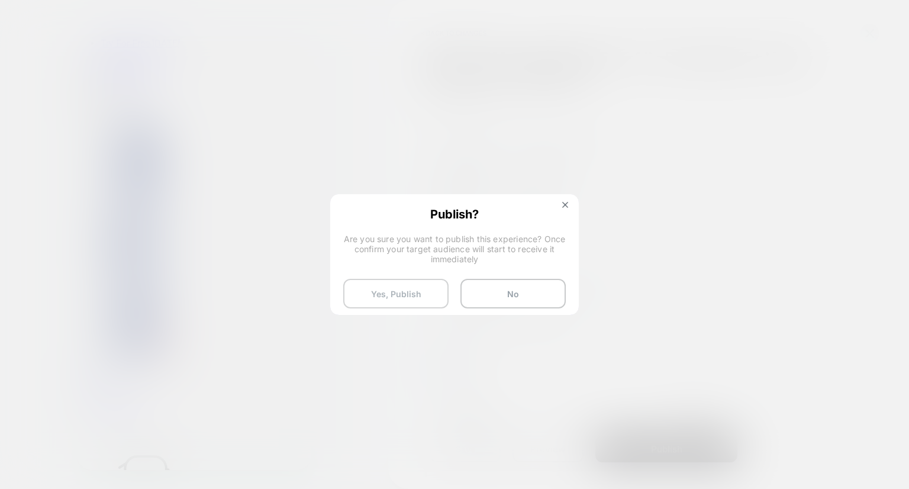
click at [386, 287] on button "Yes, Publish" at bounding box center [395, 294] width 105 height 30
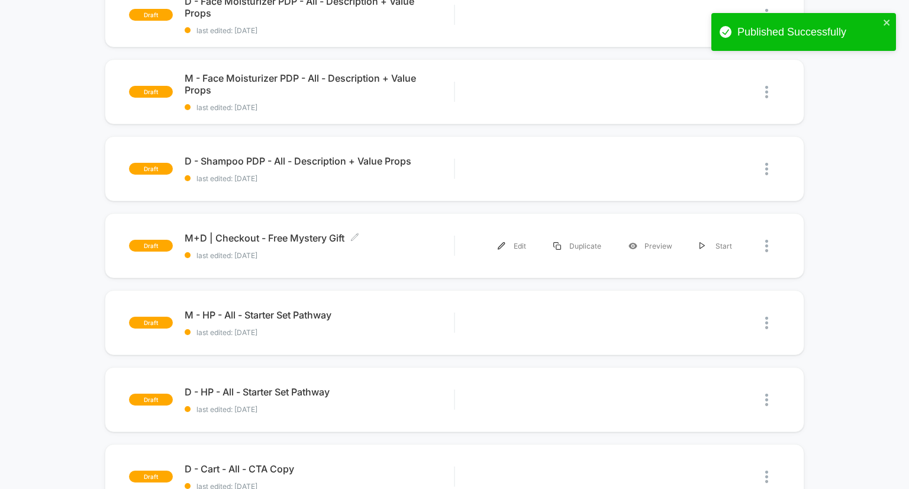
scroll to position [302, 0]
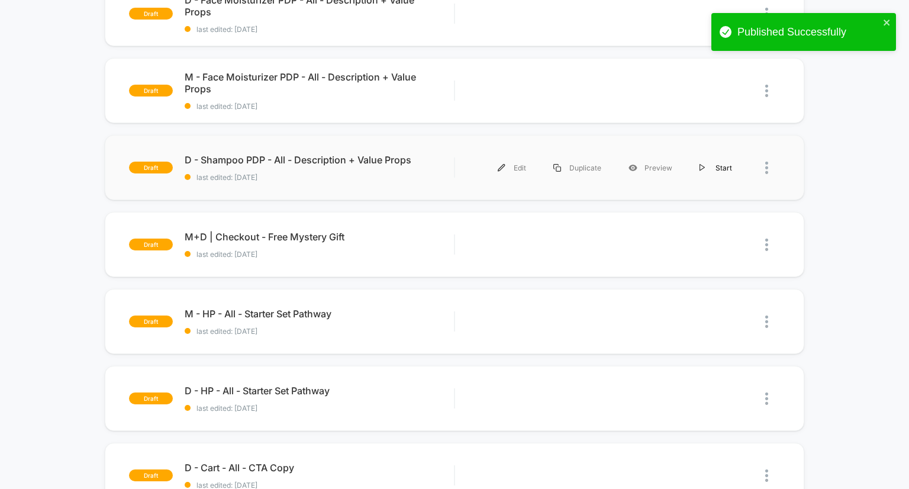
click at [716, 167] on div "Start" at bounding box center [716, 167] width 60 height 27
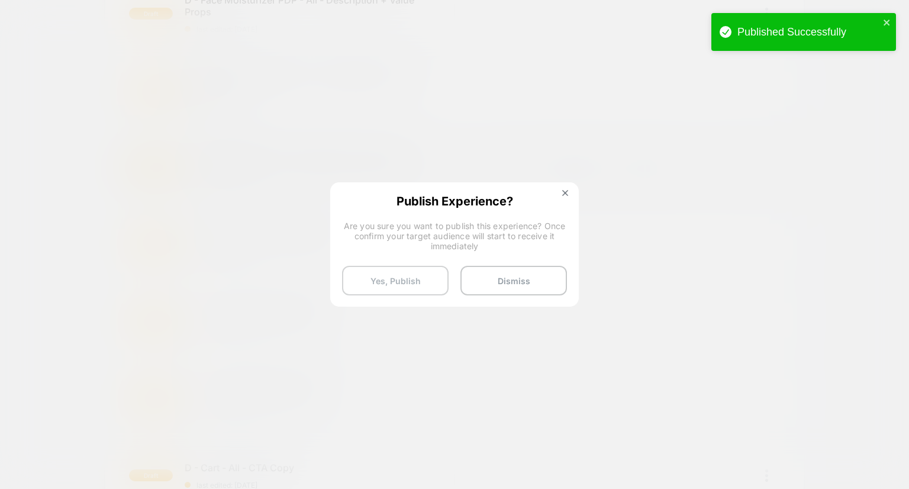
click at [407, 270] on button "Yes, Publish" at bounding box center [395, 281] width 107 height 30
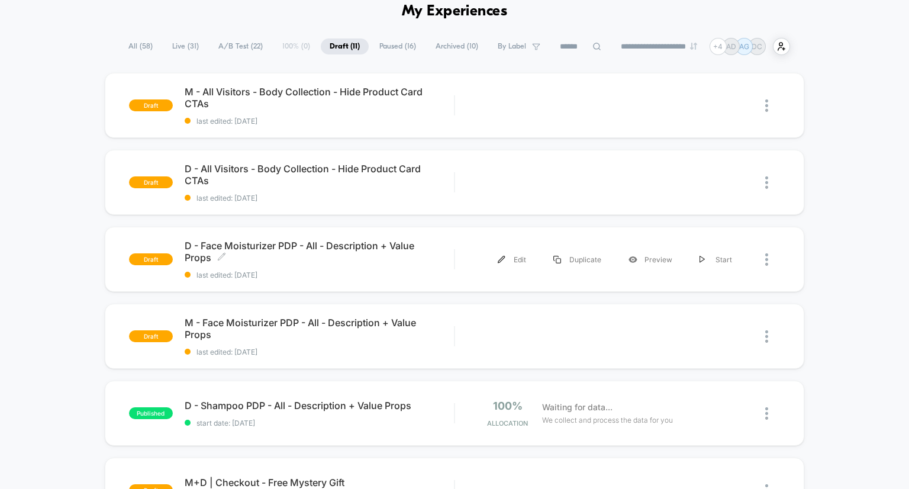
scroll to position [62, 0]
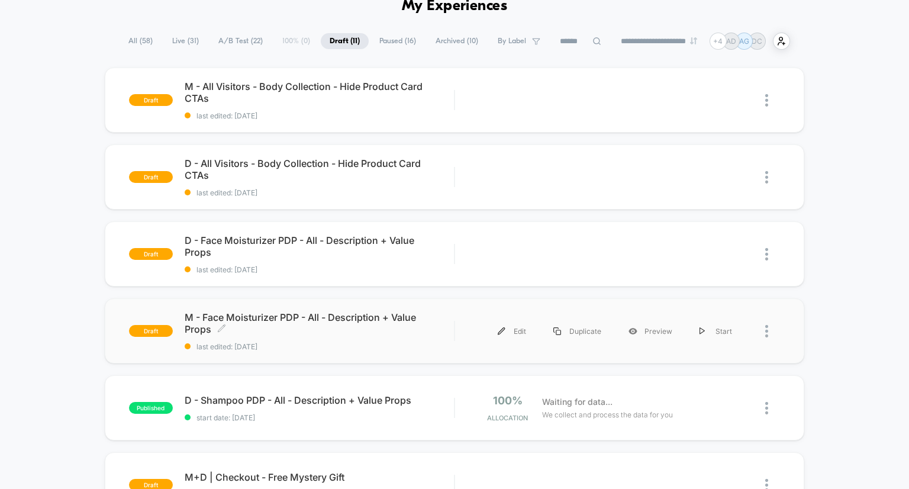
click at [391, 321] on span "M - Face Moisturizer PDP - All - Description + Value Props Click to edit experi…" at bounding box center [320, 323] width 270 height 24
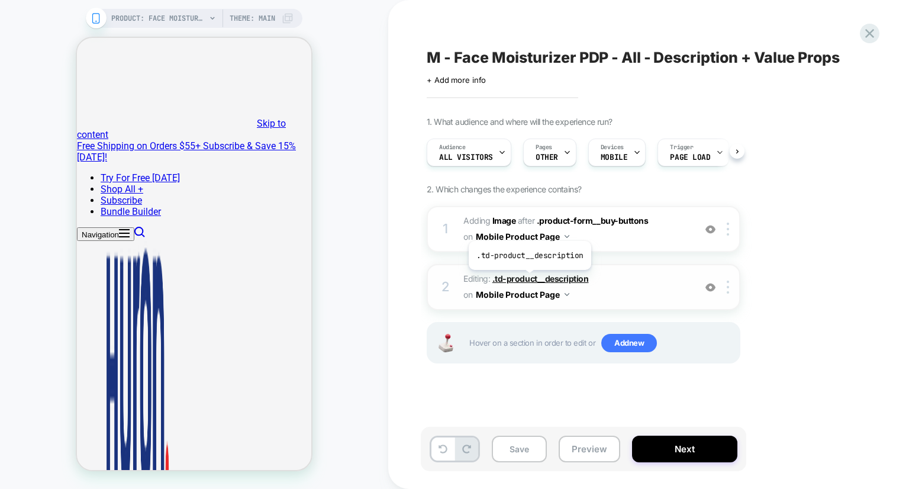
click at [529, 279] on span ".td-product__description" at bounding box center [540, 278] width 96 height 10
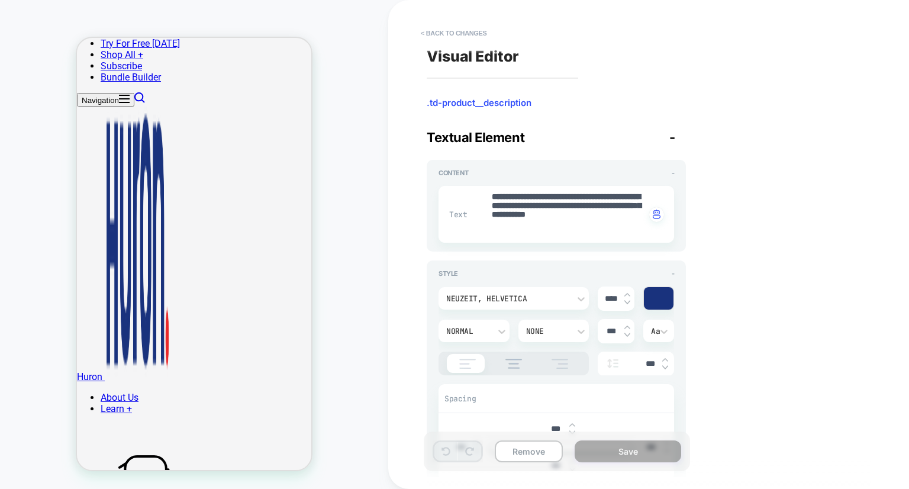
scroll to position [180, 0]
click at [514, 307] on div "Neuzeit, helvetica" at bounding box center [514, 298] width 150 height 22
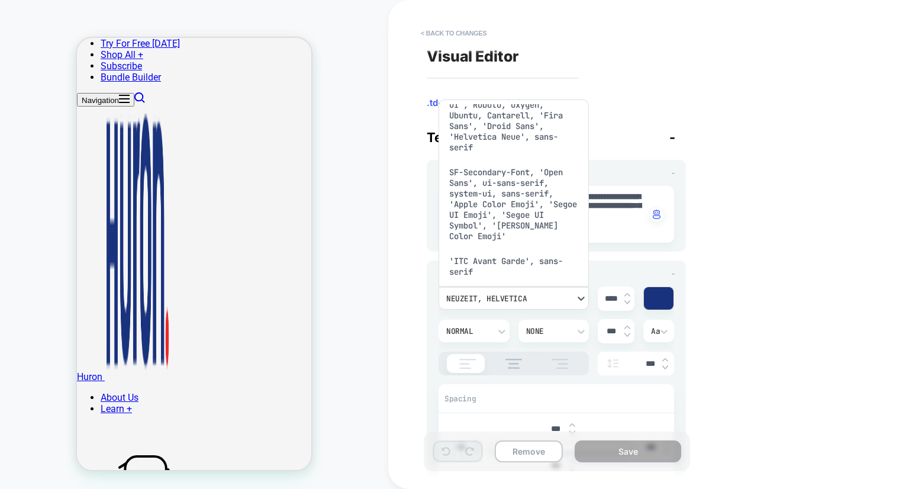
scroll to position [128, 0]
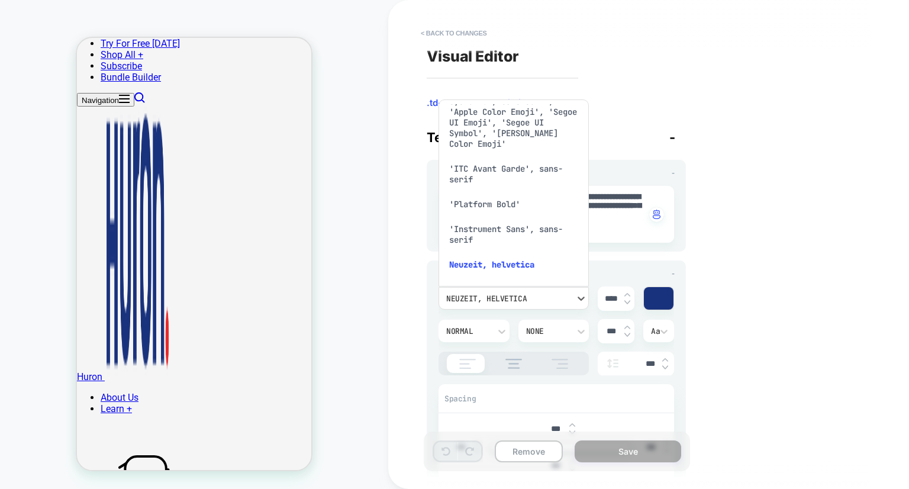
click at [490, 212] on div "'Platform Bold'" at bounding box center [513, 204] width 141 height 25
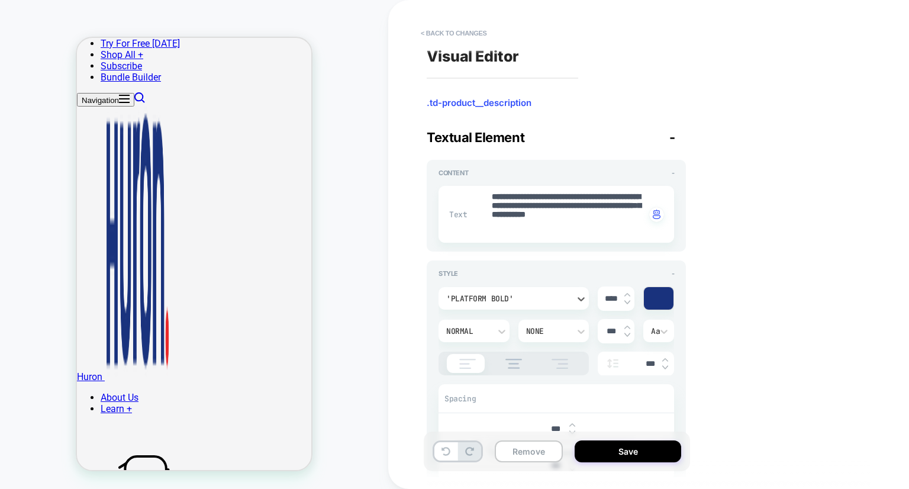
click at [487, 328] on div "Normal" at bounding box center [468, 331] width 44 height 10
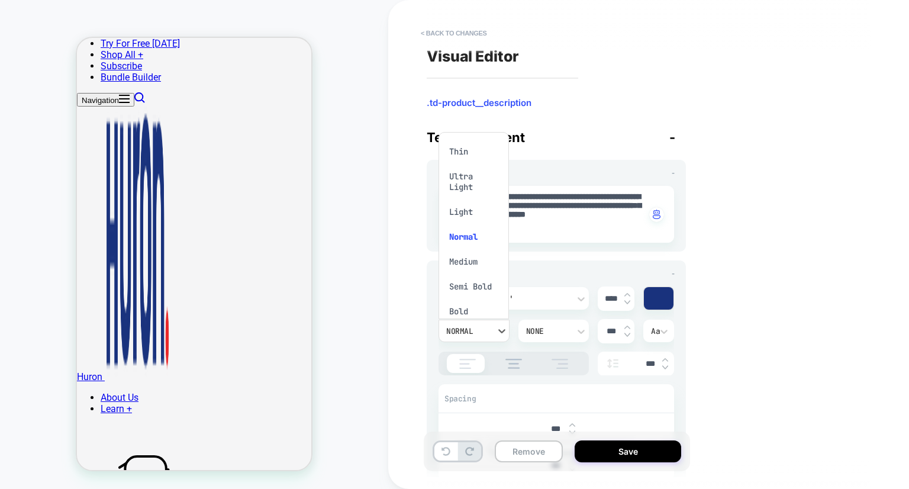
scroll to position [19, 0]
click at [473, 298] on div "Bold" at bounding box center [473, 292] width 61 height 25
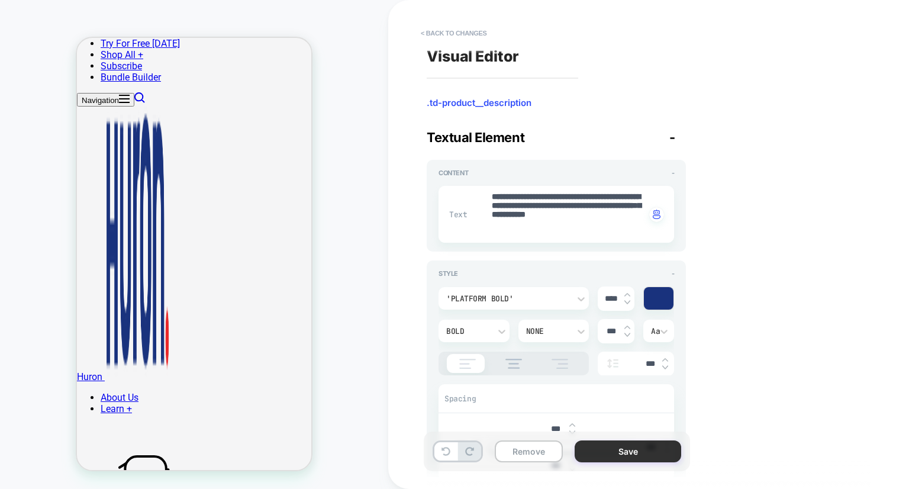
click at [607, 450] on button "Save" at bounding box center [628, 451] width 107 height 22
type textarea "*"
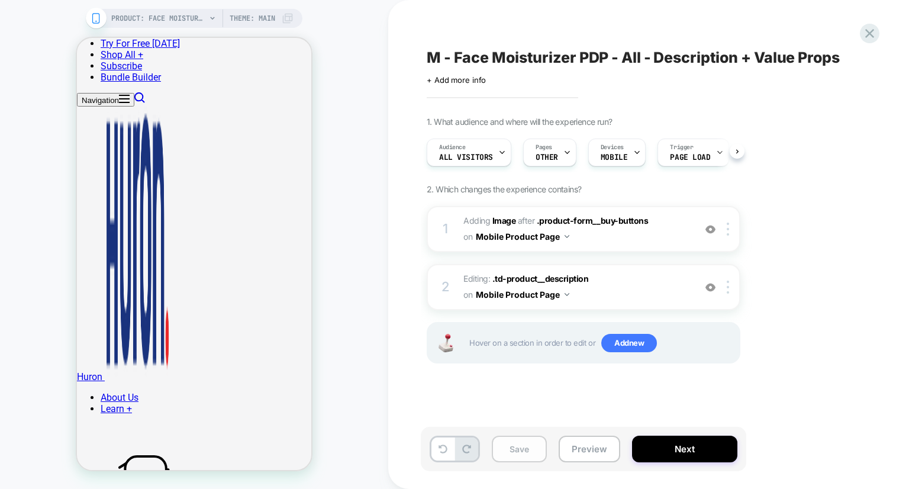
scroll to position [0, 0]
click at [513, 437] on button "Save" at bounding box center [519, 449] width 55 height 27
click at [689, 443] on button "Next" at bounding box center [684, 449] width 105 height 27
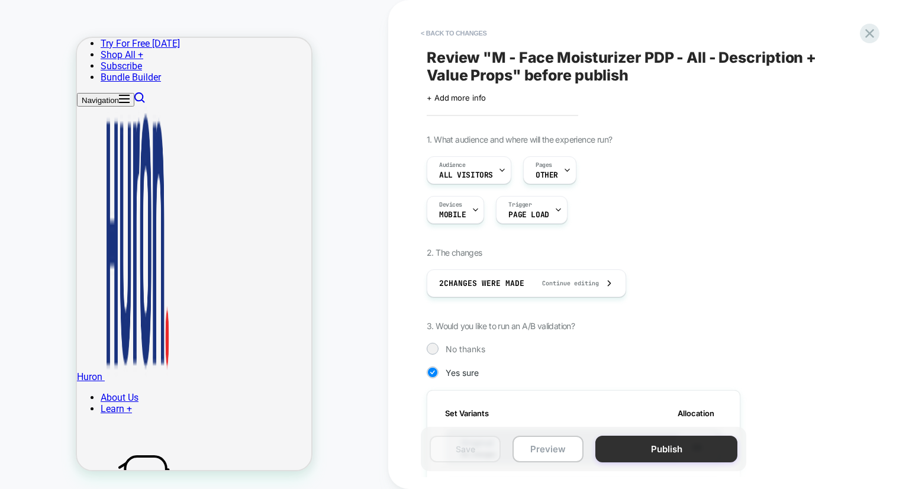
scroll to position [0, 1]
click at [689, 452] on button "Publish" at bounding box center [666, 449] width 142 height 27
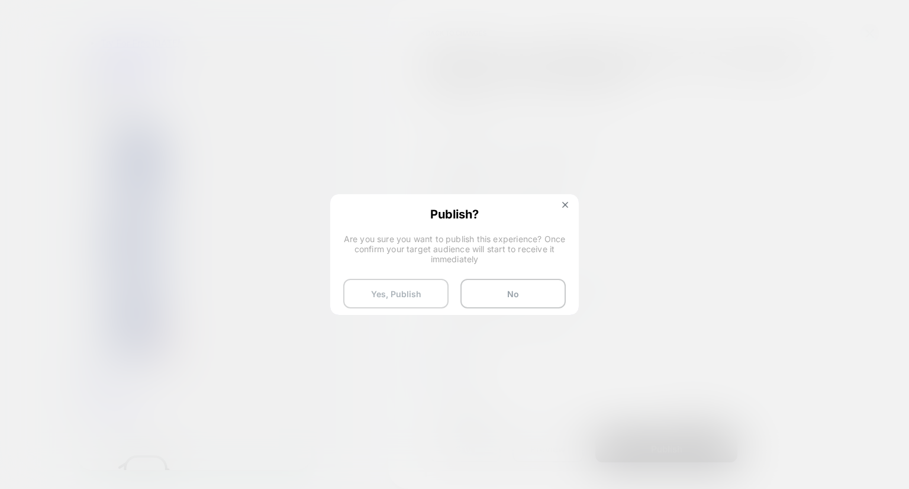
click at [414, 302] on button "Yes, Publish" at bounding box center [395, 294] width 105 height 30
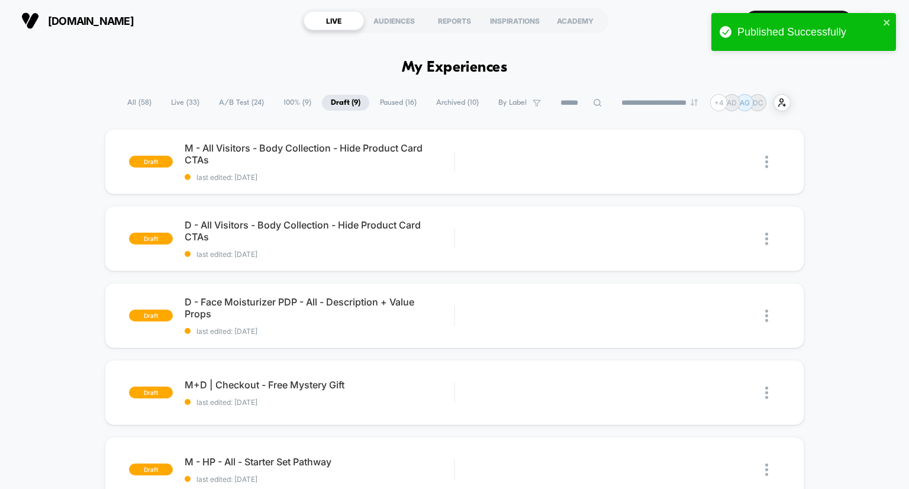
scroll to position [114, 0]
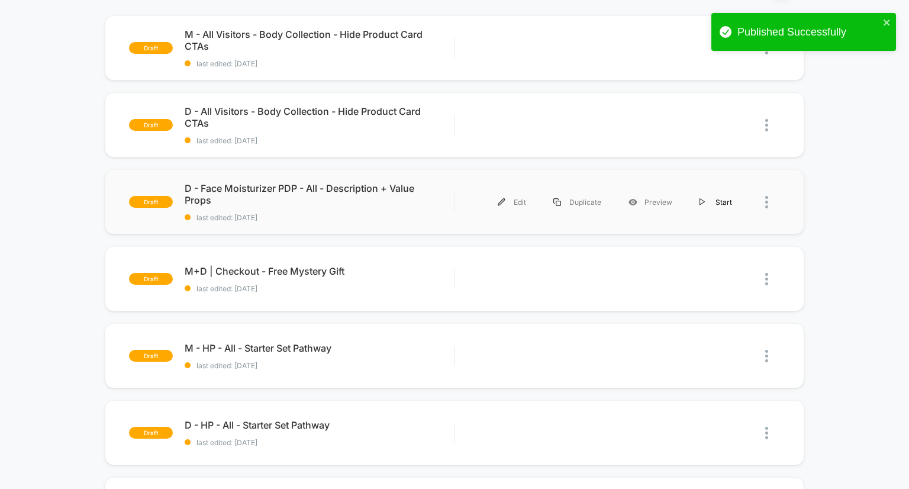
click at [716, 199] on div "Start" at bounding box center [716, 202] width 60 height 27
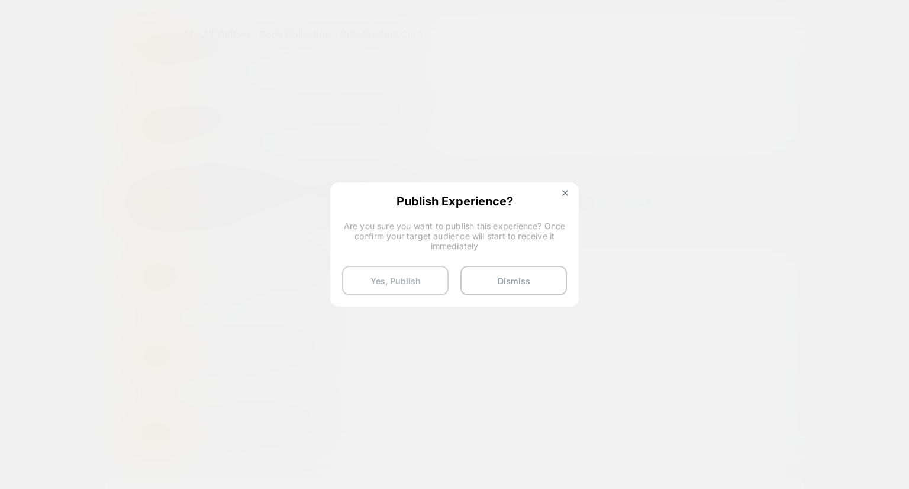
click at [426, 275] on button "Yes, Publish" at bounding box center [395, 281] width 107 height 30
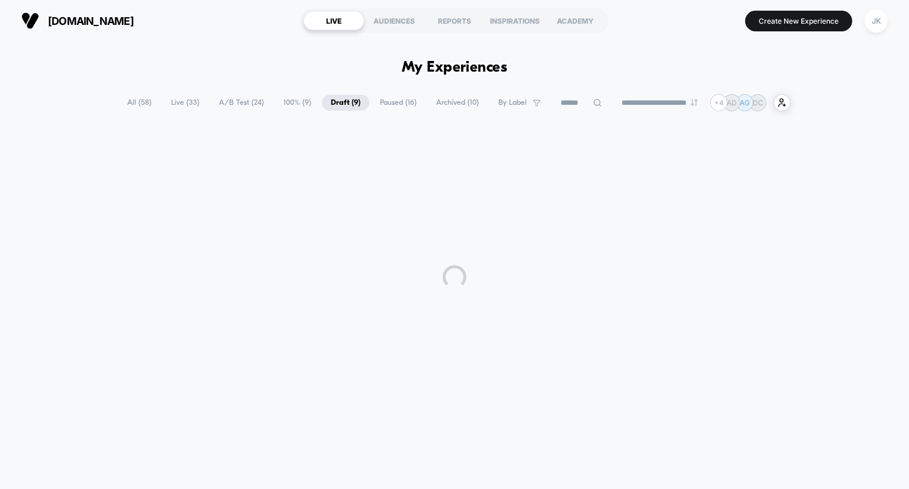
scroll to position [0, 0]
